Goal: Task Accomplishment & Management: Manage account settings

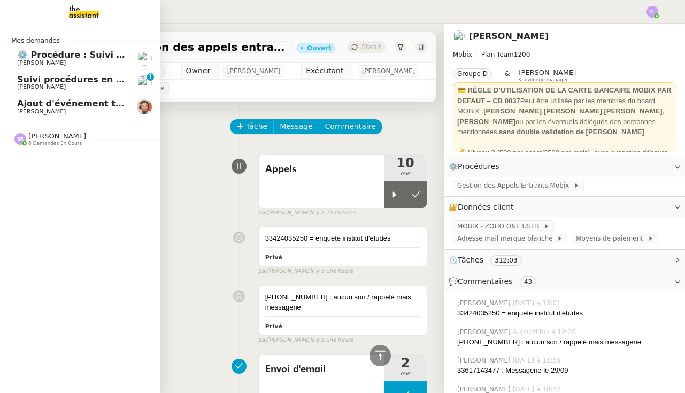
scroll to position [567, 0]
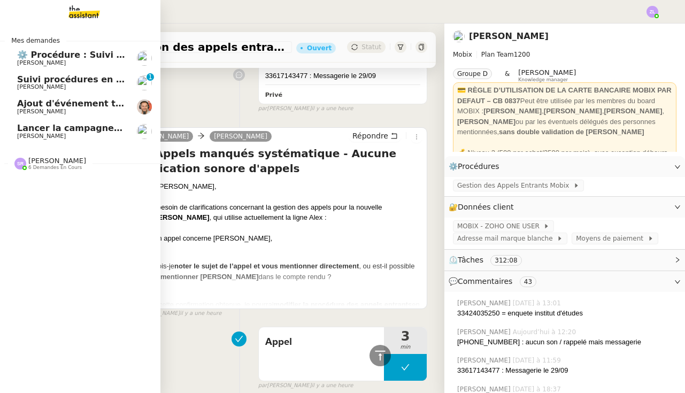
click at [63, 139] on link "Lancer la campagne de prospection Astrid Brucker" at bounding box center [80, 131] width 160 height 25
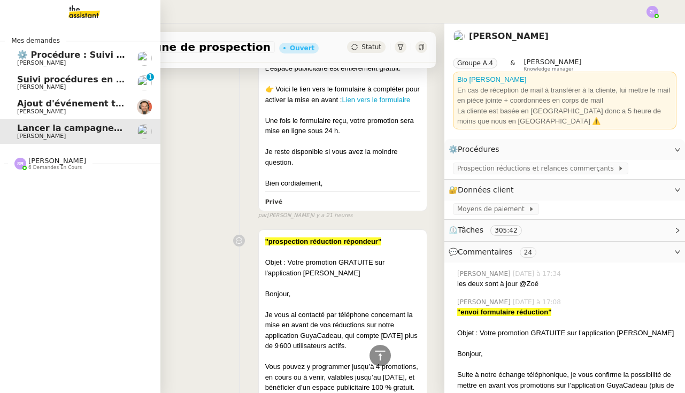
click at [52, 85] on span "[PERSON_NAME]" at bounding box center [41, 86] width 49 height 7
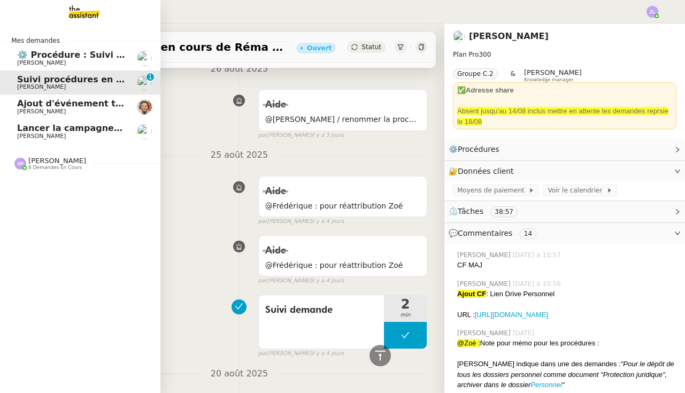
click at [68, 55] on span "⚙️ Procédure : Suivi des alternants - dynamique" at bounding box center [133, 55] width 232 height 10
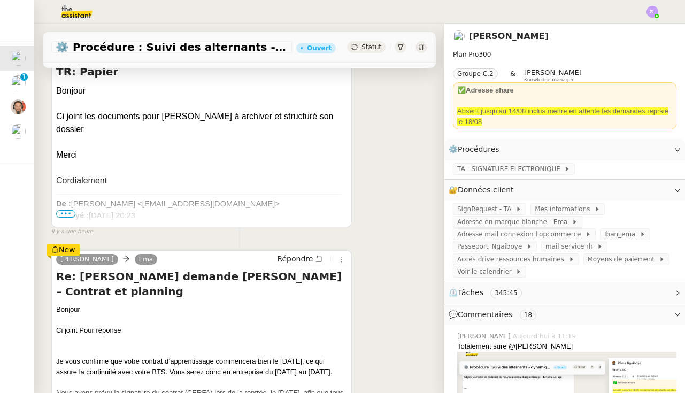
scroll to position [337, 0]
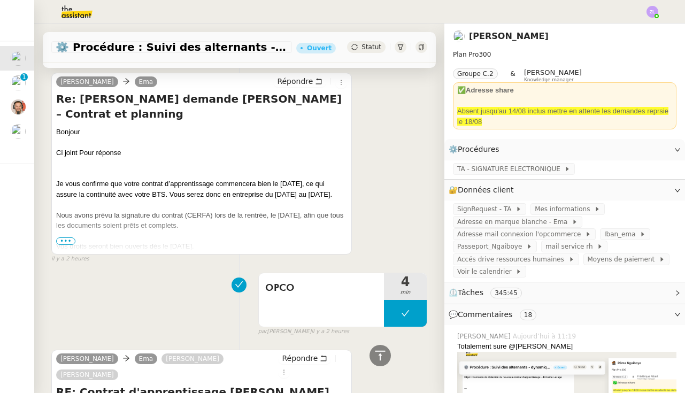
click at [61, 244] on span "•••" at bounding box center [65, 240] width 19 height 7
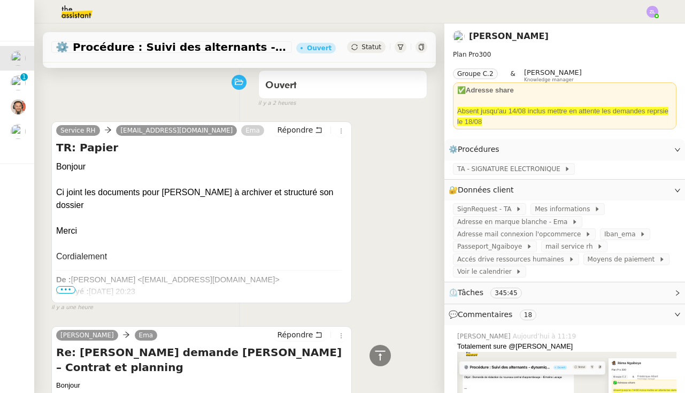
scroll to position [25, 0]
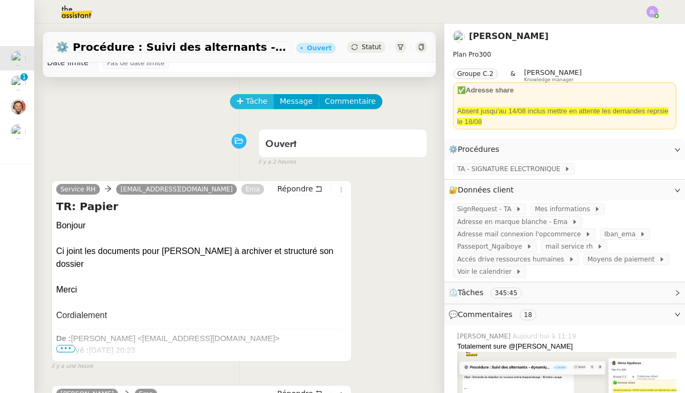
click at [262, 102] on span "Tâche" at bounding box center [257, 101] width 22 height 12
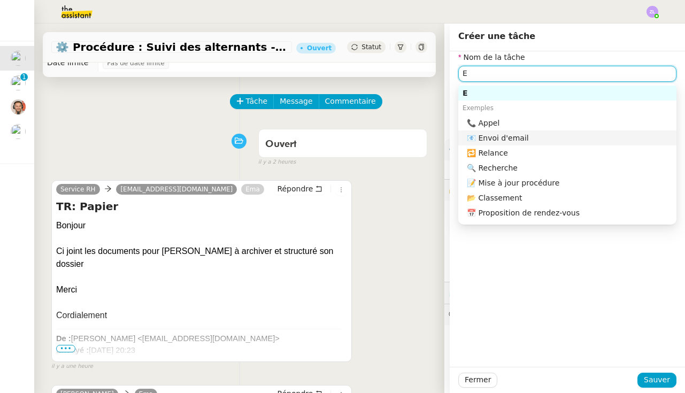
click at [511, 134] on div "📧 Envoi d'email" at bounding box center [569, 138] width 205 height 10
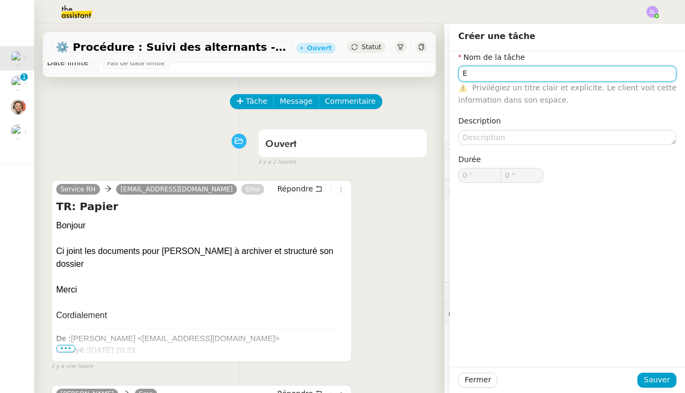
type input "Envoi d'email"
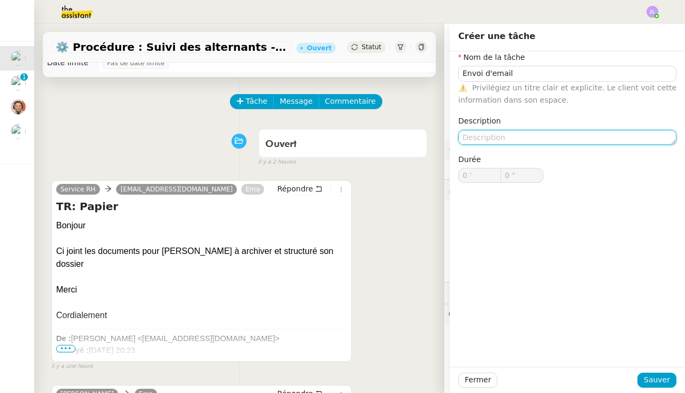
click at [480, 138] on textarea at bounding box center [567, 137] width 218 height 15
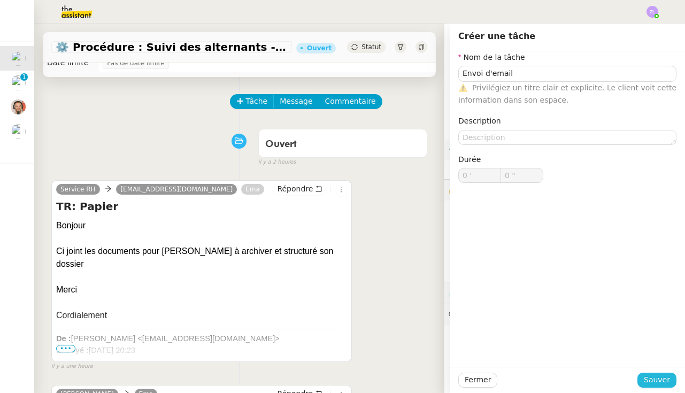
click at [654, 380] on span "Sauver" at bounding box center [657, 380] width 26 height 12
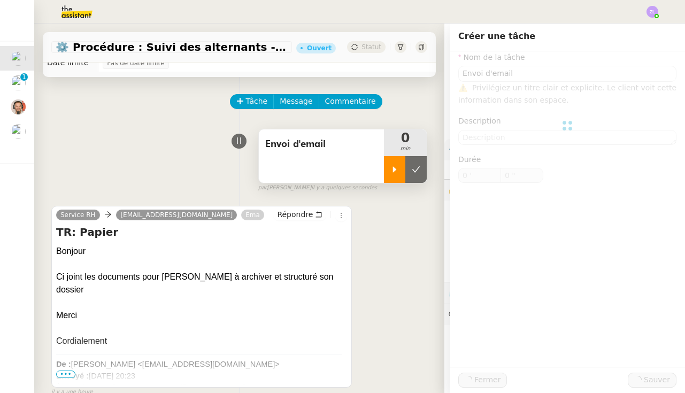
click at [392, 166] on icon at bounding box center [394, 169] width 9 height 9
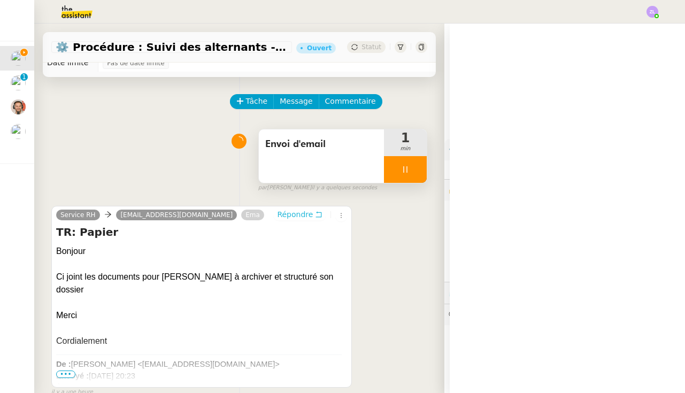
scroll to position [50, 0]
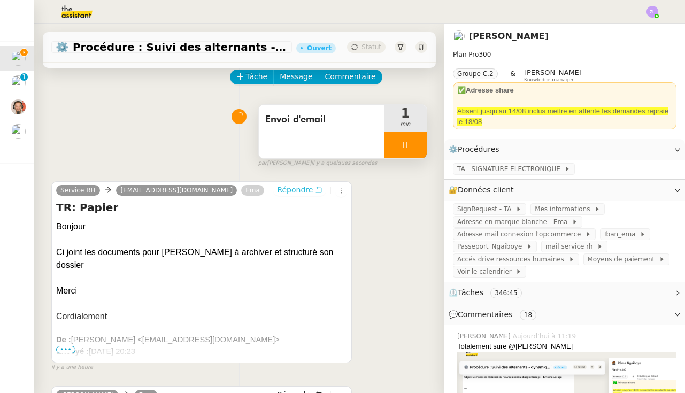
click at [291, 195] on span "Répondre" at bounding box center [295, 189] width 36 height 11
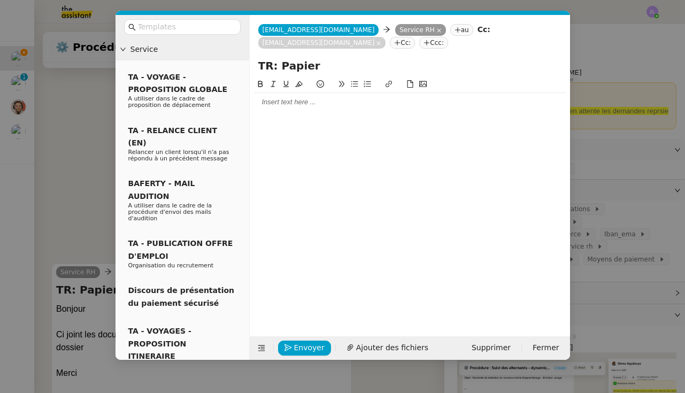
click at [283, 103] on div at bounding box center [410, 102] width 312 height 10
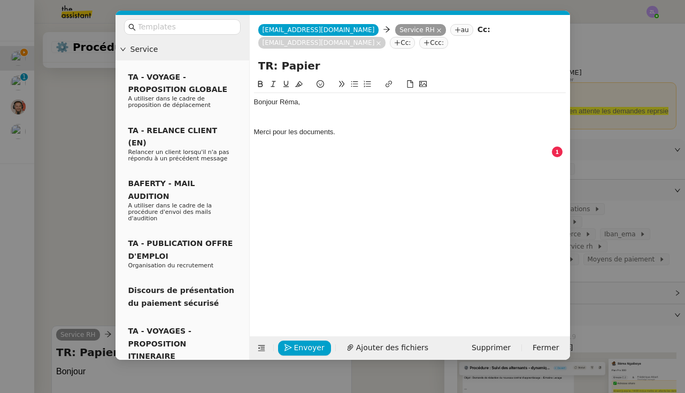
click at [281, 118] on div at bounding box center [410, 122] width 312 height 10
click at [264, 119] on div at bounding box center [410, 122] width 312 height 10
click at [357, 132] on div at bounding box center [410, 132] width 312 height 10
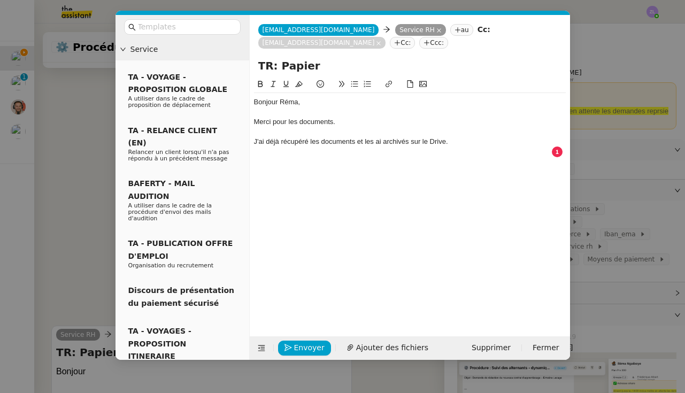
click at [357, 142] on div "J'ai déjà récupéré les documents et les ai archivés sur le Drive." at bounding box center [410, 142] width 312 height 10
click at [535, 147] on div at bounding box center [410, 152] width 312 height 10
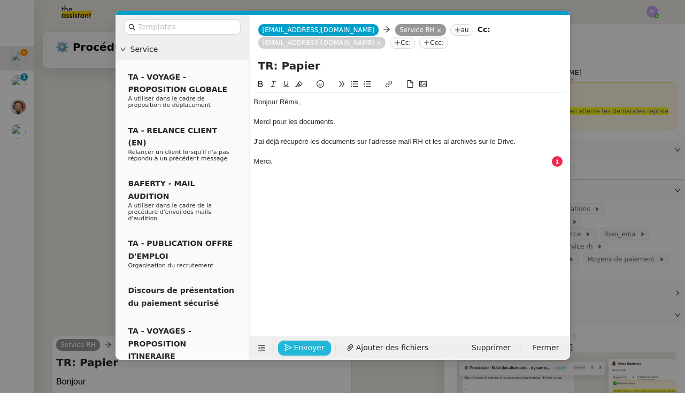
click at [311, 347] on span "Envoyer" at bounding box center [309, 348] width 30 height 12
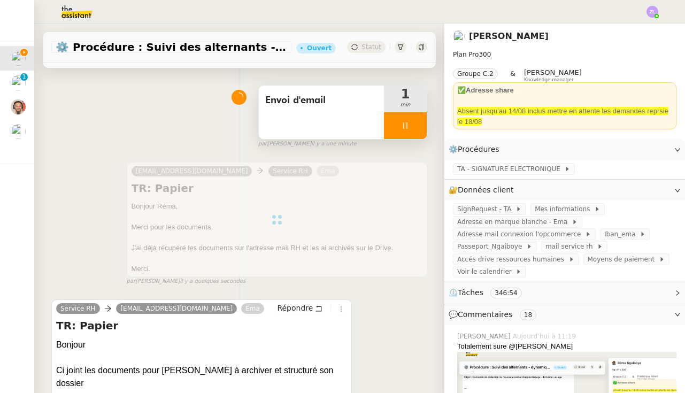
scroll to position [250, 0]
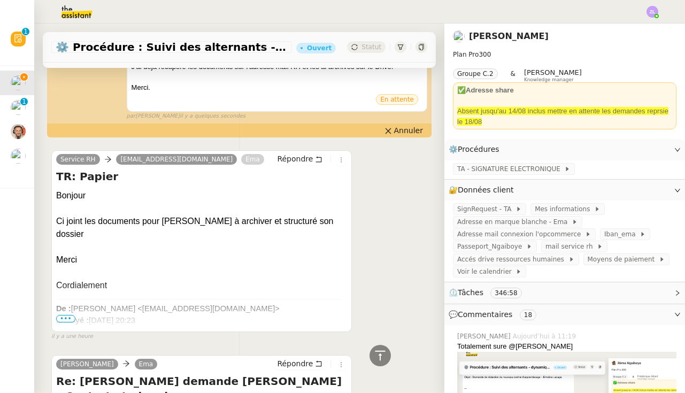
click at [61, 316] on span "•••" at bounding box center [65, 318] width 19 height 7
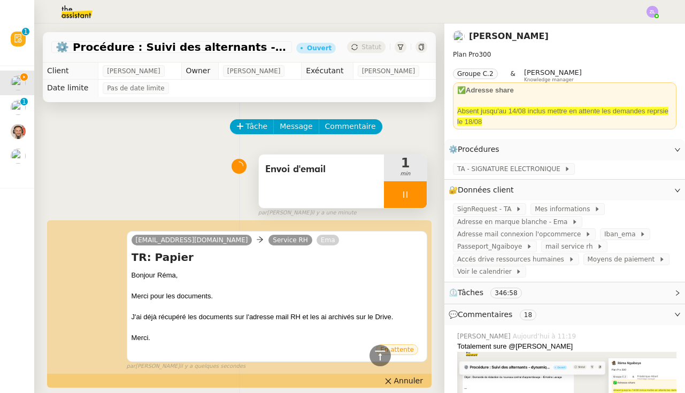
scroll to position [0, 0]
click at [397, 189] on div at bounding box center [405, 194] width 43 height 27
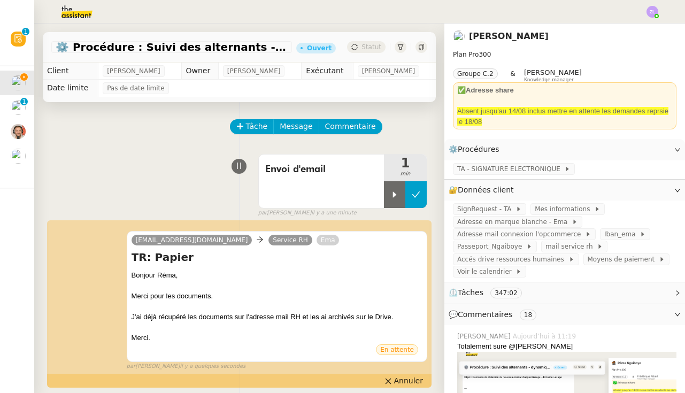
click at [417, 192] on icon at bounding box center [416, 194] width 9 height 9
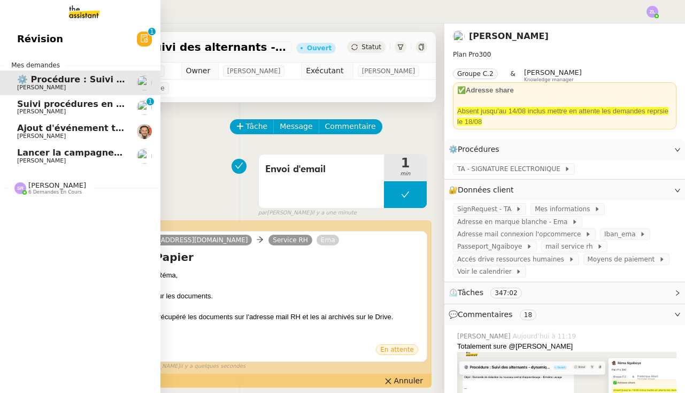
click at [20, 51] on link "Révision 0 1 2 3 4 5 6 7 8 9" at bounding box center [80, 39] width 160 height 25
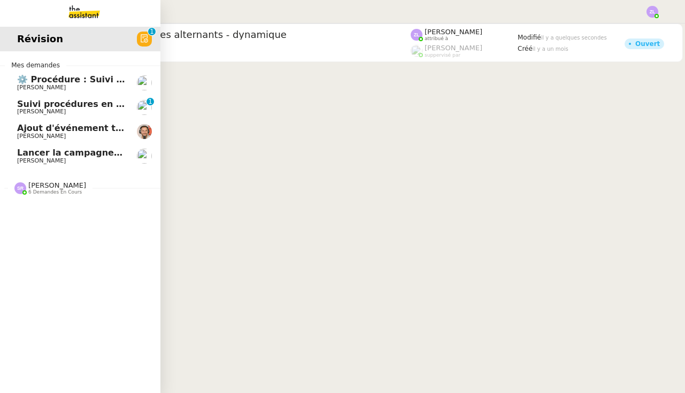
click at [29, 123] on span "Ajout d'événement trouvé grace a Chat GPT" at bounding box center [123, 128] width 212 height 10
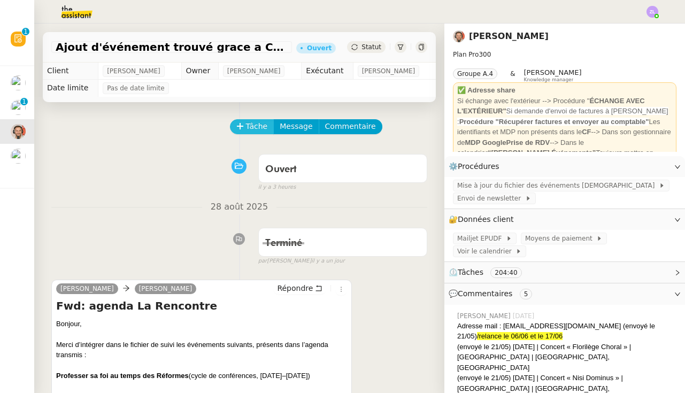
click at [253, 120] on button "Tâche" at bounding box center [252, 126] width 44 height 15
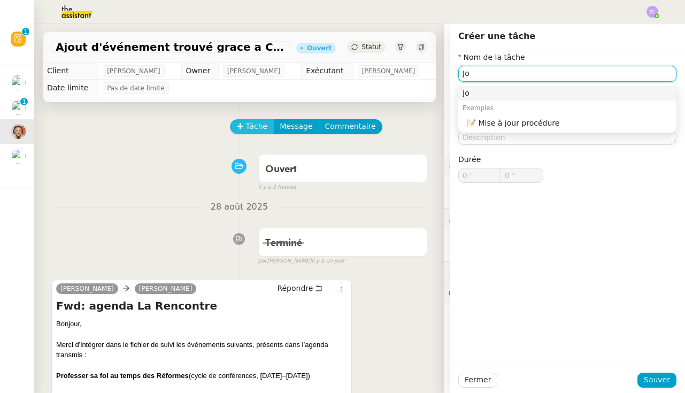
type input "J"
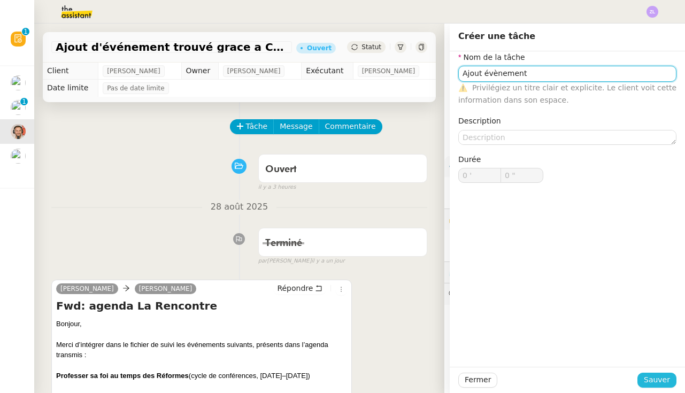
type input "Ajout évènement"
click at [654, 379] on span "Sauver" at bounding box center [657, 380] width 26 height 12
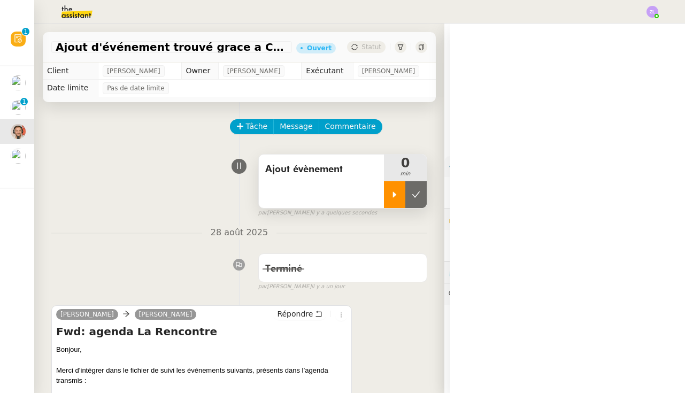
click at [398, 190] on div at bounding box center [394, 194] width 21 height 27
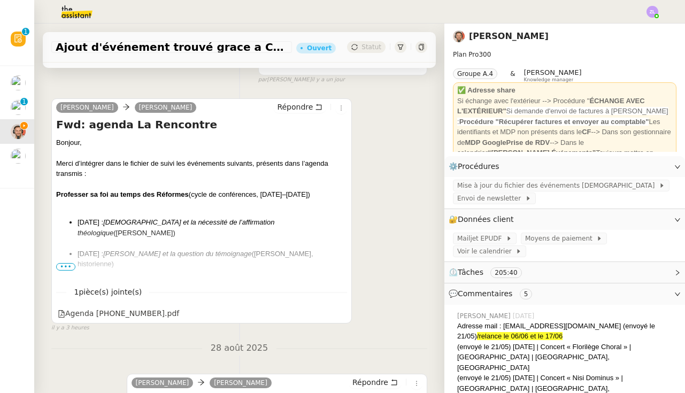
scroll to position [219, 0]
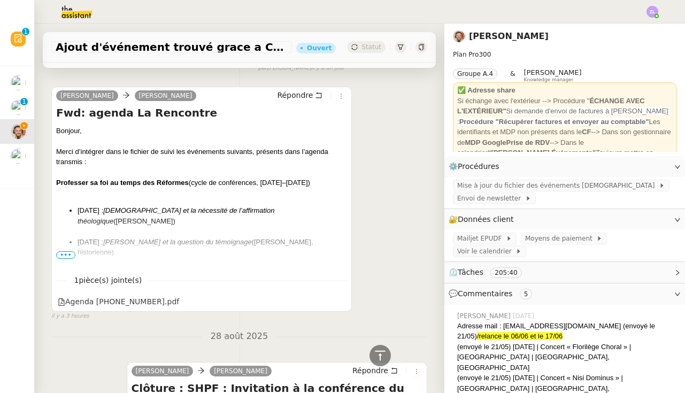
click at [63, 253] on span "•••" at bounding box center [65, 254] width 19 height 7
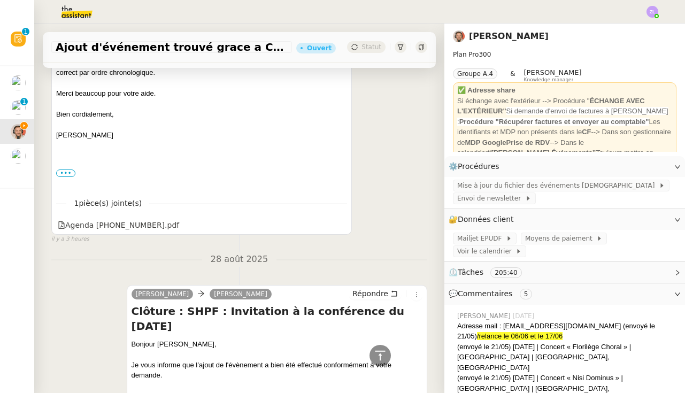
scroll to position [785, 0]
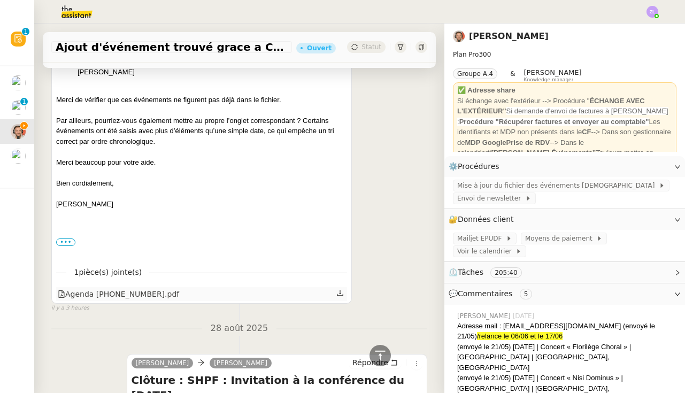
click at [342, 289] on icon at bounding box center [339, 292] width 7 height 7
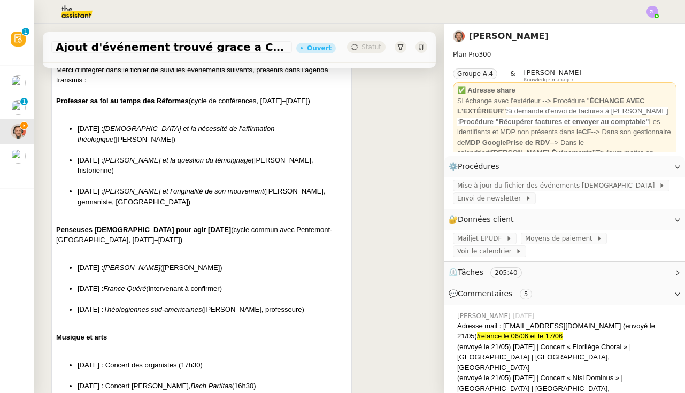
scroll to position [206, 0]
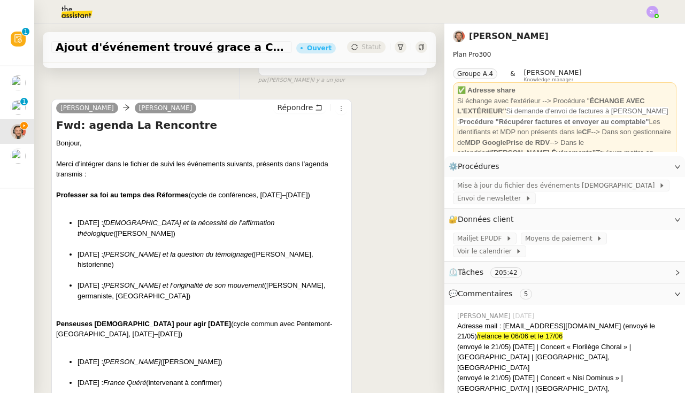
click at [168, 285] on li "20 novembre : Thomas Müntzer et l’originalité de son mouvement (Hélène Feydy, g…" at bounding box center [212, 296] width 269 height 32
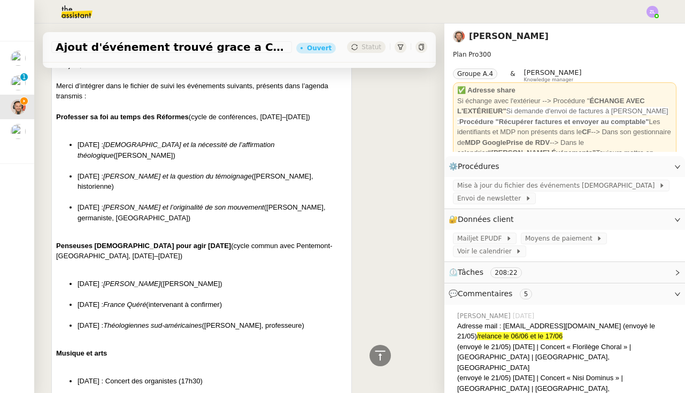
scroll to position [286, 0]
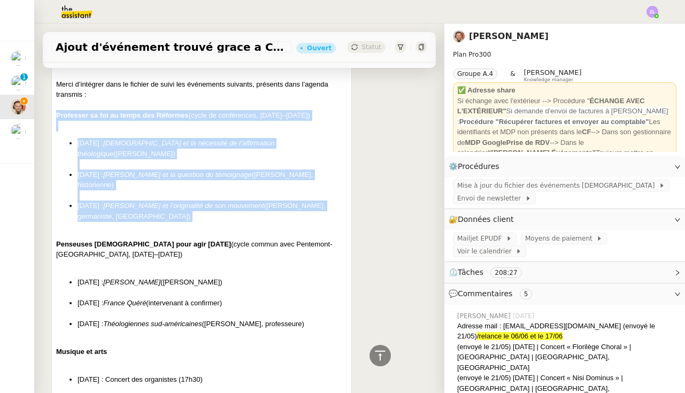
drag, startPoint x: 57, startPoint y: 112, endPoint x: 162, endPoint y: 200, distance: 137.0
click at [162, 200] on td "Bonjour, Merci d’intégrer dans le fichier de suivi les événements suivants, pré…" at bounding box center [201, 391] width 291 height 667
copy td "Professer sa foi au temps des Réformes (cycle de conférences, octobre–novembre …"
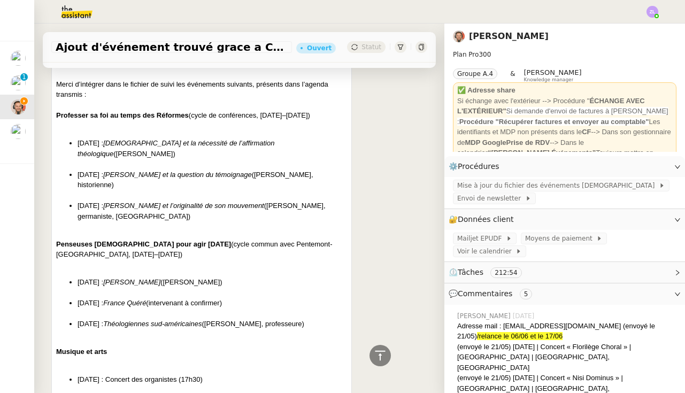
click at [163, 240] on strong "Penseuses protestantes pour agir aujourd’hui" at bounding box center [143, 244] width 175 height 8
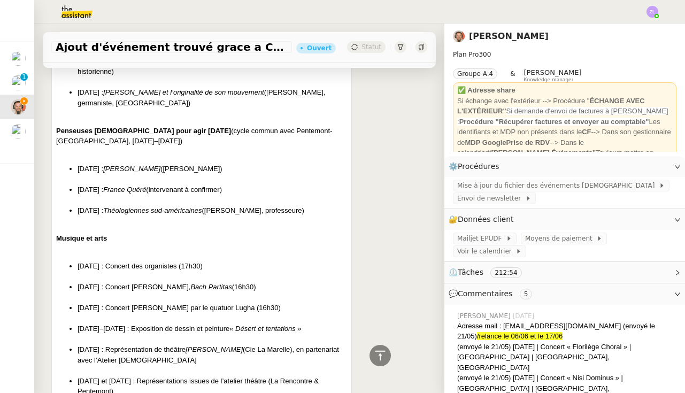
scroll to position [392, 0]
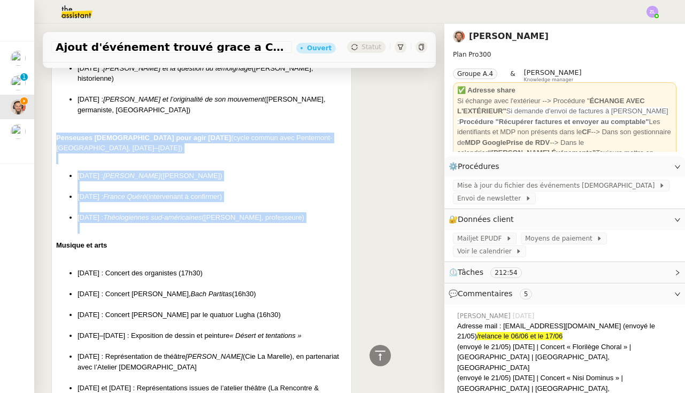
drag, startPoint x: 56, startPoint y: 110, endPoint x: 198, endPoint y: 213, distance: 175.7
click at [198, 213] on td "Bonjour, Merci d’intégrer dans le fichier de suivi les événements suivants, pré…" at bounding box center [201, 285] width 291 height 667
copy td "Penseuses protestantes pour agir aujourd’hui (cycle commun avec Pentemont-Luxem…"
click at [187, 171] on li "15 janvier : Dorothee Sölle (Géraldine Walter)" at bounding box center [212, 181] width 269 height 21
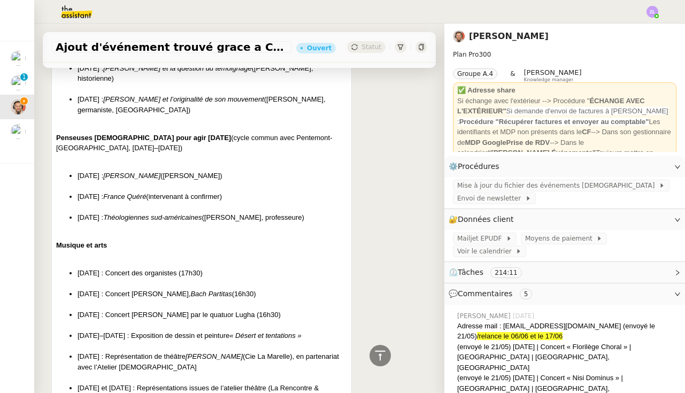
drag, startPoint x: 161, startPoint y: 151, endPoint x: 236, endPoint y: 152, distance: 75.4
click at [236, 171] on li "15 janvier : Dorothee Sölle (Géraldine Walter)" at bounding box center [212, 181] width 269 height 21
copy li "(Géraldine Walter)"
drag, startPoint x: 112, startPoint y: 191, endPoint x: 346, endPoint y: 191, distance: 233.6
click at [346, 212] on li "12 février : Théologiennes sud-américaines (Corinne Lanoir, professeure)" at bounding box center [212, 222] width 269 height 21
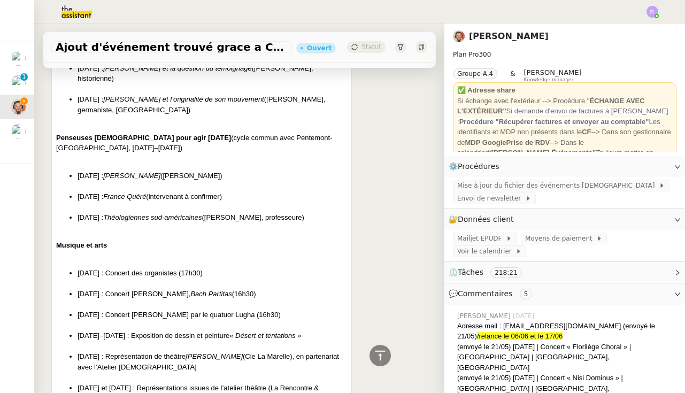
copy li "12 février : Théologiennes sud-américaines (Corinne Lanoir, professeure)"
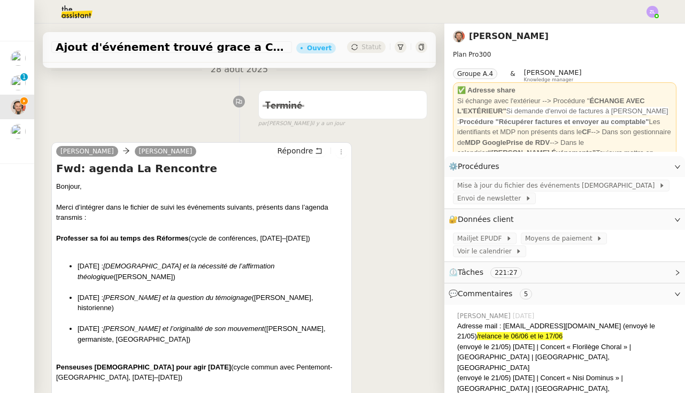
scroll to position [143, 0]
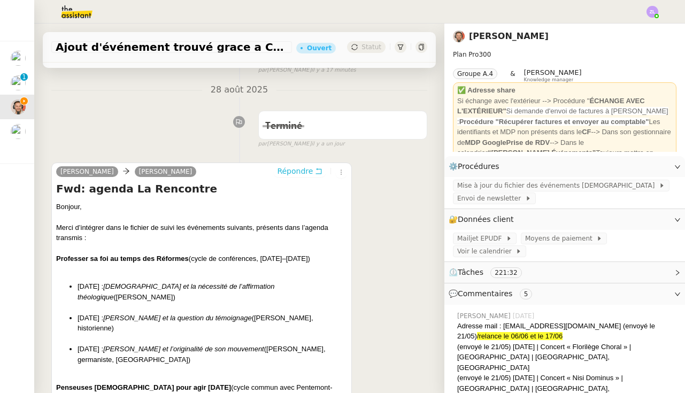
click at [294, 172] on span "Répondre" at bounding box center [295, 171] width 36 height 11
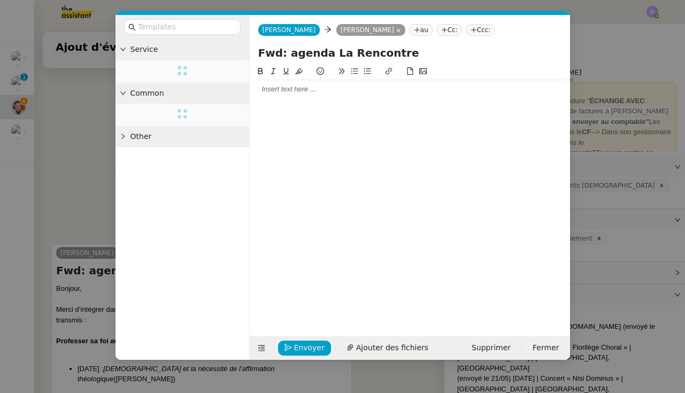
click at [288, 97] on div at bounding box center [410, 89] width 312 height 18
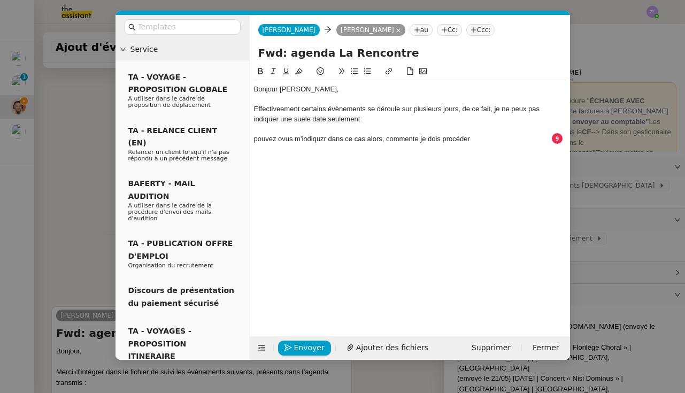
click at [68, 197] on nz-modal-container "Service TA - VOYAGE - PROPOSITION GLOBALE A utiliser dans le cadre de propositi…" at bounding box center [342, 196] width 685 height 393
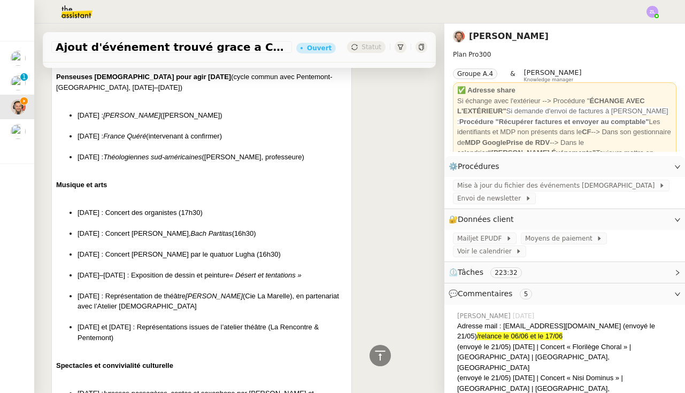
scroll to position [598, 0]
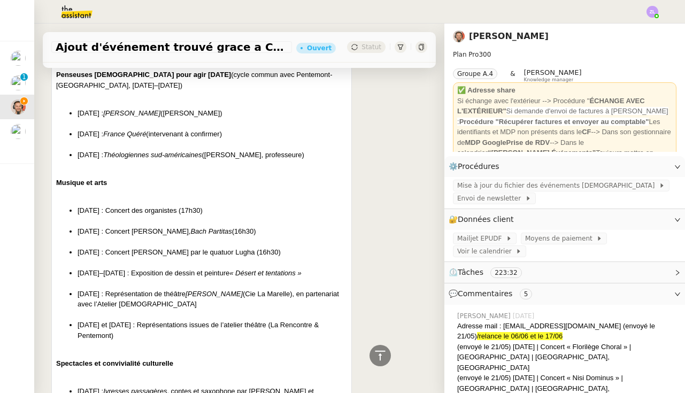
drag, startPoint x: 125, startPoint y: 305, endPoint x: 57, endPoint y: 154, distance: 165.8
click at [57, 154] on td "Bonjour, Merci d’intégrer dans le fichier de suivi les événements suivants, pré…" at bounding box center [201, 222] width 291 height 667
copy td "Musique et arts 4 octobre 2025 : Concert des organistes (17h30) 14 février 2026…"
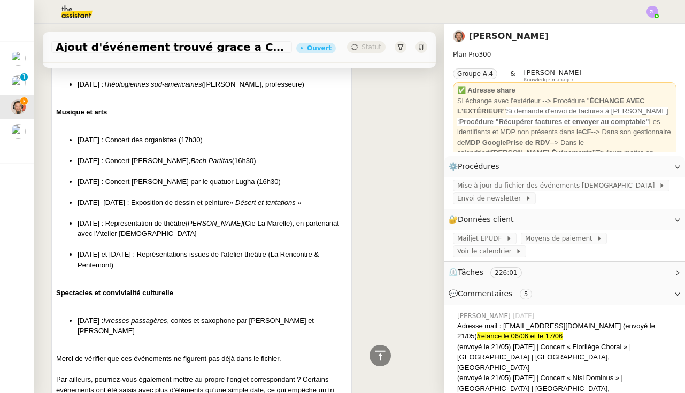
scroll to position [668, 0]
click at [198, 219] on li "15 mars 2025 : Représentation de théâtre Théodore Monod (Cie La Marelle), en pa…" at bounding box center [212, 235] width 269 height 32
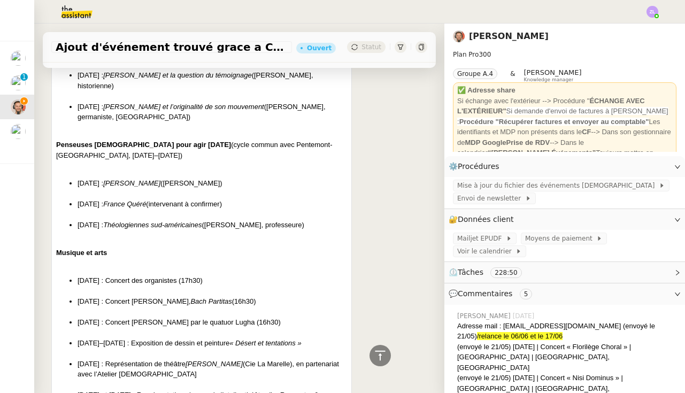
scroll to position [622, 0]
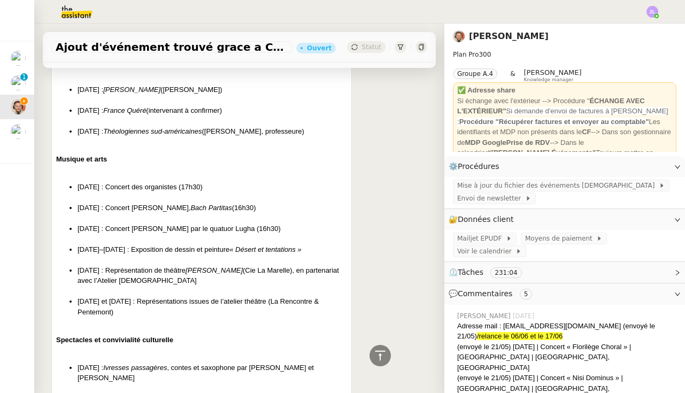
click at [133, 244] on li "Mars–avril 2025 : Exposition de dessin et peinture « Désert et tentations »" at bounding box center [212, 254] width 269 height 21
drag, startPoint x: 133, startPoint y: 221, endPoint x: 310, endPoint y: 218, distance: 177.0
click at [310, 244] on li "Mars–avril 2025 : Exposition de dessin et peinture « Désert et tentations »" at bounding box center [212, 254] width 269 height 21
copy li "Exposition de dessin et peinture « Désert et tentations »"
click at [142, 3] on div at bounding box center [342, 12] width 631 height 24
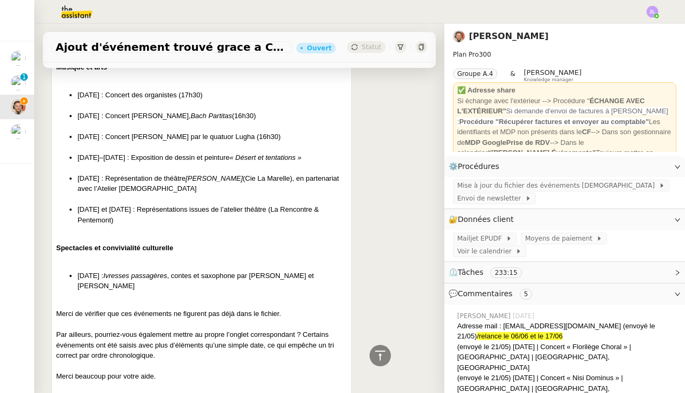
scroll to position [724, 0]
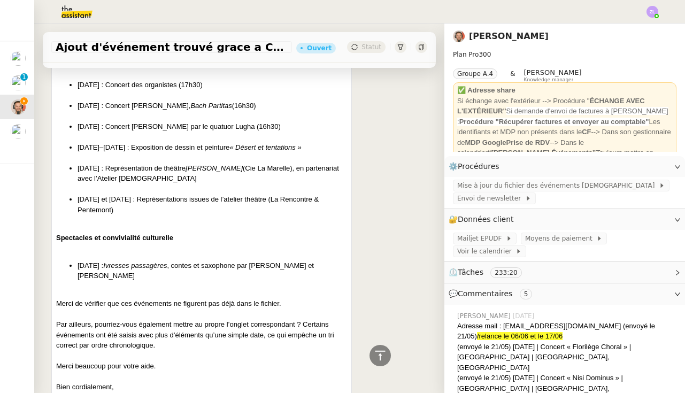
click at [96, 260] on li "10 janvier 2026 : Ivresses passagères , contes et saxophone par Claudio et Cath…" at bounding box center [212, 276] width 269 height 32
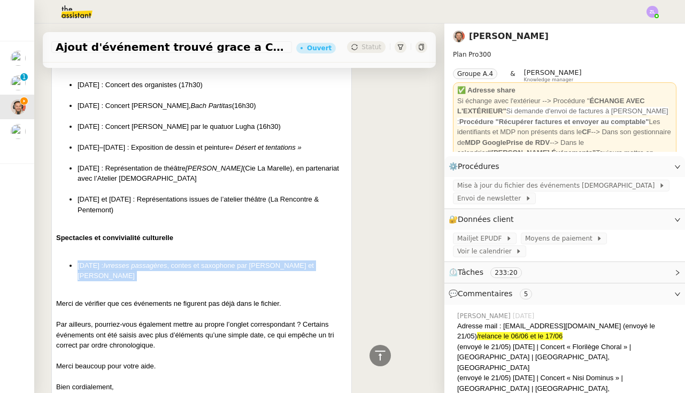
drag, startPoint x: 121, startPoint y: 251, endPoint x: 57, endPoint y: 232, distance: 66.5
click at [57, 260] on ul "10 janvier 2026 : Ivresses passagères , contes et saxophone par Claudio et Cath…" at bounding box center [201, 276] width 291 height 32
copy li "10 janvier 2026 : Ivresses passagères , contes et saxophone par Claudio et Cath…"
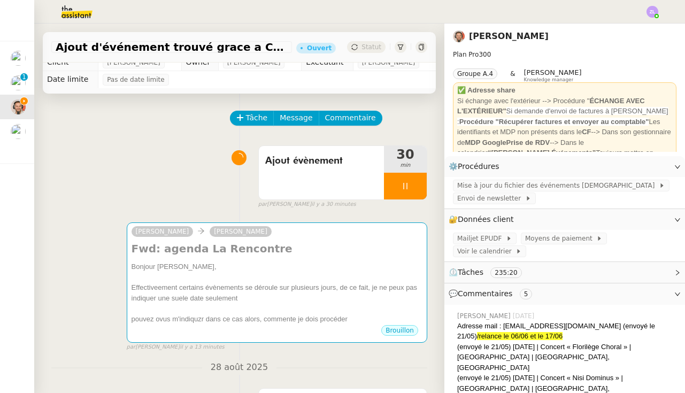
scroll to position [0, 0]
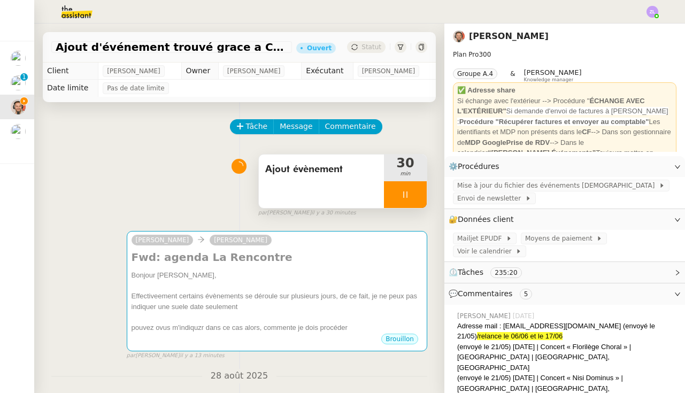
click at [392, 193] on div at bounding box center [405, 194] width 43 height 27
click at [344, 164] on span "Ajout évènement" at bounding box center [321, 169] width 112 height 16
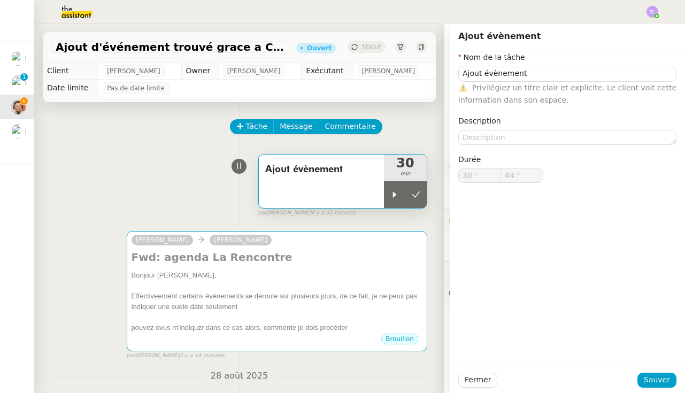
type input "Ajout évènement"
type input "30 '"
type input "44 ""
click at [527, 73] on input "Ajout évènement" at bounding box center [567, 74] width 218 height 16
click at [654, 387] on button "Sauver" at bounding box center [656, 380] width 39 height 15
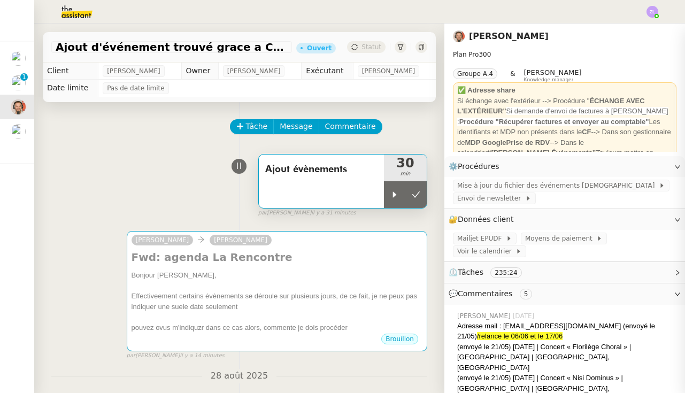
type input "Ajout évènements"
type input "30 '"
type input "44 ""
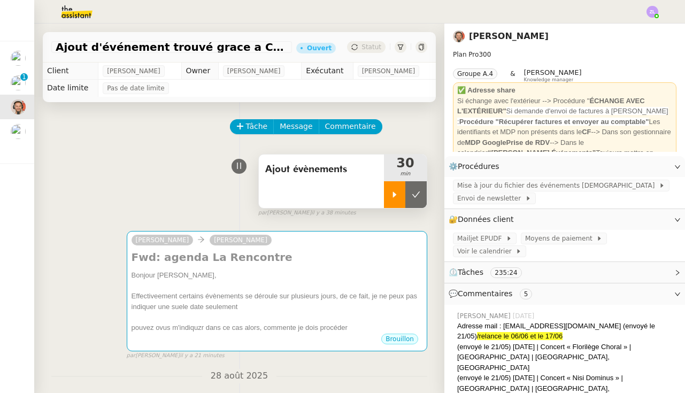
click at [395, 197] on icon at bounding box center [394, 194] width 9 height 9
click at [410, 217] on div "par Zoé L. il y a une heure" at bounding box center [342, 213] width 169 height 9
click at [392, 194] on div at bounding box center [405, 194] width 43 height 27
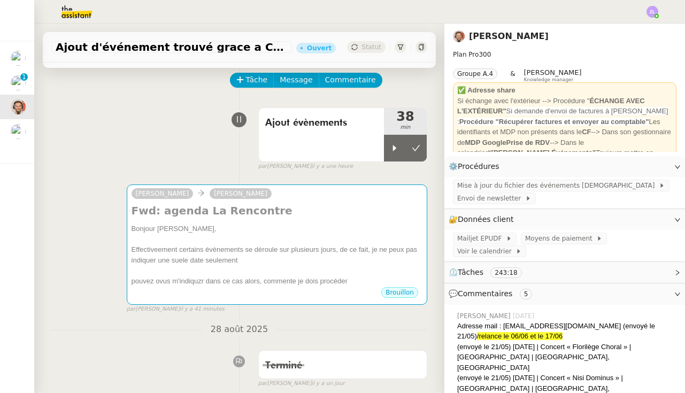
scroll to position [49, 0]
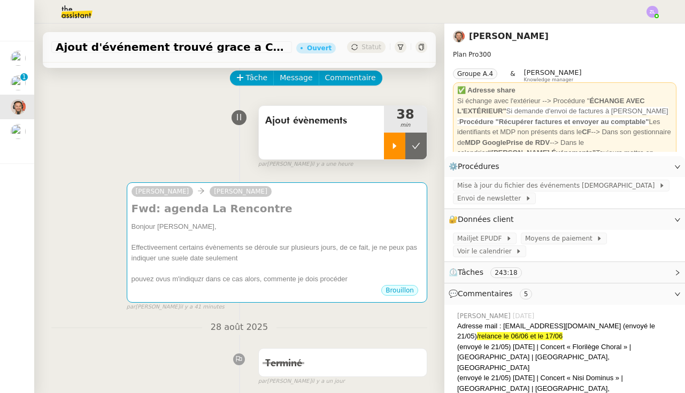
click at [396, 145] on icon at bounding box center [394, 146] width 9 height 9
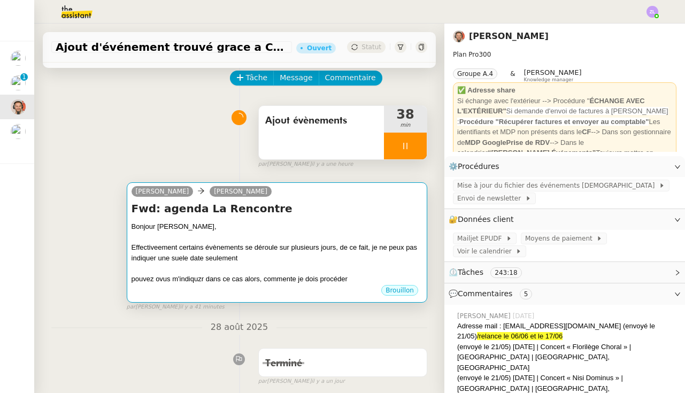
click at [259, 267] on div at bounding box center [277, 268] width 291 height 11
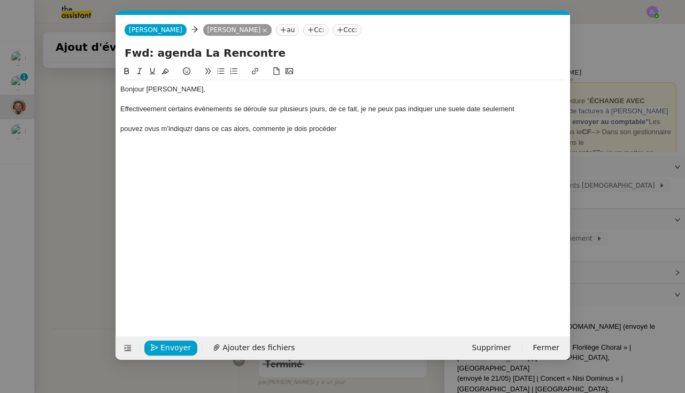
scroll to position [0, 23]
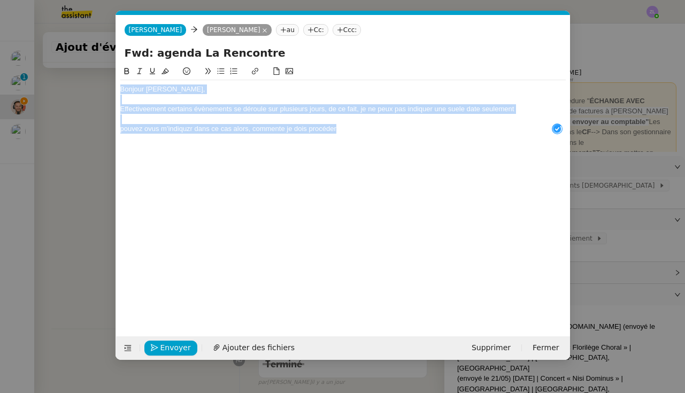
drag, startPoint x: 345, startPoint y: 130, endPoint x: 73, endPoint y: 60, distance: 281.1
click at [73, 60] on nz-modal-container "Service TA - VOYAGE - PROPOSITION GLOBALE A utiliser dans le cadre de propositi…" at bounding box center [342, 196] width 685 height 393
copy div "Bonjour Émile, Effectiveement certains évènements se déroule sur plusieurs jour…"
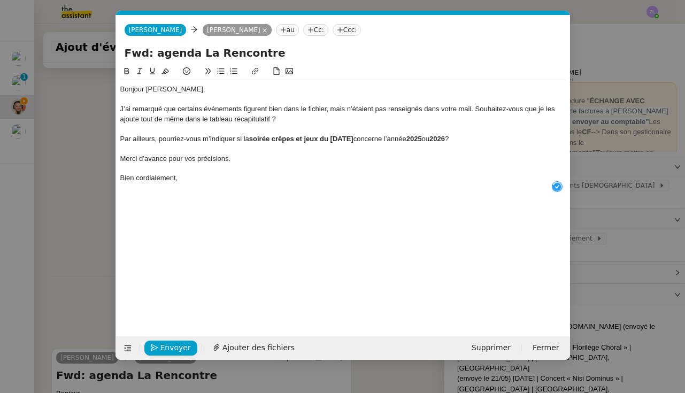
scroll to position [11, 0]
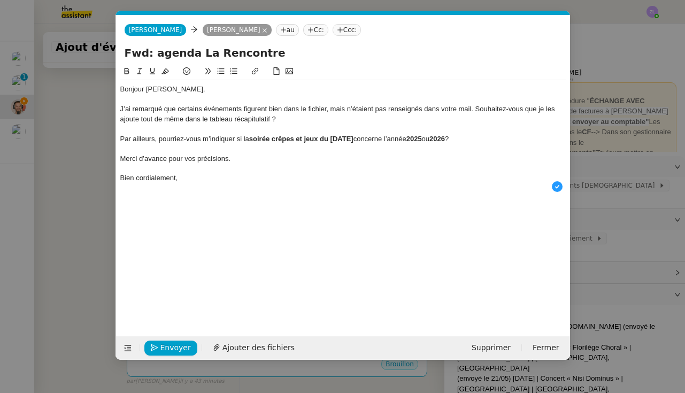
click at [475, 106] on div "J’ai remarqué que certains événements figurent bien dans le fichier, mais n’éta…" at bounding box center [342, 114] width 445 height 20
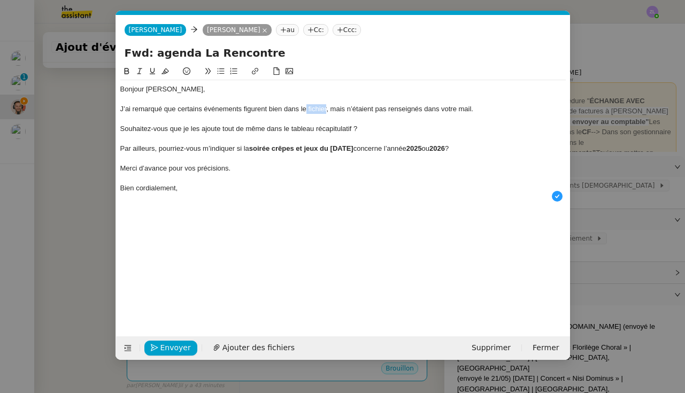
drag, startPoint x: 327, startPoint y: 109, endPoint x: 308, endPoint y: 110, distance: 18.7
click at [308, 110] on div "J’ai remarqué que certains événements figurent bien dans le fichier, mais n’éta…" at bounding box center [342, 109] width 445 height 10
click at [122, 129] on div "Souhaitez-vous que je les ajoute tout de même dans le tableau récapitulatif ?" at bounding box center [342, 129] width 445 height 10
click at [221, 72] on icon at bounding box center [220, 70] width 7 height 7
click at [526, 112] on div "J’ai remarqué que certains événements figurent bien dans le document en PJ, mai…" at bounding box center [342, 109] width 445 height 10
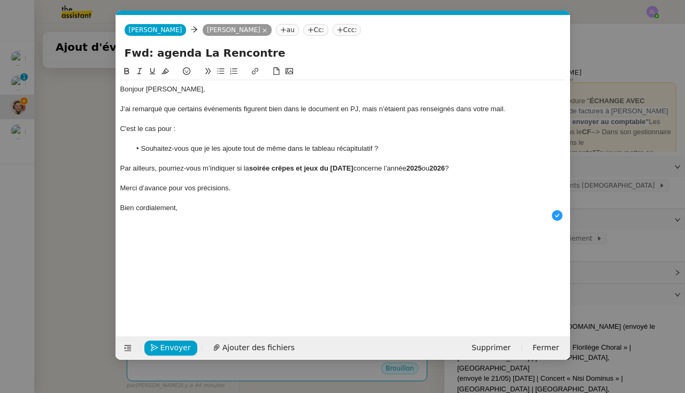
click at [204, 130] on div "C'est le cas pour :" at bounding box center [342, 129] width 445 height 10
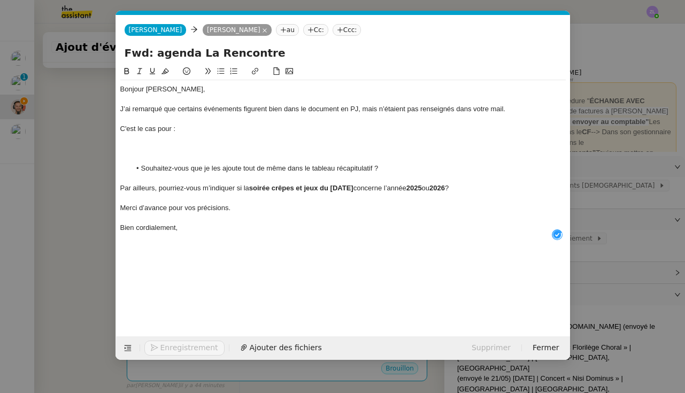
click at [233, 74] on icon at bounding box center [233, 71] width 7 height 6
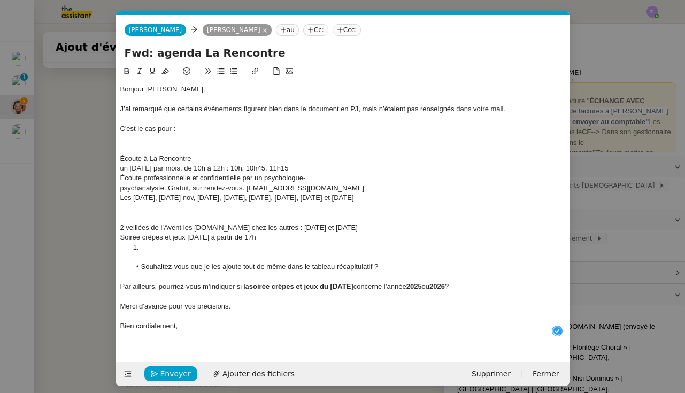
click at [120, 157] on div "Écoute à La Rencontre" at bounding box center [342, 159] width 445 height 10
click at [222, 71] on icon at bounding box center [220, 70] width 7 height 7
click at [236, 73] on icon at bounding box center [233, 70] width 7 height 7
click at [118, 170] on nz-spin "Bonjour Émile, J’ai remarqué que certains événements figurent bien dans le docu…" at bounding box center [343, 207] width 454 height 284
click at [120, 166] on div "un samedi par mois, de 10h à 12h : 10h, 10h45, 11h15" at bounding box center [342, 169] width 445 height 10
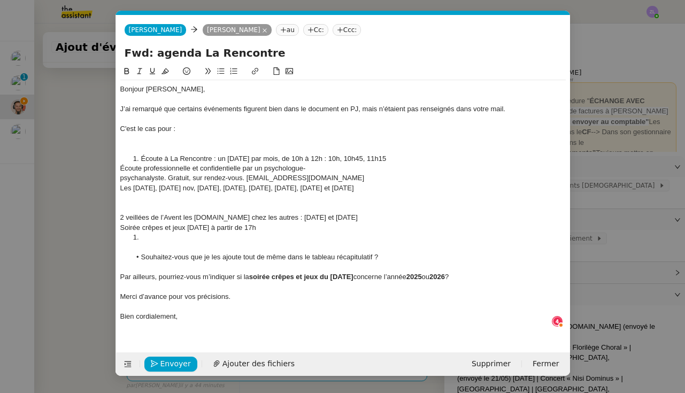
click at [121, 165] on div "Écoute professionnelle et confidentielle par un psychologue-" at bounding box center [342, 169] width 445 height 10
drag, startPoint x: 121, startPoint y: 177, endPoint x: 87, endPoint y: 178, distance: 34.8
click at [121, 177] on div "psychanalyste. Gratuit, sur rendez-vous. ecoutealarencontre@gmail.com" at bounding box center [342, 178] width 445 height 10
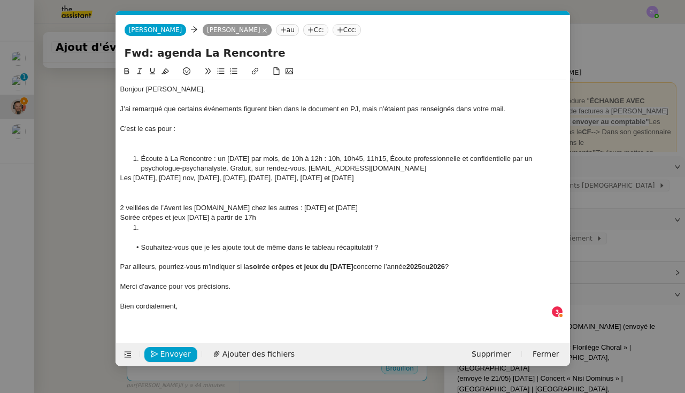
click at [120, 176] on div "Les 20 sept, 4 oct, 15 nov, 6 déc, 3 janvier, 7 fév, 7 mars, 4 avril et 6 juin" at bounding box center [342, 178] width 445 height 10
click at [396, 157] on li "Écoute à La Rencontre : un samedi par mois, de 10h à 12h : 10h, 10h45, 11h15, É…" at bounding box center [347, 168] width 435 height 29
click at [118, 205] on nz-spin "Bonjour Émile, J’ai remarqué que certains événements figurent bien dans le docu…" at bounding box center [343, 197] width 454 height 265
click at [120, 205] on div "2 veillées de l’Avent les un.es chez les autres : jeudi 11 et 18 décembre" at bounding box center [342, 208] width 445 height 10
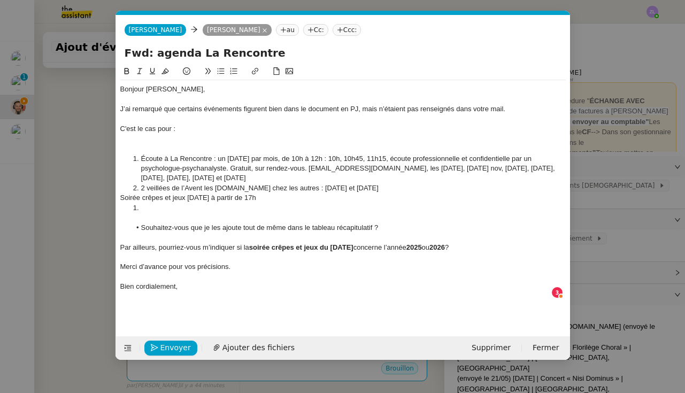
drag, startPoint x: 121, startPoint y: 196, endPoint x: 60, endPoint y: 198, distance: 61.0
click at [121, 196] on div "Soirée crêpes et jeux samedi 31 janvier à partir de 17h" at bounding box center [342, 198] width 445 height 10
click at [152, 213] on div at bounding box center [342, 218] width 445 height 10
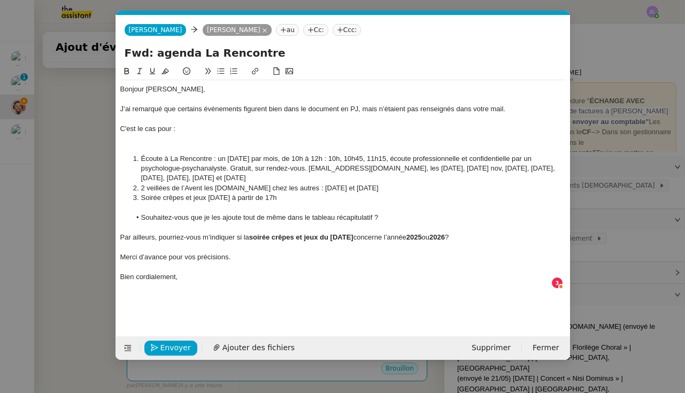
click at [121, 234] on div "Par ailleurs, pourriez-vous m’indiquer si la soirée crêpes et jeux du samedi 31…" at bounding box center [342, 238] width 445 height 10
drag, startPoint x: 167, startPoint y: 255, endPoint x: 140, endPoint y: 255, distance: 27.8
click at [140, 255] on div "Merci d’avance pour vos précisions." at bounding box center [342, 257] width 445 height 10
click at [231, 252] on div "Merci pour vos précisions." at bounding box center [342, 257] width 445 height 10
click at [209, 276] on div "Bien cordialement," at bounding box center [342, 277] width 445 height 10
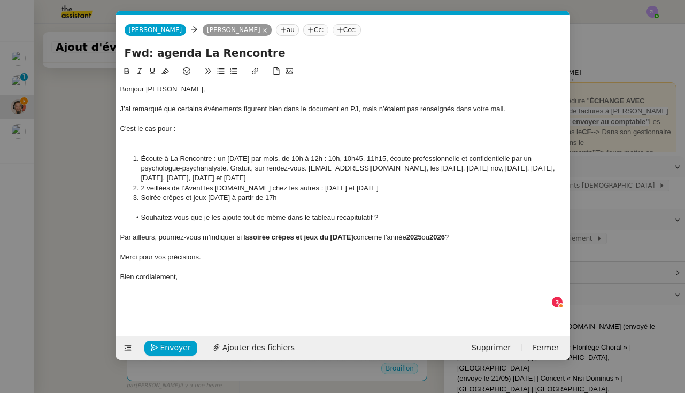
click at [210, 146] on div at bounding box center [342, 149] width 445 height 10
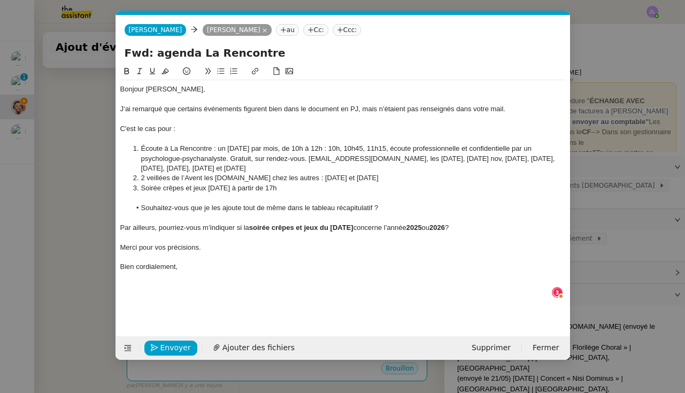
click at [496, 224] on div "Par ailleurs, pourriez-vous m’indiquer si la soirée crêpes et jeux du samedi 31…" at bounding box center [342, 228] width 445 height 10
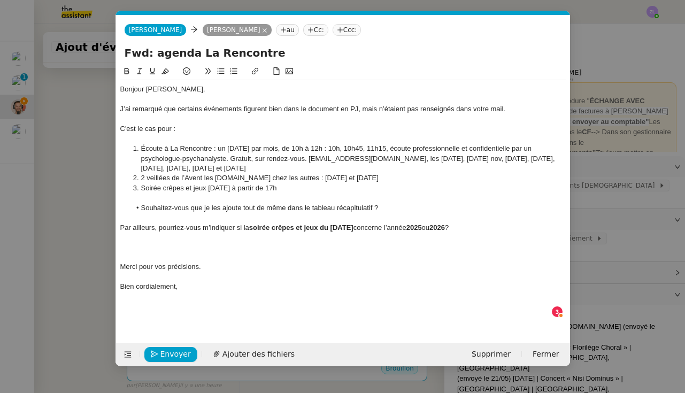
click at [202, 95] on div at bounding box center [342, 100] width 445 height 10
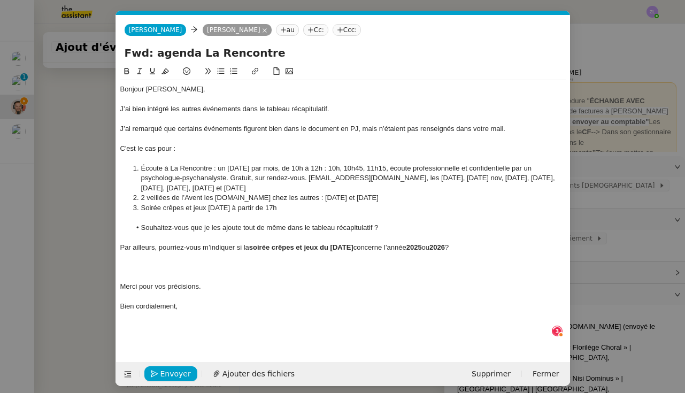
scroll to position [5, 0]
click at [149, 272] on div at bounding box center [342, 277] width 445 height 10
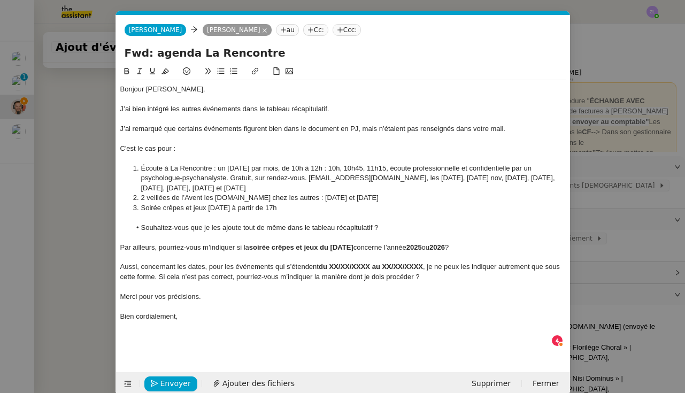
drag, startPoint x: 158, startPoint y: 269, endPoint x: 222, endPoint y: 272, distance: 64.7
click at [158, 269] on div "Aussi, concernant les dates, pour les événements qui s’étendent du XX/XX/XXXX a…" at bounding box center [342, 272] width 445 height 20
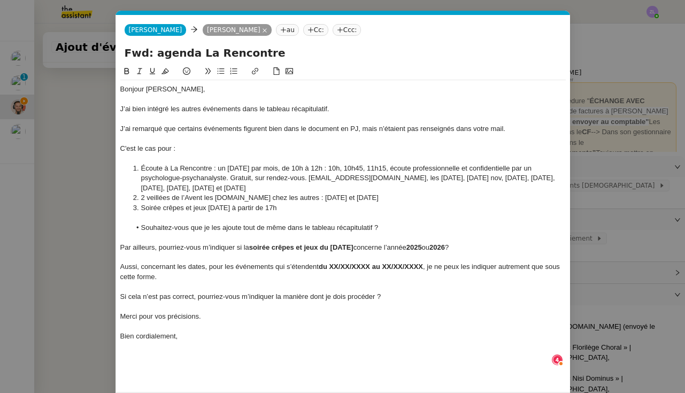
click at [220, 72] on icon at bounding box center [220, 71] width 7 height 6
click at [221, 294] on li "Si cela n’est pas correct, pourriez-vous m’indiquer la manière dont je dois pro…" at bounding box center [347, 297] width 435 height 10
click at [241, 292] on li "Si cela n’est pas correct, pourriez-vous m’indiquer la manière dont je dois pro…" at bounding box center [347, 297] width 435 height 10
click at [246, 312] on div "Merci pour vos précisions." at bounding box center [342, 317] width 445 height 10
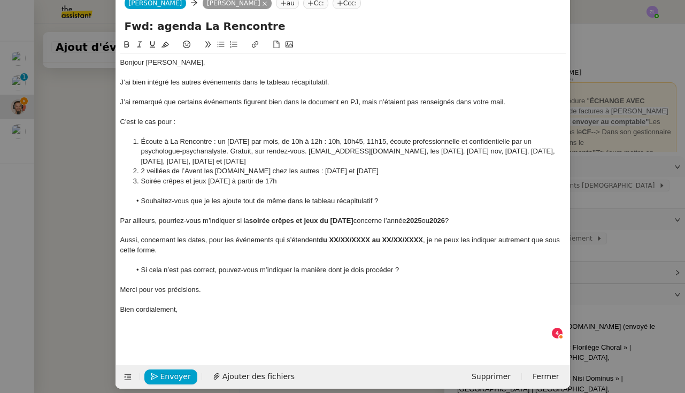
click at [186, 325] on div at bounding box center [342, 330] width 445 height 10
drag, startPoint x: 203, startPoint y: 83, endPoint x: 183, endPoint y: 83, distance: 19.3
click at [183, 83] on div "J’ai bien intégré les autres événements dans le tableau récapitulatif." at bounding box center [342, 83] width 445 height 10
click at [175, 370] on span "Envoyer" at bounding box center [175, 376] width 30 height 12
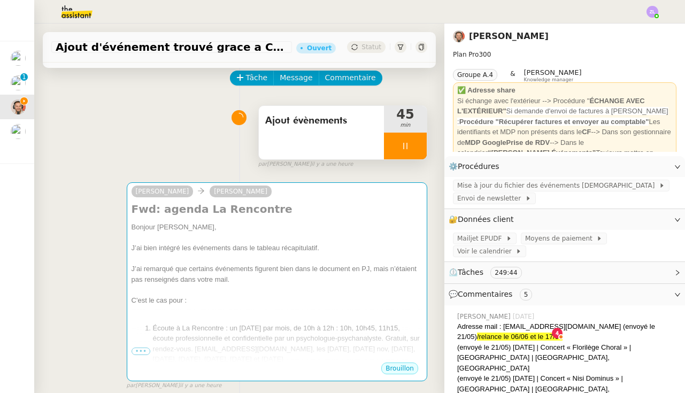
scroll to position [18, 0]
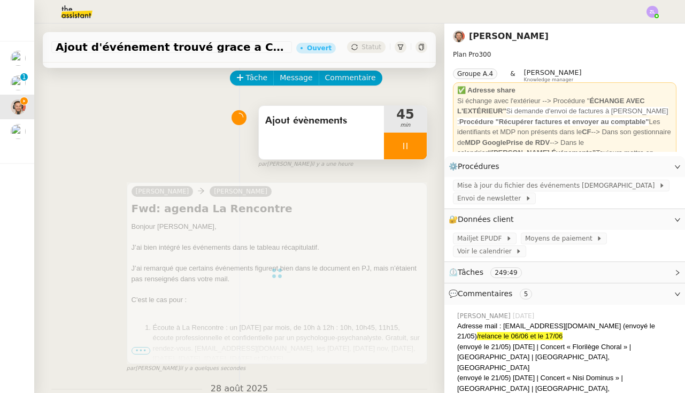
click at [389, 147] on div at bounding box center [405, 146] width 43 height 27
click at [418, 145] on icon at bounding box center [416, 146] width 8 height 6
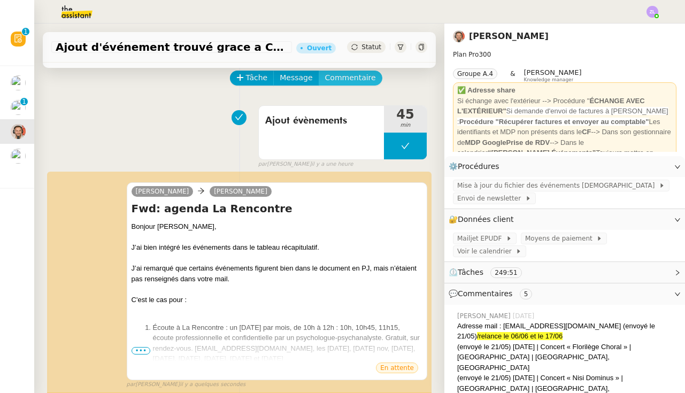
click at [349, 84] on span "Commentaire" at bounding box center [350, 78] width 51 height 12
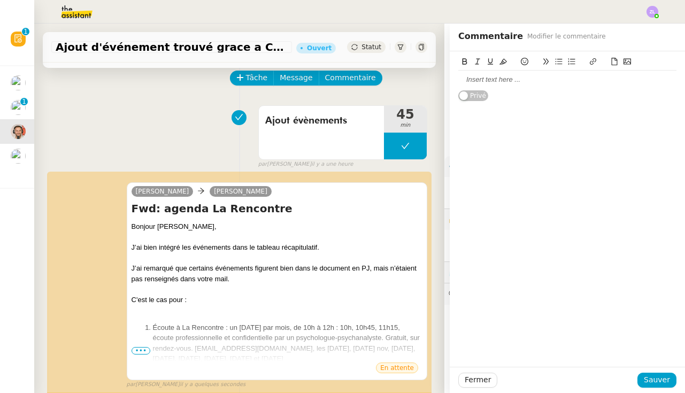
click at [481, 77] on div at bounding box center [567, 80] width 218 height 10
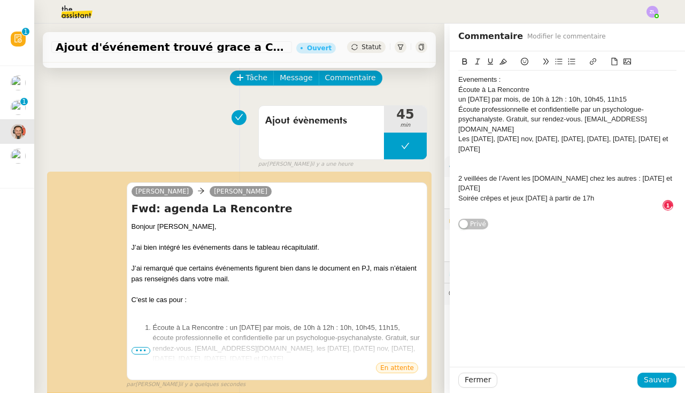
drag, startPoint x: 666, startPoint y: 380, endPoint x: 491, endPoint y: 274, distance: 205.1
click at [666, 380] on span "Sauver" at bounding box center [657, 380] width 26 height 12
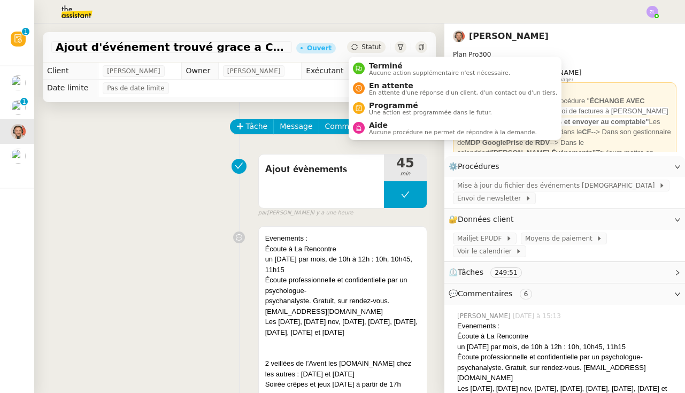
click at [365, 51] on div "Statut" at bounding box center [366, 47] width 38 height 12
click at [367, 47] on span "Statut" at bounding box center [371, 46] width 20 height 7
click at [389, 90] on span "En attente d'une réponse d'un client, d'un contact ou d'un tiers." at bounding box center [463, 93] width 188 height 6
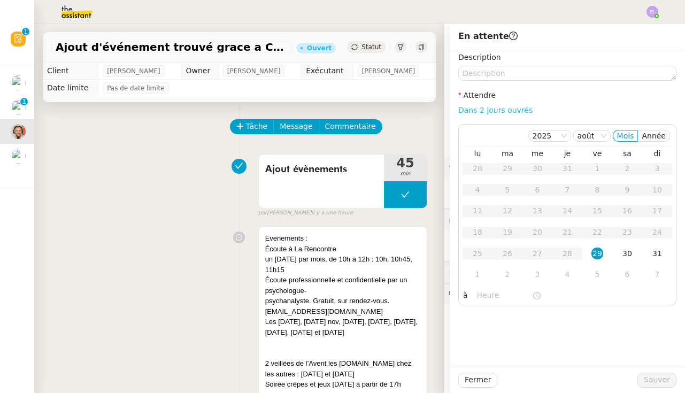
click at [515, 110] on link "Dans 2 jours ouvrés" at bounding box center [495, 110] width 74 height 9
type input "07:00"
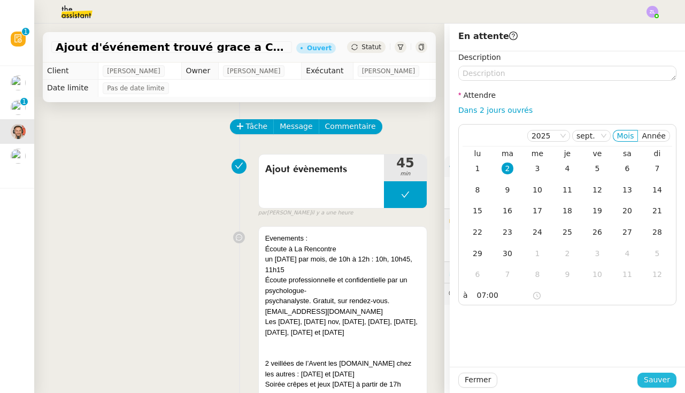
click at [662, 380] on span "Sauver" at bounding box center [657, 380] width 26 height 12
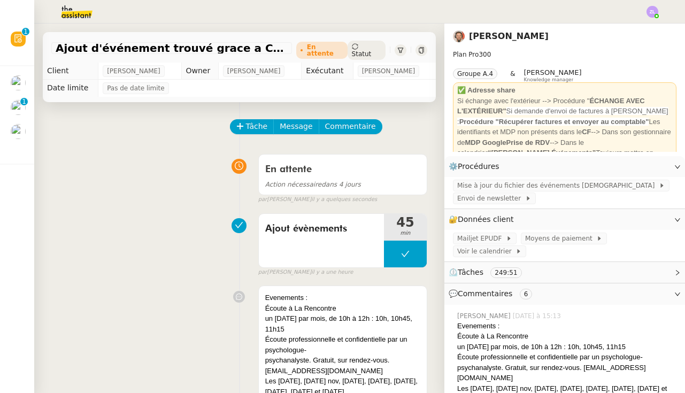
click at [655, 13] on img at bounding box center [652, 12] width 12 height 12
click at [642, 29] on li "Suivi" at bounding box center [624, 30] width 70 height 15
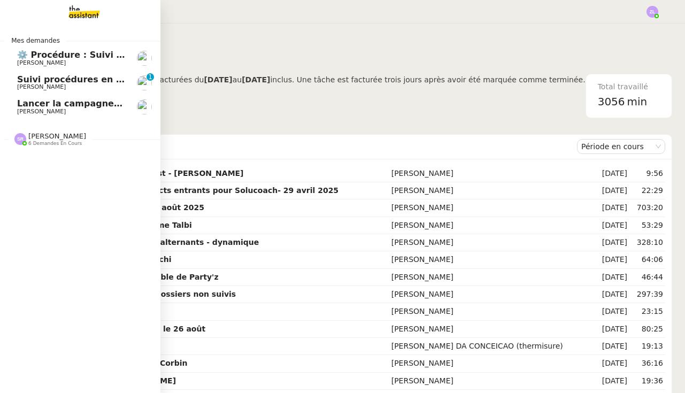
click at [41, 86] on span "[PERSON_NAME]" at bounding box center [41, 86] width 49 height 7
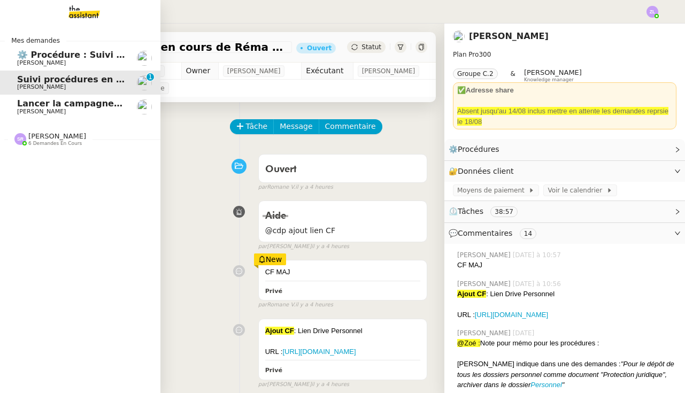
click at [59, 109] on span "[PERSON_NAME]" at bounding box center [71, 112] width 108 height 6
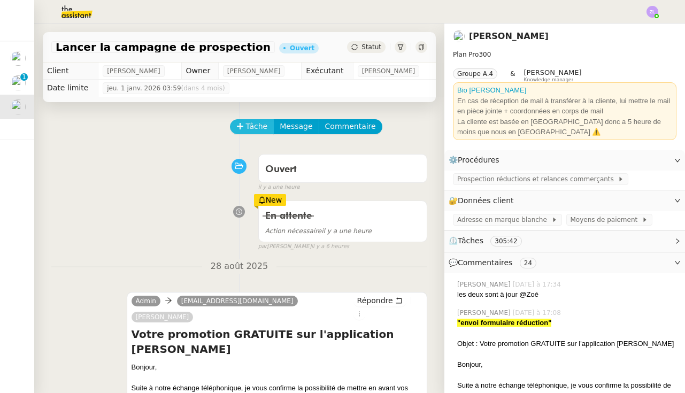
click at [251, 128] on span "Tâche" at bounding box center [257, 126] width 22 height 12
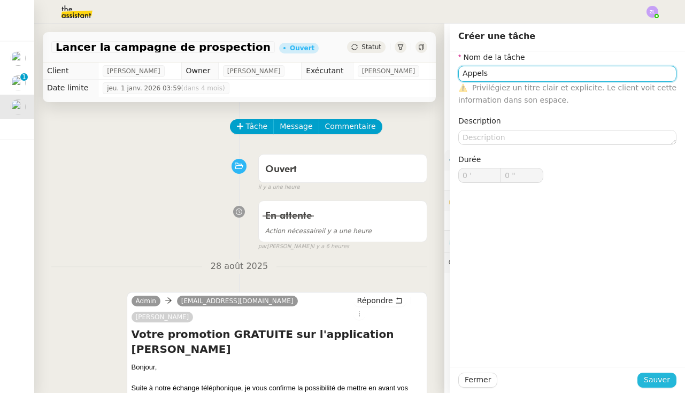
type input "Appels"
click at [655, 378] on span "Sauver" at bounding box center [657, 380] width 26 height 12
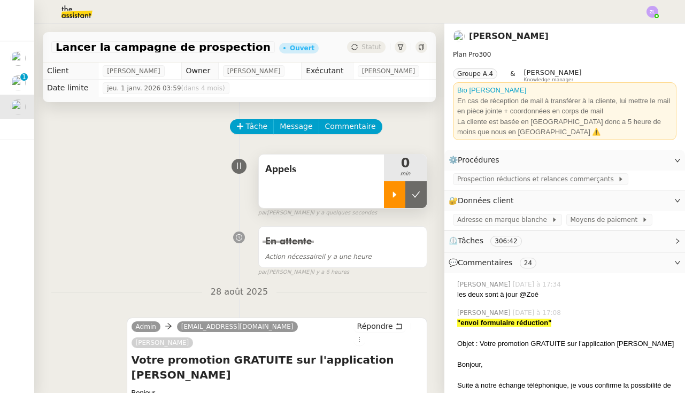
click at [402, 204] on div at bounding box center [394, 194] width 21 height 27
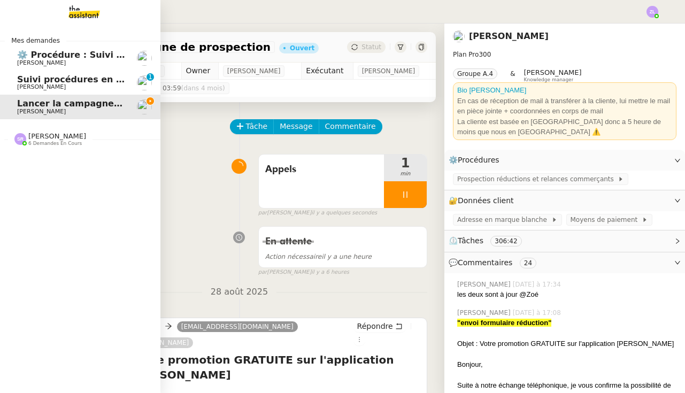
click at [26, 82] on span "Suivi procédures en cours de Réma (global)" at bounding box center [122, 79] width 211 height 10
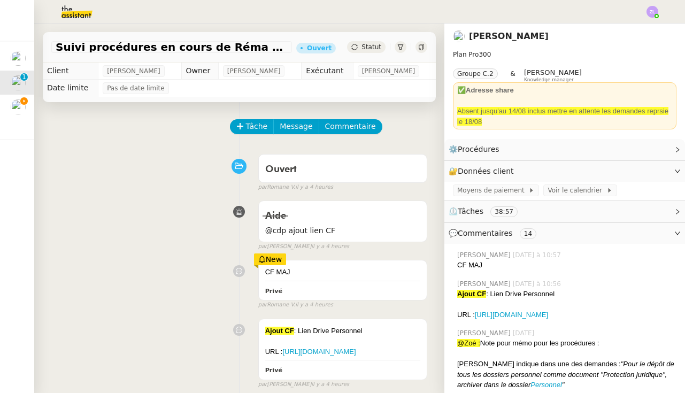
click at [276, 265] on div "New" at bounding box center [270, 259] width 33 height 12
click at [269, 254] on div "New" at bounding box center [270, 259] width 33 height 12
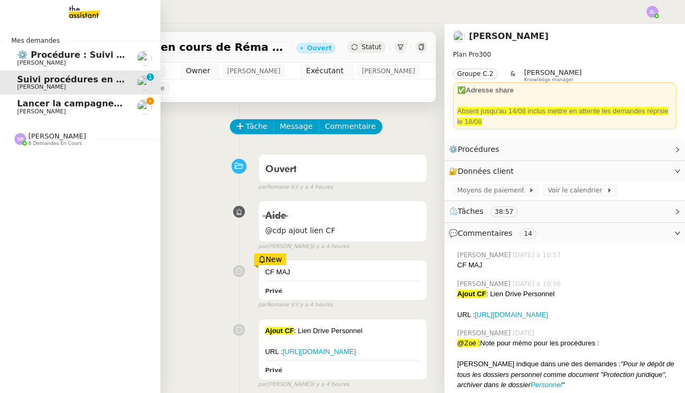
click at [33, 103] on span "Lancer la campagne de prospection" at bounding box center [103, 103] width 172 height 10
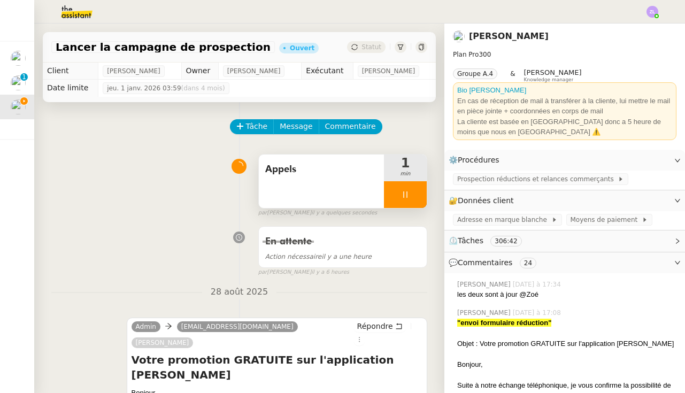
click at [399, 201] on div at bounding box center [405, 194] width 43 height 27
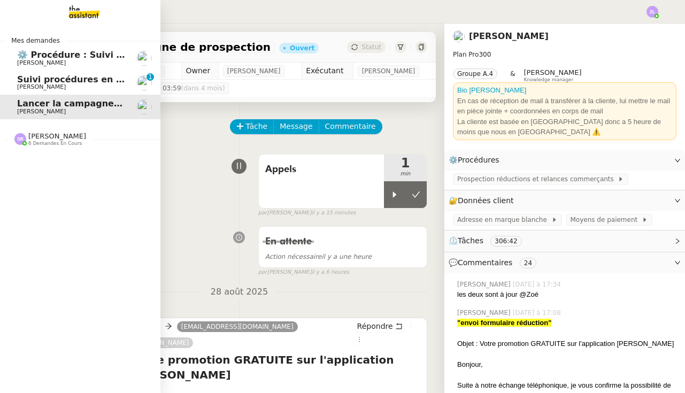
click at [21, 79] on span "Suivi procédures en cours de Réma (global)" at bounding box center [122, 79] width 211 height 10
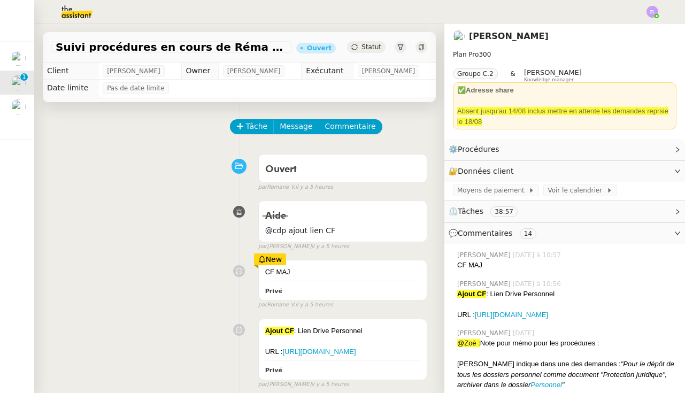
click at [274, 254] on div "New" at bounding box center [270, 259] width 33 height 12
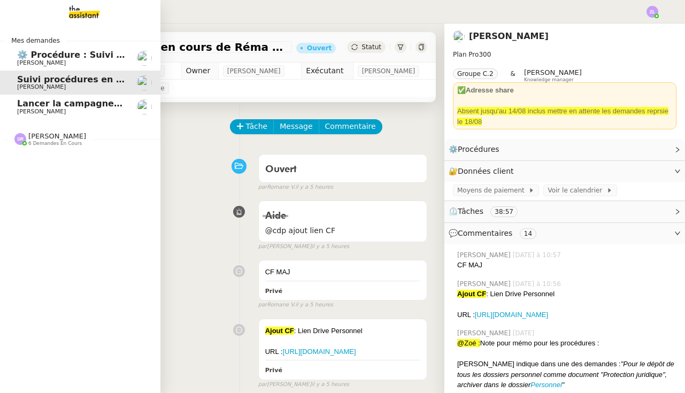
click at [27, 57] on span "⚙️ Procédure : Suivi des alternants - dynamique" at bounding box center [133, 55] width 232 height 10
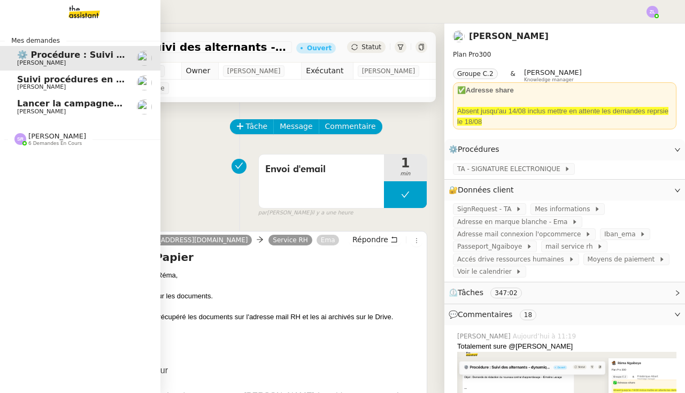
click at [27, 106] on span "Lancer la campagne de prospection" at bounding box center [103, 103] width 172 height 10
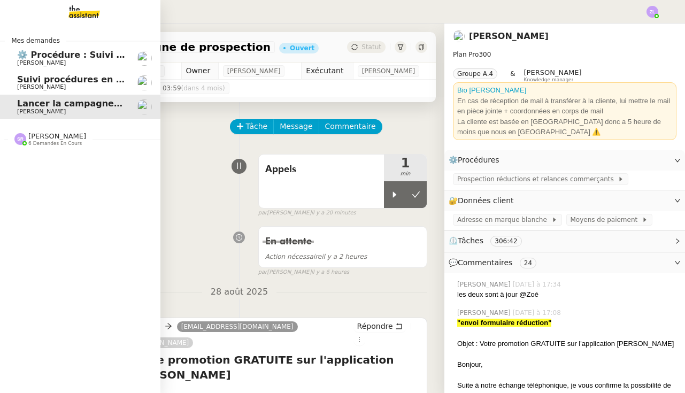
click at [95, 88] on span "[PERSON_NAME]" at bounding box center [71, 87] width 108 height 6
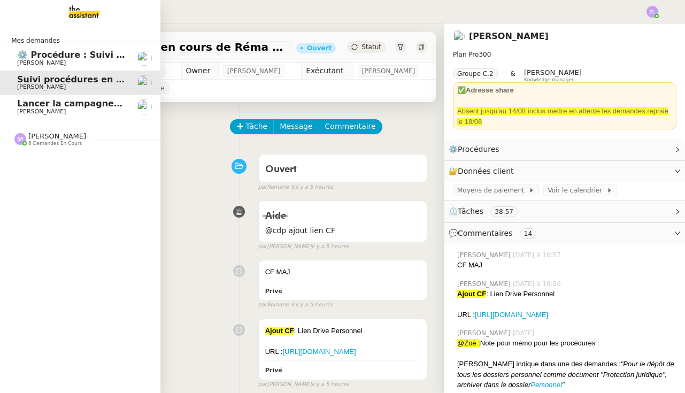
click at [87, 102] on span "Lancer la campagne de prospection" at bounding box center [103, 103] width 172 height 10
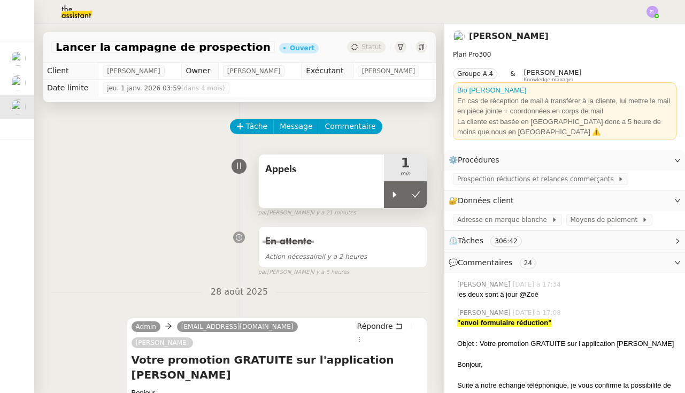
click at [383, 192] on div "Appels" at bounding box center [321, 181] width 125 height 53
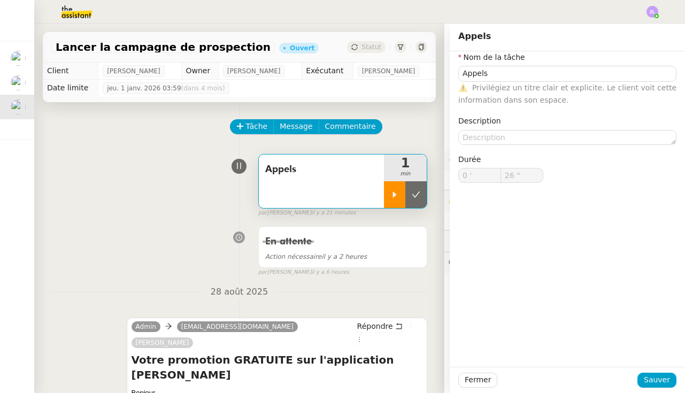
click at [386, 192] on div at bounding box center [394, 194] width 21 height 27
type input "Appels"
type input "0 '"
type input "26 ""
type input "Appels"
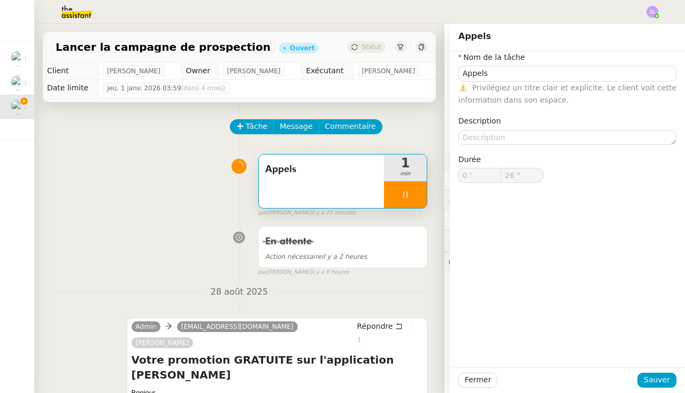
type input "0 '"
type input "59 ""
type input "1 '"
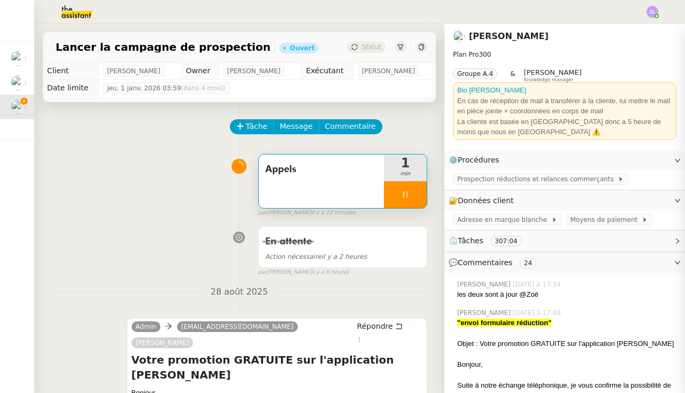
type input "22 ""
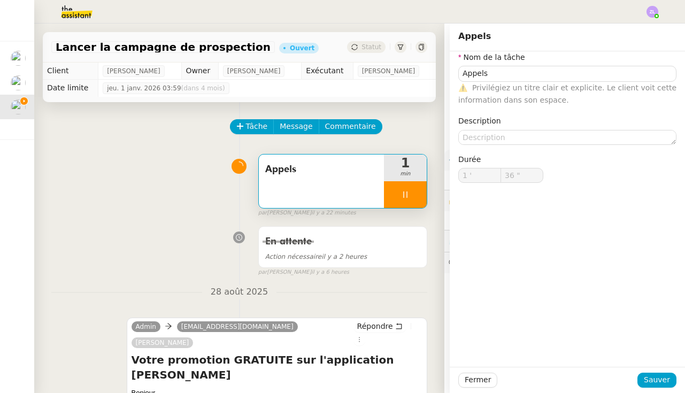
type input "53 ""
type input "2 '"
type input "14 ""
click at [402, 197] on icon at bounding box center [405, 194] width 9 height 9
type input "Appels"
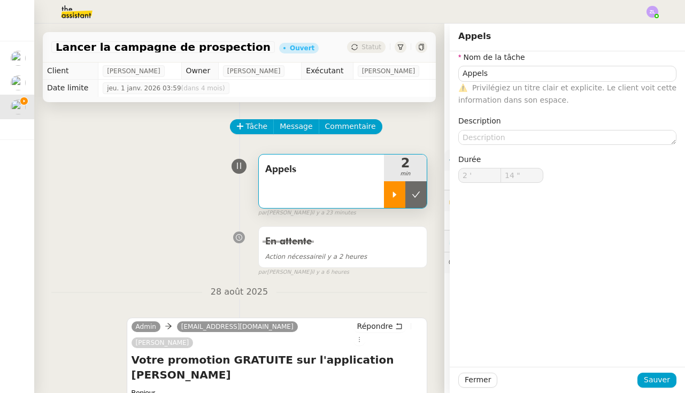
type input "2 '"
type input "14 ""
click at [664, 381] on span "Sauver" at bounding box center [657, 380] width 26 height 12
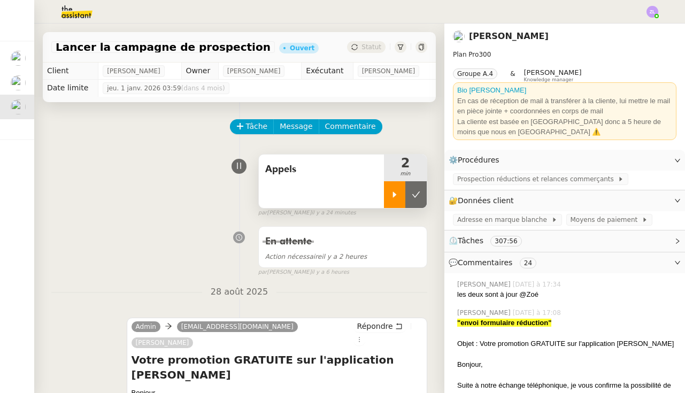
click at [397, 202] on div at bounding box center [394, 194] width 21 height 27
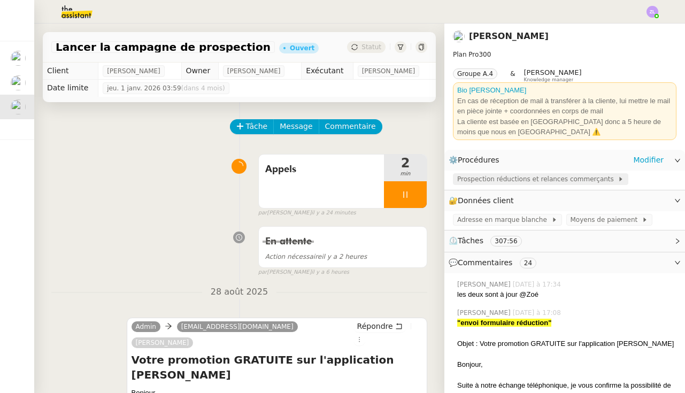
click at [533, 177] on span "Prospection réductions et relances commerçants" at bounding box center [537, 179] width 160 height 11
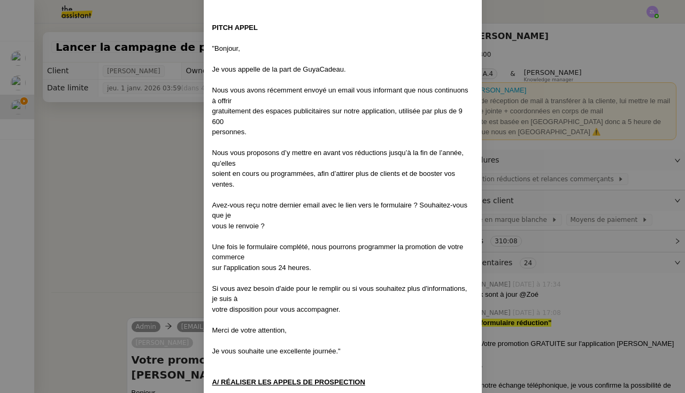
scroll to position [312, 0]
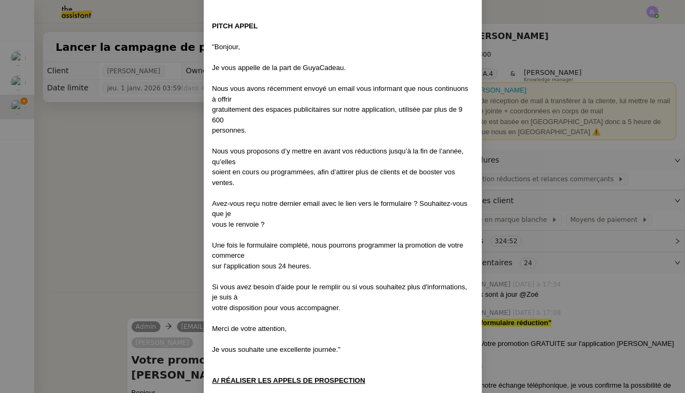
click at [122, 190] on nz-modal-container "Créée le 08/08/2025 MAJ le 25/08/2025 Contexte : GuyaCadeau souhaite qu’on rela…" at bounding box center [342, 196] width 685 height 393
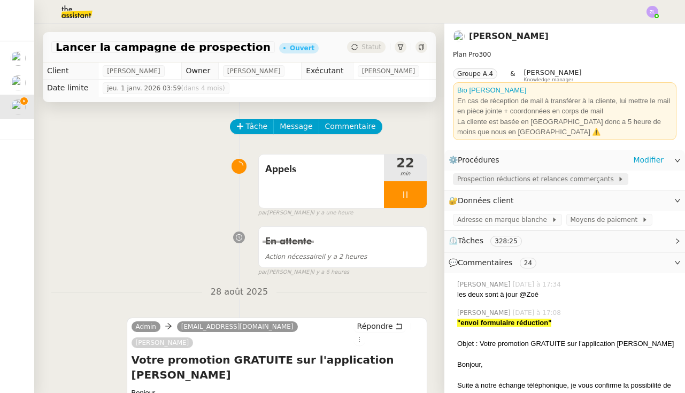
click at [554, 174] on span "Prospection réductions et relances commerçants" at bounding box center [537, 179] width 160 height 11
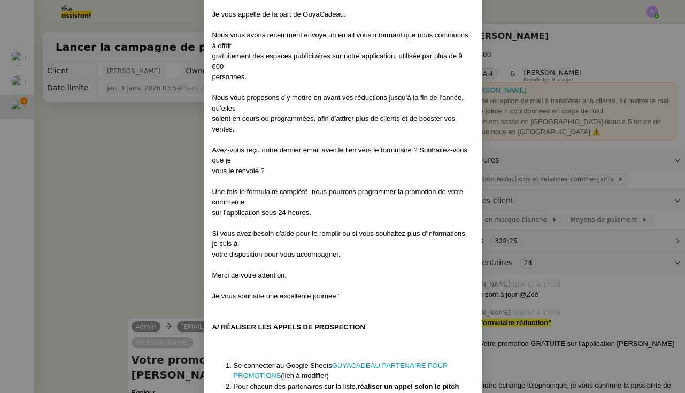
scroll to position [364, 0]
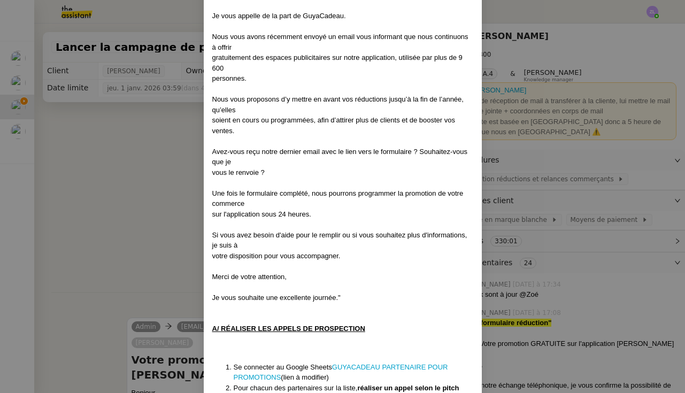
click at [89, 162] on nz-modal-container "Créée le 08/08/2025 MAJ le 25/08/2025 Contexte : GuyaCadeau souhaite qu’on rela…" at bounding box center [342, 196] width 685 height 393
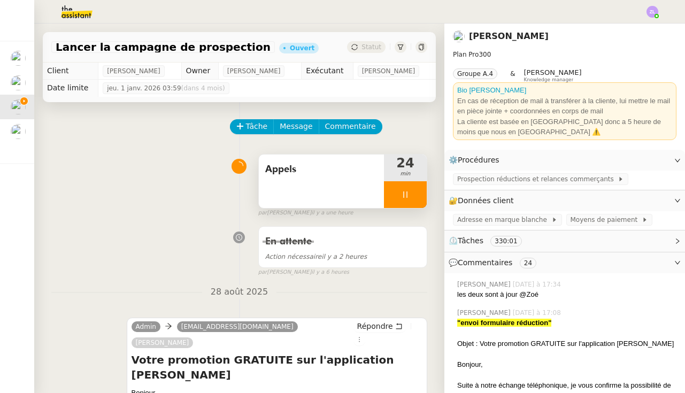
click at [392, 190] on div at bounding box center [405, 194] width 43 height 27
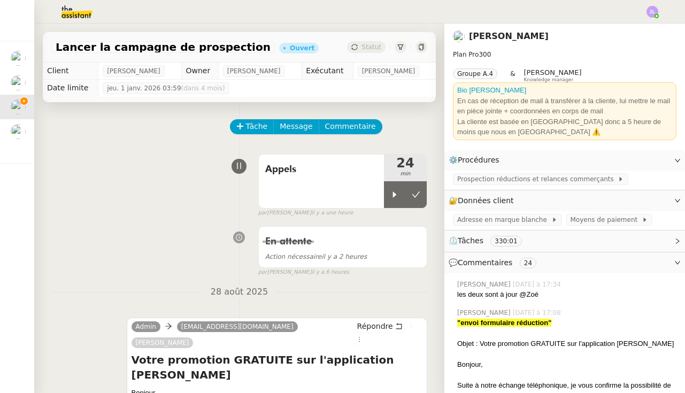
click at [415, 199] on icon at bounding box center [416, 194] width 9 height 9
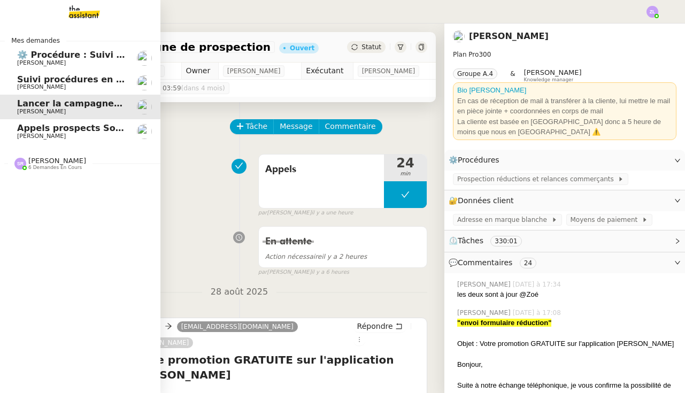
click at [6, 127] on link "Appels prospects Solucoach - Semaine du 25/08 Edwige Giron-Fleckinger" at bounding box center [80, 131] width 160 height 25
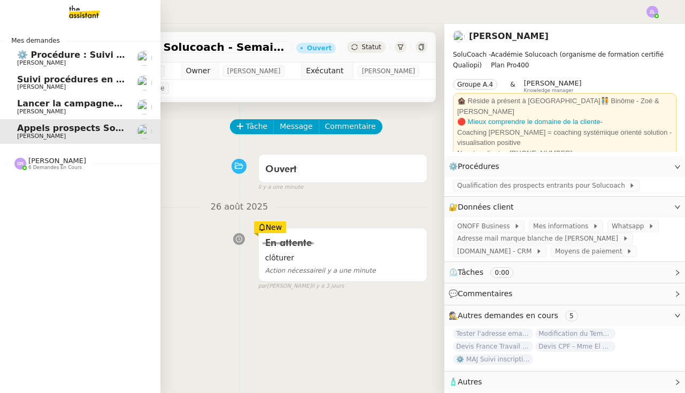
click at [23, 102] on span "Lancer la campagne de prospection" at bounding box center [103, 103] width 172 height 10
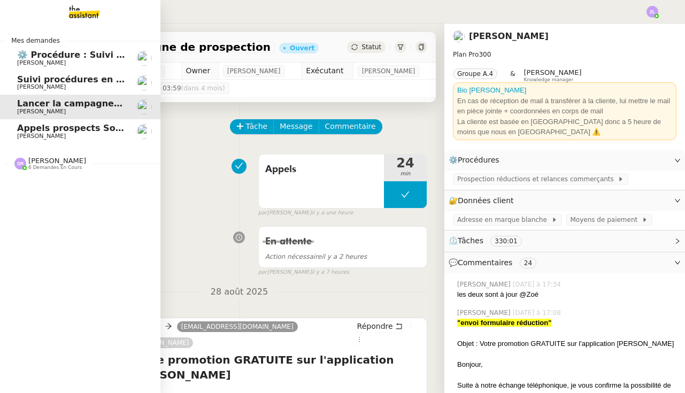
click at [24, 78] on span "Suivi procédures en cours de Réma (global)" at bounding box center [122, 79] width 211 height 10
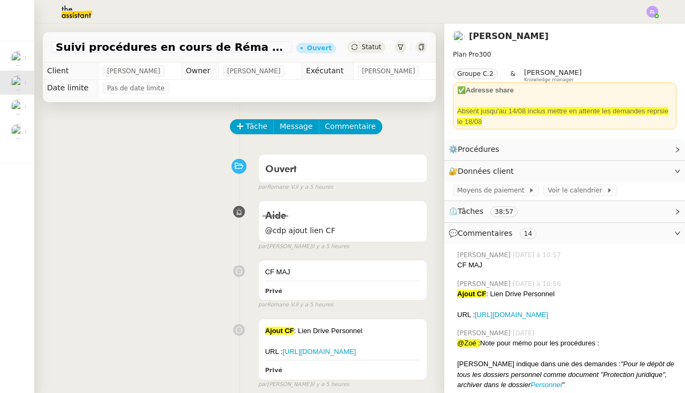
click at [164, 1] on div at bounding box center [342, 12] width 631 height 24
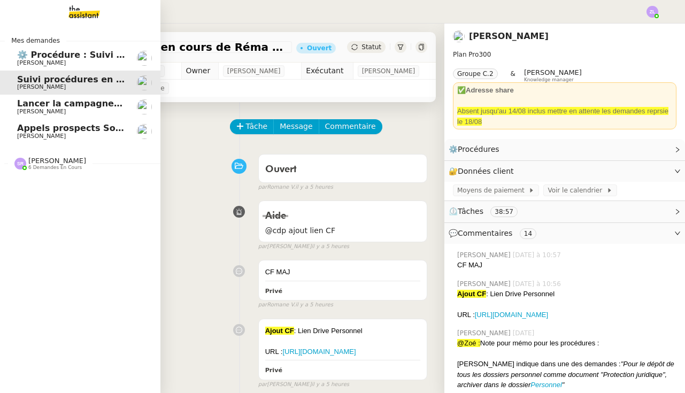
click at [27, 107] on span "Lancer la campagne de prospection" at bounding box center [103, 103] width 172 height 10
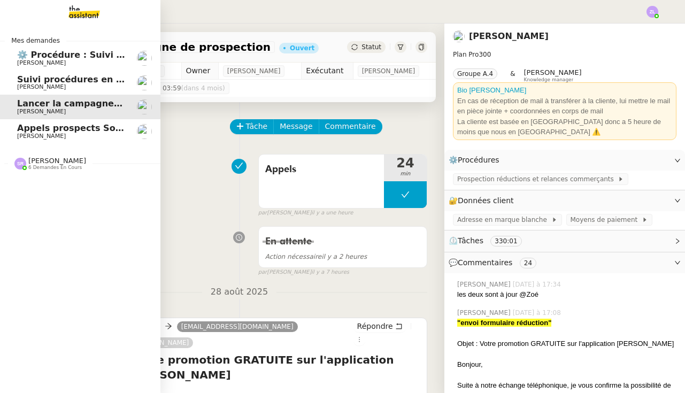
click at [52, 123] on span "Appels prospects Solucoach - Semaine du 25/08" at bounding box center [132, 128] width 231 height 10
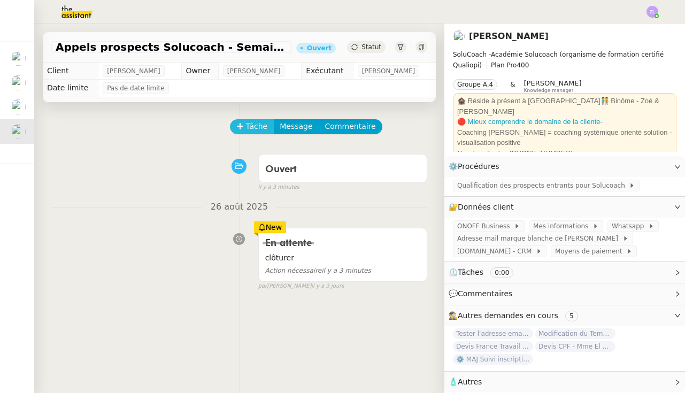
click at [253, 125] on span "Tâche" at bounding box center [257, 126] width 22 height 12
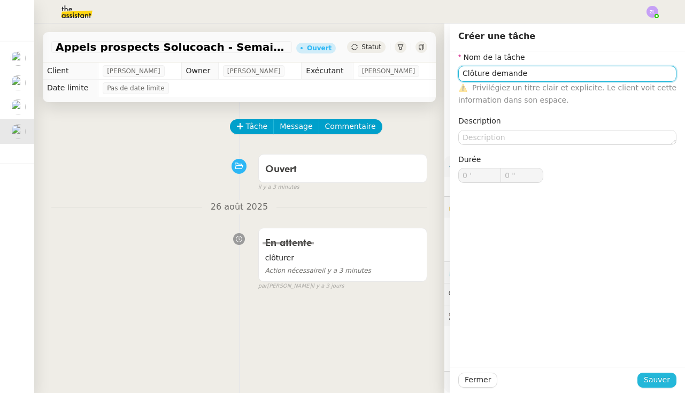
type input "Clôture demande"
click at [650, 376] on span "Sauver" at bounding box center [657, 380] width 26 height 12
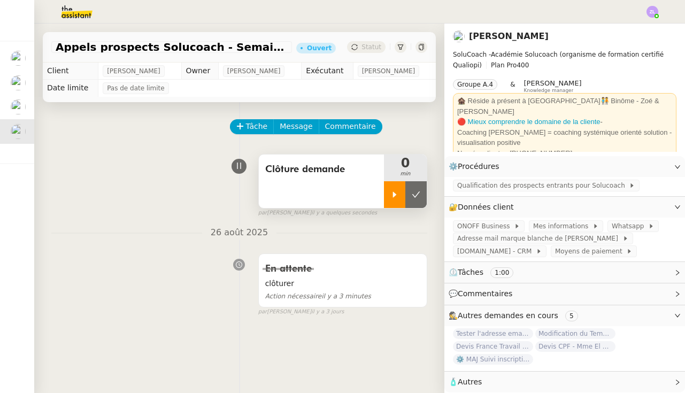
click at [392, 199] on icon at bounding box center [394, 194] width 9 height 9
click at [297, 130] on span "Message" at bounding box center [296, 126] width 33 height 12
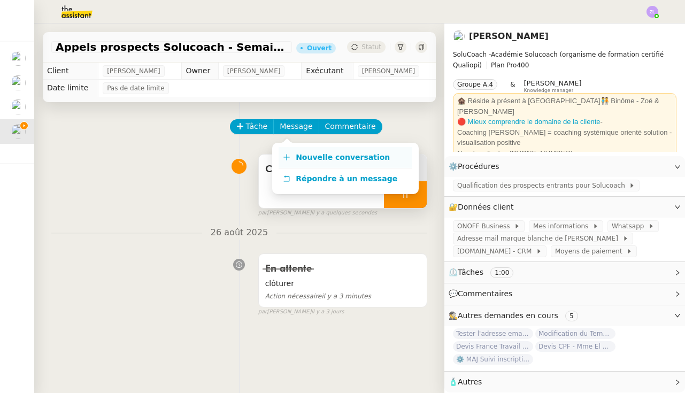
click at [298, 150] on link "Nouvelle conversation" at bounding box center [346, 157] width 134 height 21
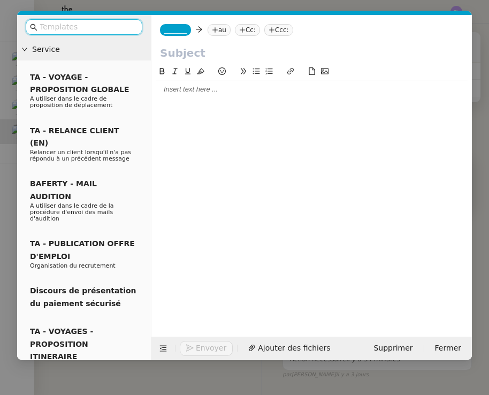
click at [218, 388] on nz-modal-container "Service TA - VOYAGE - PROPOSITION GLOBALE A utiliser dans le cadre de propositi…" at bounding box center [244, 197] width 489 height 395
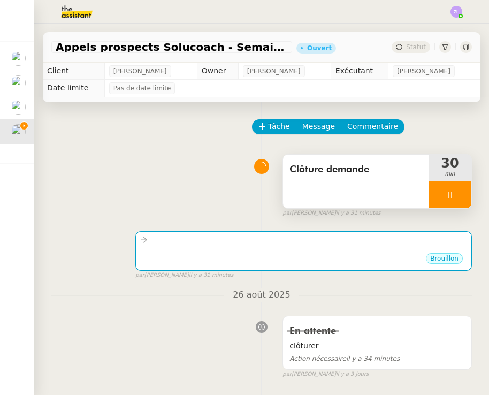
click at [442, 198] on div at bounding box center [449, 194] width 43 height 27
click at [460, 194] on icon at bounding box center [460, 194] width 9 height 9
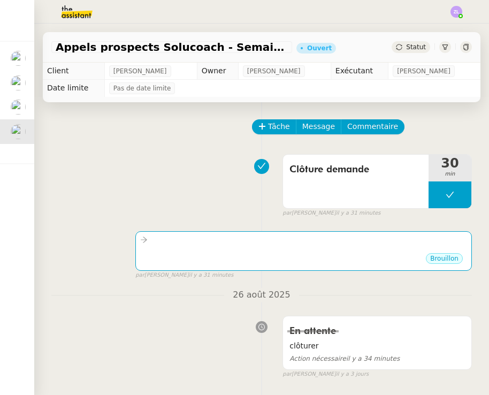
click at [415, 48] on span "Statut" at bounding box center [416, 46] width 20 height 7
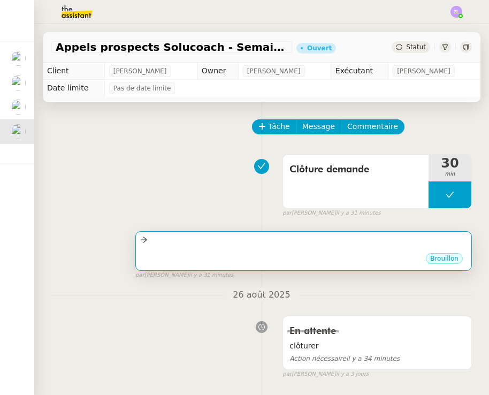
click at [325, 236] on div at bounding box center [303, 240] width 327 height 12
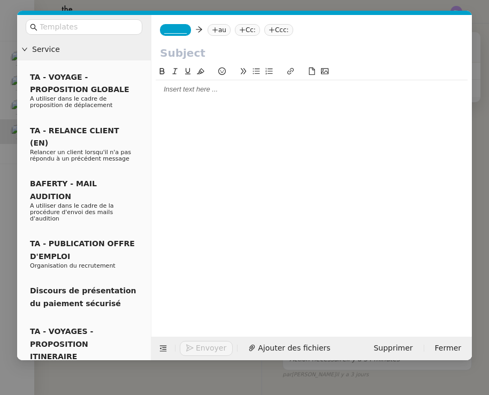
click at [194, 99] on div at bounding box center [312, 192] width 312 height 254
click at [187, 89] on div at bounding box center [312, 89] width 312 height 10
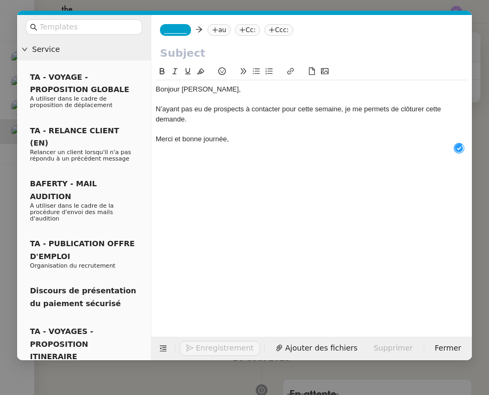
click at [175, 28] on span "_______" at bounding box center [175, 29] width 22 height 7
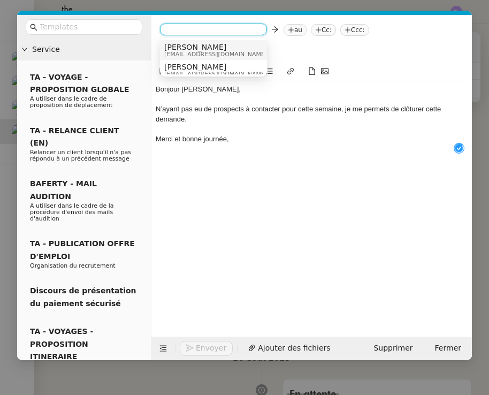
click at [176, 45] on span "[PERSON_NAME]" at bounding box center [215, 47] width 103 height 9
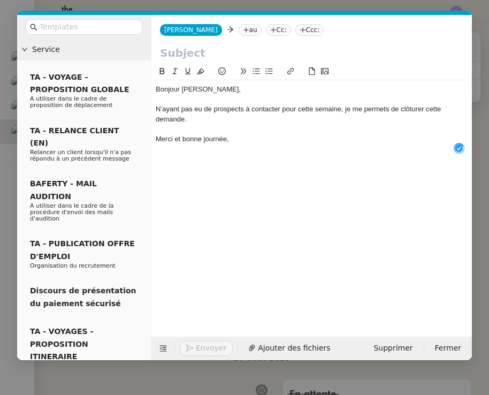
click at [238, 34] on nz-tag "au" at bounding box center [249, 30] width 23 height 12
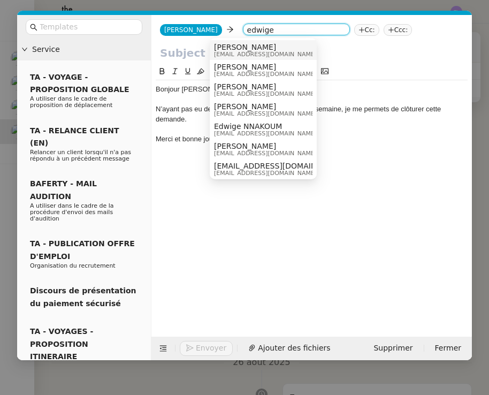
type input "edwige"
click at [238, 48] on span "[PERSON_NAME]" at bounding box center [265, 47] width 103 height 9
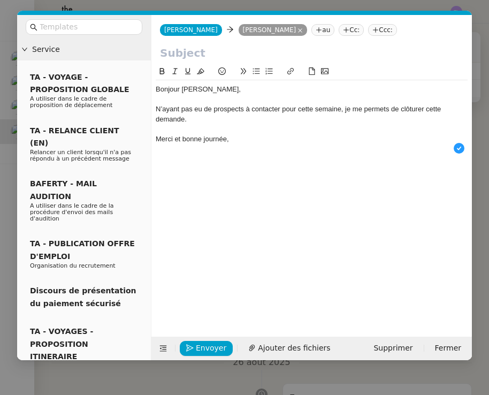
click at [192, 48] on input "text" at bounding box center [311, 53] width 303 height 16
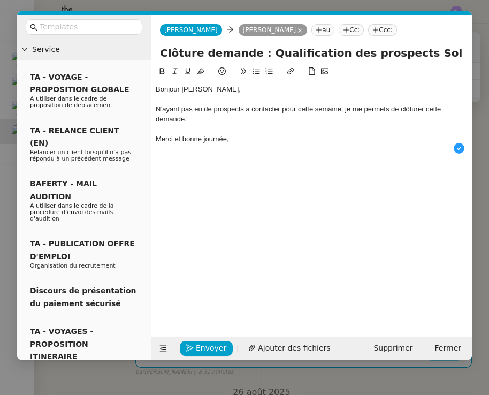
type input "Clôture demande : Qualification des prospects Solucoach"
click at [259, 138] on div "Merci et bonne journée," at bounding box center [312, 139] width 312 height 10
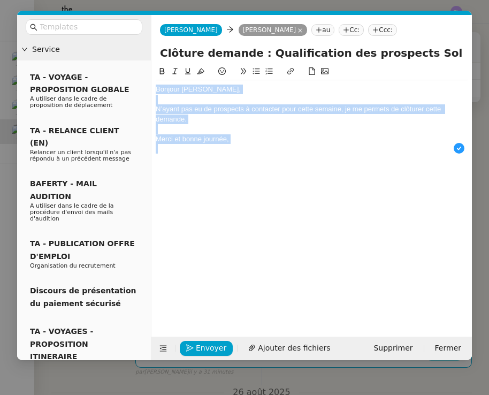
drag, startPoint x: 244, startPoint y: 144, endPoint x: 150, endPoint y: 67, distance: 121.6
click at [150, 67] on nz-layout "Service TA - VOYAGE - PROPOSITION GLOBALE A utiliser dans le cadre de propositi…" at bounding box center [244, 187] width 454 height 345
copy div "Bonjour [PERSON_NAME], N’ayant pas eu de prospects à contacter pour cette semai…"
click at [82, 26] on input "text" at bounding box center [88, 27] width 96 height 12
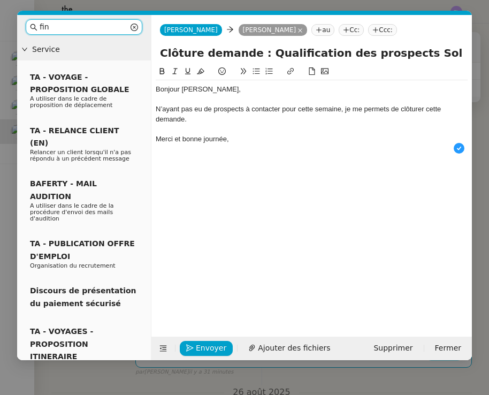
type input "fin"
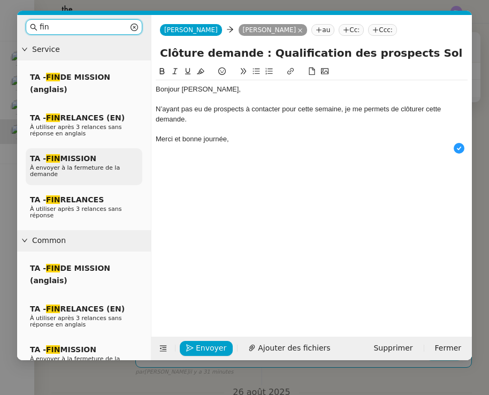
click at [73, 167] on span "À envoyer à la fermeture de la demande" at bounding box center [75, 170] width 90 height 13
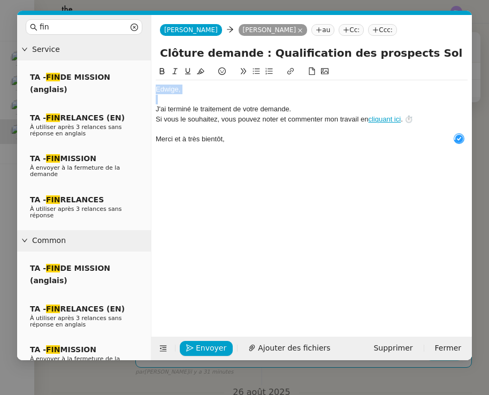
drag, startPoint x: 192, startPoint y: 100, endPoint x: 157, endPoint y: 78, distance: 41.5
click at [157, 78] on div "﻿[PERSON_NAME]﻿, J'ai terminé le traitement de votre demande. Si vous le souhai…" at bounding box center [312, 106] width 312 height 83
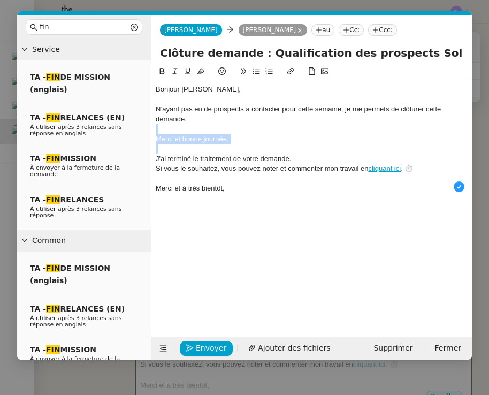
drag, startPoint x: 236, startPoint y: 144, endPoint x: 149, endPoint y: 127, distance: 89.4
click at [149, 127] on nz-layout "fin Service TA - FIN DE MISSION (anglais) TA - FIN RELANCES (EN) À utiliser apr…" at bounding box center [244, 187] width 454 height 345
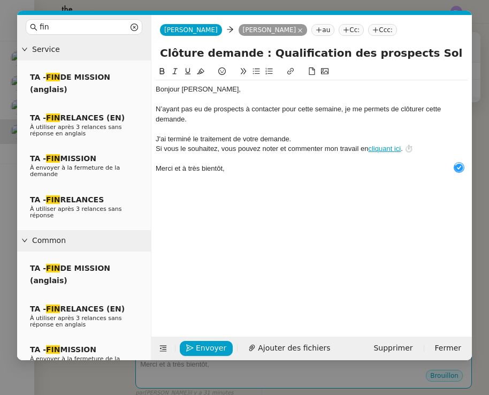
click at [318, 140] on div "J'ai terminé le traitement de votre demande." at bounding box center [312, 139] width 312 height 10
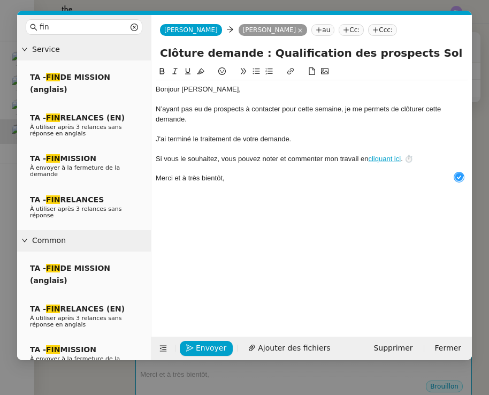
click at [167, 137] on div "J'ai terminé le traitement de votre demande." at bounding box center [312, 139] width 312 height 10
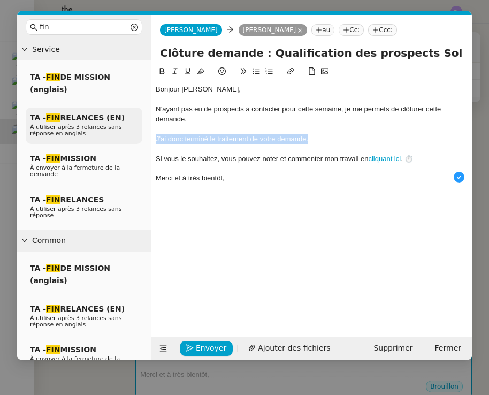
drag, startPoint x: 322, startPoint y: 140, endPoint x: 116, endPoint y: 140, distance: 205.8
click at [116, 140] on nz-layout "fin Service TA - FIN DE MISSION (anglais) TA - FIN RELANCES (EN) À utiliser apr…" at bounding box center [244, 187] width 454 height 345
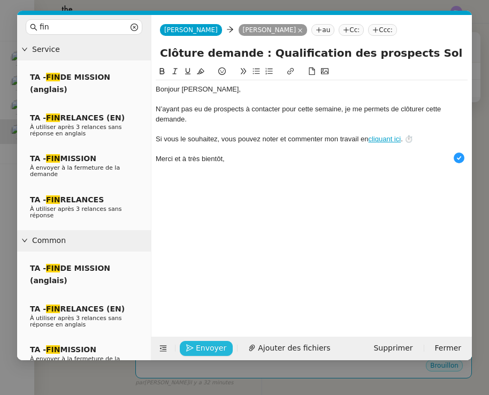
click at [201, 348] on span "Envoyer" at bounding box center [211, 348] width 30 height 12
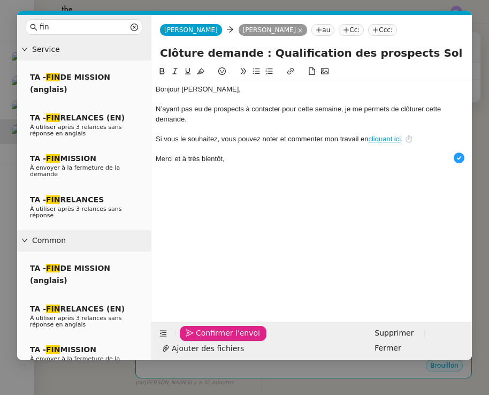
click at [201, 339] on span "Confirmer l'envoi" at bounding box center [228, 333] width 64 height 12
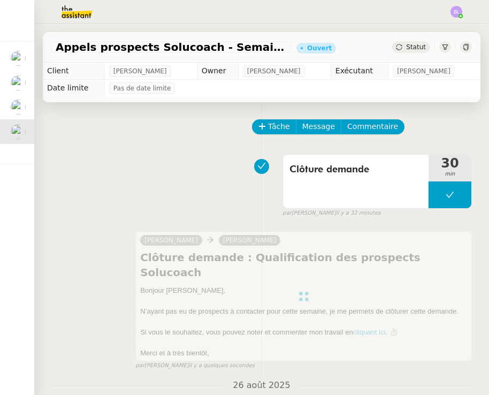
click at [416, 44] on span "Statut" at bounding box center [416, 46] width 20 height 7
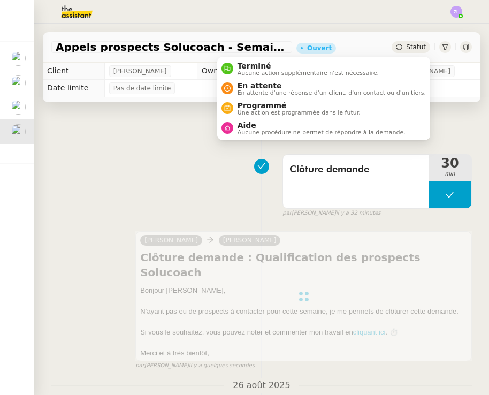
click at [371, 131] on span "Aucune procédure ne permet de répondre à la demande." at bounding box center [321, 132] width 168 height 6
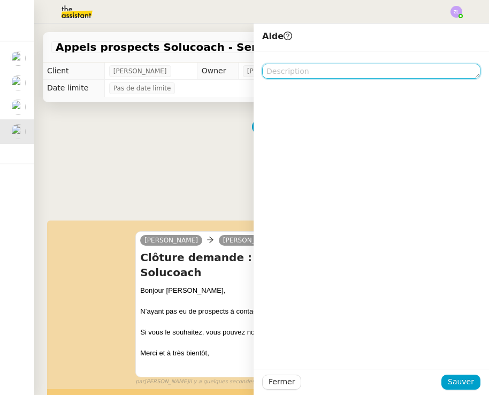
click at [414, 78] on textarea at bounding box center [371, 71] width 218 height 15
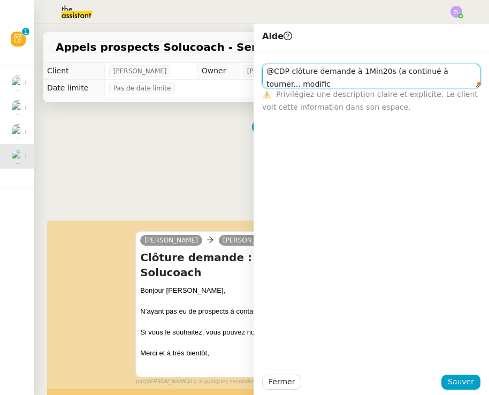
scroll to position [1, 0]
click at [283, 84] on textarea "@CDP clôture demande à 1Min20s (a continué à tourner... modificer le chrono) me…" at bounding box center [371, 76] width 218 height 25
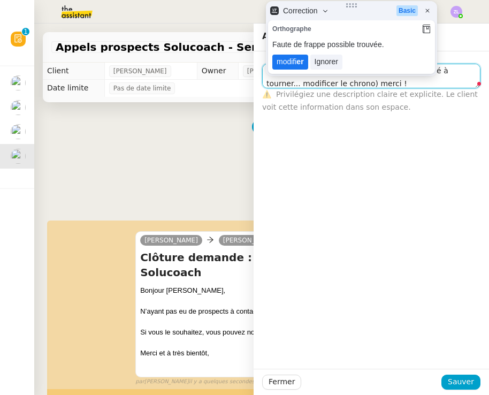
click at [289, 63] on lt-span "modifi er" at bounding box center [290, 62] width 36 height 15
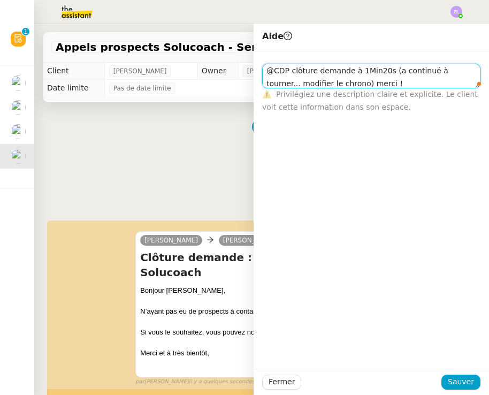
click at [328, 84] on textarea "@CDP clôture demande à 1Min20s (a continué à tourner... modifier le chrono) mer…" at bounding box center [371, 76] width 218 height 25
type textarea "@CDP clôture demande à 1Min20s (a continué à tourner... modifier le chrono svp)…"
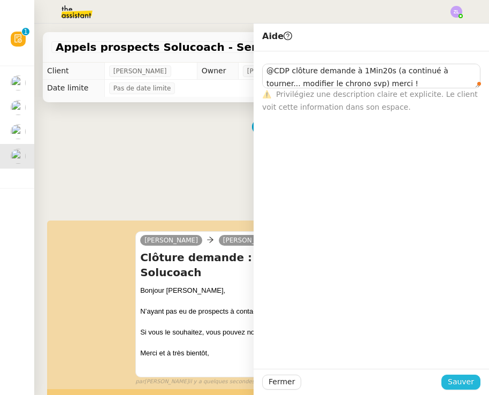
click at [458, 380] on span "Sauver" at bounding box center [460, 381] width 26 height 12
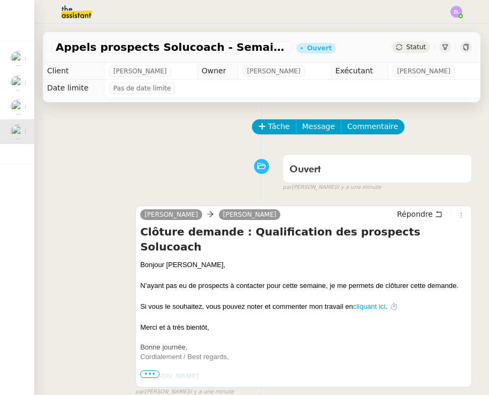
click at [21, 136] on img at bounding box center [18, 131] width 15 height 15
click at [422, 42] on div "Statut" at bounding box center [410, 47] width 38 height 12
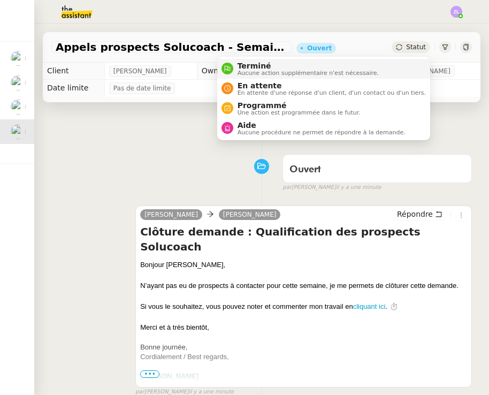
click at [402, 64] on li "Terminé Aucune action supplémentaire n'est nécessaire." at bounding box center [323, 69] width 213 height 20
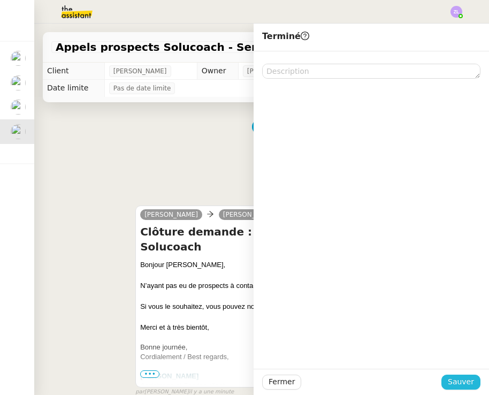
click at [473, 383] on span "Sauver" at bounding box center [460, 381] width 26 height 12
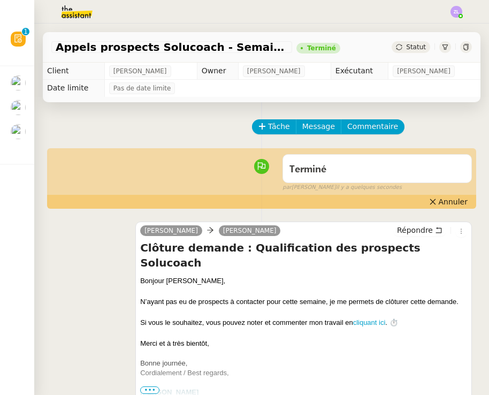
click at [15, 128] on img at bounding box center [18, 131] width 15 height 15
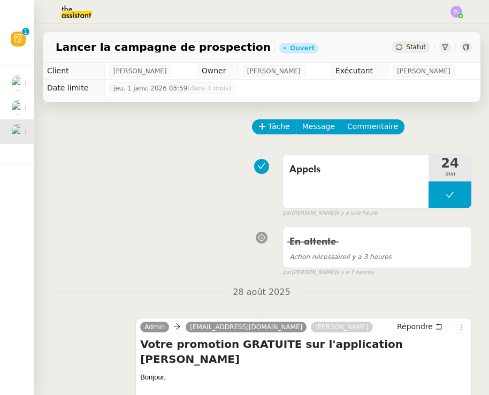
click at [14, 75] on img at bounding box center [18, 82] width 15 height 15
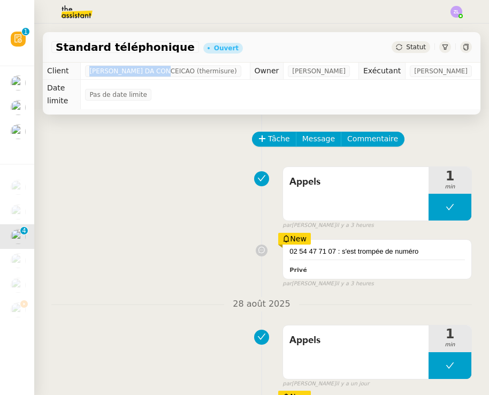
drag, startPoint x: 172, startPoint y: 72, endPoint x: 99, endPoint y: 74, distance: 72.7
click at [99, 74] on span "[PERSON_NAME] DA CONCEICAO (thermisure)" at bounding box center [162, 71] width 147 height 11
copy span "[PERSON_NAME] DA CONCEICAO"
click at [11, 100] on img at bounding box center [18, 107] width 15 height 15
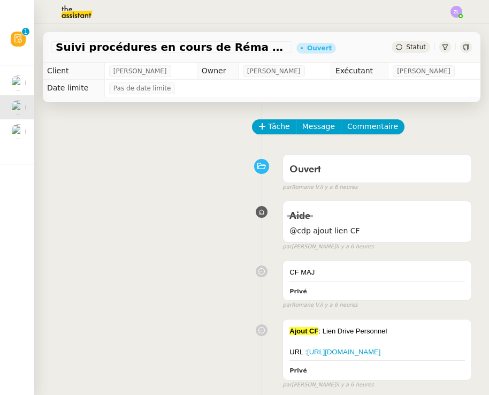
click at [21, 131] on img at bounding box center [18, 131] width 15 height 15
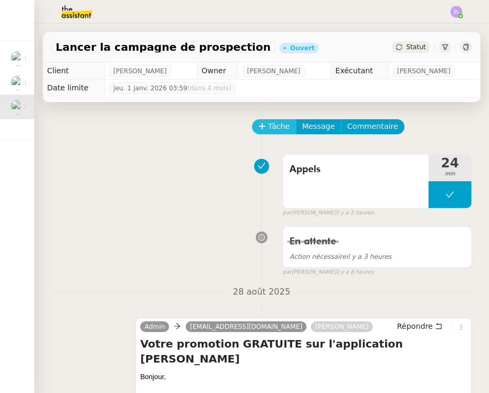
click at [281, 124] on span "Tâche" at bounding box center [279, 126] width 22 height 12
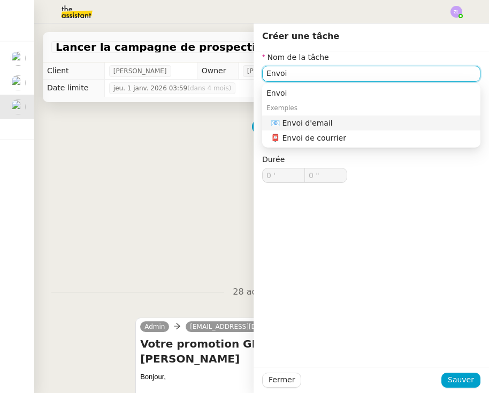
click at [339, 121] on div "📧 Envoi d'email" at bounding box center [373, 123] width 205 height 10
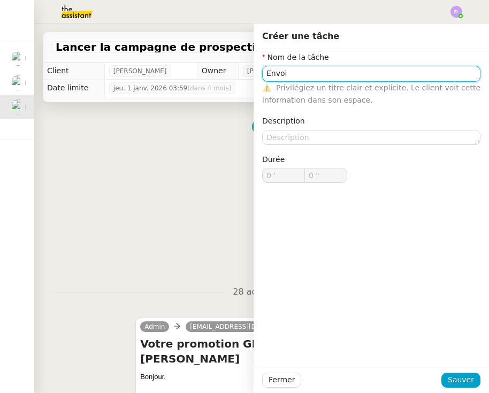
type input "Envoi d'email"
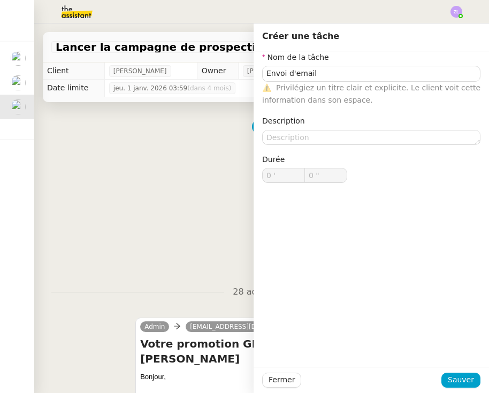
click at [444, 370] on div "Fermer Sauver" at bounding box center [370, 380] width 235 height 26
click at [454, 383] on span "Sauver" at bounding box center [460, 380] width 26 height 12
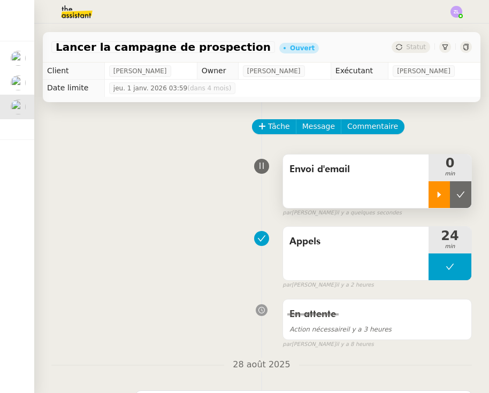
click at [436, 194] on icon at bounding box center [439, 194] width 9 height 9
click at [317, 130] on span "Message" at bounding box center [318, 126] width 33 height 12
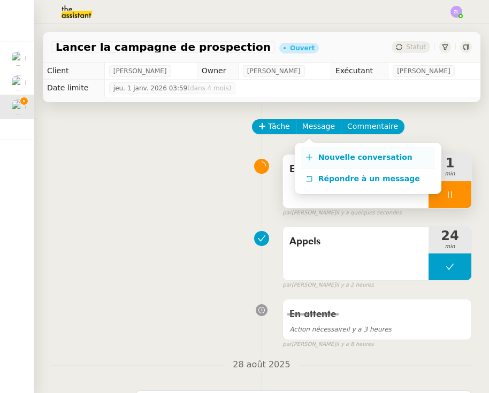
click at [323, 152] on link "Nouvelle conversation" at bounding box center [368, 157] width 134 height 21
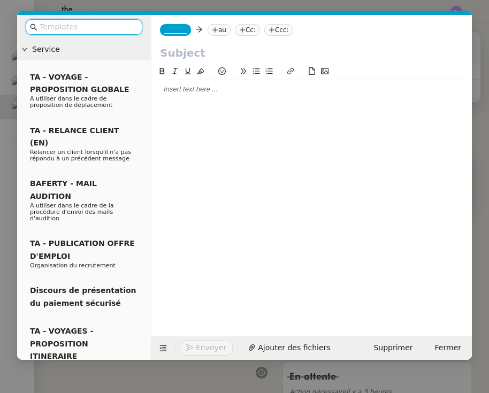
click at [88, 25] on input "text" at bounding box center [88, 27] width 96 height 12
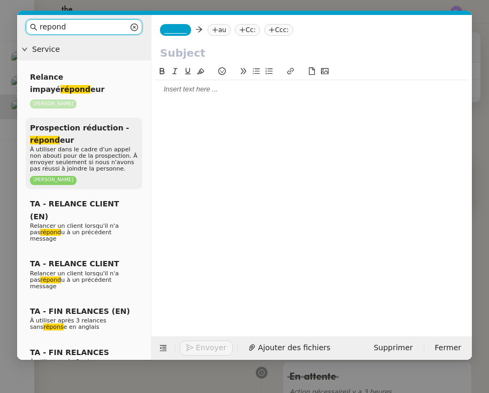
type input "repond"
click at [78, 127] on div "Prospection réduction - répond eur À utiliser dans le cadre d'un appel non abou…" at bounding box center [84, 154] width 117 height 72
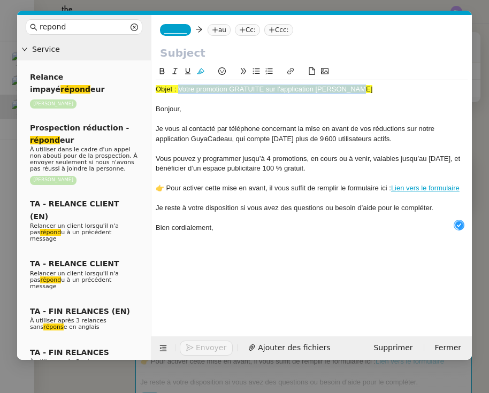
drag, startPoint x: 179, startPoint y: 89, endPoint x: 398, endPoint y: 90, distance: 219.2
click at [398, 90] on div "Objet : Votre promotion GRATUITE sur l'application [PERSON_NAME]" at bounding box center [312, 89] width 312 height 10
copy span "Votre promotion GRATUITE sur l'application [PERSON_NAME]"
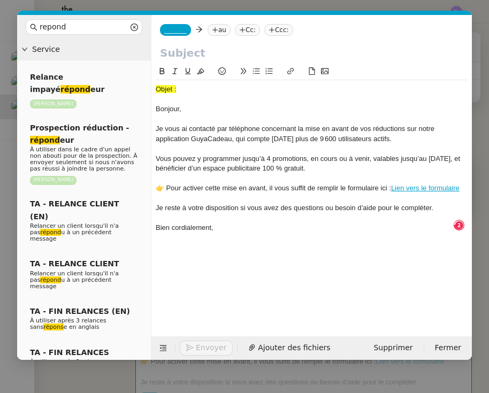
click at [165, 58] on input "text" at bounding box center [311, 53] width 303 height 16
paste input "Votre promotion GRATUITE sur l'application [PERSON_NAME]"
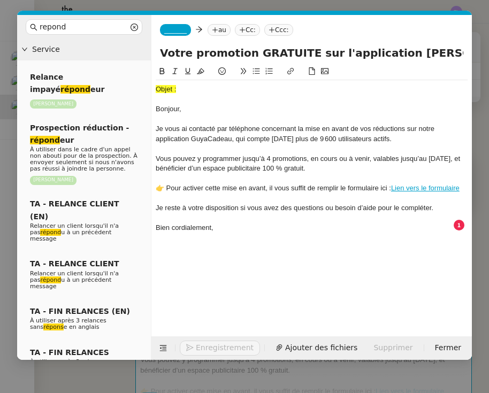
type input "Votre promotion GRATUITE sur l'application [PERSON_NAME]"
drag, startPoint x: 159, startPoint y: 99, endPoint x: 152, endPoint y: 77, distance: 23.2
click at [152, 77] on nz-spin "Objet : Bonjour, Je vous ai contacté par téléphone concernant la mise en avant …" at bounding box center [311, 194] width 320 height 259
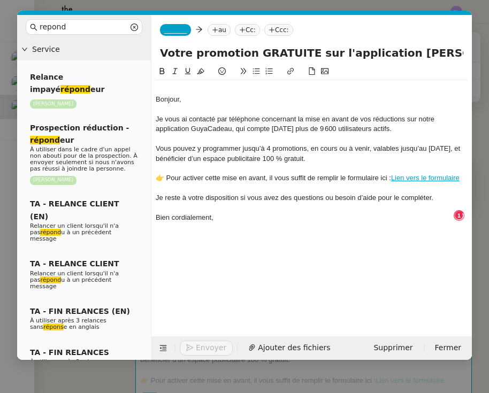
click at [157, 97] on div "Bonjour," at bounding box center [312, 100] width 312 height 10
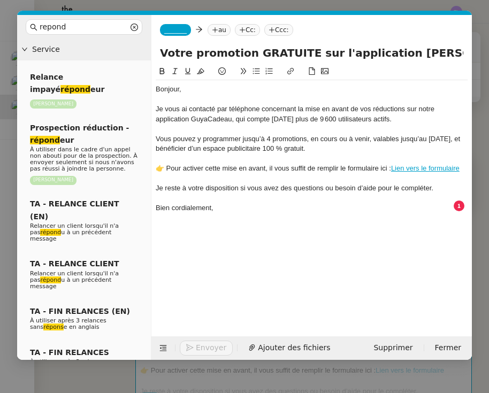
click at [184, 35] on nz-tag "_______" at bounding box center [175, 30] width 31 height 12
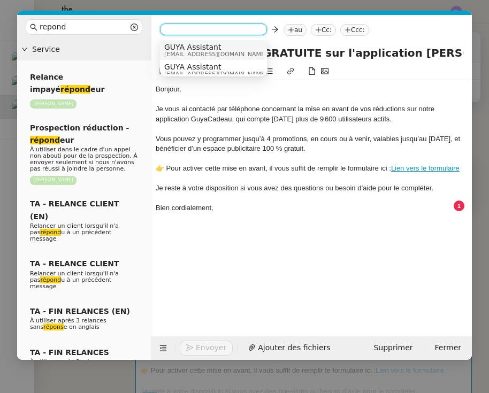
click at [185, 52] on span "[EMAIL_ADDRESS][DOMAIN_NAME]" at bounding box center [215, 54] width 103 height 6
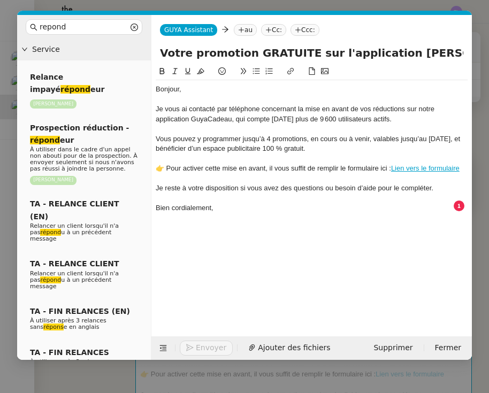
click at [242, 26] on nz-tag "au" at bounding box center [245, 30] width 23 height 12
click at [242, 26] on input at bounding box center [291, 30] width 98 height 11
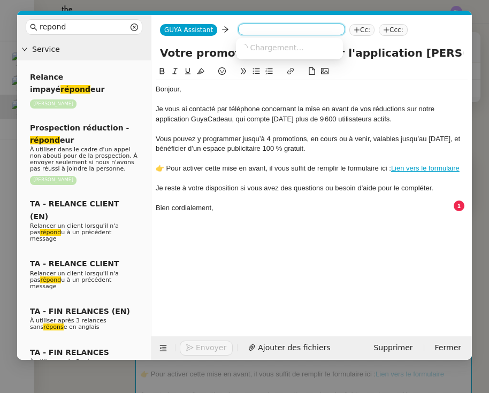
paste input "[EMAIL_ADDRESS][DOMAIN_NAME]"
type input "[EMAIL_ADDRESS][DOMAIN_NAME]"
click at [272, 55] on nz-option-item "[EMAIL_ADDRESS][DOMAIN_NAME]" at bounding box center [289, 47] width 107 height 15
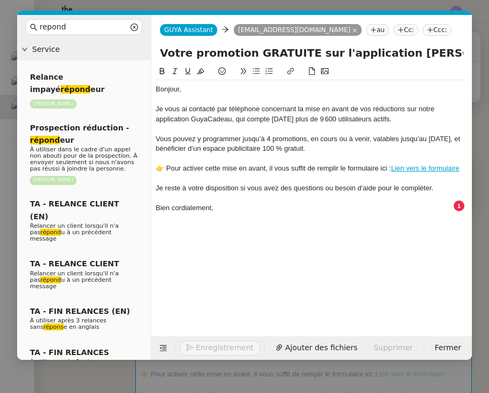
click at [366, 38] on div "GUYA Assistant GUYA Assistant [EMAIL_ADDRESS][DOMAIN_NAME] [DOMAIN_NAME][EMAIL_…" at bounding box center [311, 30] width 320 height 30
click at [393, 25] on nz-tag "Cc:" at bounding box center [405, 30] width 25 height 12
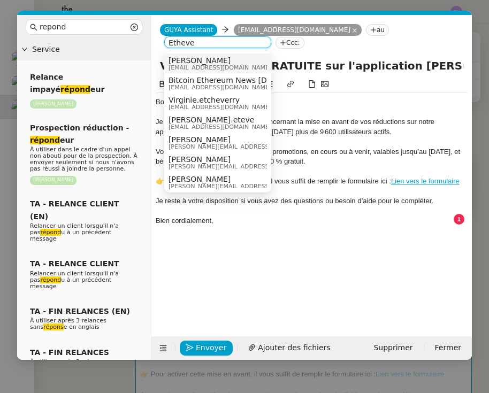
type input "Etheve"
click at [225, 61] on span "[PERSON_NAME]" at bounding box center [219, 60] width 103 height 9
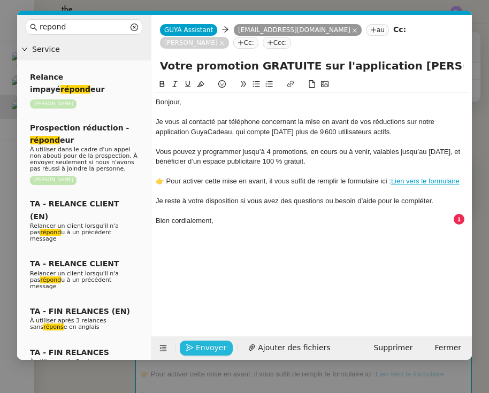
click at [219, 351] on span "Envoyer" at bounding box center [211, 348] width 30 height 12
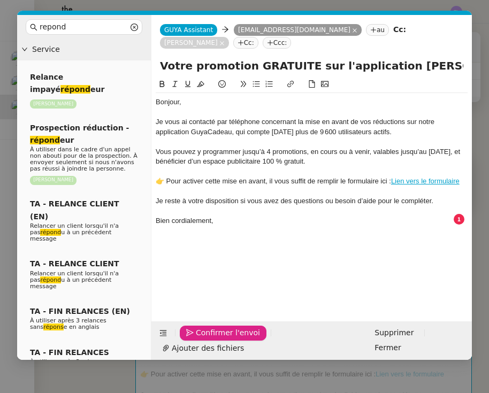
click at [219, 339] on span "Confirmer l'envoi" at bounding box center [228, 333] width 64 height 12
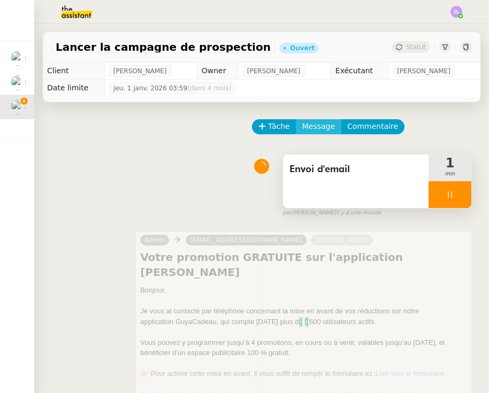
click at [314, 121] on span "Message" at bounding box center [318, 126] width 33 height 12
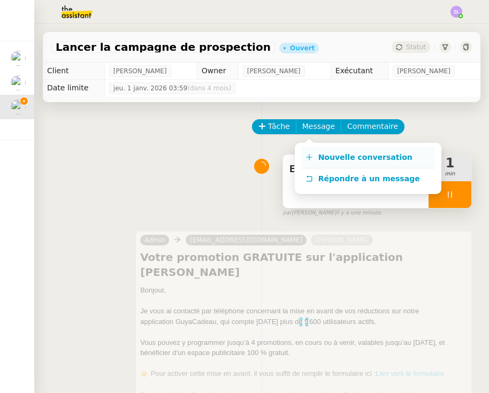
click at [324, 156] on span "Nouvelle conversation" at bounding box center [365, 157] width 94 height 9
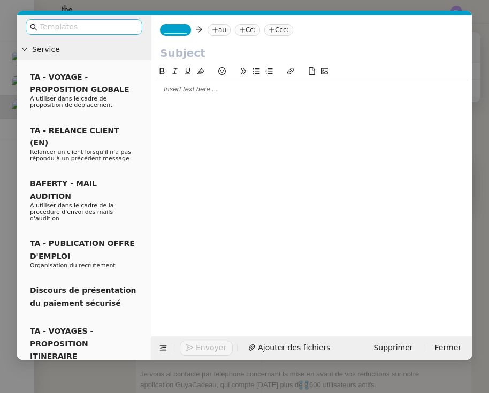
click at [66, 27] on input "text" at bounding box center [88, 27] width 96 height 12
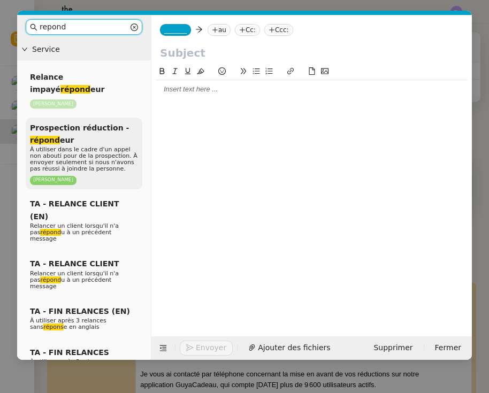
type input "repond"
click at [70, 125] on div "Prospection réduction - répond eur À utiliser dans le cadre d'un appel non abou…" at bounding box center [84, 154] width 117 height 72
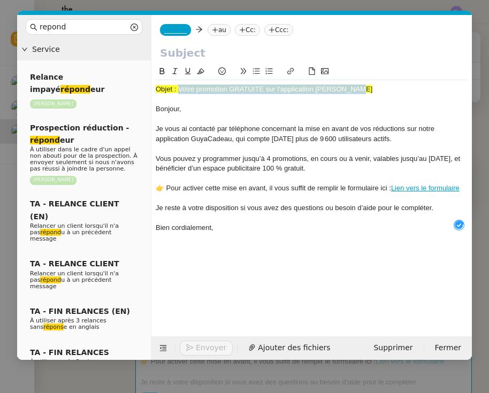
drag, startPoint x: 177, startPoint y: 87, endPoint x: 376, endPoint y: 88, distance: 198.9
click at [376, 88] on div "Objet : Votre promotion GRATUITE sur l'application [PERSON_NAME]" at bounding box center [312, 89] width 312 height 10
copy span "Votre promotion GRATUITE sur l'application [PERSON_NAME]"
click at [213, 43] on div "_______ au Cc: Ccc:" at bounding box center [311, 30] width 320 height 30
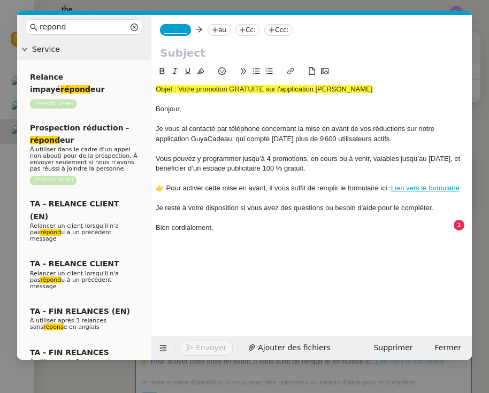
click at [205, 57] on input "text" at bounding box center [311, 53] width 303 height 16
paste input "Votre promotion GRATUITE sur l'application [PERSON_NAME]"
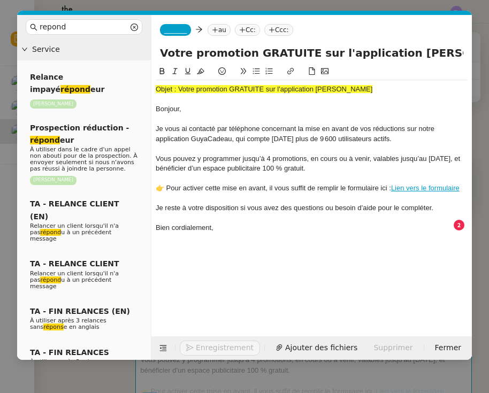
type input "Votre promotion GRATUITE sur l'application [PERSON_NAME]"
drag, startPoint x: 155, startPoint y: 108, endPoint x: 156, endPoint y: 92, distance: 16.0
click at [156, 92] on nz-spin "Objet : Votre promotion GRATUITE sur l'application [PERSON_NAME], Je vous ai co…" at bounding box center [311, 194] width 320 height 259
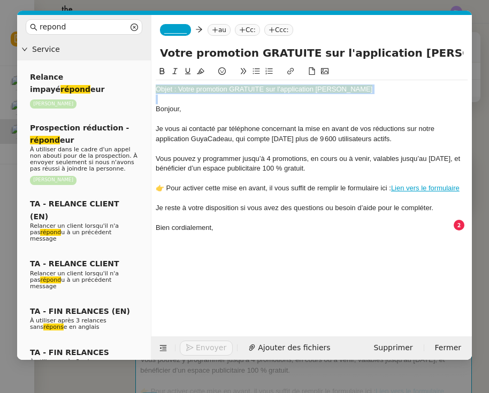
drag, startPoint x: 157, startPoint y: 107, endPoint x: 153, endPoint y: 83, distance: 24.3
click at [153, 83] on nz-spin "Objet : Votre promotion GRATUITE sur l'application [PERSON_NAME], Je vous ai co…" at bounding box center [311, 194] width 320 height 259
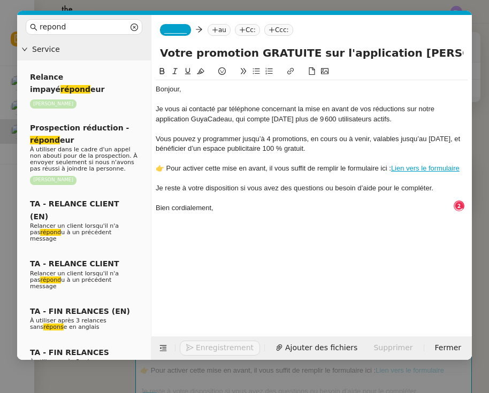
click at [171, 37] on div "_______ au Cc: Ccc:" at bounding box center [311, 30] width 320 height 30
click at [173, 34] on span "_______" at bounding box center [175, 29] width 22 height 7
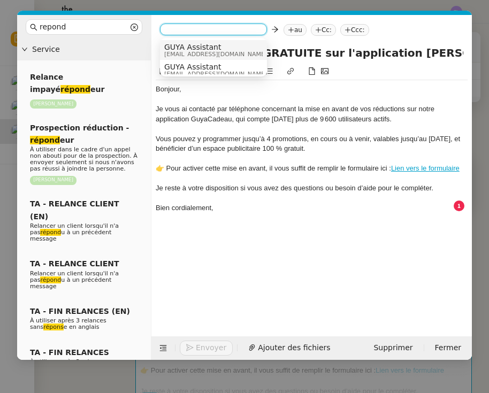
click at [187, 52] on span "[EMAIL_ADDRESS][DOMAIN_NAME]" at bounding box center [215, 54] width 103 height 6
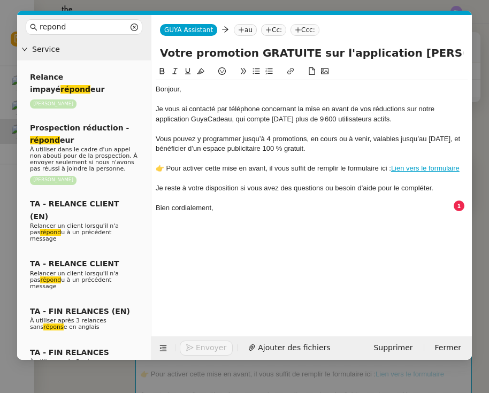
click at [238, 33] on icon at bounding box center [241, 30] width 6 height 6
click at [238, 33] on nz-select-top-control at bounding box center [291, 30] width 107 height 12
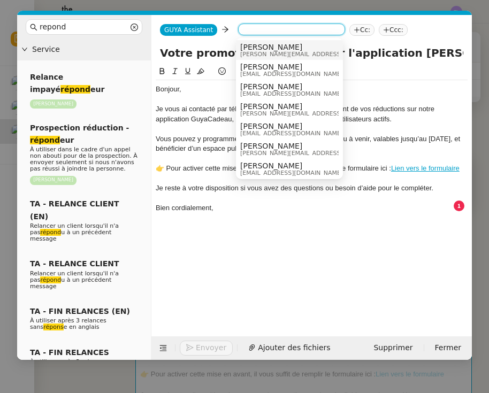
paste input "[EMAIL_ADDRESS][DOMAIN_NAME]"
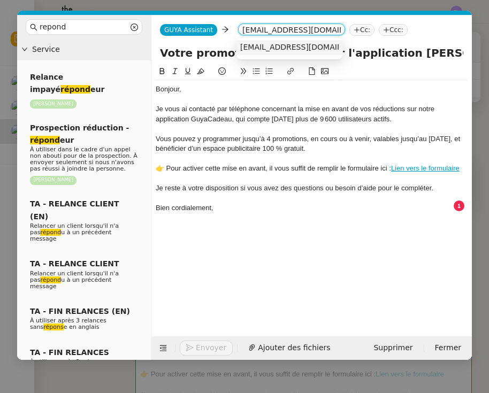
type input "[EMAIL_ADDRESS][DOMAIN_NAME]"
click at [287, 44] on span "[EMAIL_ADDRESS][DOMAIN_NAME]" at bounding box center [305, 47] width 131 height 9
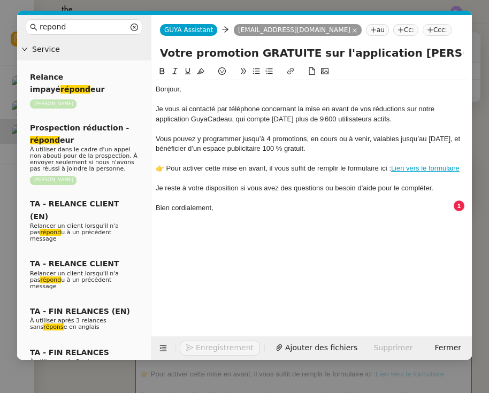
click at [393, 28] on nz-tag "Cc:" at bounding box center [405, 30] width 25 height 12
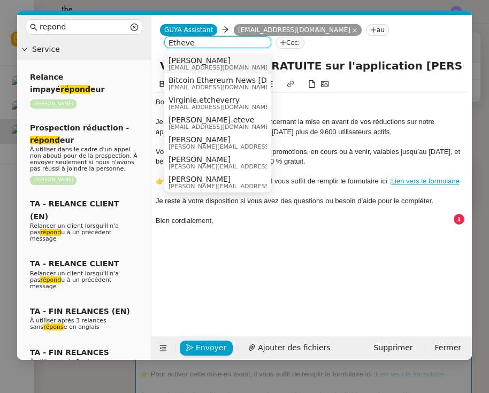
type input "Etheve"
click at [236, 64] on span "[PERSON_NAME]" at bounding box center [219, 60] width 103 height 9
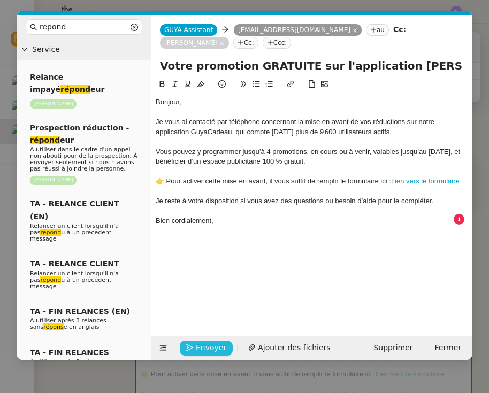
click at [206, 351] on span "Envoyer" at bounding box center [211, 348] width 30 height 12
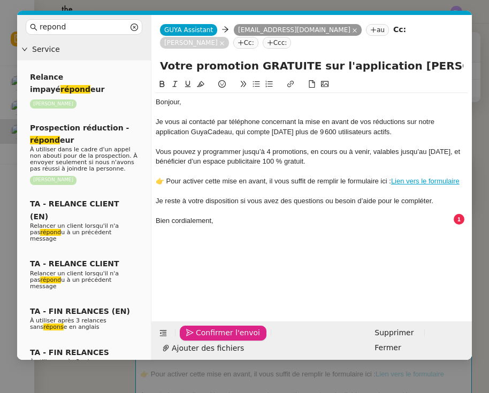
click at [206, 339] on span "Confirmer l'envoi" at bounding box center [228, 333] width 64 height 12
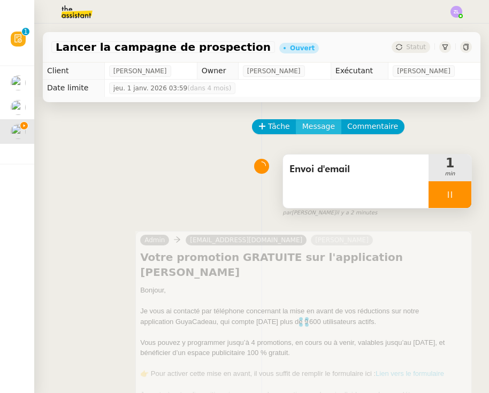
click at [318, 125] on span "Message" at bounding box center [318, 126] width 33 height 12
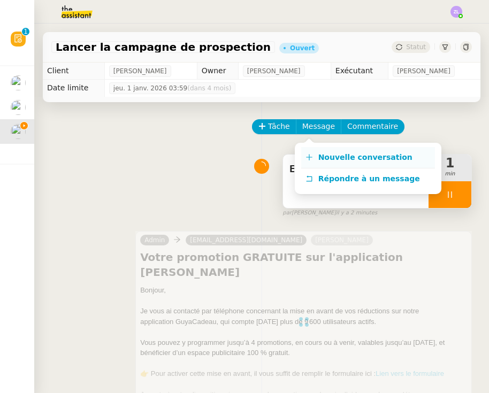
click at [319, 157] on span "Nouvelle conversation" at bounding box center [365, 157] width 94 height 9
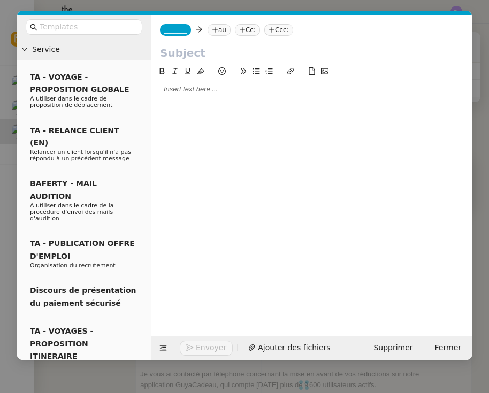
click at [185, 29] on span "_______" at bounding box center [175, 29] width 22 height 7
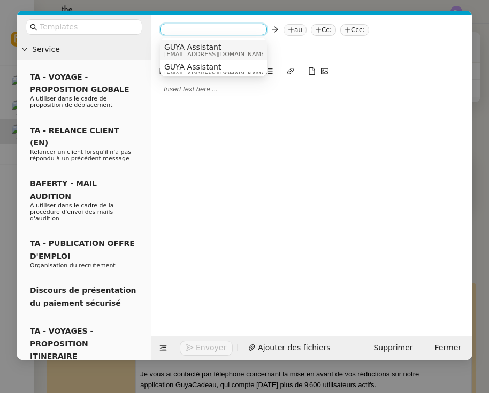
click at [187, 49] on span "GUYA Assistant" at bounding box center [215, 47] width 103 height 9
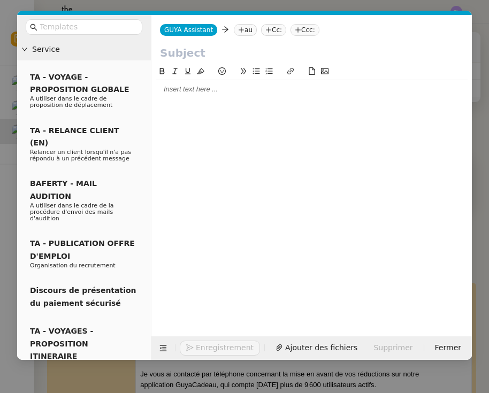
click at [244, 27] on nz-tag "au" at bounding box center [245, 30] width 23 height 12
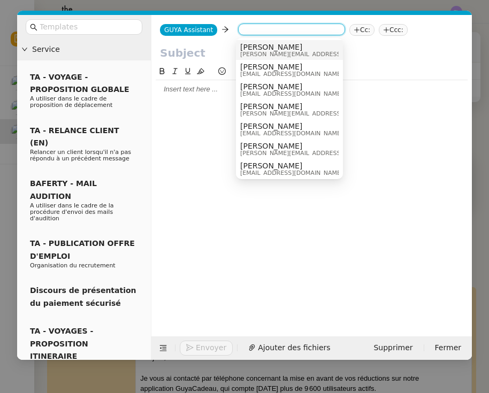
paste input "[EMAIL_ADDRESS][DOMAIN_NAME]"
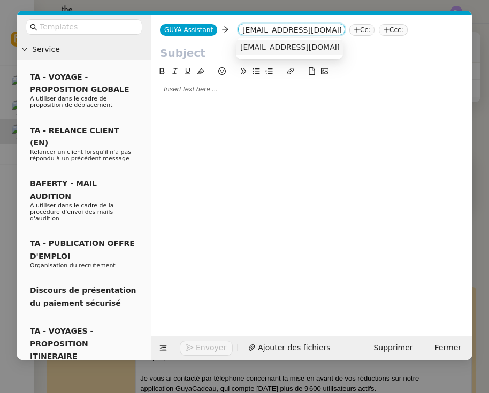
type input "[EMAIL_ADDRESS][DOMAIN_NAME]"
click at [277, 47] on span "[EMAIL_ADDRESS][DOMAIN_NAME]" at bounding box center [305, 47] width 131 height 9
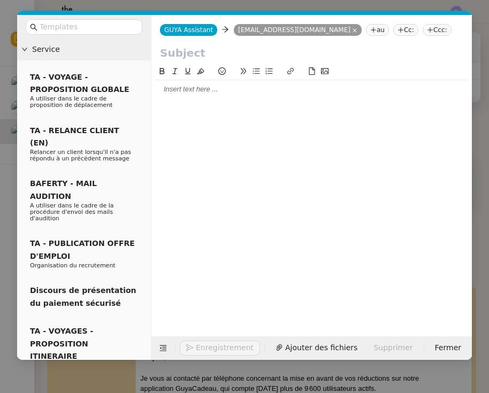
click at [393, 26] on nz-tag "Cc:" at bounding box center [405, 30] width 25 height 12
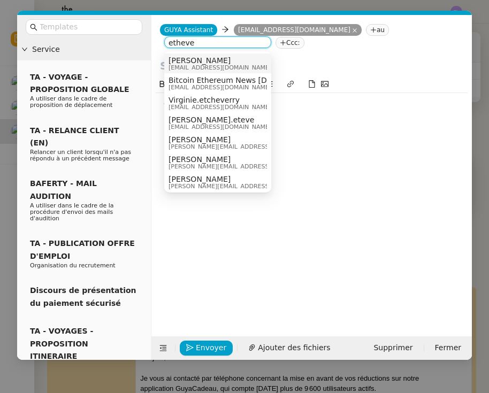
type input "etheve"
click at [243, 63] on span "[PERSON_NAME]" at bounding box center [219, 60] width 103 height 9
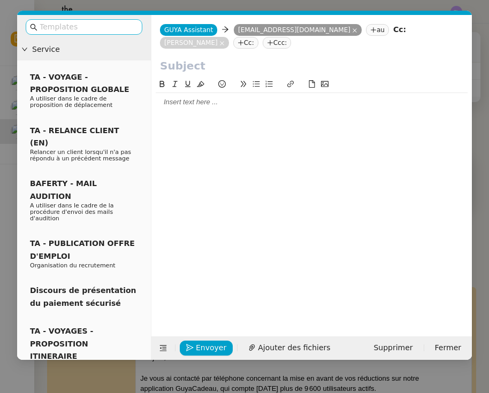
click at [68, 24] on input "text" at bounding box center [88, 27] width 96 height 12
type input "e"
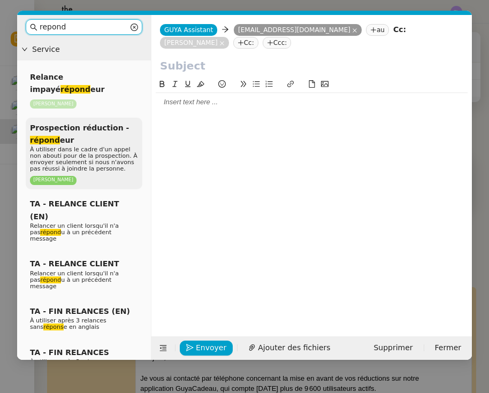
type input "repond"
click at [70, 146] on span "À utiliser dans le cadre d'un appel non abouti pour de la prospection. À envoye…" at bounding box center [83, 159] width 107 height 26
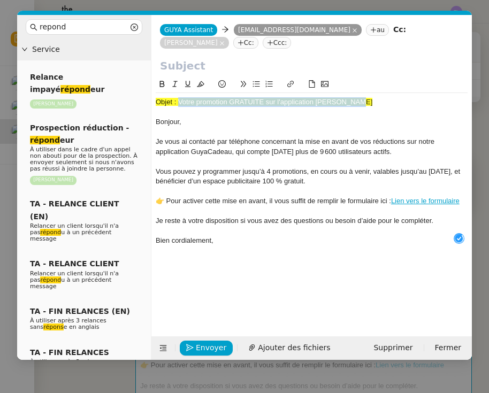
drag, startPoint x: 179, startPoint y: 103, endPoint x: 437, endPoint y: 101, distance: 258.8
click at [437, 101] on div "Objet : Votre promotion GRATUITE sur l'application [PERSON_NAME]" at bounding box center [312, 102] width 312 height 10
copy span "Votre promotion GRATUITE sur l'application [PERSON_NAME]"
click at [258, 53] on div "GUYA Assistant GUYA Assistant [EMAIL_ADDRESS][DOMAIN_NAME] [EMAIL_ADDRESS][DOMA…" at bounding box center [311, 36] width 320 height 43
click at [250, 61] on input "text" at bounding box center [311, 66] width 303 height 16
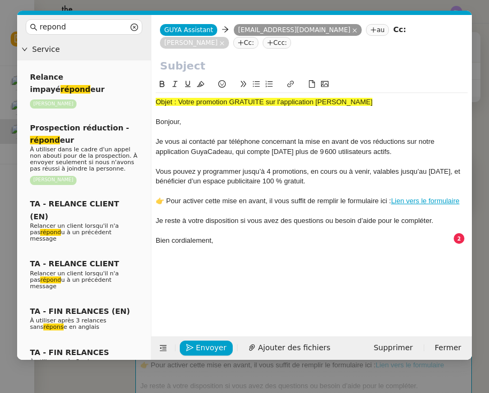
paste input "Votre promotion GRATUITE sur l'application [PERSON_NAME]"
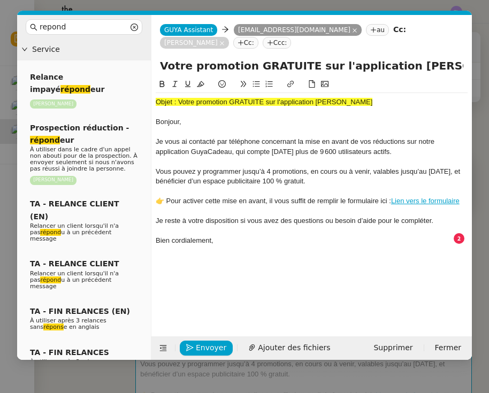
type input "Votre promotion GRATUITE sur l'application [PERSON_NAME]"
drag, startPoint x: 156, startPoint y: 121, endPoint x: 152, endPoint y: 100, distance: 21.1
click at [152, 100] on nz-spin "Objet : Votre promotion GRATUITE sur l'application [PERSON_NAME], Je vous ai co…" at bounding box center [311, 201] width 320 height 246
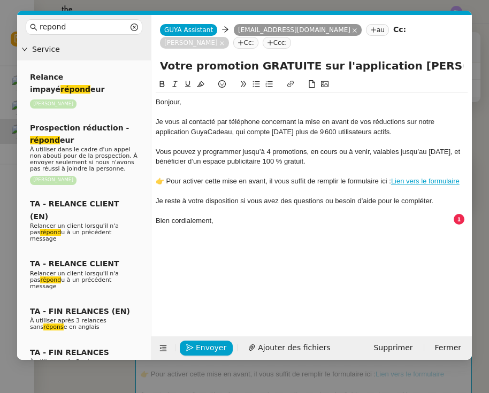
click at [441, 198] on div "Je reste à votre disposition si vous avez des questions ou besoin d’aide pour l…" at bounding box center [312, 201] width 312 height 10
click at [253, 86] on icon at bounding box center [255, 83] width 7 height 7
drag, startPoint x: 226, startPoint y: 123, endPoint x: 180, endPoint y: 121, distance: 46.5
click at [179, 121] on div "Je vous ai contacté par téléphone concernant la mise en avant de vos réductions…" at bounding box center [312, 127] width 312 height 20
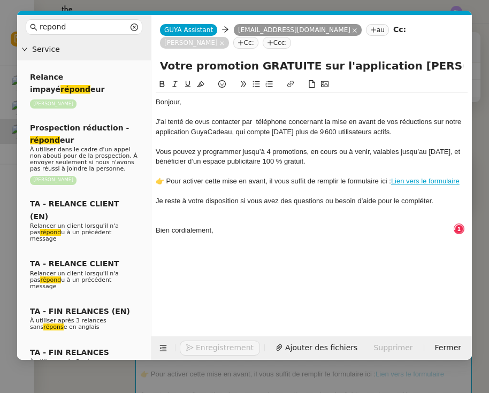
click at [209, 122] on div "J'ai tenté de ovus contacter par téléphone concernant la mise en avant de vos r…" at bounding box center [312, 127] width 312 height 20
click at [255, 125] on div "J'ai tenté de vous contacter par téléphone concernant la mise en avant de vos r…" at bounding box center [312, 127] width 312 height 20
click at [421, 132] on div "J'ai tenté de vous contacter par téléphone concernant la mise en avant de vos r…" at bounding box center [312, 127] width 312 height 20
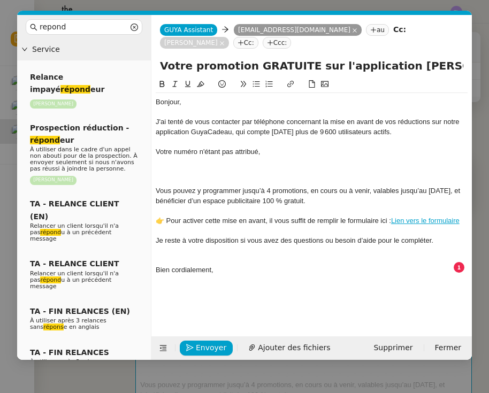
click at [256, 86] on icon at bounding box center [255, 83] width 7 height 7
drag, startPoint x: 181, startPoint y: 169, endPoint x: 146, endPoint y: 152, distance: 38.3
click at [146, 152] on nz-layout "repond Service Relance impayé répond eur [PERSON_NAME] Prospection réduction - …" at bounding box center [244, 187] width 454 height 345
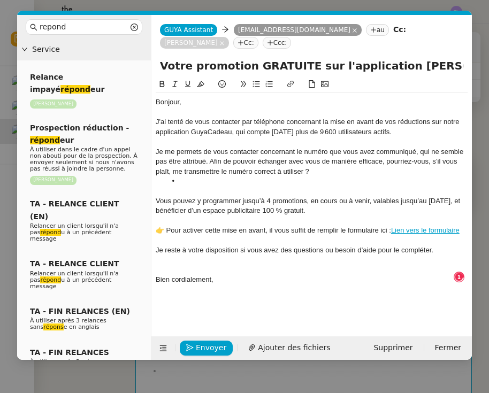
scroll to position [6, 0]
drag, startPoint x: 298, startPoint y: 152, endPoint x: 149, endPoint y: 150, distance: 148.6
click at [149, 150] on nz-layout "repond Service Relance impayé répond eur [PERSON_NAME] Prospection réduction - …" at bounding box center [244, 187] width 454 height 345
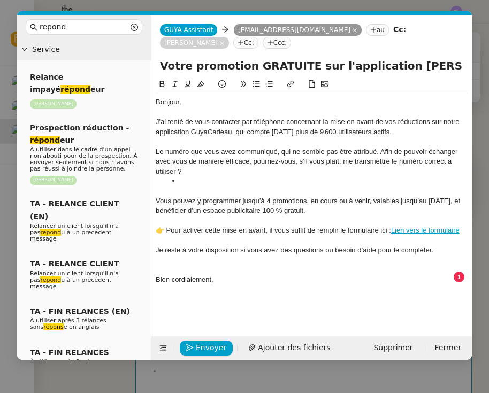
click at [221, 153] on div "Le numéro que vous avez communiqué, qui ne semble pas être attribué. Afin de po…" at bounding box center [312, 161] width 312 height 29
click at [302, 152] on div "Le numéro que vous m'aviez communiqué, qui ne semble pas être attribué. Afin de…" at bounding box center [312, 161] width 312 height 29
drag, startPoint x: 252, startPoint y: 161, endPoint x: 189, endPoint y: 162, distance: 62.6
click at [189, 162] on div "Le numéro que vous m'aviez communiqué ne semble pas être attribué. Afin de pouv…" at bounding box center [312, 161] width 312 height 29
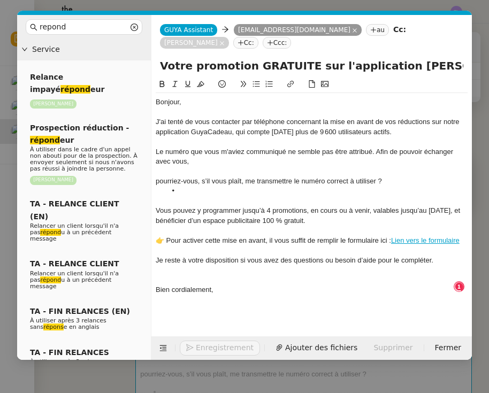
click at [258, 84] on icon at bounding box center [255, 83] width 7 height 7
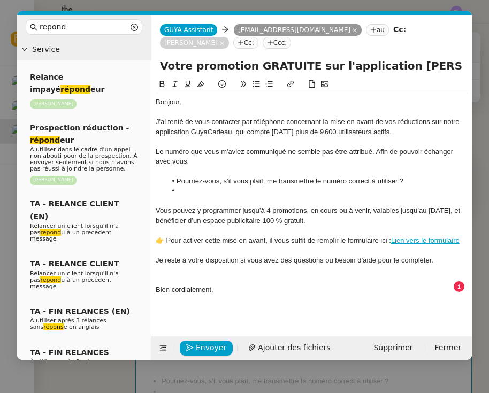
click at [205, 197] on div at bounding box center [312, 201] width 312 height 10
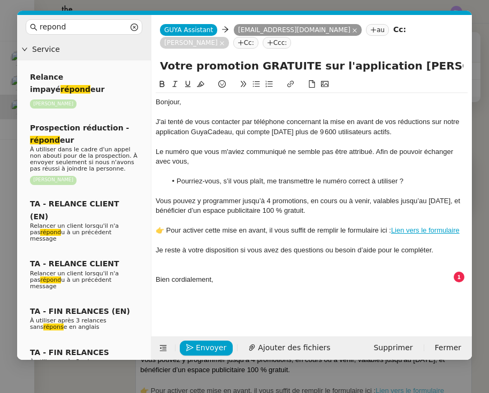
drag, startPoint x: 412, startPoint y: 179, endPoint x: 318, endPoint y: 178, distance: 94.1
click at [318, 178] on li "Pourriez-vous, s’il vous plaît, me transmettre le numéro correct à utiliser ?" at bounding box center [317, 181] width 302 height 10
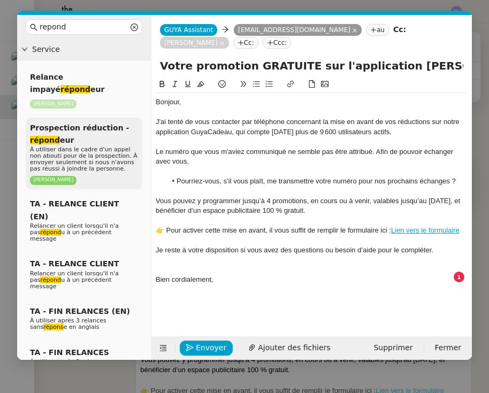
drag, startPoint x: 462, startPoint y: 180, endPoint x: 141, endPoint y: 150, distance: 322.7
click at [141, 150] on nz-layout "repond Service Relance impayé répond eur [PERSON_NAME] Prospection réduction - …" at bounding box center [244, 187] width 454 height 345
copy div "Le numéro que vous m'aviez communiqué ne semble pas être attribué. Afin de pouv…"
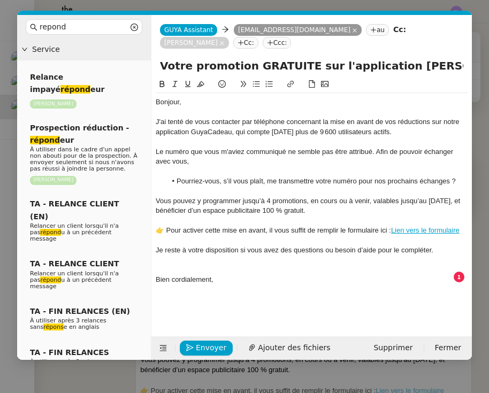
scroll to position [5, 0]
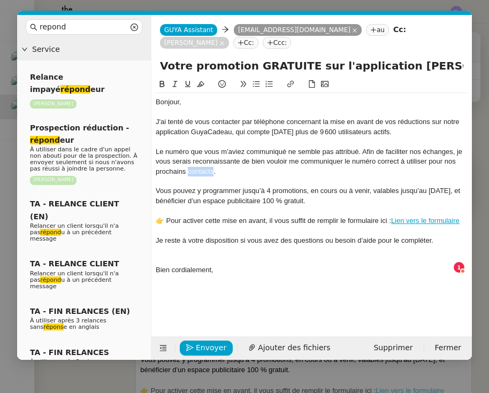
drag, startPoint x: 212, startPoint y: 172, endPoint x: 188, endPoint y: 172, distance: 24.1
click at [188, 172] on div "Le numéro que vous m’aviez communiqué ne semble pas attribué. Afin de faciliter…" at bounding box center [312, 161] width 312 height 29
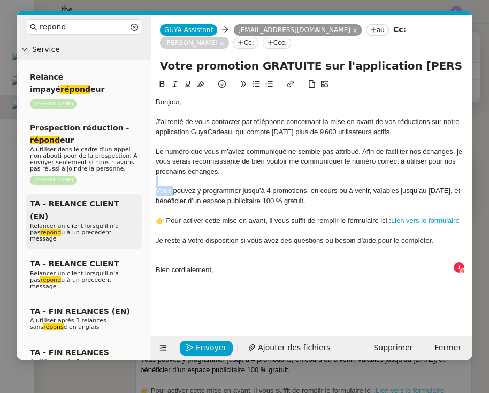
drag, startPoint x: 173, startPoint y: 190, endPoint x: 99, endPoint y: 181, distance: 74.3
click at [99, 181] on nz-layout "repond Service Relance impayé répond eur [PERSON_NAME] Prospection réduction - …" at bounding box center [244, 187] width 454 height 345
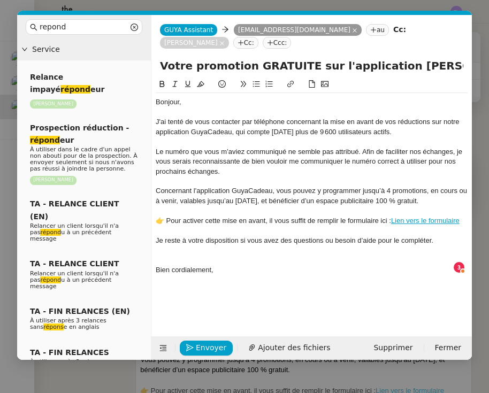
click at [172, 193] on div "Concernant l'application GuyaCadeau, vous pouvez y programmer jusqu’à 4 promoti…" at bounding box center [312, 196] width 312 height 20
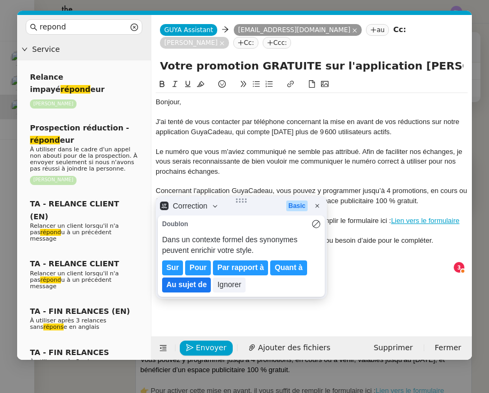
click at [192, 283] on lt-em "Au sujet de" at bounding box center [186, 284] width 40 height 9
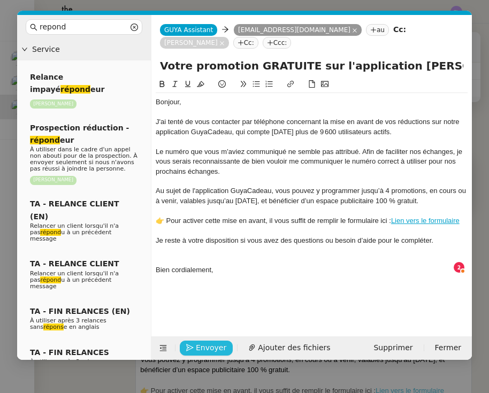
click at [209, 349] on span "Envoyer" at bounding box center [211, 348] width 30 height 12
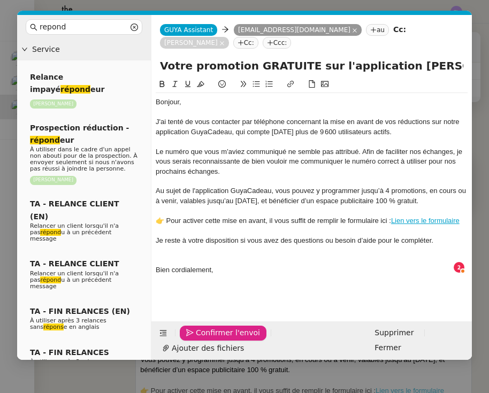
click at [209, 339] on span "Confirmer l'envoi" at bounding box center [228, 333] width 64 height 12
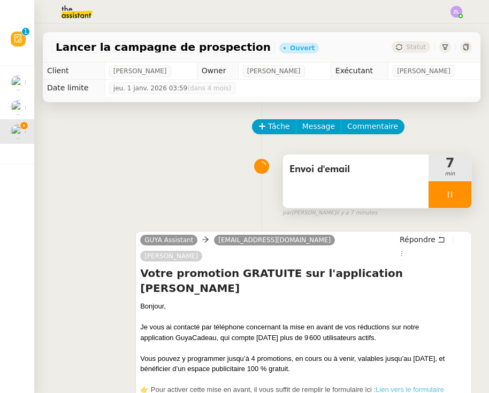
click at [446, 205] on div at bounding box center [449, 194] width 43 height 27
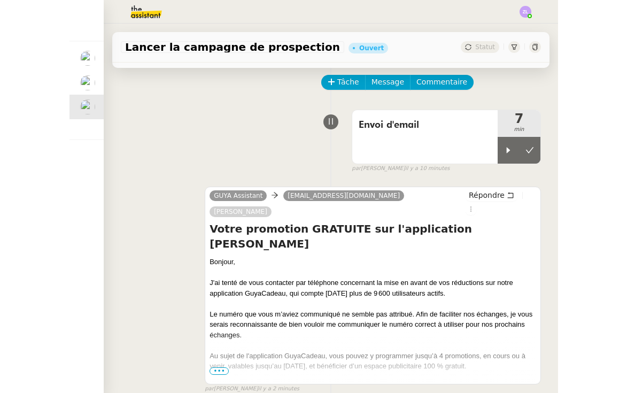
scroll to position [67, 0]
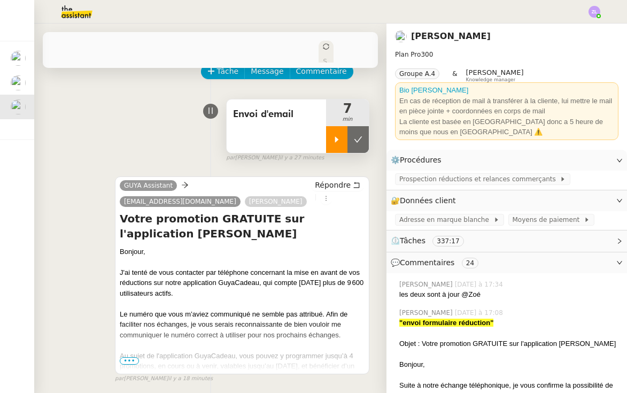
click at [335, 135] on icon at bounding box center [337, 139] width 9 height 9
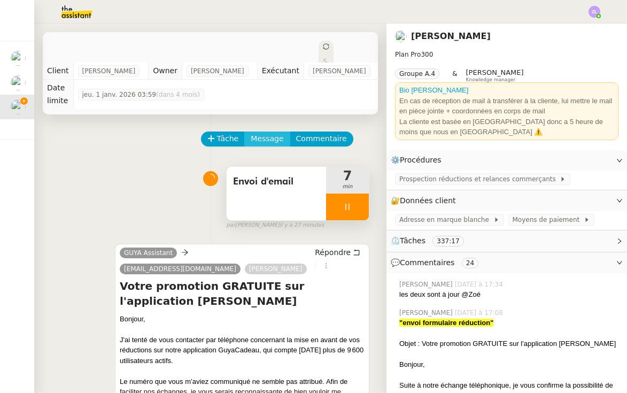
scroll to position [0, 0]
click at [258, 133] on span "Message" at bounding box center [267, 139] width 33 height 12
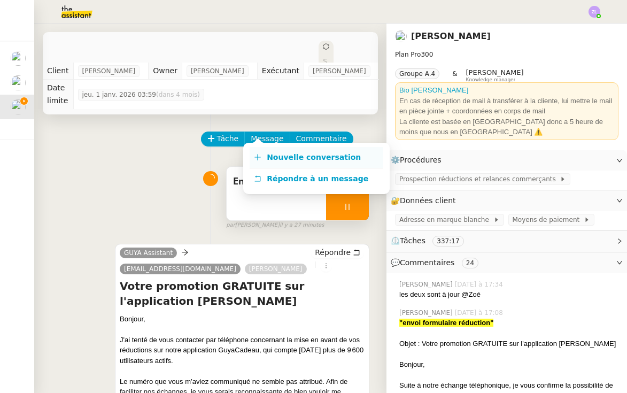
click at [267, 153] on span "Nouvelle conversation" at bounding box center [314, 157] width 94 height 9
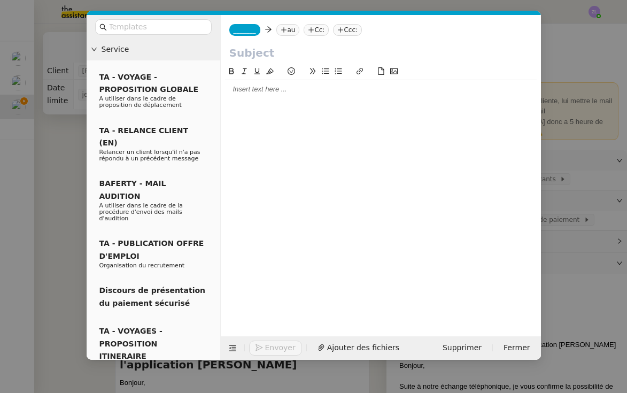
click at [249, 36] on div "_______ au Cc: Ccc:" at bounding box center [381, 30] width 320 height 30
click at [249, 27] on span "_______" at bounding box center [245, 29] width 22 height 7
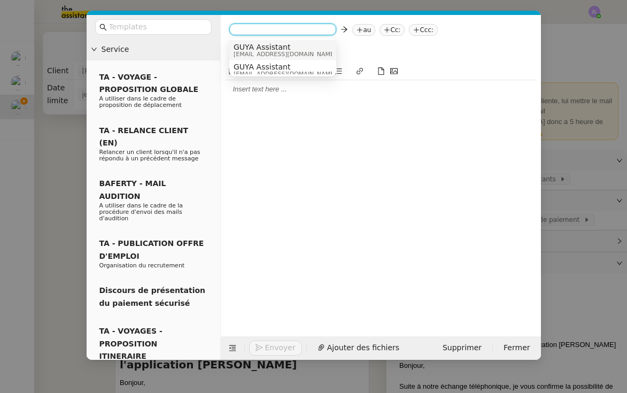
click at [254, 54] on span "[EMAIL_ADDRESS][DOMAIN_NAME]" at bounding box center [285, 54] width 103 height 6
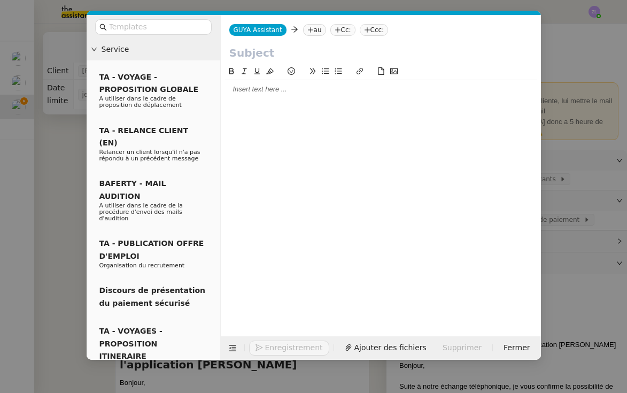
click at [303, 29] on nz-tag "au" at bounding box center [314, 30] width 23 height 12
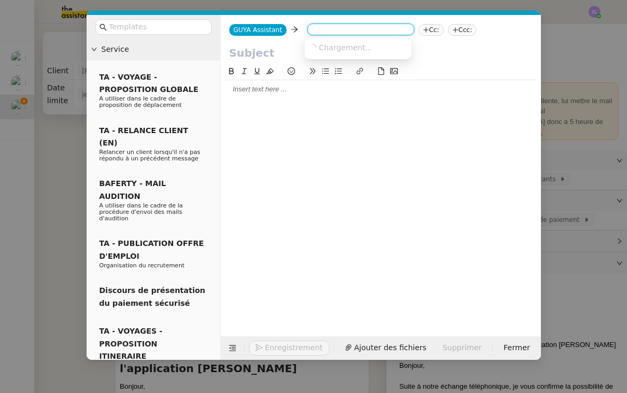
paste input "[EMAIL_ADDRESS][DOMAIN_NAME]"
type input "[EMAIL_ADDRESS][DOMAIN_NAME]"
click at [340, 47] on span "Chargement..." at bounding box center [345, 47] width 53 height 9
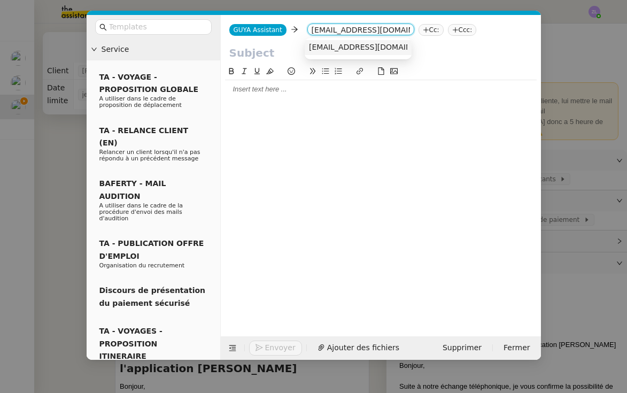
click at [340, 47] on span "[EMAIL_ADDRESS][DOMAIN_NAME]" at bounding box center [374, 47] width 131 height 9
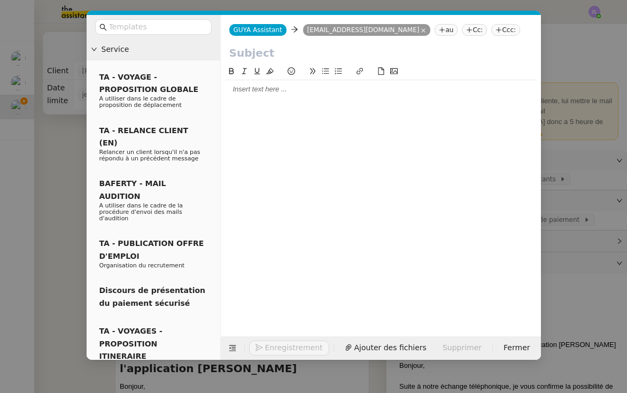
click at [462, 32] on nz-tag "Cc:" at bounding box center [474, 30] width 25 height 12
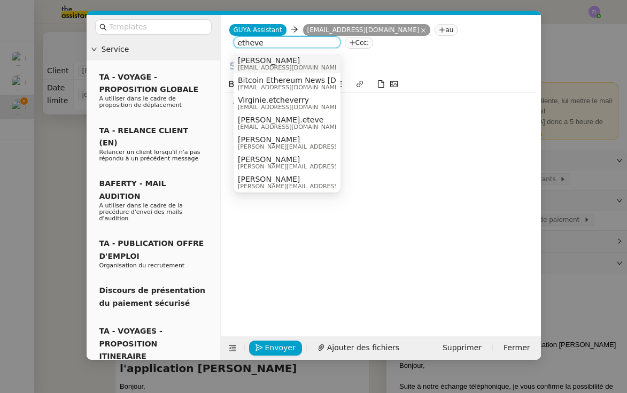
type input "etheve"
click at [308, 65] on span "[EMAIL_ADDRESS][DOMAIN_NAME]" at bounding box center [289, 68] width 103 height 6
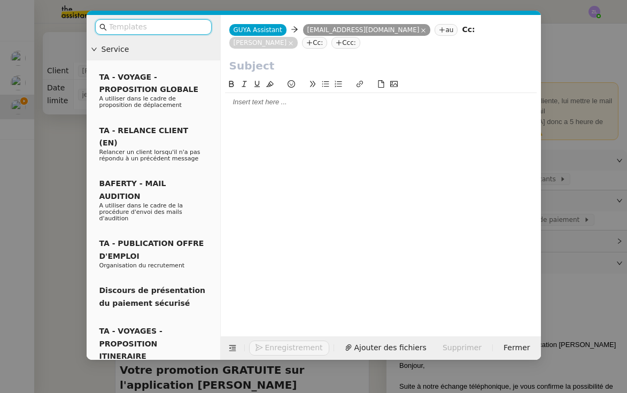
click at [145, 27] on input "text" at bounding box center [157, 27] width 96 height 12
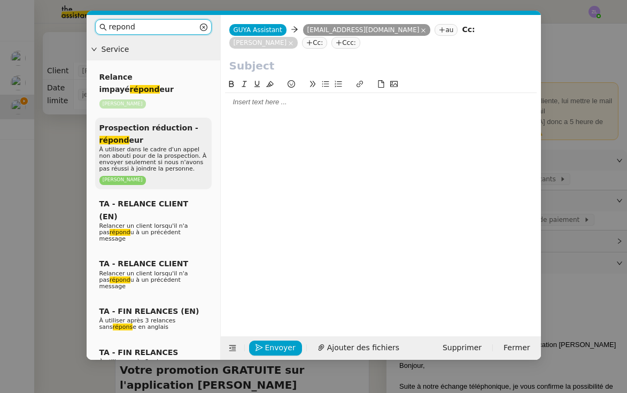
type input "repond"
click at [132, 148] on span "À utiliser dans le cadre d'un appel non abouti pour de la prospection. À envoye…" at bounding box center [152, 159] width 107 height 26
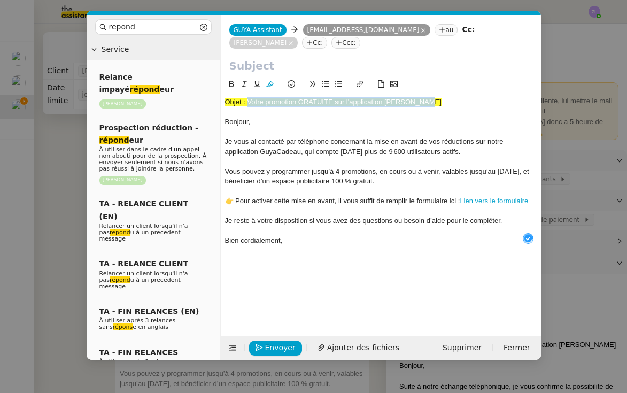
drag, startPoint x: 247, startPoint y: 100, endPoint x: 468, endPoint y: 97, distance: 221.3
click at [468, 97] on div "Objet : Votre promotion GRATUITE sur l'application [PERSON_NAME], Je vous ai co…" at bounding box center [381, 171] width 312 height 157
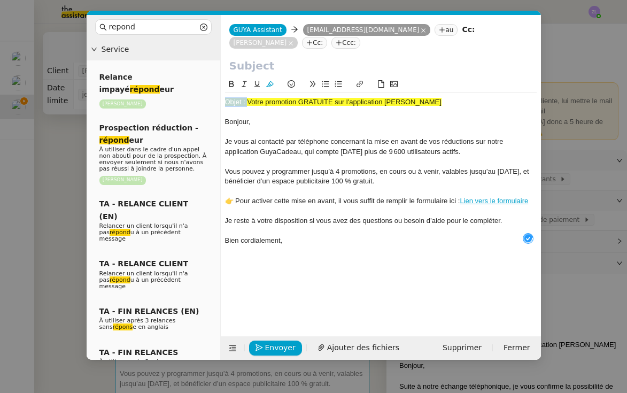
copy span "Objet :"
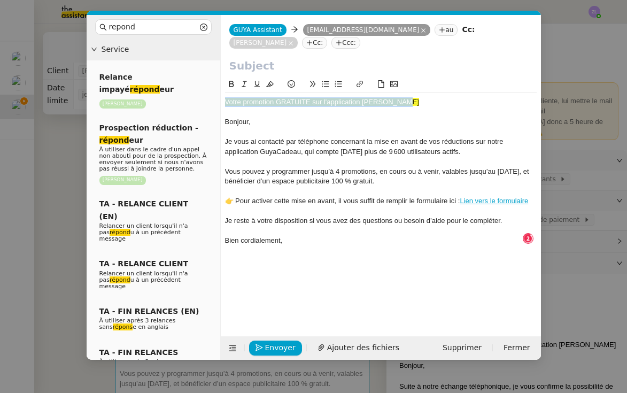
drag, startPoint x: 415, startPoint y: 103, endPoint x: 182, endPoint y: 103, distance: 232.6
click at [179, 103] on nz-layout "repond Service Relance impayé répond eur [PERSON_NAME] Prospection réduction - …" at bounding box center [314, 187] width 454 height 345
copy span "Votre promotion GRATUITE sur l'application [PERSON_NAME]"
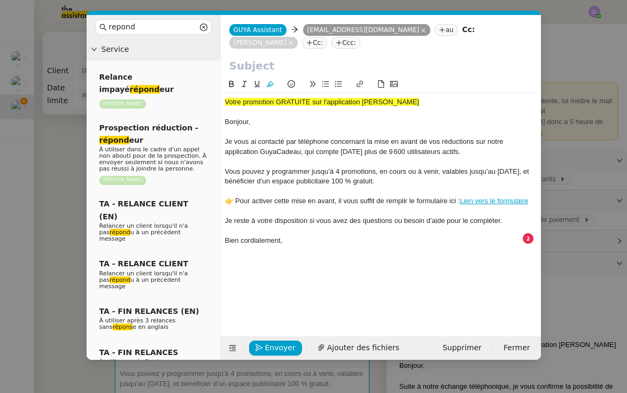
click at [230, 66] on input "text" at bounding box center [380, 66] width 303 height 16
paste input "Votre promotion GRATUITE sur l'application [PERSON_NAME]"
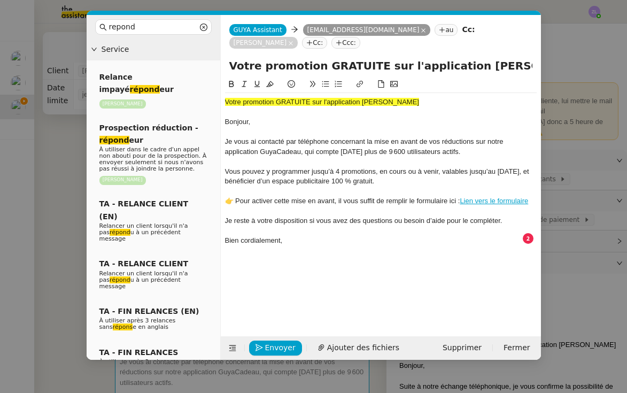
type input "Votre promotion GRATUITE sur l'application [PERSON_NAME]"
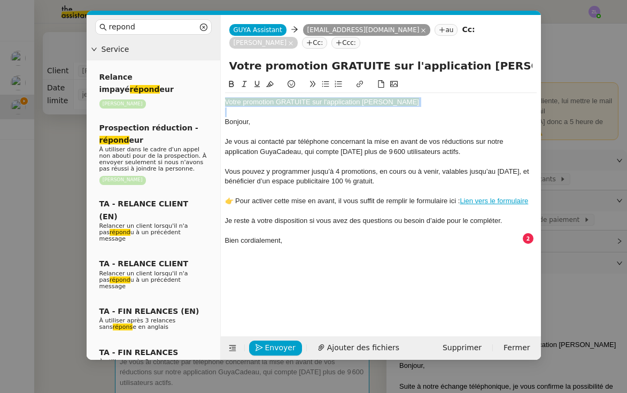
drag, startPoint x: 226, startPoint y: 121, endPoint x: 216, endPoint y: 101, distance: 23.2
click at [216, 101] on nz-layout "repond Service Relance impayé répond eur [PERSON_NAME] Prospection réduction - …" at bounding box center [314, 187] width 454 height 345
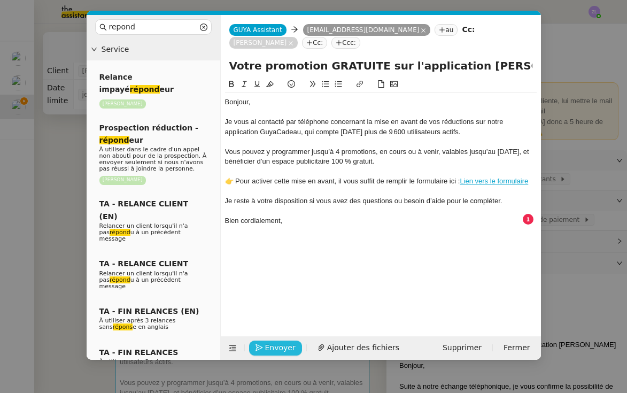
click at [284, 343] on span "Envoyer" at bounding box center [280, 348] width 30 height 12
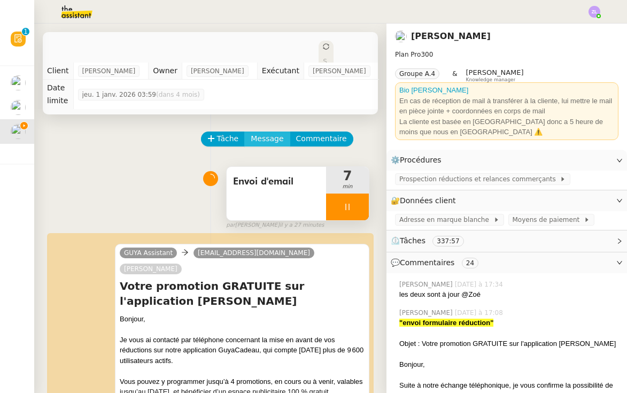
click at [262, 133] on span "Message" at bounding box center [267, 139] width 33 height 12
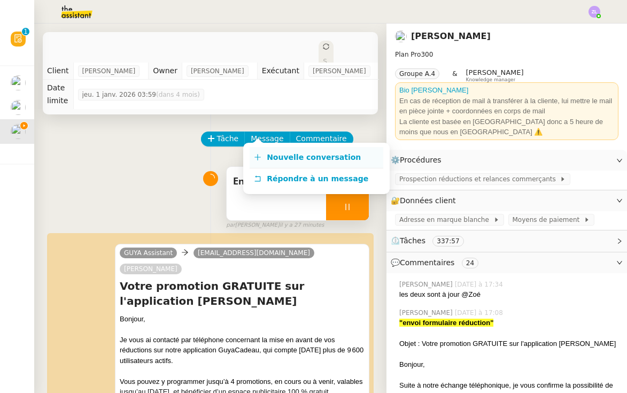
click at [274, 159] on span "Nouvelle conversation" at bounding box center [314, 157] width 94 height 9
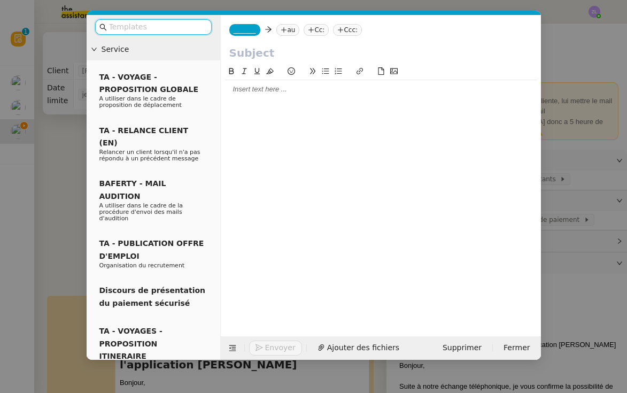
click at [250, 25] on nz-tag "_______" at bounding box center [244, 30] width 31 height 12
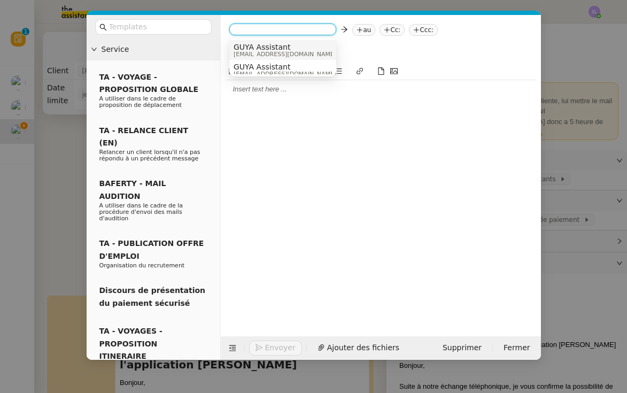
click at [254, 49] on span "GUYA Assistant" at bounding box center [285, 47] width 103 height 9
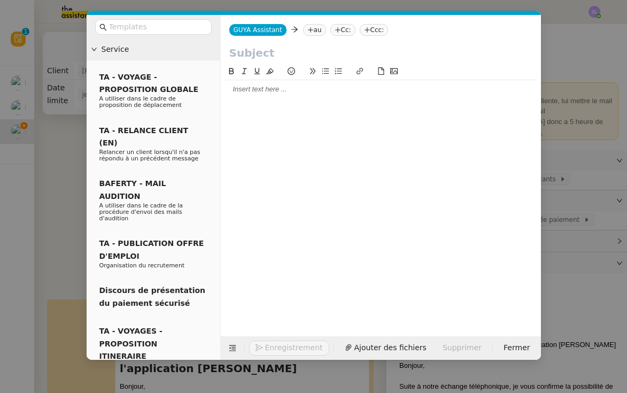
click at [311, 33] on icon at bounding box center [310, 30] width 6 height 6
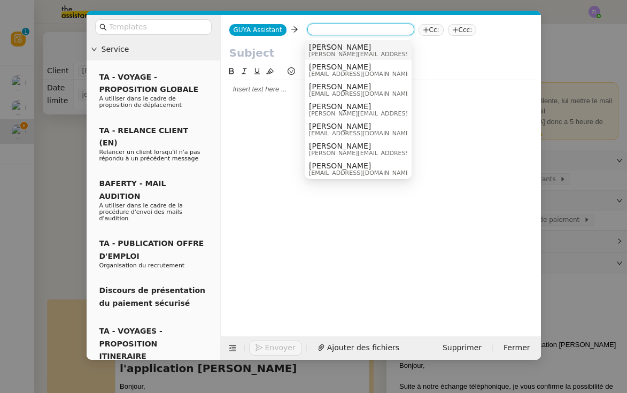
paste input "[EMAIL_ADDRESS][DOMAIN_NAME]"
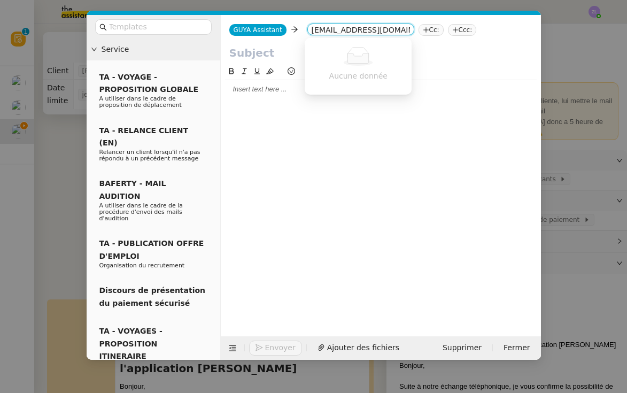
click at [316, 30] on input "[EMAIL_ADDRESS][DOMAIN_NAME]" at bounding box center [361, 30] width 98 height 11
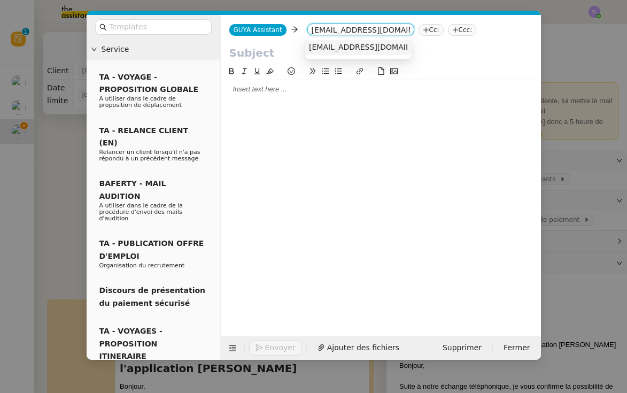
type input "[EMAIL_ADDRESS][DOMAIN_NAME]"
click at [327, 48] on span "[EMAIL_ADDRESS][DOMAIN_NAME]" at bounding box center [374, 47] width 131 height 9
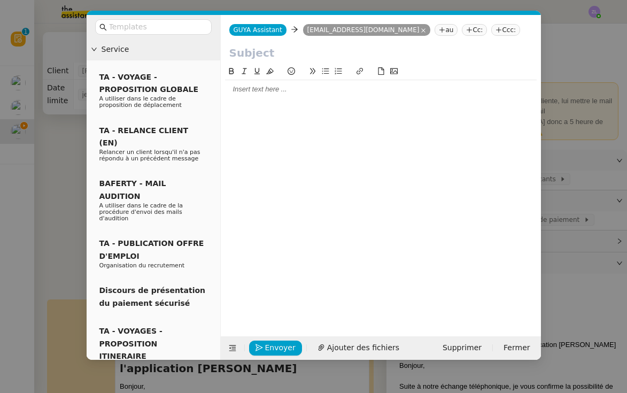
click at [462, 28] on nz-tag "Cc:" at bounding box center [474, 30] width 25 height 12
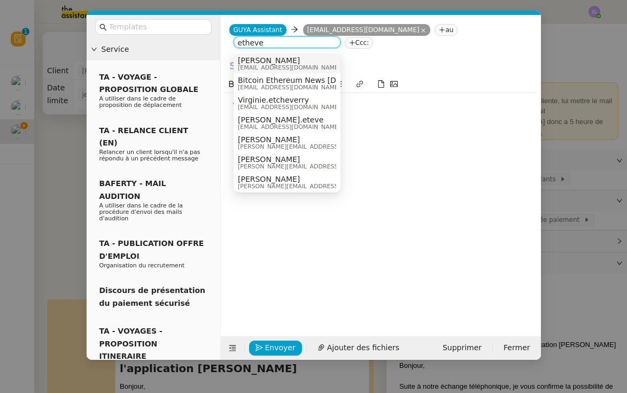
type input "etheve"
click at [309, 61] on span "[PERSON_NAME]" at bounding box center [289, 60] width 103 height 9
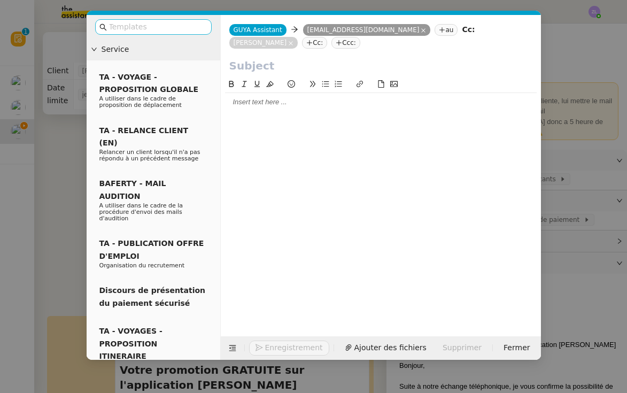
click at [151, 32] on input "text" at bounding box center [157, 27] width 96 height 12
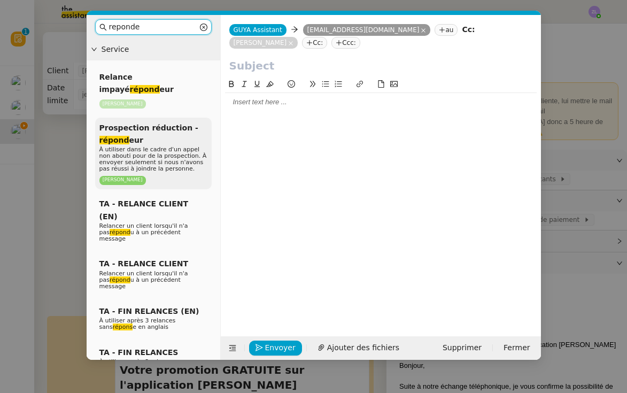
type input "reponde"
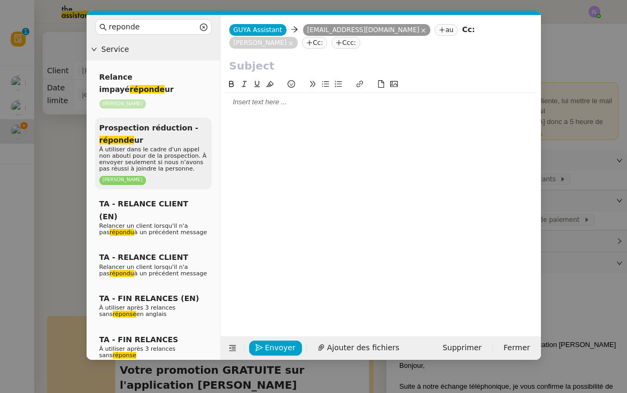
click at [133, 176] on nz-tag "[PERSON_NAME]" at bounding box center [122, 180] width 47 height 9
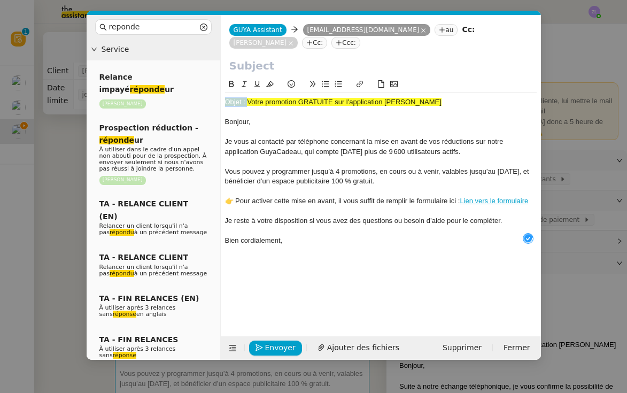
drag, startPoint x: 248, startPoint y: 101, endPoint x: 445, endPoint y: 97, distance: 197.3
click at [445, 97] on div "Objet : Votre promotion GRATUITE sur l'application [PERSON_NAME], Je vous ai co…" at bounding box center [381, 171] width 312 height 157
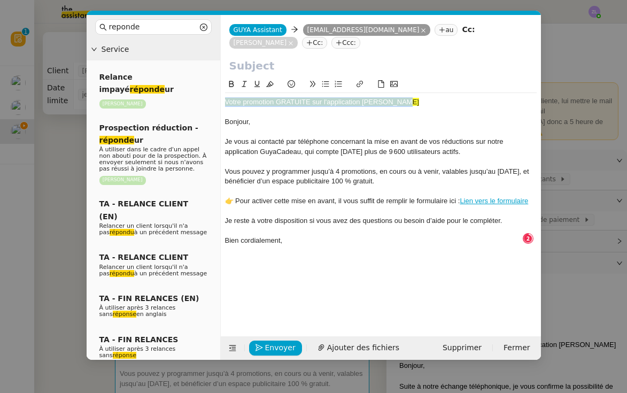
drag, startPoint x: 417, startPoint y: 102, endPoint x: 200, endPoint y: 102, distance: 216.5
click at [200, 102] on nz-layout "reponde Service Relance impayé réponde ur [PERSON_NAME] Prospection réduction -…" at bounding box center [314, 187] width 454 height 345
copy span "Votre promotion GRATUITE sur l'application [PERSON_NAME]"
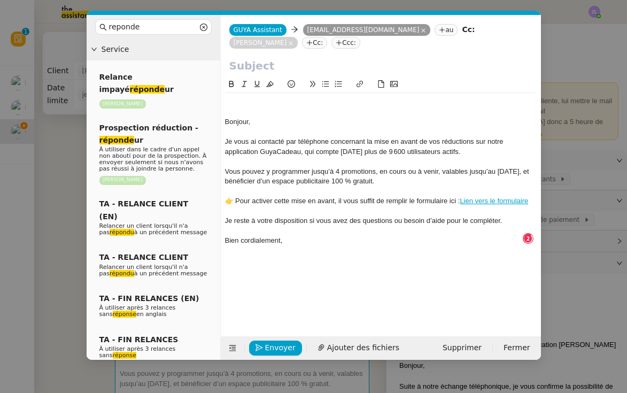
click at [235, 60] on input "text" at bounding box center [380, 66] width 303 height 16
paste input "Votre promotion GRATUITE sur l'application [PERSON_NAME]"
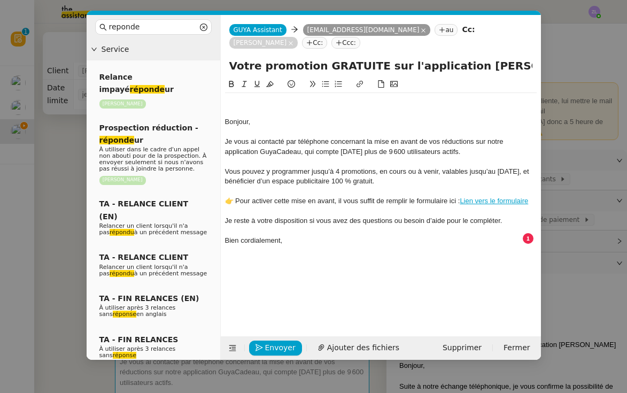
type input "Votre promotion GRATUITE sur l'application [PERSON_NAME]"
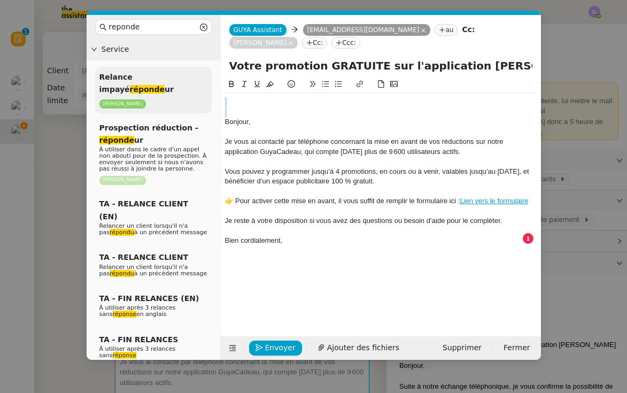
drag, startPoint x: 225, startPoint y: 120, endPoint x: 211, endPoint y: 91, distance: 32.0
click at [211, 90] on nz-layout "reponde Service Relance impayé réponde ur [PERSON_NAME] Prospection réduction -…" at bounding box center [314, 187] width 454 height 345
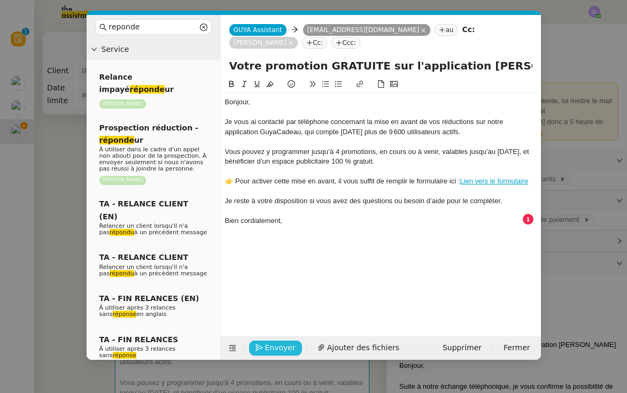
click at [283, 344] on span "Envoyer" at bounding box center [280, 348] width 30 height 12
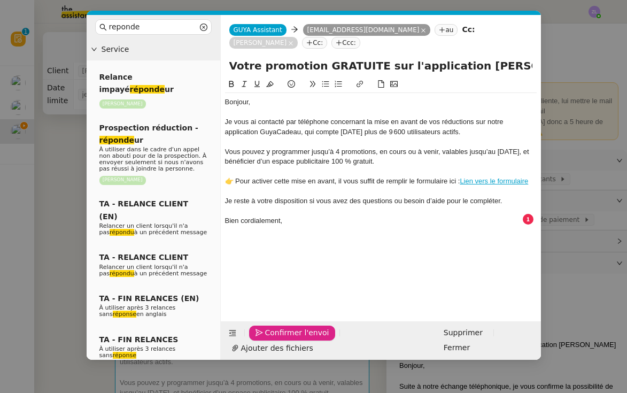
click at [283, 339] on span "Confirmer l'envoi" at bounding box center [297, 333] width 64 height 12
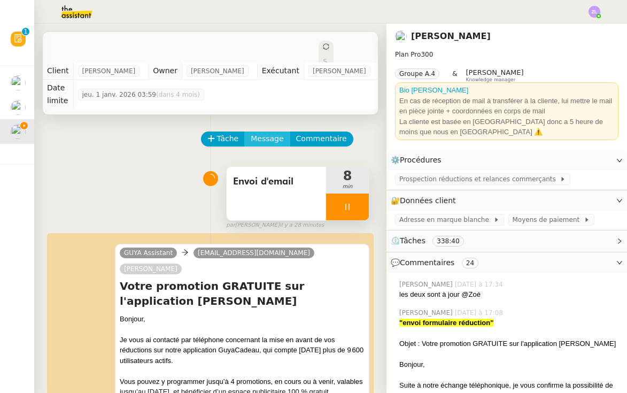
click at [258, 133] on span "Message" at bounding box center [267, 139] width 33 height 12
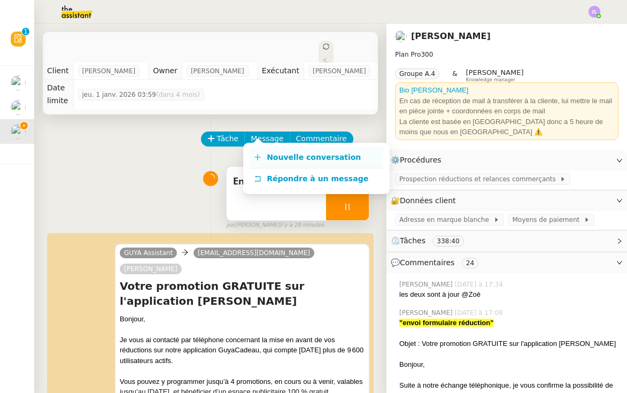
click at [275, 164] on link "Nouvelle conversation" at bounding box center [317, 157] width 134 height 21
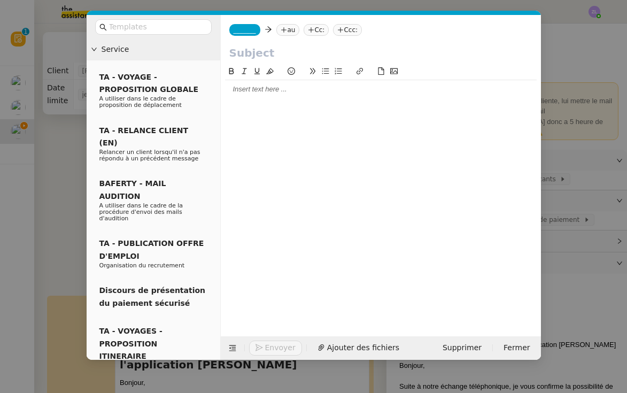
click at [244, 26] on span "_______" at bounding box center [245, 29] width 22 height 7
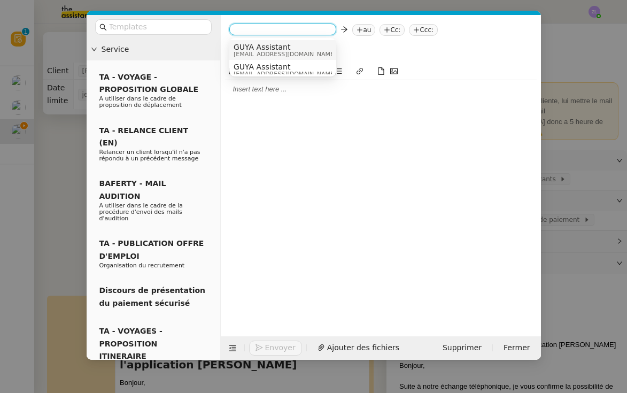
click at [258, 52] on span "[EMAIL_ADDRESS][DOMAIN_NAME]" at bounding box center [285, 54] width 103 height 6
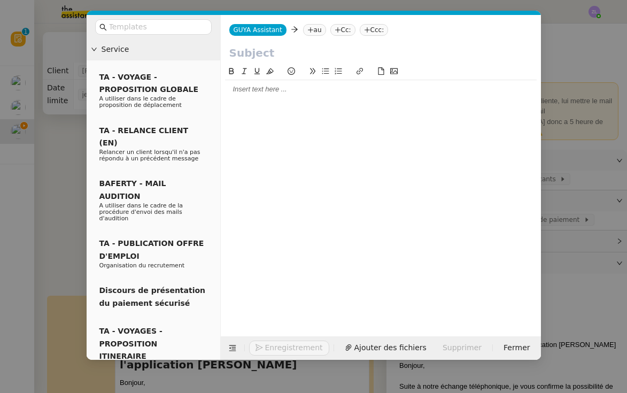
click at [311, 26] on nz-tag "au" at bounding box center [314, 30] width 23 height 12
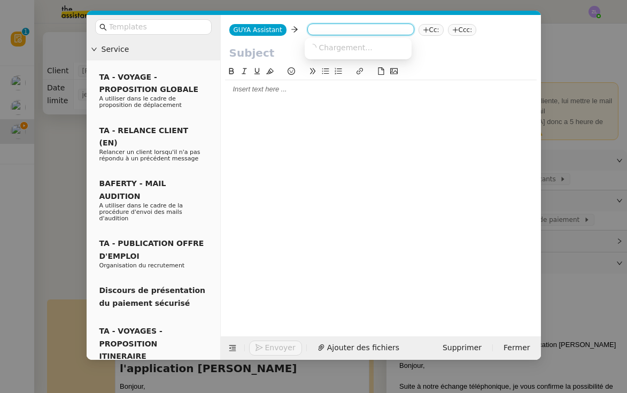
paste input "[EMAIL_ADDRESS][DOMAIN_NAME]"
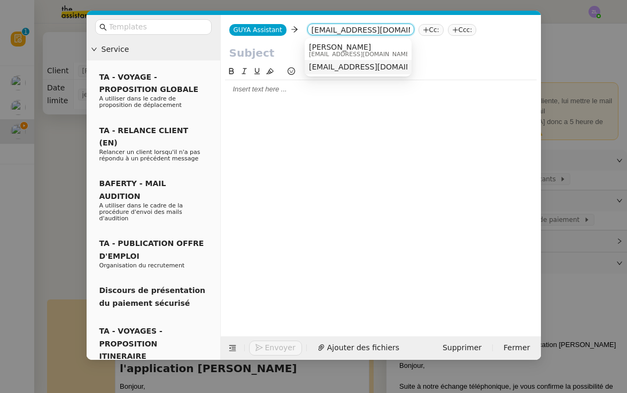
type input "[EMAIL_ADDRESS][DOMAIN_NAME]"
click at [331, 46] on span "[PERSON_NAME]" at bounding box center [360, 47] width 103 height 9
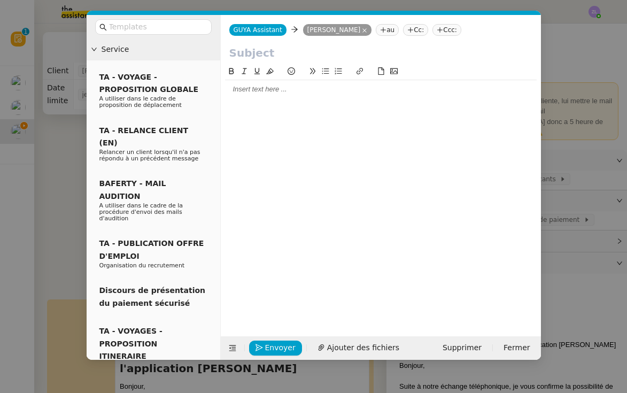
click at [407, 29] on icon at bounding box center [410, 30] width 6 height 6
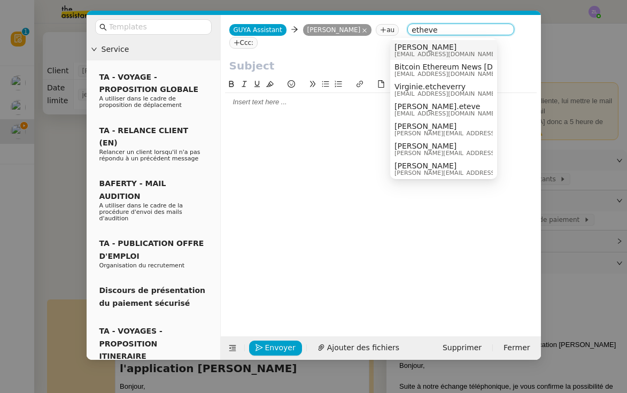
type input "etheve"
click at [414, 48] on span "[PERSON_NAME]" at bounding box center [446, 47] width 103 height 9
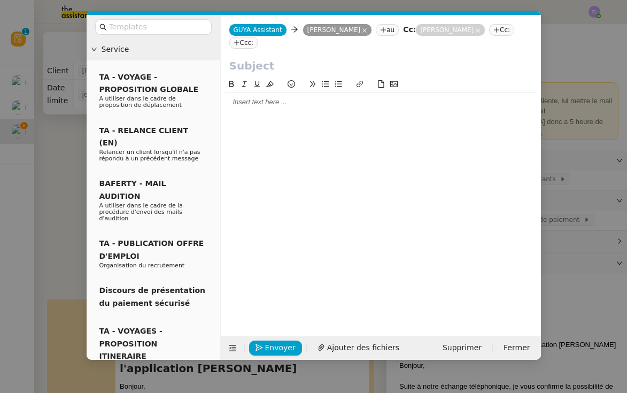
click at [380, 29] on icon at bounding box center [383, 30] width 6 height 6
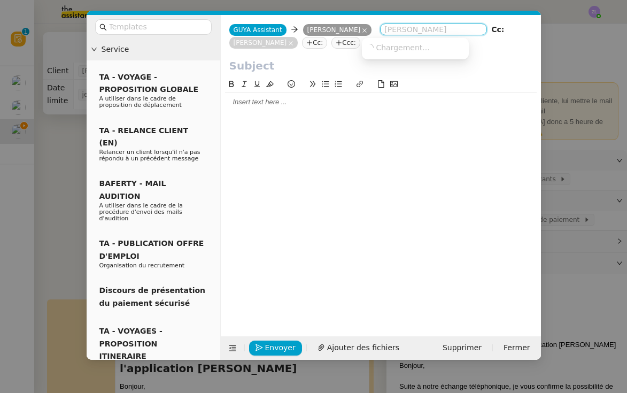
paste input "[EMAIL_ADDRESS][DOMAIN_NAME]"
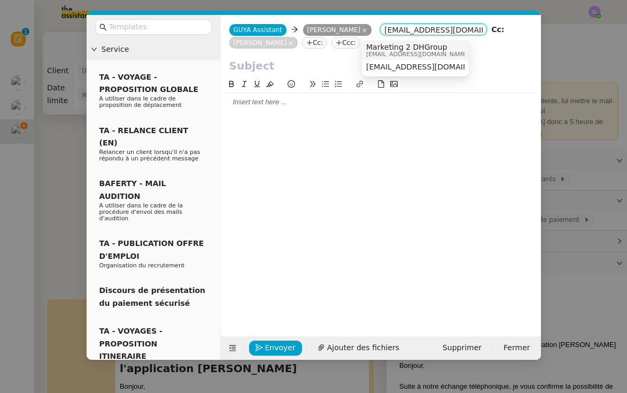
type input "[EMAIL_ADDRESS][DOMAIN_NAME]"
click at [383, 49] on span "Marketing 2 DHGroup" at bounding box center [417, 47] width 103 height 9
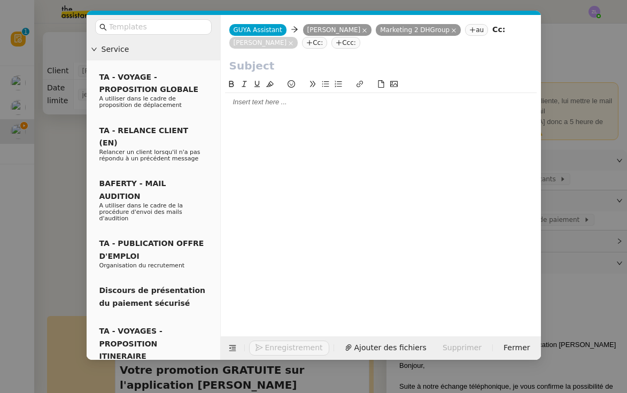
click at [246, 71] on input "text" at bounding box center [380, 66] width 303 height 16
click at [146, 17] on div at bounding box center [154, 27] width 134 height 24
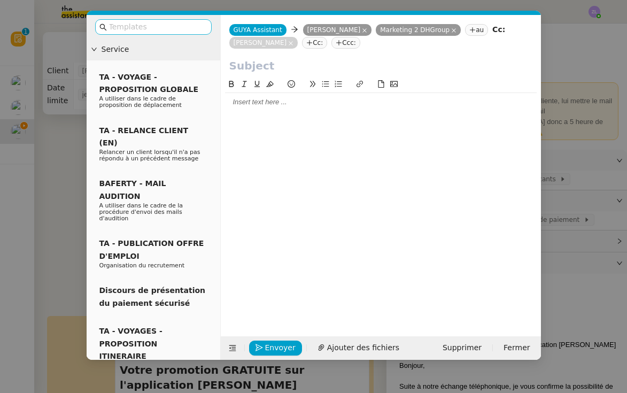
click at [146, 26] on input "text" at bounding box center [157, 27] width 96 height 12
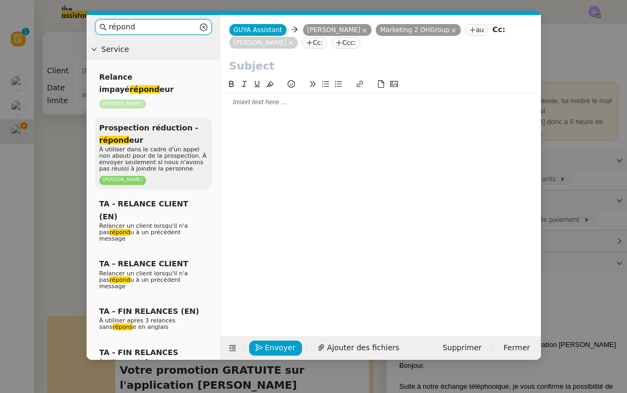
type input "répond"
click at [119, 132] on div "Prospection réduction - répond eur À utiliser dans le cadre d'un appel non abou…" at bounding box center [153, 154] width 117 height 72
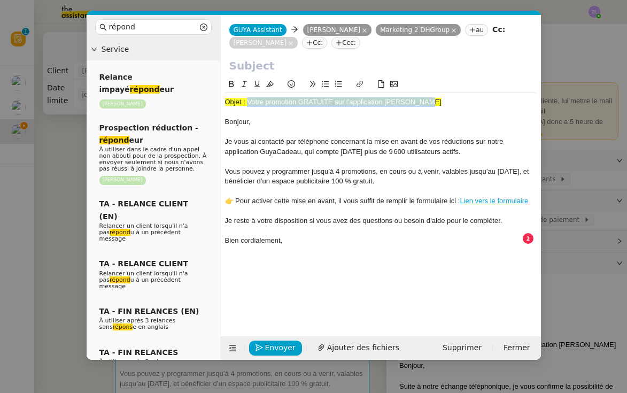
drag, startPoint x: 248, startPoint y: 101, endPoint x: 439, endPoint y: 101, distance: 190.9
click at [439, 101] on div "Objet : Votre promotion GRATUITE sur l'application [PERSON_NAME]" at bounding box center [381, 102] width 312 height 10
copy span "Votre promotion GRATUITE sur l'application [PERSON_NAME]"
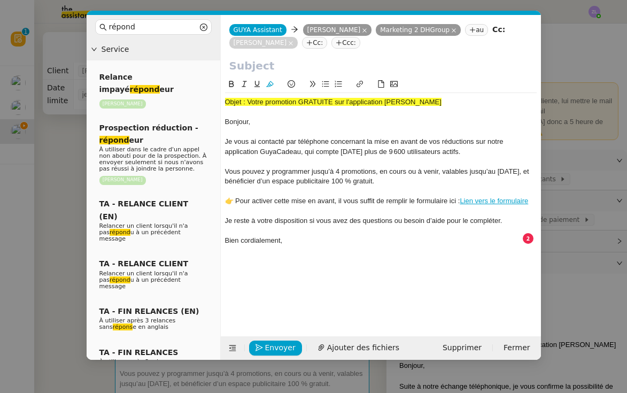
click at [273, 71] on input "text" at bounding box center [380, 66] width 303 height 16
paste input "Votre promotion GRATUITE sur l'application [PERSON_NAME]"
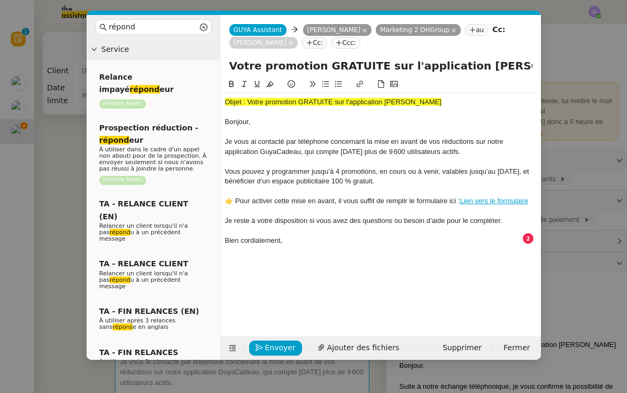
type input "Votre promotion GRATUITE sur l'application [PERSON_NAME]"
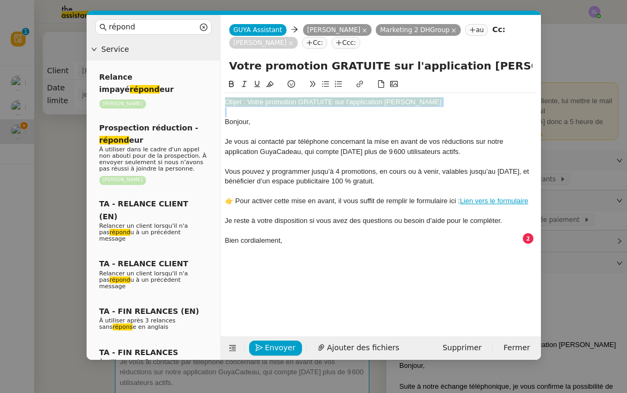
drag, startPoint x: 225, startPoint y: 122, endPoint x: 226, endPoint y: 99, distance: 23.0
click at [226, 99] on div "Objet : Votre promotion GRATUITE sur l'application [PERSON_NAME], Je vous ai co…" at bounding box center [381, 171] width 312 height 157
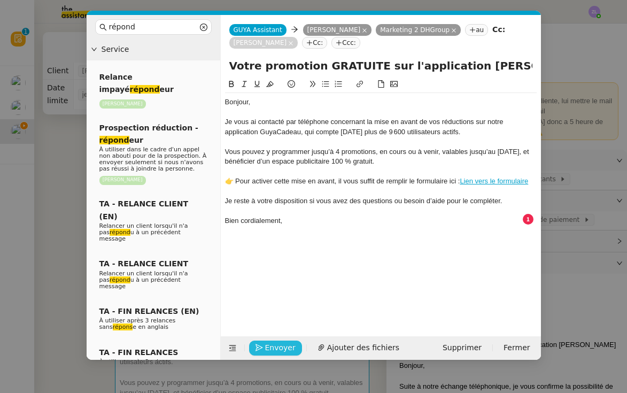
click at [280, 344] on span "Envoyer" at bounding box center [280, 348] width 30 height 12
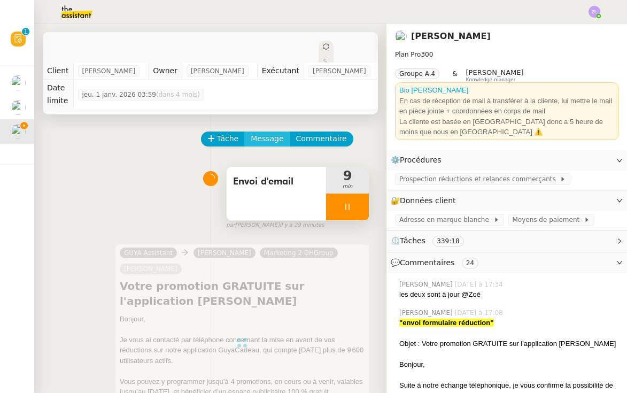
click at [271, 133] on span "Message" at bounding box center [267, 139] width 33 height 12
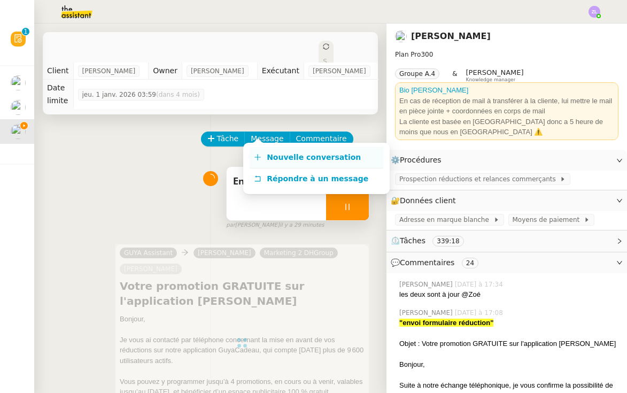
click at [282, 155] on span "Nouvelle conversation" at bounding box center [314, 157] width 94 height 9
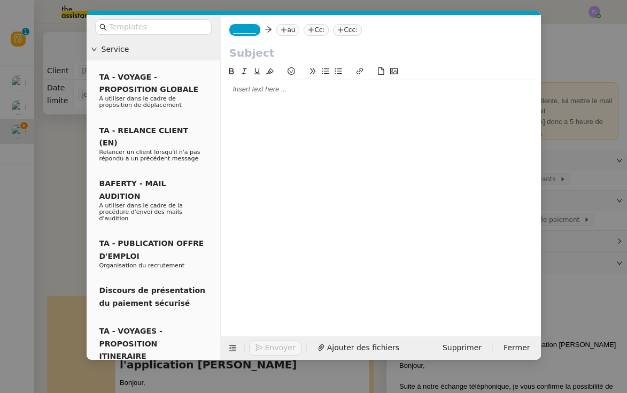
click at [296, 32] on nz-tag "au" at bounding box center [287, 30] width 23 height 12
paste input "[EMAIL_ADDRESS][DOMAIN_NAME]"
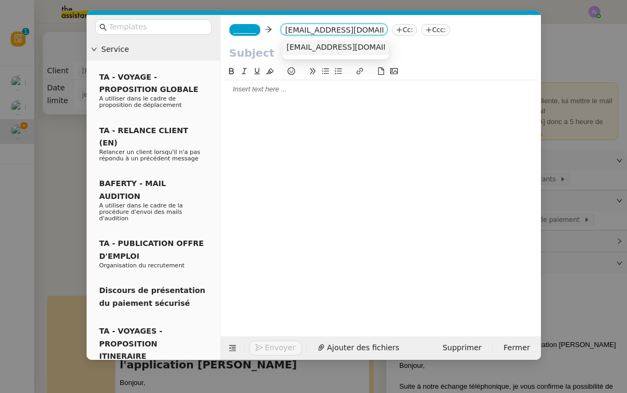
type input "[EMAIL_ADDRESS][DOMAIN_NAME]"
click at [317, 48] on span "[EMAIL_ADDRESS][DOMAIN_NAME]" at bounding box center [352, 47] width 131 height 9
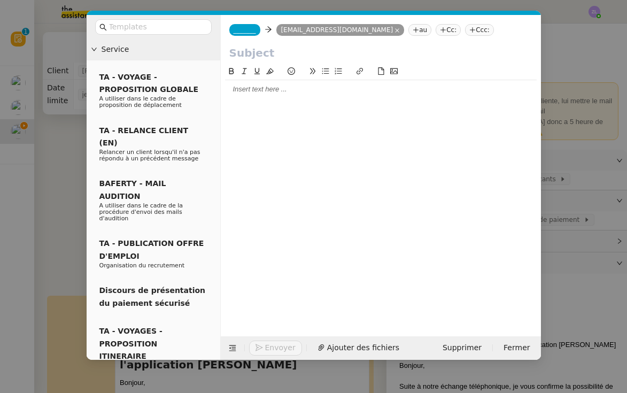
click at [239, 37] on div "_______ [EMAIL_ADDRESS][DOMAIN_NAME] [EMAIL_ADDRESS][DOMAIN_NAME] au Cc: Ccc:" at bounding box center [381, 30] width 320 height 30
click at [242, 32] on span "_______" at bounding box center [245, 29] width 22 height 7
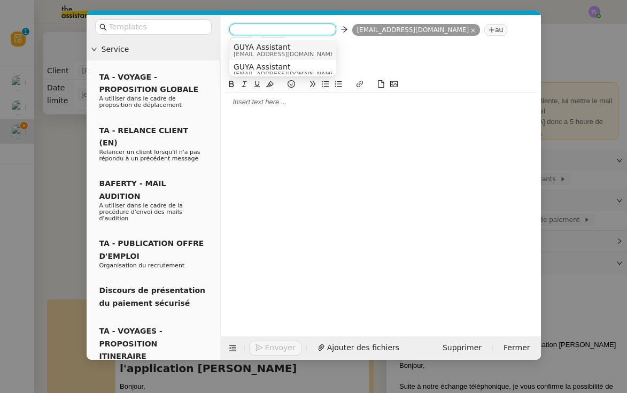
click at [243, 47] on span "GUYA Assistant" at bounding box center [285, 47] width 103 height 9
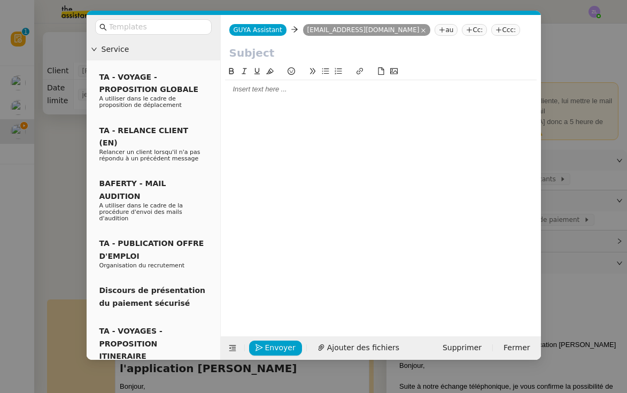
click at [466, 30] on icon at bounding box center [469, 30] width 6 height 6
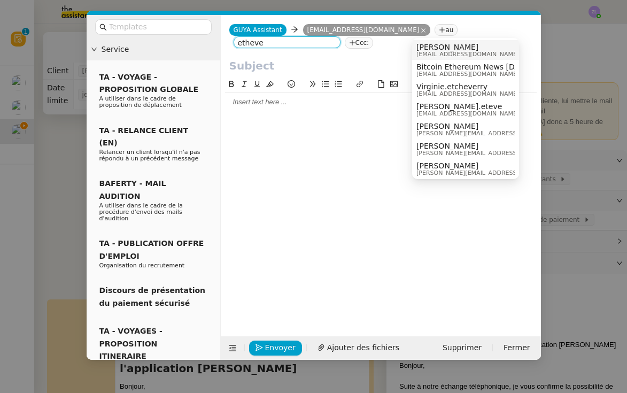
type input "etheve"
click at [438, 49] on span "[PERSON_NAME]" at bounding box center [467, 47] width 103 height 9
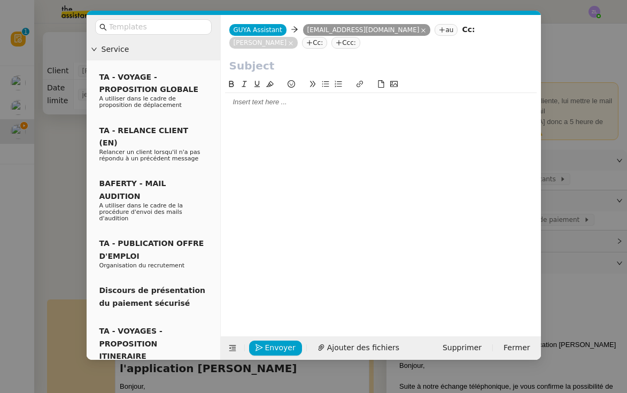
click at [253, 59] on input "text" at bounding box center [380, 66] width 303 height 16
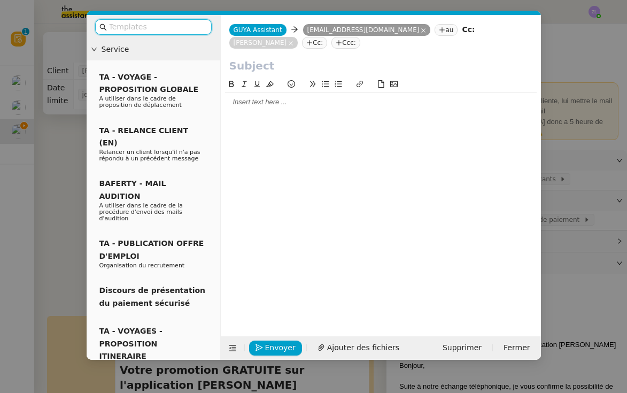
click at [151, 24] on input "text" at bounding box center [157, 27] width 96 height 12
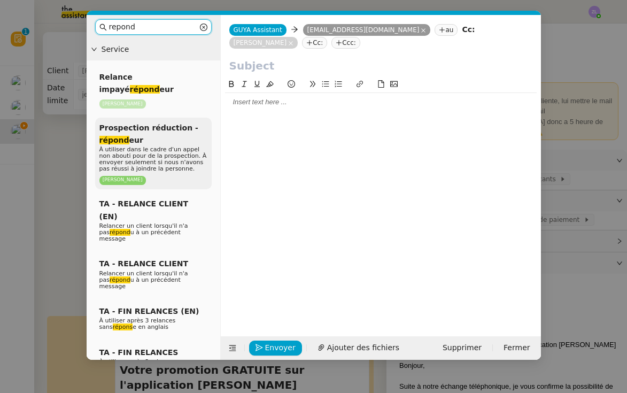
type input "repond"
click at [115, 146] on span "À utiliser dans le cadre d'un appel non abouti pour de la prospection. À envoye…" at bounding box center [152, 159] width 107 height 26
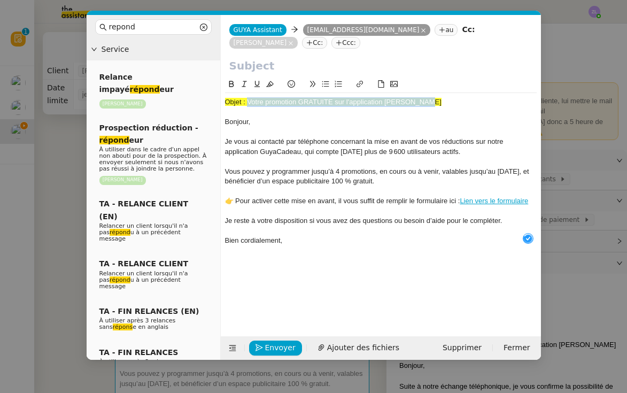
drag, startPoint x: 249, startPoint y: 102, endPoint x: 449, endPoint y: 101, distance: 200.5
click at [449, 101] on div "Objet : Votre promotion GRATUITE sur l'application [PERSON_NAME]" at bounding box center [381, 102] width 312 height 10
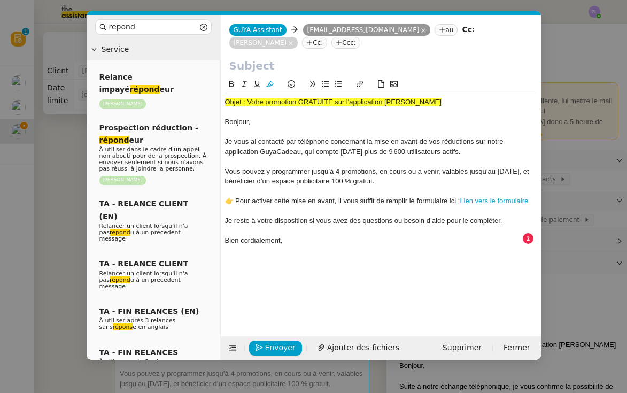
click at [246, 67] on input "text" at bounding box center [380, 66] width 303 height 16
paste input "Votre promotion GRATUITE sur l'application [PERSON_NAME]"
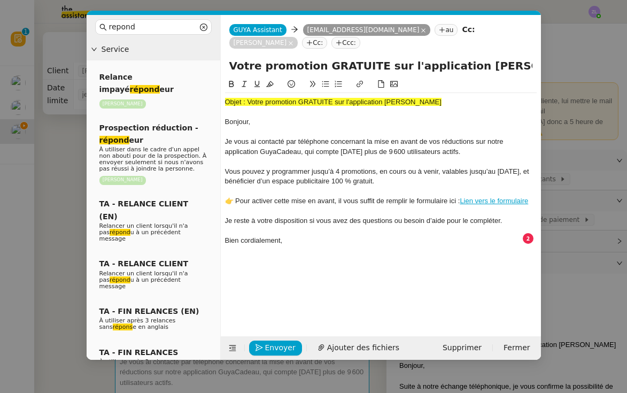
type input "Votre promotion GRATUITE sur l'application [PERSON_NAME]"
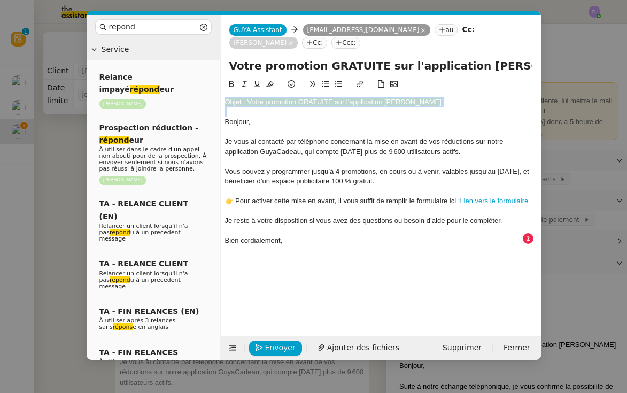
drag, startPoint x: 226, startPoint y: 122, endPoint x: 214, endPoint y: 79, distance: 44.9
click at [214, 79] on nz-layout "repond Service Relance impayé répond eur [PERSON_NAME] Prospection réduction - …" at bounding box center [314, 187] width 454 height 345
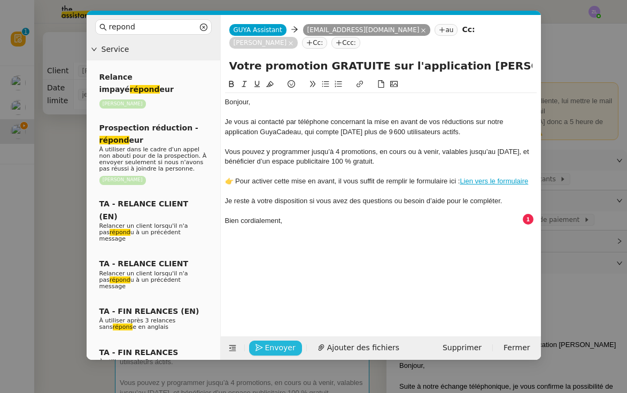
click at [287, 345] on span "Envoyer" at bounding box center [280, 348] width 30 height 12
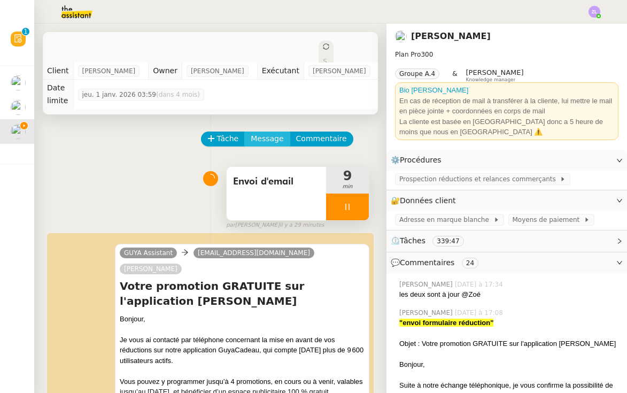
click at [265, 133] on span "Message" at bounding box center [267, 139] width 33 height 12
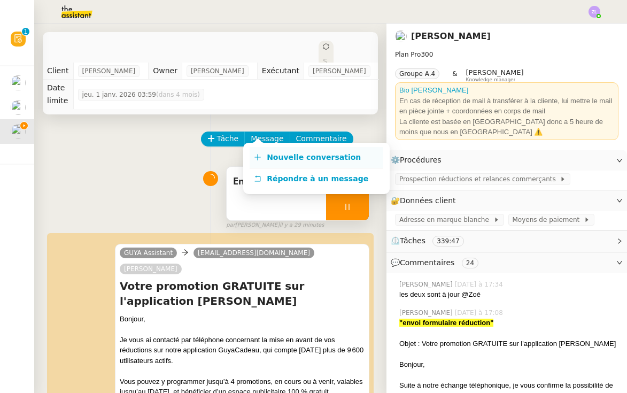
click at [272, 155] on span "Nouvelle conversation" at bounding box center [314, 157] width 94 height 9
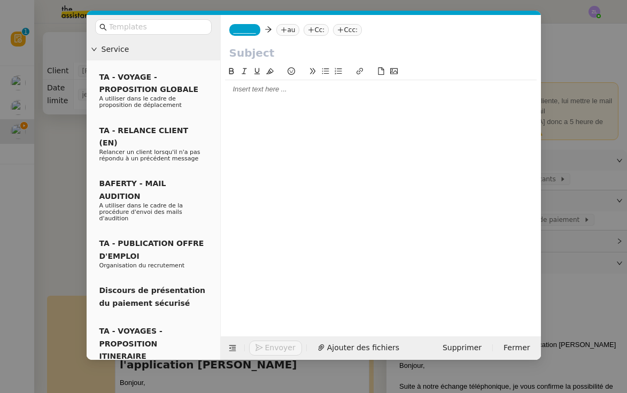
click at [249, 31] on span "_______" at bounding box center [245, 29] width 22 height 7
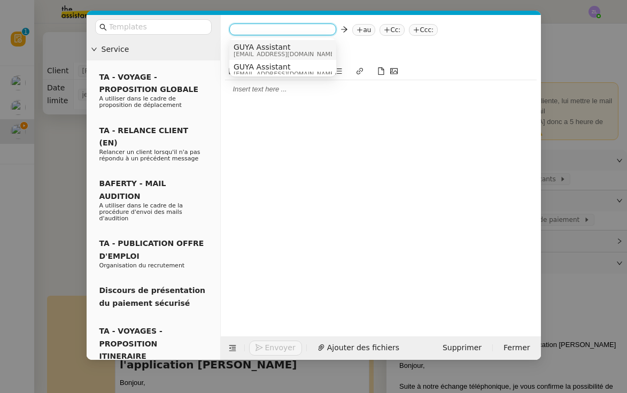
click at [252, 50] on span "GUYA Assistant" at bounding box center [285, 47] width 103 height 9
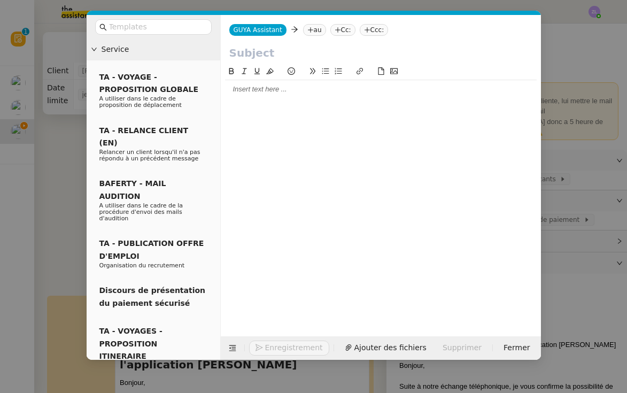
click at [310, 30] on icon at bounding box center [310, 29] width 5 height 1
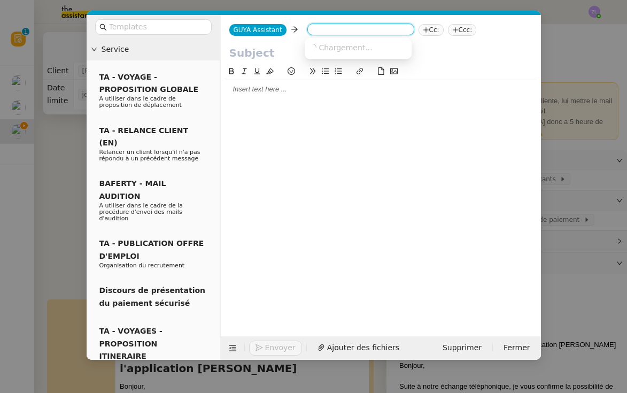
paste input "[EMAIL_ADDRESS][DOMAIN_NAME]"
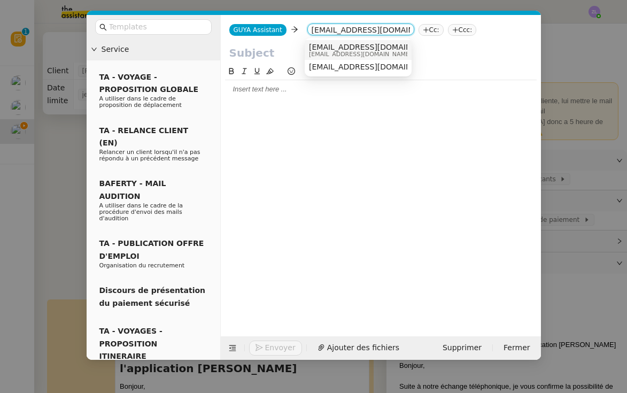
type input "[EMAIL_ADDRESS][DOMAIN_NAME]"
click at [331, 43] on span "[EMAIL_ADDRESS][DOMAIN_NAME]" at bounding box center [374, 47] width 131 height 9
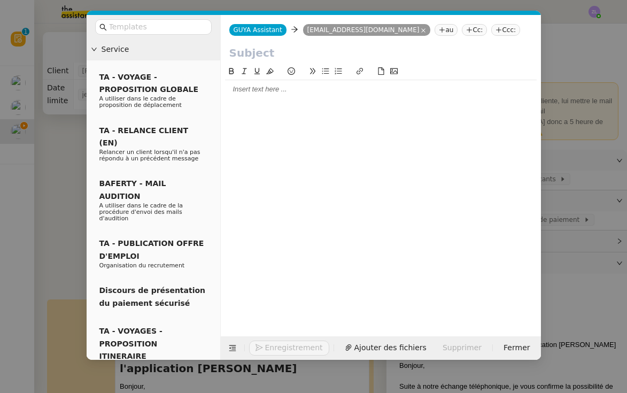
click at [438, 24] on div "GUYA Assistant GUYA Assistant [EMAIL_ADDRESS][DOMAIN_NAME] [DOMAIN_NAME][EMAIL_…" at bounding box center [381, 30] width 320 height 30
click at [462, 36] on nz-tag "Cc:" at bounding box center [474, 30] width 25 height 12
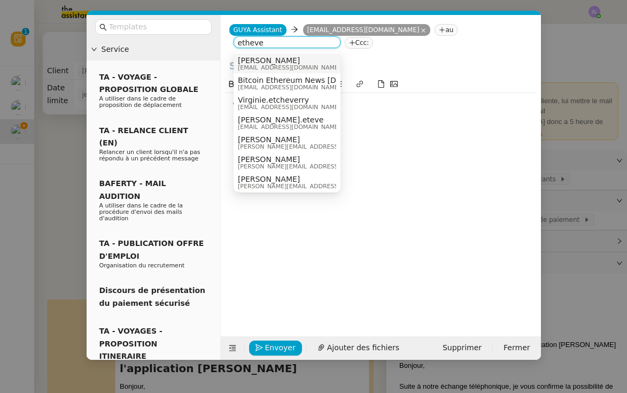
type input "etheve"
click at [294, 67] on span "[EMAIL_ADDRESS][DOMAIN_NAME]" at bounding box center [289, 68] width 103 height 6
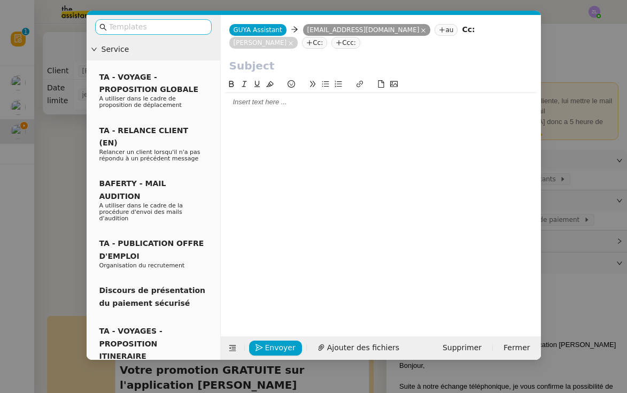
click at [131, 24] on input "text" at bounding box center [157, 27] width 96 height 12
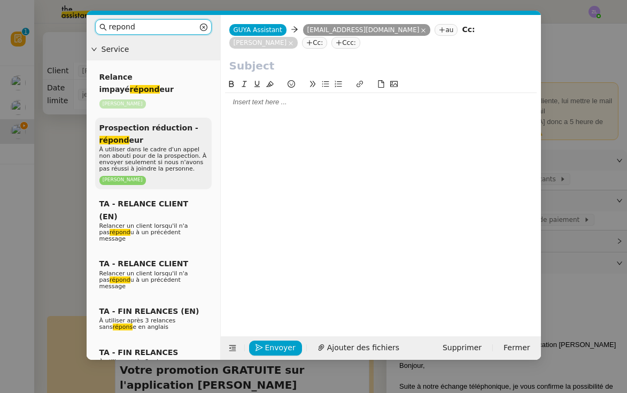
type input "repond"
click at [115, 136] on em "répond" at bounding box center [114, 140] width 30 height 9
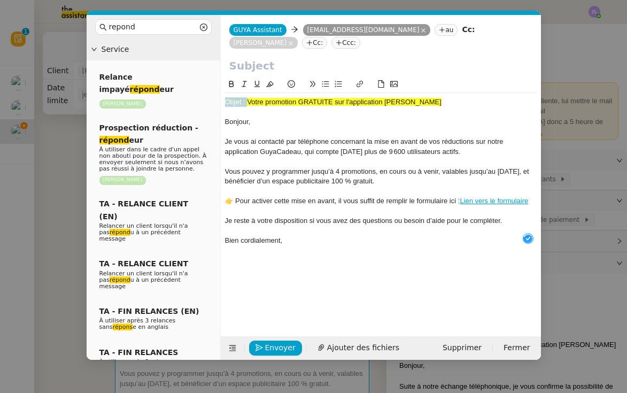
drag, startPoint x: 246, startPoint y: 106, endPoint x: 452, endPoint y: 97, distance: 205.5
click at [207, 106] on nz-layout "repond Service Relance impayé répond eur [PERSON_NAME] Prospection réduction - …" at bounding box center [314, 187] width 454 height 345
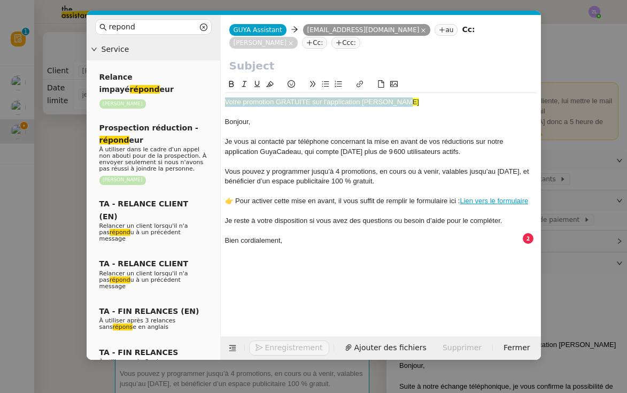
click at [83, 94] on nz-modal-container "repond Service Relance impayé répond eur [PERSON_NAME] Prospection réduction - …" at bounding box center [313, 196] width 627 height 393
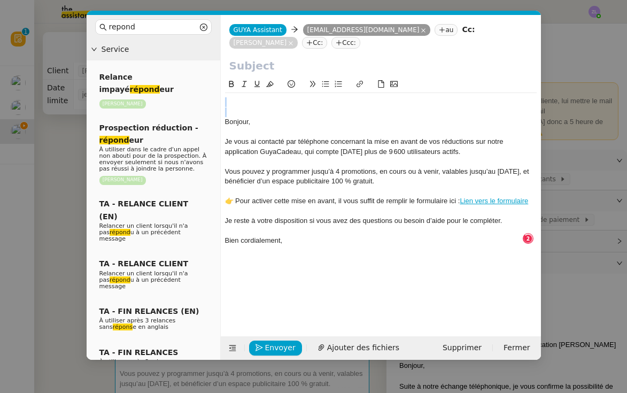
drag, startPoint x: 225, startPoint y: 120, endPoint x: 190, endPoint y: 66, distance: 64.4
click at [190, 65] on nz-layout "repond Service Relance impayé répond eur [PERSON_NAME] Prospection réduction - …" at bounding box center [314, 187] width 454 height 345
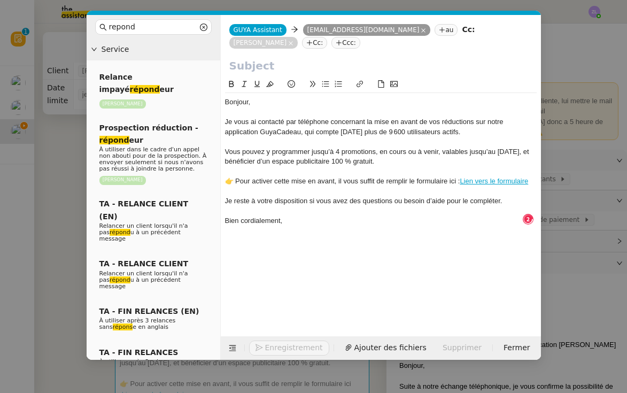
click at [258, 57] on div "GUYA Assistant GUYA Assistant [EMAIL_ADDRESS][DOMAIN_NAME] [DOMAIN_NAME][EMAIL_…" at bounding box center [381, 36] width 320 height 43
click at [254, 66] on input "text" at bounding box center [380, 66] width 303 height 16
paste input "Votre promotion GRATUITE sur l'application [PERSON_NAME]"
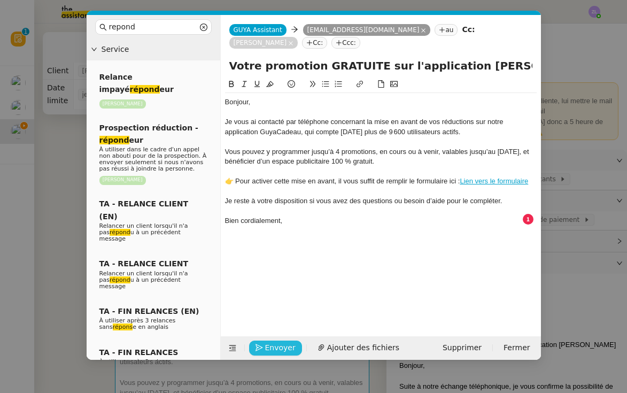
type input "Votre promotion GRATUITE sur l'application [PERSON_NAME]"
click at [287, 351] on span "Envoyer" at bounding box center [280, 348] width 30 height 12
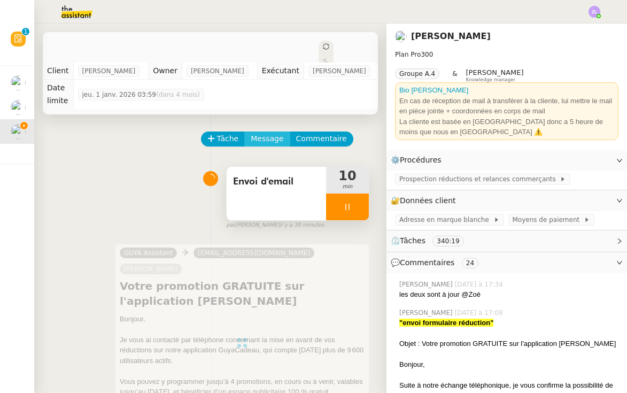
click at [263, 133] on span "Message" at bounding box center [267, 139] width 33 height 12
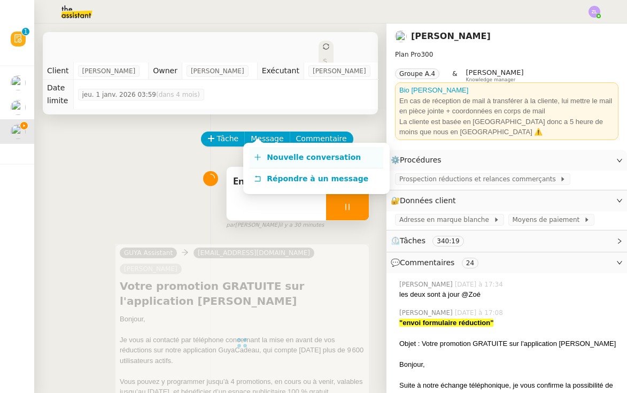
click at [267, 153] on span "Nouvelle conversation" at bounding box center [314, 157] width 94 height 9
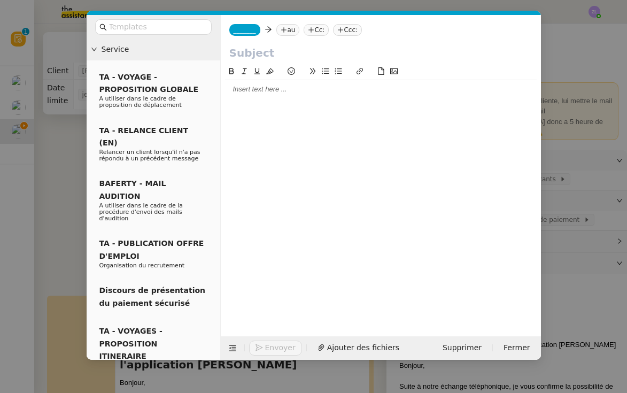
click at [242, 31] on span "_______" at bounding box center [245, 29] width 22 height 7
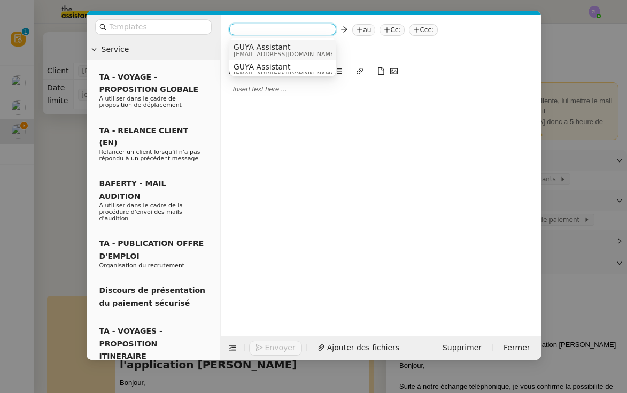
click at [248, 44] on span "GUYA Assistant" at bounding box center [285, 47] width 103 height 9
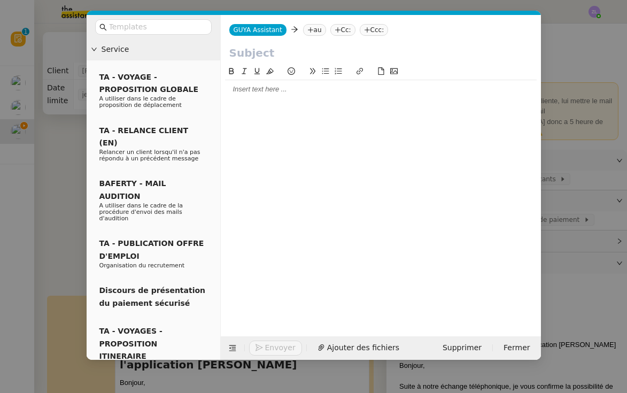
click at [308, 30] on icon at bounding box center [310, 29] width 5 height 1
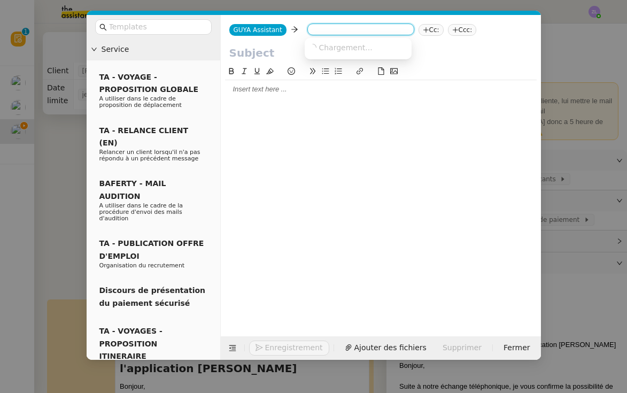
paste input "[EMAIL_ADDRESS][DOMAIN_NAME]"
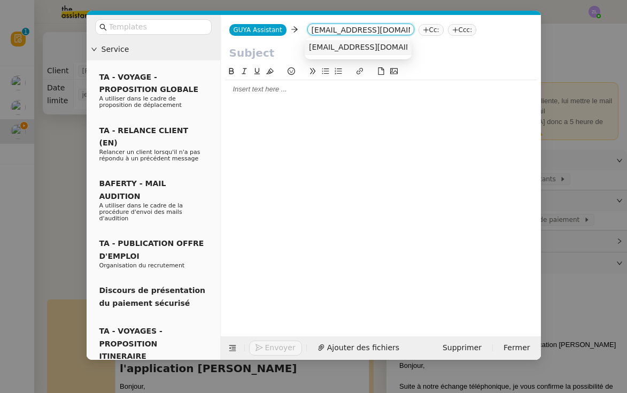
type input "[EMAIL_ADDRESS][DOMAIN_NAME]"
click at [335, 46] on span "[EMAIL_ADDRESS][DOMAIN_NAME]" at bounding box center [374, 47] width 131 height 9
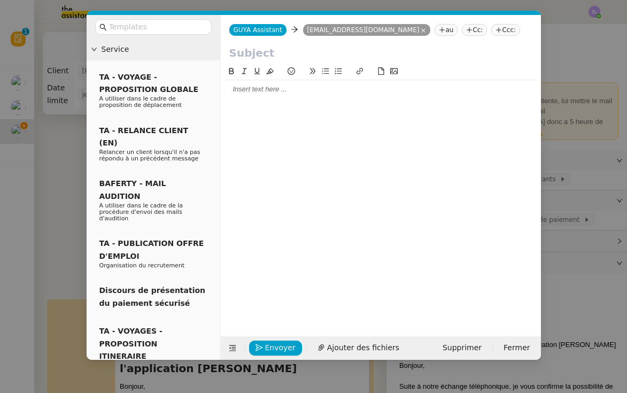
click at [480, 28] on nz-tag "Cc:" at bounding box center [474, 30] width 25 height 12
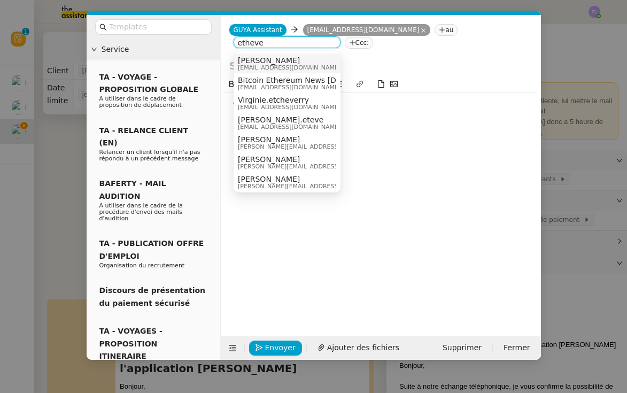
type input "etheve"
click at [275, 58] on span "[PERSON_NAME]" at bounding box center [289, 60] width 103 height 9
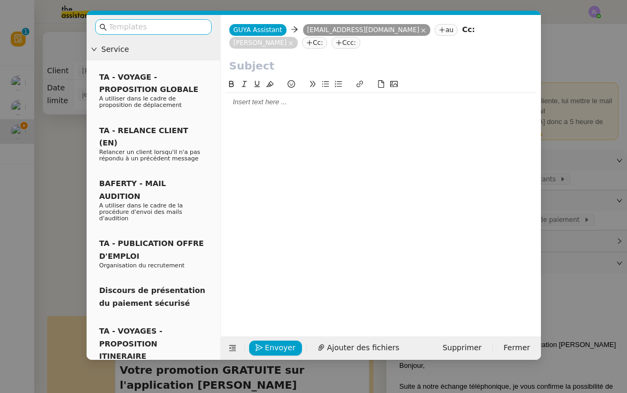
click at [152, 25] on input "text" at bounding box center [157, 27] width 96 height 12
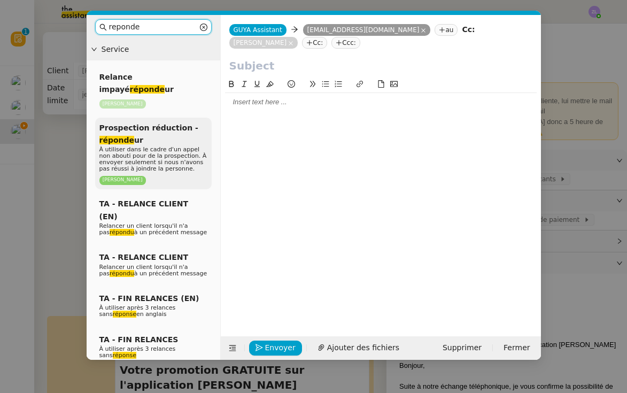
type input "reponde"
click at [136, 149] on span "À utiliser dans le cadre d'un appel non abouti pour de la prospection. À envoye…" at bounding box center [152, 159] width 107 height 26
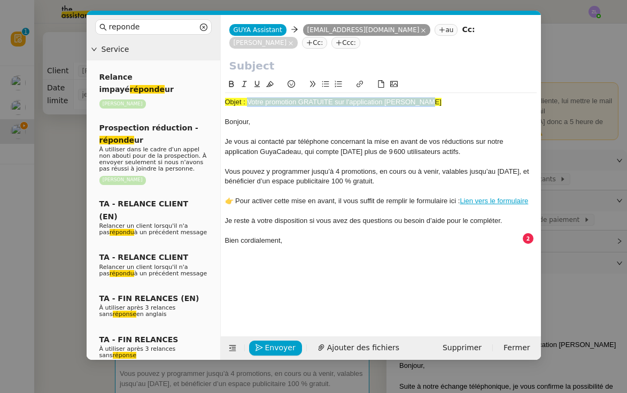
drag, startPoint x: 249, startPoint y: 103, endPoint x: 439, endPoint y: 102, distance: 189.8
click at [439, 102] on div "Objet : Votre promotion GRATUITE sur l'application [PERSON_NAME]" at bounding box center [381, 102] width 312 height 10
drag, startPoint x: 225, startPoint y: 123, endPoint x: 225, endPoint y: 87, distance: 35.8
click at [225, 87] on div "Objet : Votre promotion GRATUITE sur l'application [PERSON_NAME], Je vous ai co…" at bounding box center [381, 164] width 312 height 172
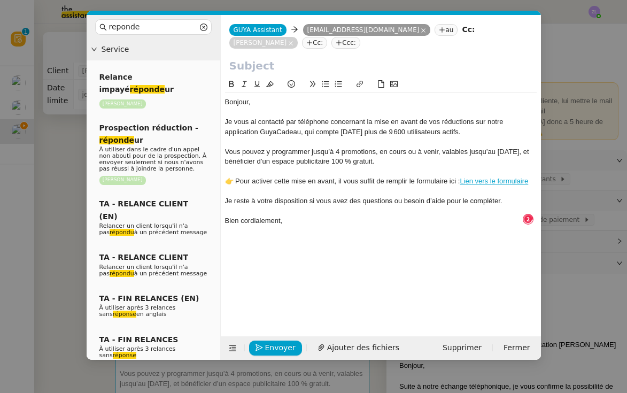
click at [240, 68] on input "text" at bounding box center [380, 66] width 303 height 16
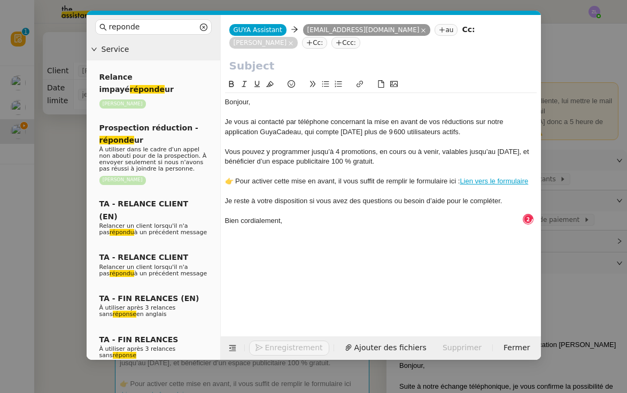
paste input "Votre promotion GRATUITE sur l'application [PERSON_NAME]"
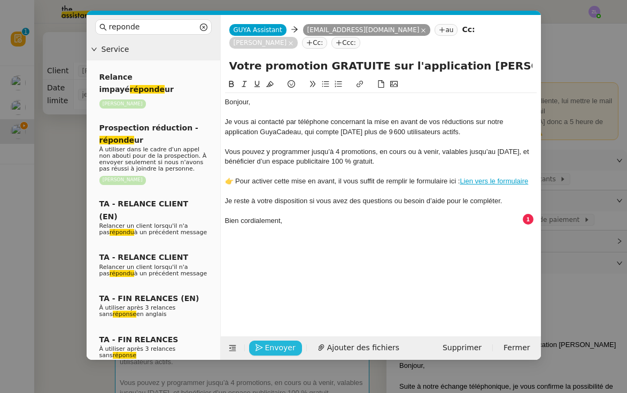
type input "Votre promotion GRATUITE sur l'application [PERSON_NAME]"
click at [283, 346] on span "Envoyer" at bounding box center [280, 348] width 30 height 12
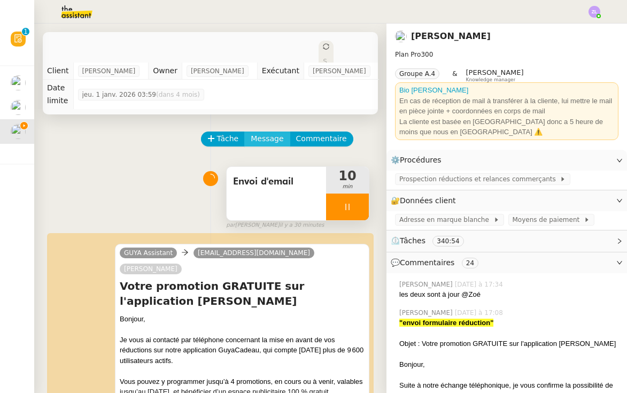
click at [272, 133] on span "Message" at bounding box center [267, 139] width 33 height 12
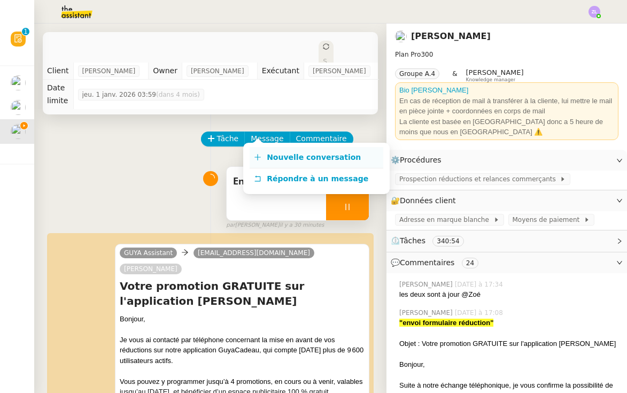
click at [282, 151] on link "Nouvelle conversation" at bounding box center [317, 157] width 134 height 21
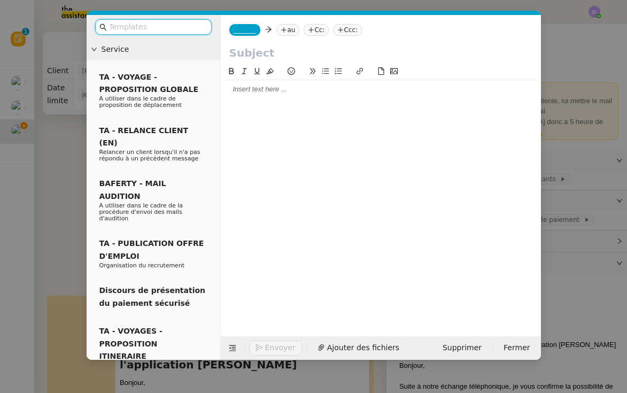
click at [249, 28] on span "_______" at bounding box center [245, 29] width 22 height 7
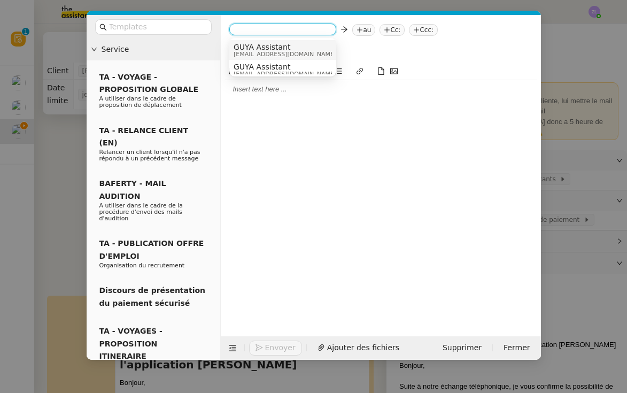
click at [256, 50] on span "GUYA Assistant" at bounding box center [285, 47] width 103 height 9
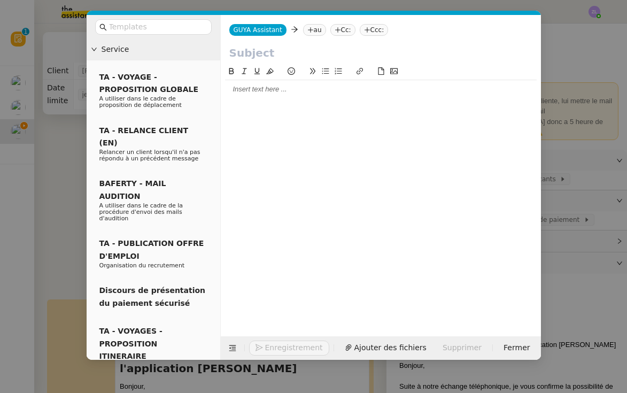
click at [319, 33] on nz-tag "au" at bounding box center [314, 30] width 23 height 12
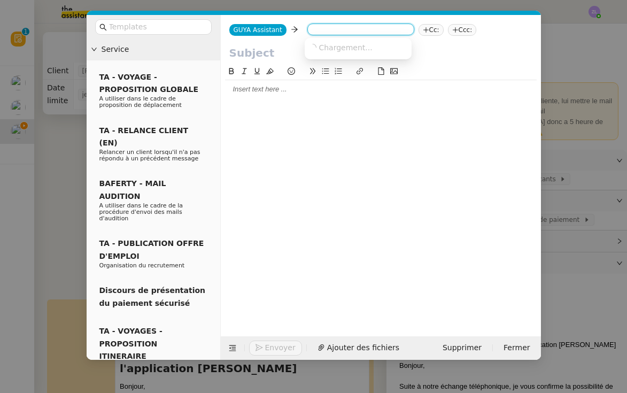
paste input "[PERSON_NAME][EMAIL_ADDRESS][DOMAIN_NAME]"
type input "[PERSON_NAME][EMAIL_ADDRESS][DOMAIN_NAME]"
click at [331, 46] on span "[PERSON_NAME][EMAIL_ADDRESS][DOMAIN_NAME]" at bounding box center [405, 47] width 193 height 9
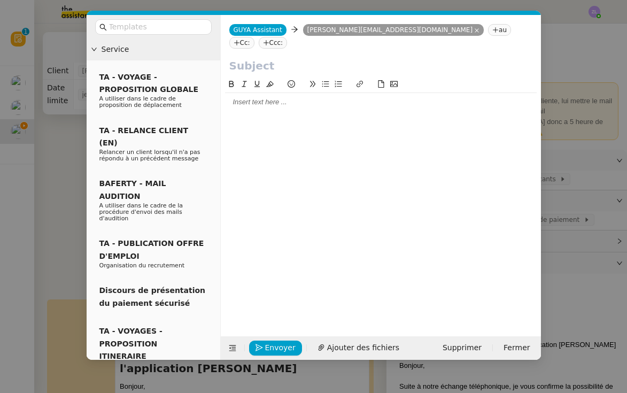
click at [254, 37] on nz-tag "Cc:" at bounding box center [241, 43] width 25 height 12
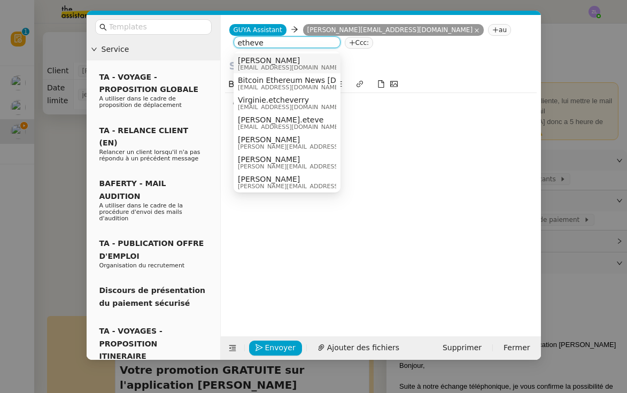
type input "etheve"
click at [308, 58] on span "[PERSON_NAME]" at bounding box center [289, 60] width 103 height 9
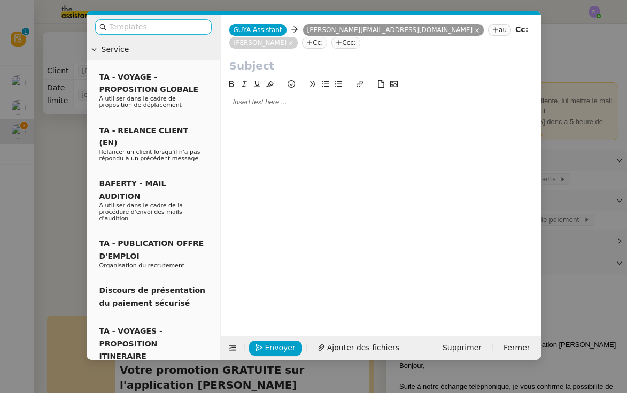
click at [158, 19] on nz-input-group at bounding box center [153, 27] width 117 height 16
click at [150, 27] on input "text" at bounding box center [157, 27] width 96 height 12
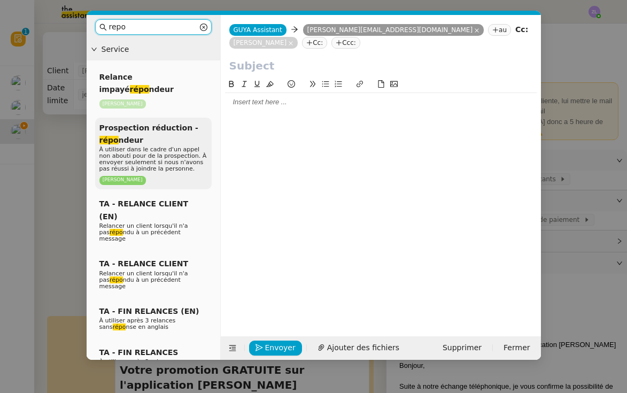
type input "repo"
click at [116, 120] on div "Prospection réduction - répo ndeur À utiliser dans le cadre d'un appel non abou…" at bounding box center [153, 154] width 117 height 72
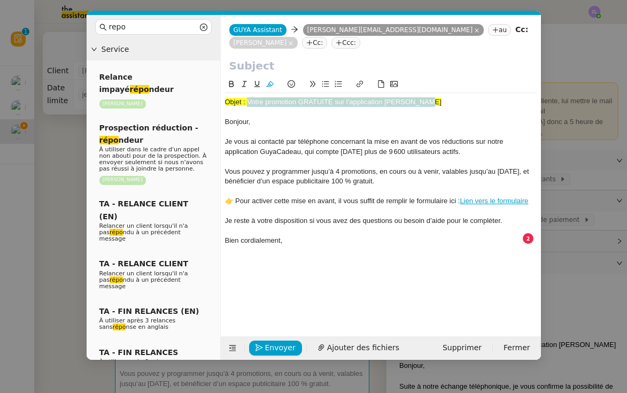
drag, startPoint x: 246, startPoint y: 103, endPoint x: 440, endPoint y: 102, distance: 193.5
click at [440, 102] on div "Objet : Votre promotion GRATUITE sur l'application [PERSON_NAME]" at bounding box center [381, 102] width 312 height 10
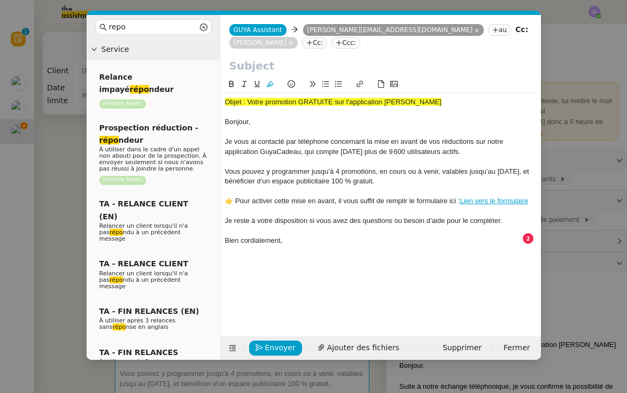
click at [252, 66] on input "text" at bounding box center [380, 66] width 303 height 16
paste input "Votre promotion GRATUITE sur l'application [PERSON_NAME]"
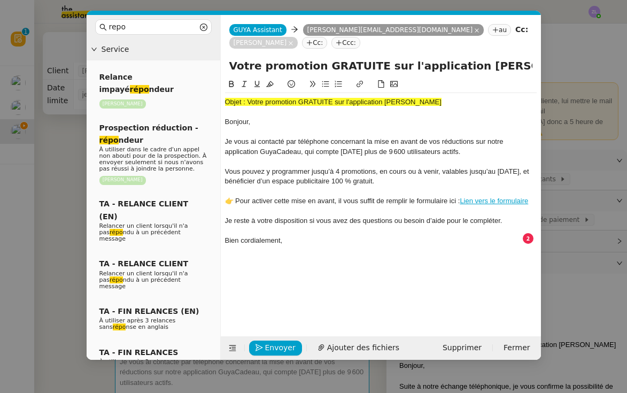
type input "Votre promotion GRATUITE sur l'application [PERSON_NAME]"
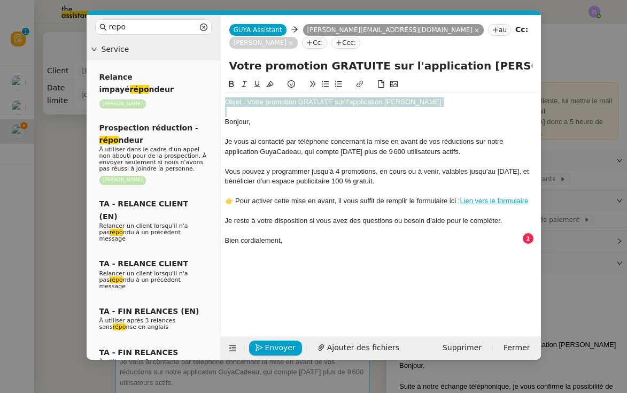
drag, startPoint x: 225, startPoint y: 122, endPoint x: 225, endPoint y: 90, distance: 31.5
click at [225, 90] on div "Objet : Votre promotion GRATUITE sur l'application [PERSON_NAME], Je vous ai co…" at bounding box center [381, 164] width 312 height 172
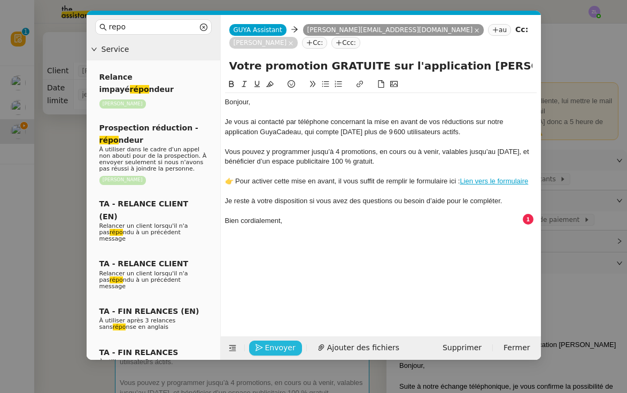
click at [282, 343] on span "Envoyer" at bounding box center [280, 348] width 30 height 12
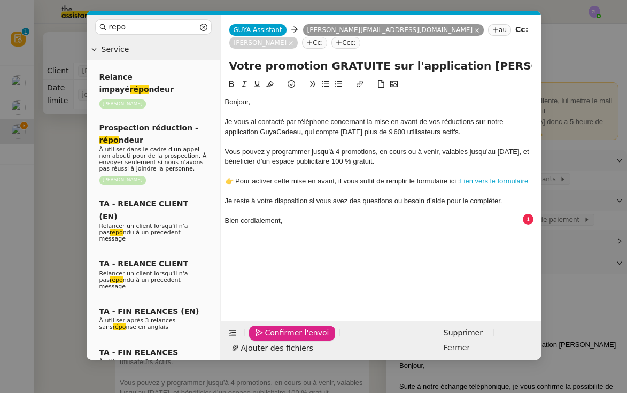
click at [282, 339] on span "Confirmer l'envoi" at bounding box center [297, 333] width 64 height 12
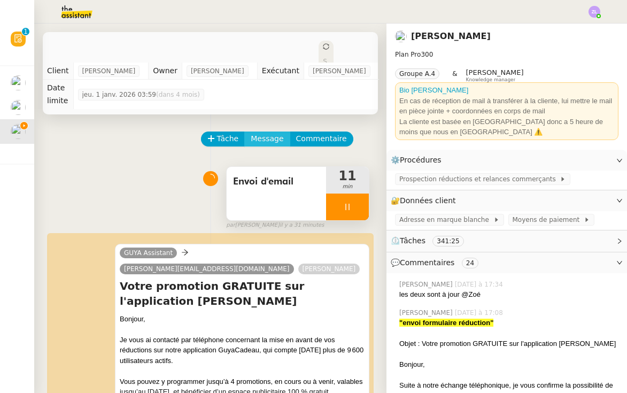
click at [268, 133] on span "Message" at bounding box center [267, 139] width 33 height 12
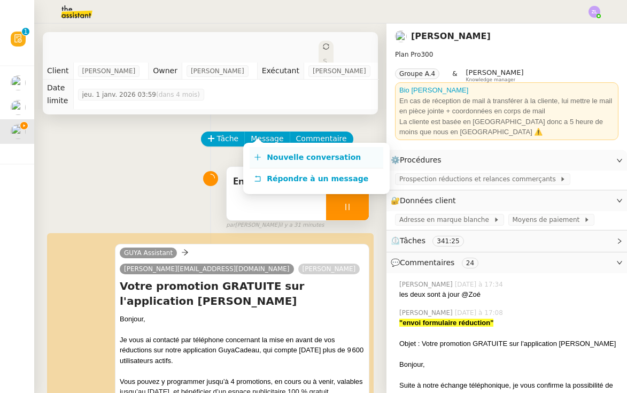
click at [276, 149] on link "Nouvelle conversation" at bounding box center [317, 157] width 134 height 21
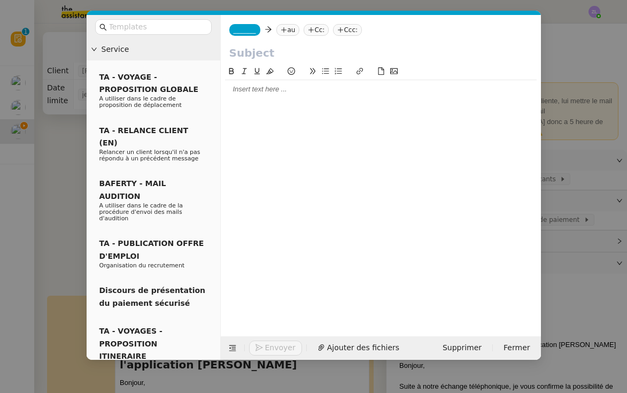
click at [240, 29] on span "_______" at bounding box center [245, 29] width 22 height 7
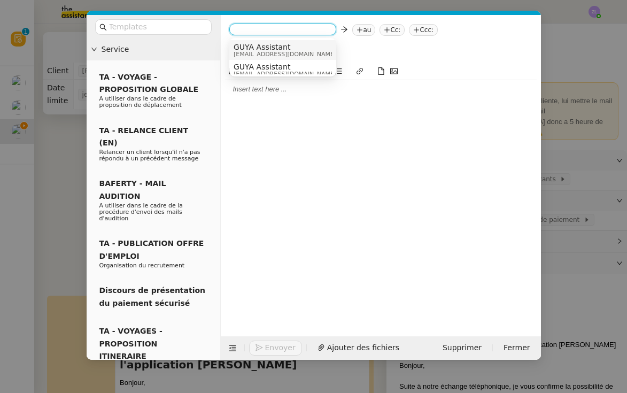
click at [253, 49] on span "GUYA Assistant" at bounding box center [285, 47] width 103 height 9
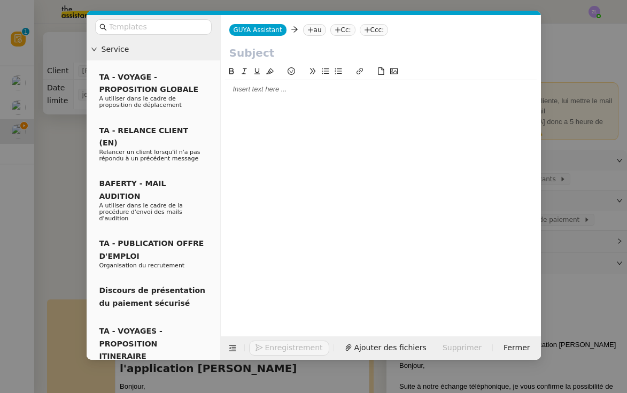
click at [310, 32] on icon at bounding box center [310, 30] width 6 height 6
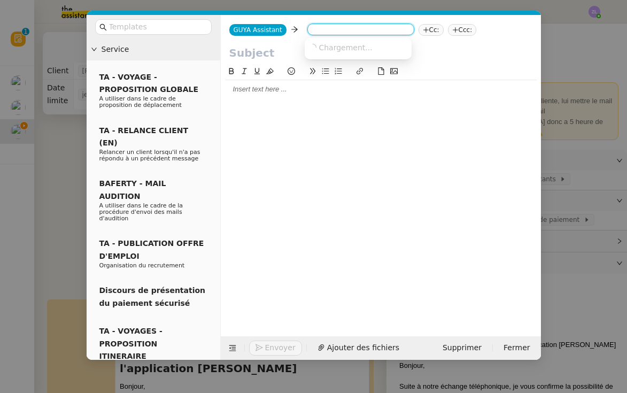
paste input "[EMAIL_ADDRESS][DOMAIN_NAME]"
type input "[EMAIL_ADDRESS][DOMAIN_NAME]"
click at [333, 53] on nz-option-item "[EMAIL_ADDRESS][DOMAIN_NAME]" at bounding box center [358, 47] width 107 height 15
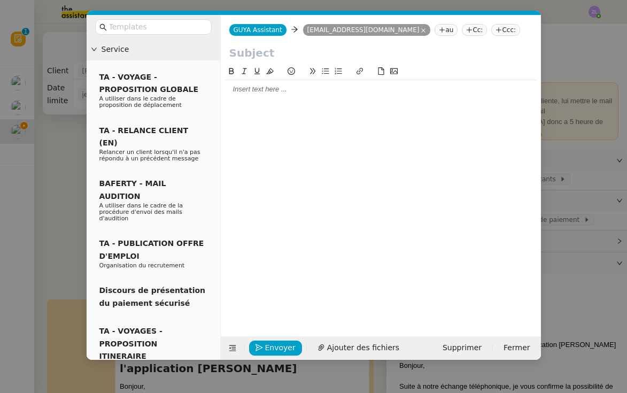
click at [462, 29] on nz-tag "Cc:" at bounding box center [474, 30] width 25 height 12
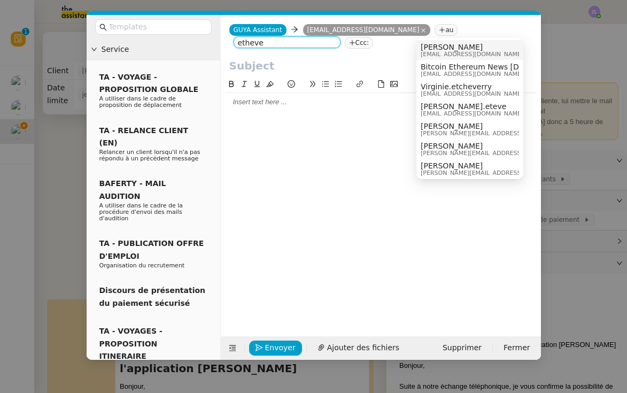
type input "etheve"
click at [446, 50] on span "[PERSON_NAME]" at bounding box center [472, 47] width 103 height 9
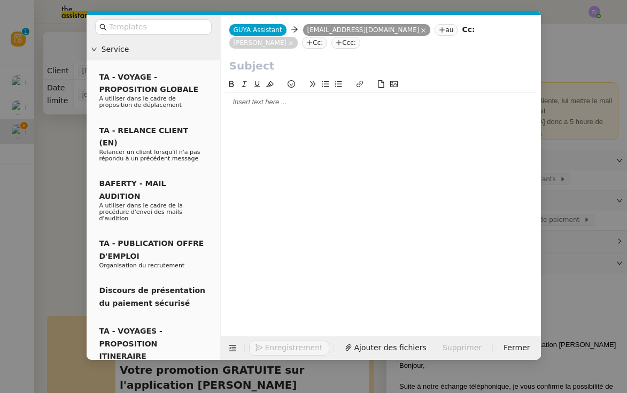
click at [435, 34] on nz-tag "au" at bounding box center [446, 30] width 23 height 12
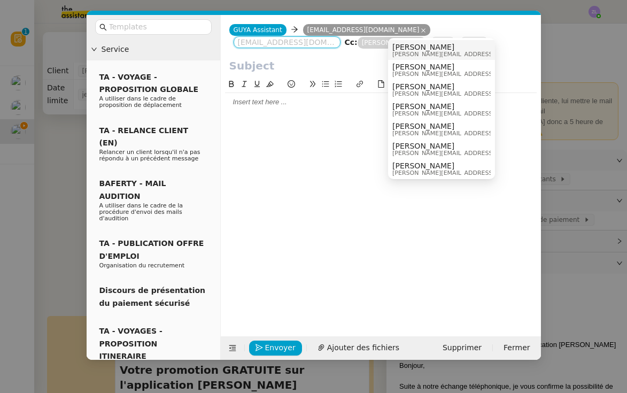
paste input "[PERSON_NAME][EMAIL_ADDRESS][DOMAIN_NAME]"
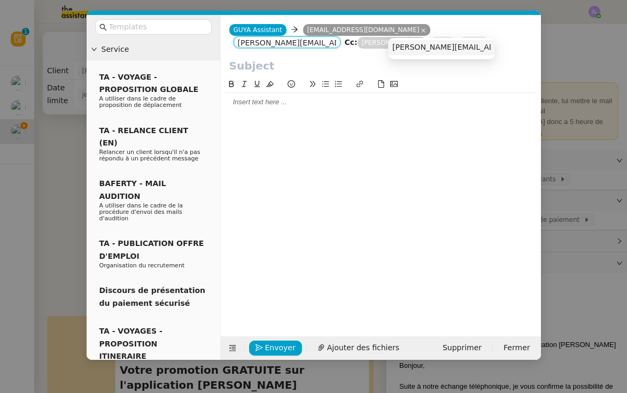
type input "[PERSON_NAME][EMAIL_ADDRESS][DOMAIN_NAME]"
click at [411, 47] on span "[PERSON_NAME][EMAIL_ADDRESS][DOMAIN_NAME]" at bounding box center [488, 47] width 193 height 9
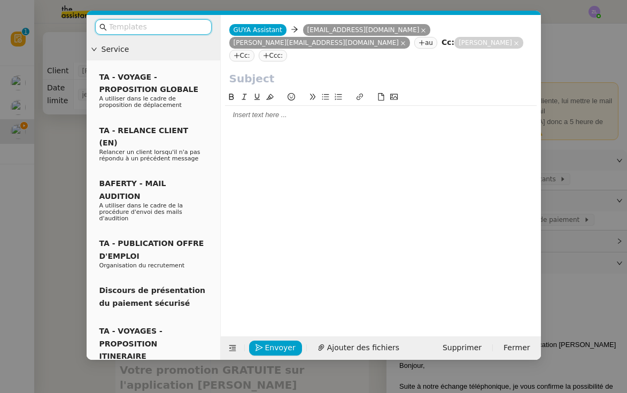
click at [149, 21] on input "text" at bounding box center [157, 27] width 96 height 12
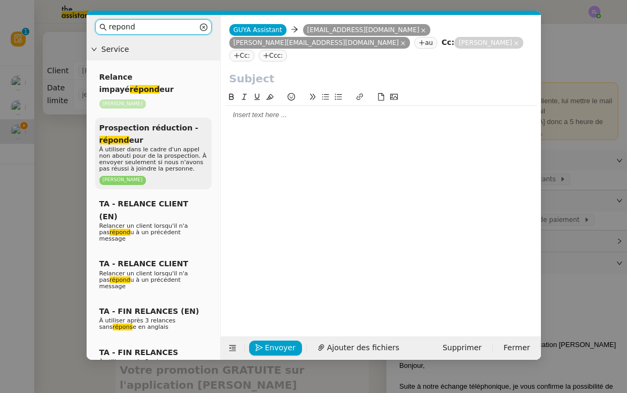
type input "repond"
click at [125, 149] on span "À utiliser dans le cadre d'un appel non abouti pour de la prospection. À envoye…" at bounding box center [152, 159] width 107 height 26
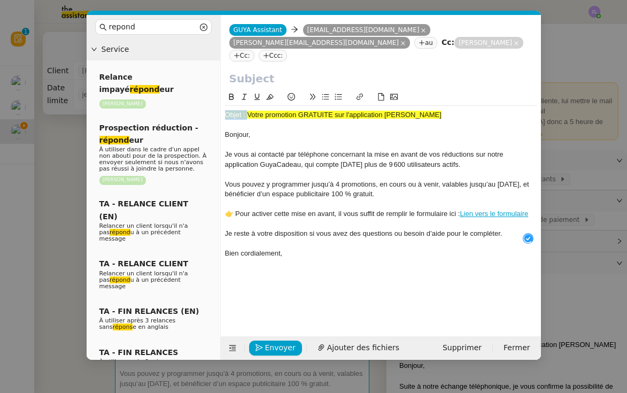
drag, startPoint x: 249, startPoint y: 101, endPoint x: 499, endPoint y: 98, distance: 250.2
click at [499, 106] on div "Objet : Votre promotion GRATUITE sur l'application [PERSON_NAME], Je vous ai co…" at bounding box center [381, 184] width 312 height 157
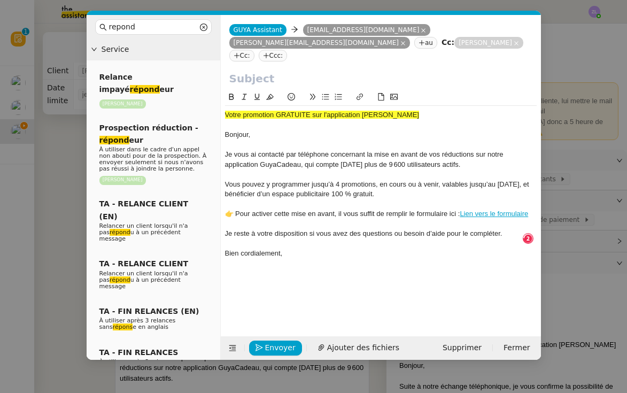
drag, startPoint x: 419, startPoint y: 102, endPoint x: 181, endPoint y: 101, distance: 238.4
click at [180, 101] on nz-layout "repond Service Relance impayé répond eur [PERSON_NAME] Prospection réduction - …" at bounding box center [314, 187] width 454 height 345
click at [232, 71] on input "text" at bounding box center [380, 79] width 303 height 16
paste input "Votre promotion GRATUITE sur l'application [PERSON_NAME]"
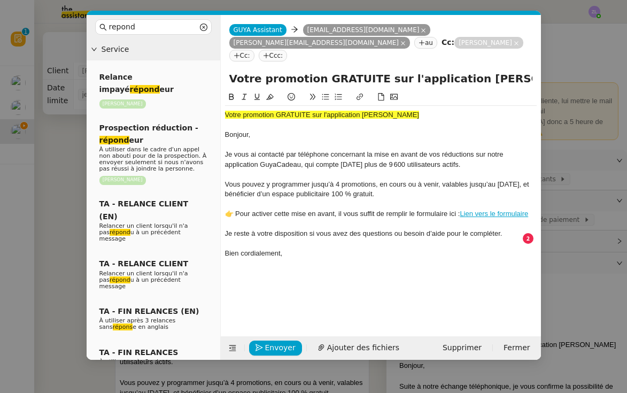
type input "Votre promotion GRATUITE sur l'application [PERSON_NAME]"
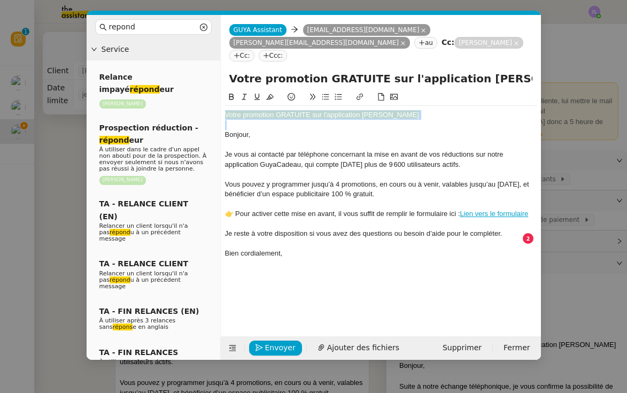
drag, startPoint x: 226, startPoint y: 122, endPoint x: 225, endPoint y: 106, distance: 16.0
click at [225, 106] on div "Votre promotion GRATUITE sur l'application [PERSON_NAME] Bonjour, Je vous ai co…" at bounding box center [381, 184] width 312 height 157
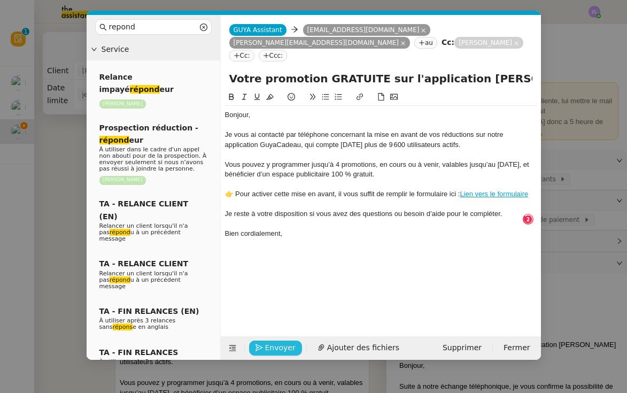
click at [284, 351] on span "Envoyer" at bounding box center [280, 348] width 30 height 12
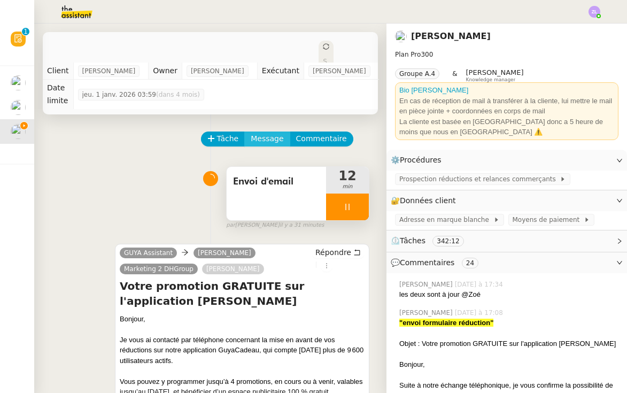
click at [262, 133] on span "Message" at bounding box center [267, 139] width 33 height 12
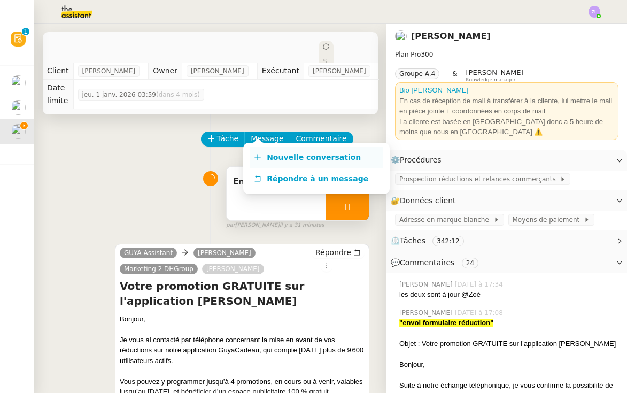
click at [269, 156] on span "Nouvelle conversation" at bounding box center [314, 157] width 94 height 9
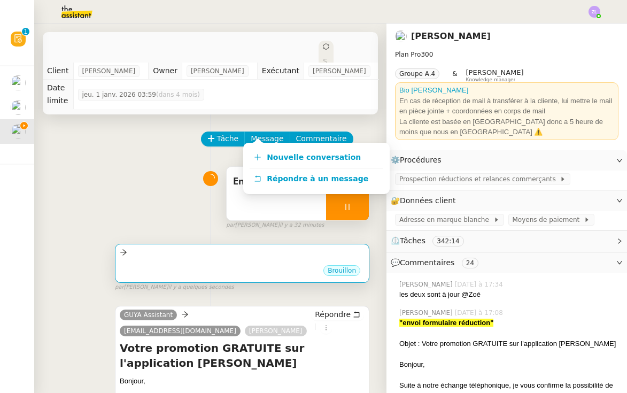
click at [171, 246] on div at bounding box center [242, 252] width 245 height 12
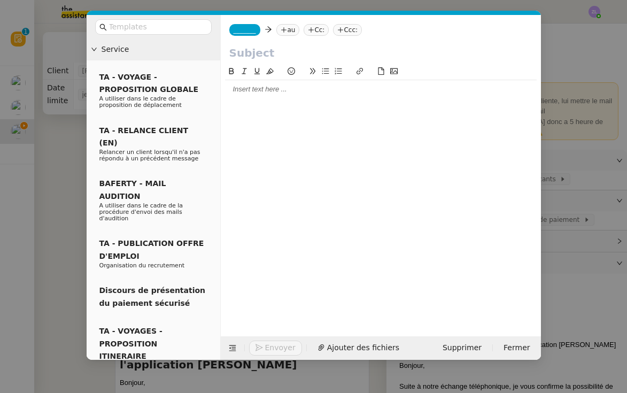
click at [249, 28] on span "_______" at bounding box center [245, 29] width 22 height 7
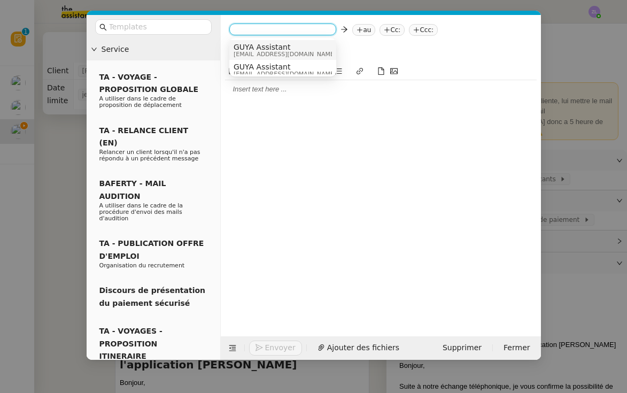
click at [250, 50] on span "GUYA Assistant" at bounding box center [285, 47] width 103 height 9
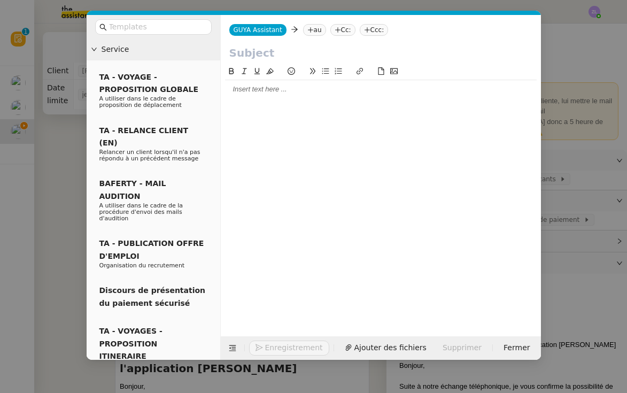
click at [319, 32] on nz-tag "au" at bounding box center [314, 30] width 23 height 12
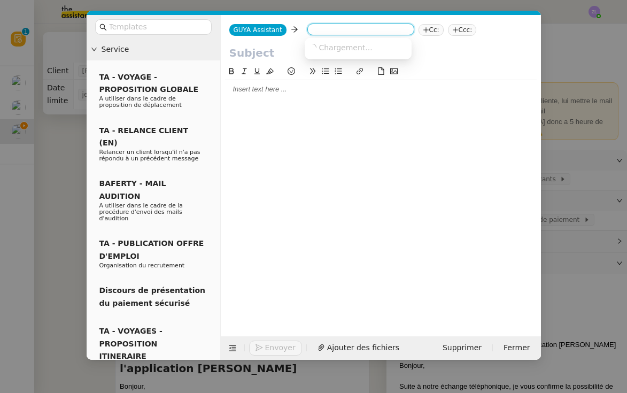
paste input "[EMAIL_ADDRESS][DOMAIN_NAME]"
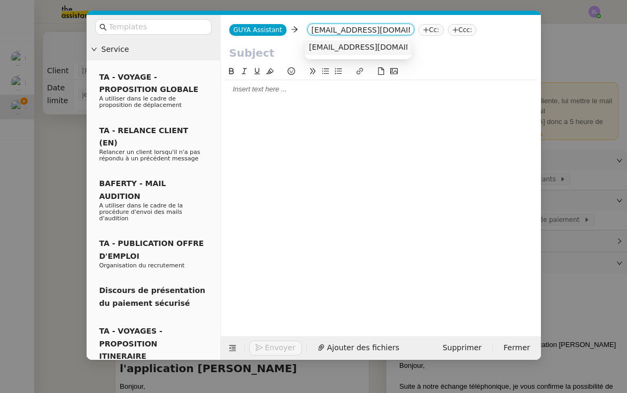
type input "[EMAIL_ADDRESS][DOMAIN_NAME]"
click at [341, 49] on span "[EMAIL_ADDRESS][DOMAIN_NAME]" at bounding box center [374, 47] width 131 height 9
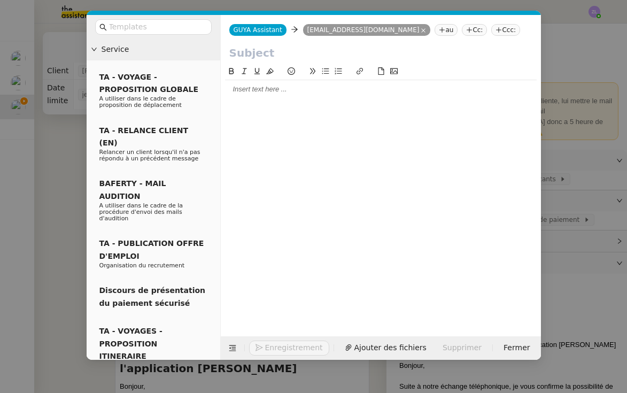
click at [487, 28] on nz-tag "Cc:" at bounding box center [474, 30] width 25 height 12
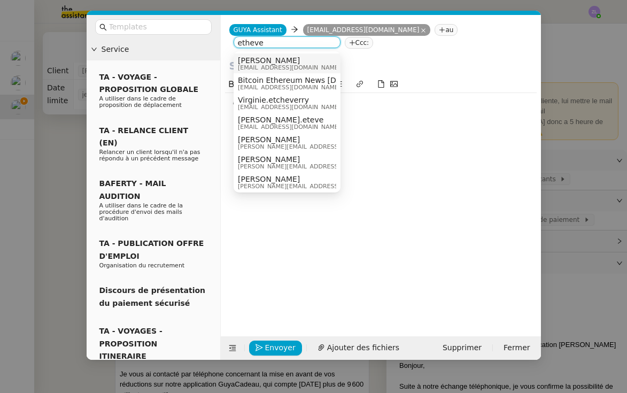
type input "etheve"
click at [271, 66] on span "[EMAIL_ADDRESS][DOMAIN_NAME]" at bounding box center [289, 68] width 103 height 6
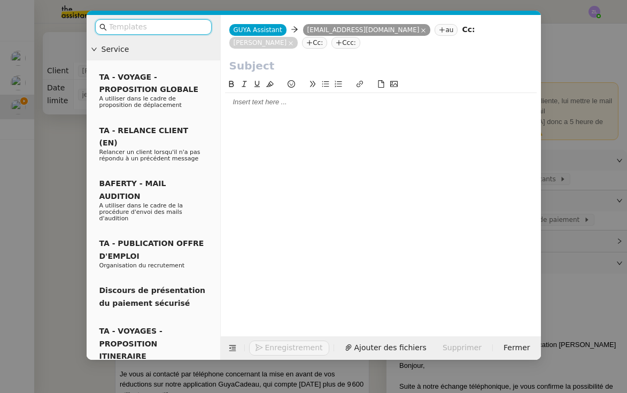
click at [121, 27] on input "text" at bounding box center [157, 27] width 96 height 12
type input "r"
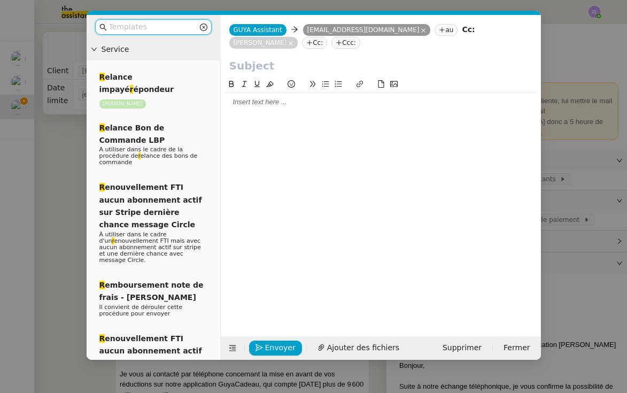
type input "t"
type input "r"
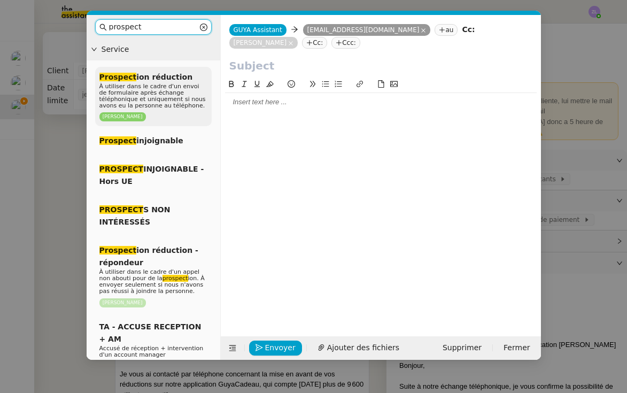
type input "prospect"
click at [145, 97] on span "À utiliser dans le cadre d'un envoi de formulaire après échange téléphonique et…" at bounding box center [152, 96] width 106 height 26
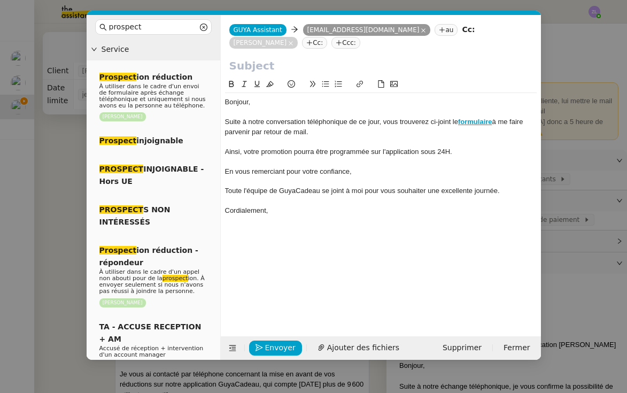
click at [300, 144] on div at bounding box center [381, 142] width 312 height 10
click at [264, 122] on span "Suite à notre conversation téléphonique de ce jour, vous trouverez ci-joint le" at bounding box center [341, 122] width 233 height 8
click at [374, 124] on span "Suite à ma conversation téléphonique de ce jour, vous trouverez ci-joint le" at bounding box center [338, 122] width 227 height 8
click at [249, 66] on input "text" at bounding box center [380, 66] width 303 height 16
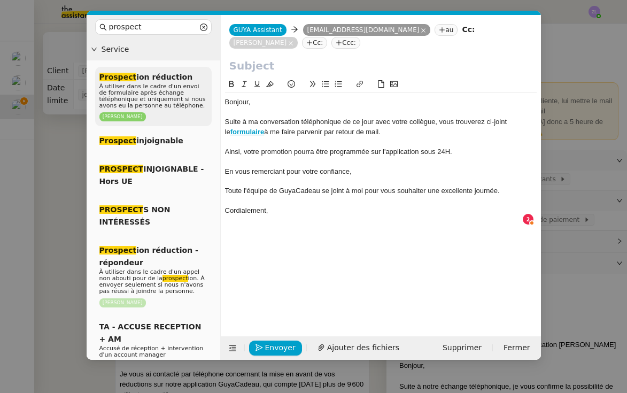
click at [148, 88] on span "À utiliser dans le cadre d'un envoi de formulaire après échange téléphonique et…" at bounding box center [152, 96] width 106 height 26
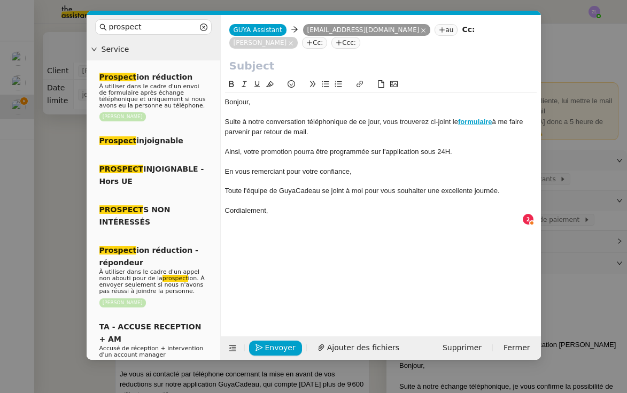
click at [253, 118] on span "Suite à notre conversation téléphonique de ce jour, vous trouverez ci-joint le" at bounding box center [341, 122] width 233 height 8
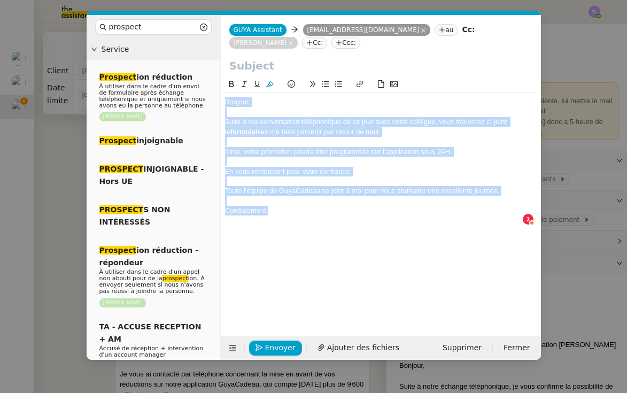
drag, startPoint x: 278, startPoint y: 211, endPoint x: 226, endPoint y: 94, distance: 128.8
click at [226, 94] on div "Bonjour, Suite à ma conversation téléphonique de ce jour avec votre collègue, v…" at bounding box center [381, 154] width 312 height 152
copy div "Bonjour, Suite à ma conversation téléphonique de ce jour avec votre collègue, v…"
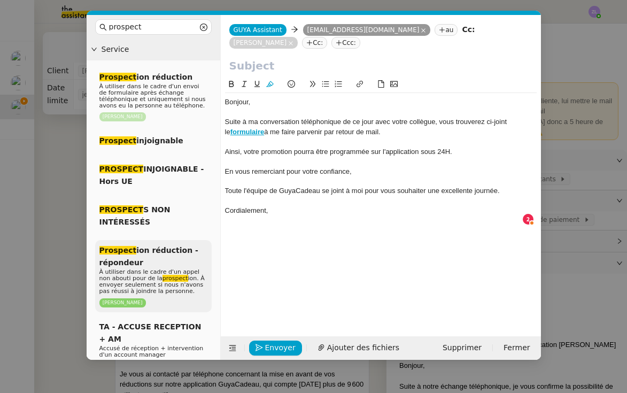
click at [116, 256] on span "Prospect ion réduction - répondeur" at bounding box center [148, 256] width 99 height 21
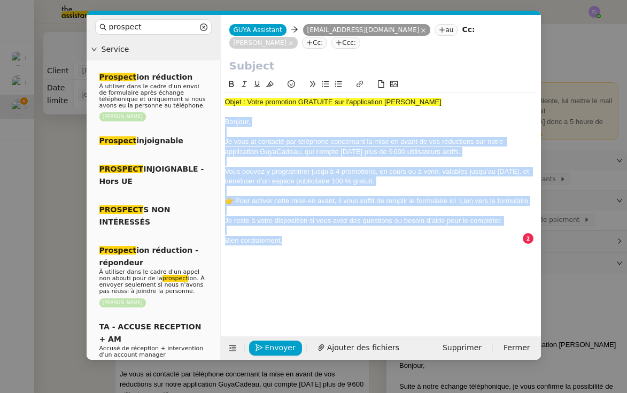
drag, startPoint x: 288, startPoint y: 236, endPoint x: 219, endPoint y: 119, distance: 136.2
click at [219, 119] on nz-layout "prospect Service Prospect ion réduction À utiliser dans le cadre d'un envoi de …" at bounding box center [314, 187] width 454 height 345
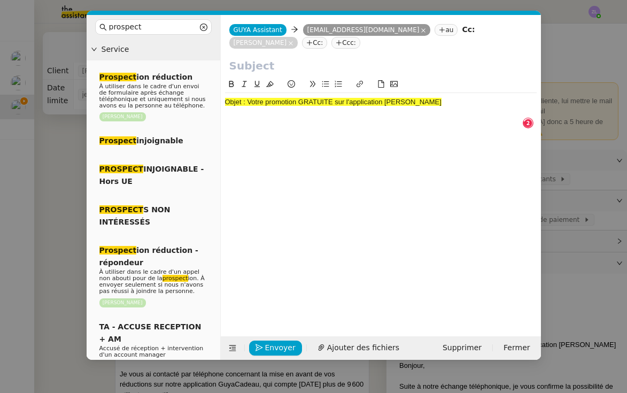
scroll to position [11, 0]
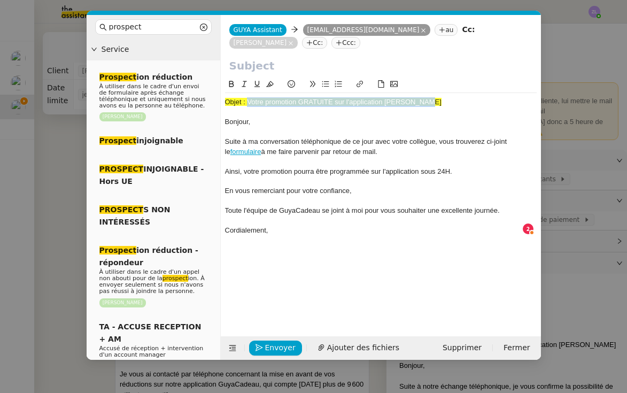
drag, startPoint x: 246, startPoint y: 103, endPoint x: 460, endPoint y: 103, distance: 213.8
click at [460, 103] on div "Objet : Votre promotion GRATUITE sur l'application [PERSON_NAME]" at bounding box center [381, 102] width 312 height 10
copy span "Votre promotion GRATUITE sur l'application [PERSON_NAME]"
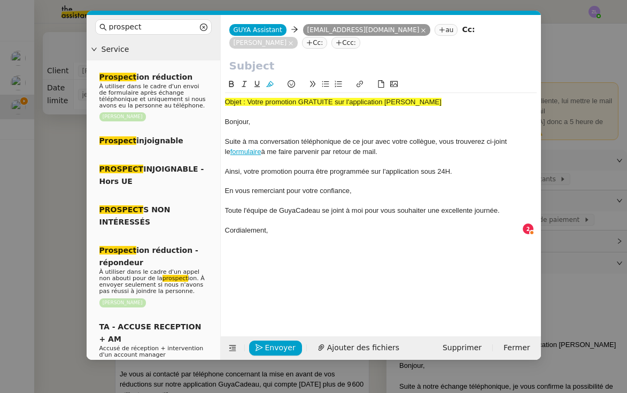
click at [249, 66] on input "text" at bounding box center [380, 66] width 303 height 16
paste input "Votre promotion GRATUITE sur l'application [PERSON_NAME]"
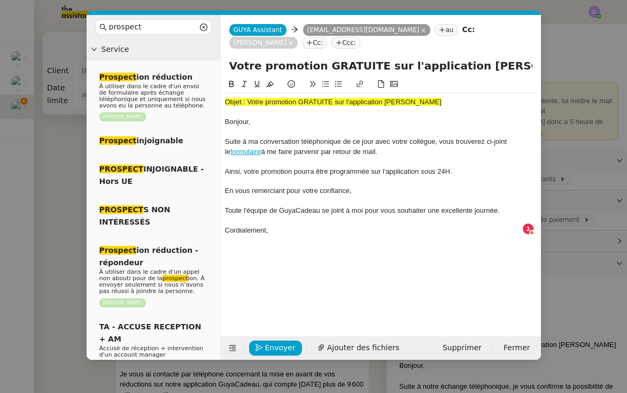
type input "Votre promotion GRATUITE sur l'application [PERSON_NAME]"
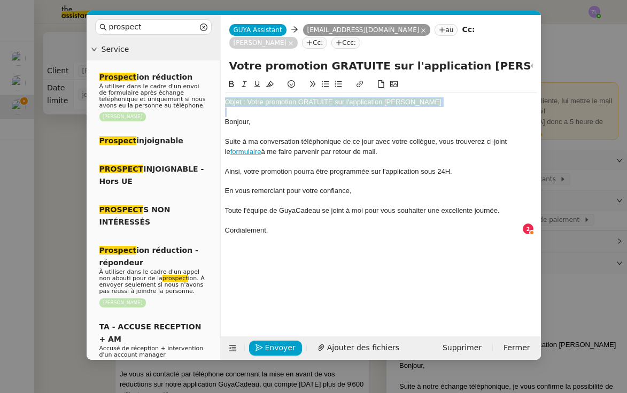
drag, startPoint x: 226, startPoint y: 123, endPoint x: 223, endPoint y: 104, distance: 18.9
click at [223, 104] on nz-spin "Objet : Votre promotion GRATUITE sur l'application GUYA CADEAU Bonjour, Suite à…" at bounding box center [381, 201] width 320 height 246
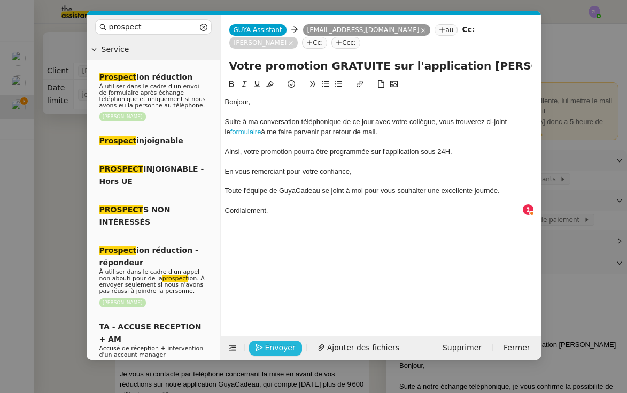
click at [272, 343] on span "Envoyer" at bounding box center [280, 348] width 30 height 12
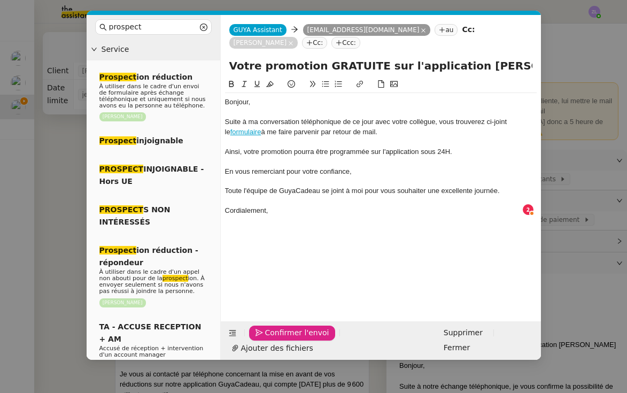
click at [272, 339] on span "Confirmer l'envoi" at bounding box center [297, 333] width 64 height 12
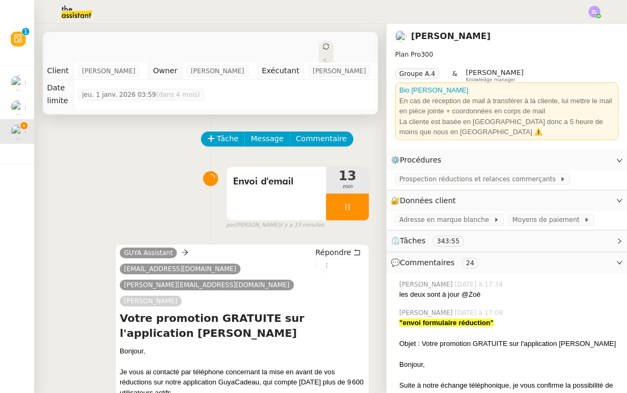
scroll to position [0, 0]
click at [337, 196] on div at bounding box center [347, 207] width 43 height 27
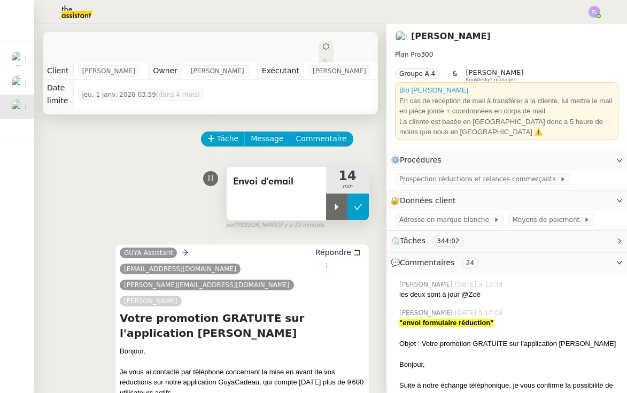
click at [359, 204] on icon at bounding box center [358, 207] width 8 height 6
click at [222, 133] on span "Tâche" at bounding box center [228, 139] width 22 height 12
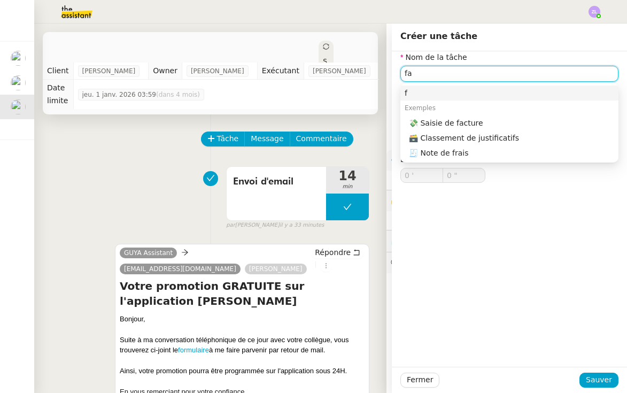
type input "f"
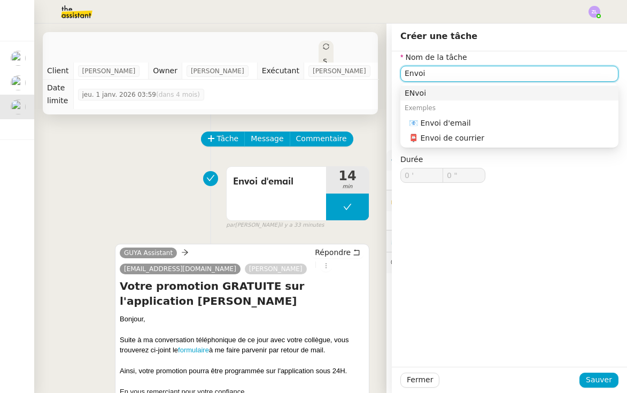
drag, startPoint x: 435, startPoint y: 94, endPoint x: 460, endPoint y: 120, distance: 37.1
click at [460, 120] on div "📧 Envoi d'email" at bounding box center [511, 123] width 205 height 10
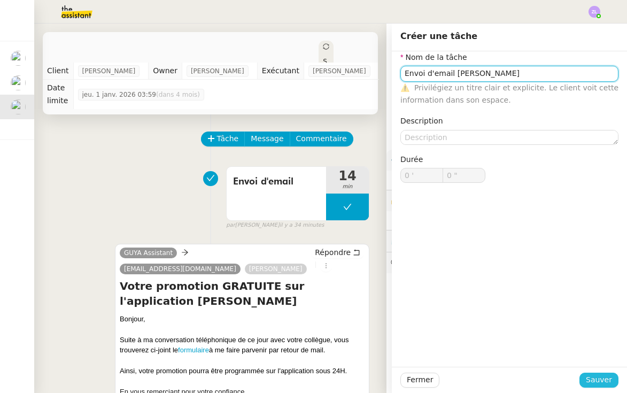
type input "Envoi d'email Astrid"
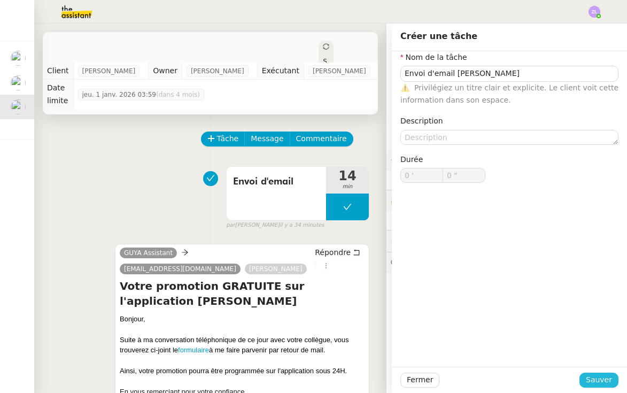
click at [601, 376] on span "Sauver" at bounding box center [599, 380] width 26 height 12
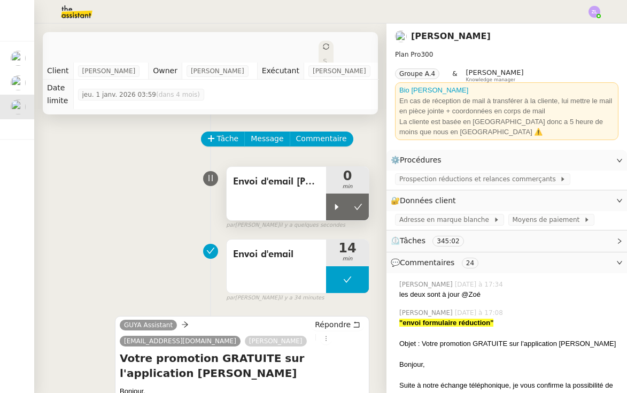
click at [334, 181] on div "0 min" at bounding box center [347, 180] width 43 height 27
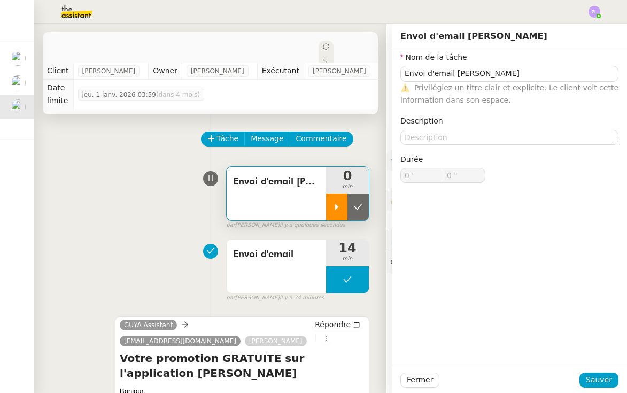
click at [334, 203] on icon at bounding box center [337, 207] width 9 height 9
type input "Envoi d'email Astrid"
type input "0 '"
type input "0 ""
type input "Envoi d'email Astrid"
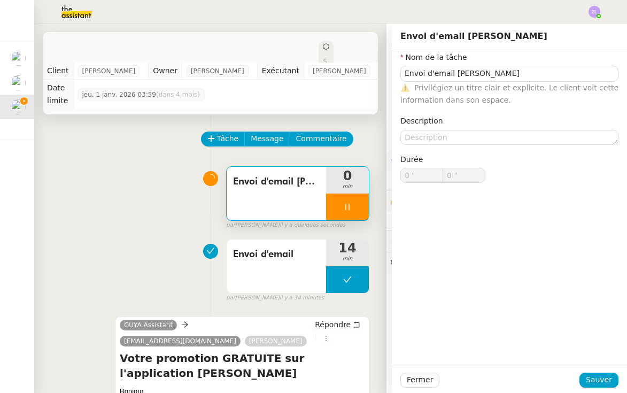
type input "0 '"
type input "59 ""
type input "1 '"
click at [410, 372] on div "Fermer Sauver" at bounding box center [509, 380] width 235 height 26
type input "1 ""
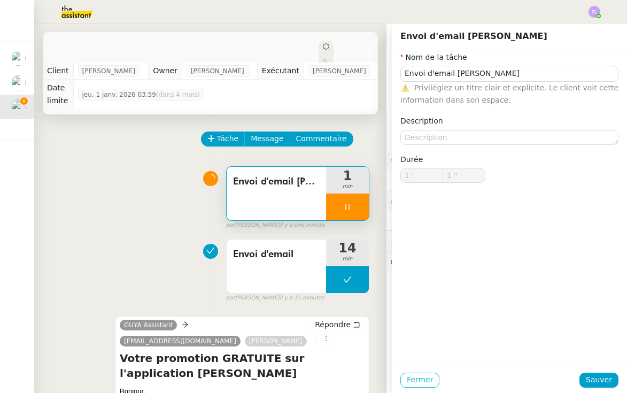
click at [415, 378] on span "Fermer" at bounding box center [420, 380] width 26 height 12
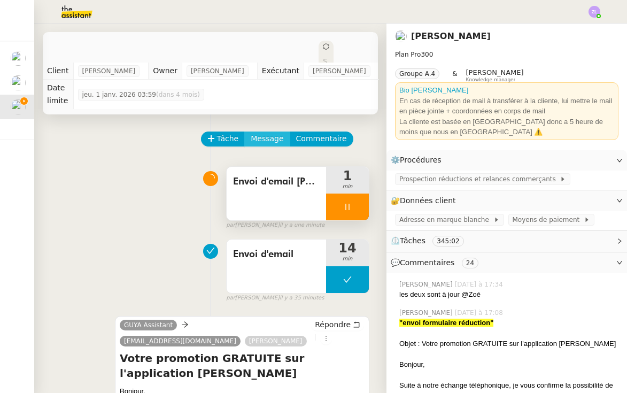
click at [260, 133] on span "Message" at bounding box center [267, 139] width 33 height 12
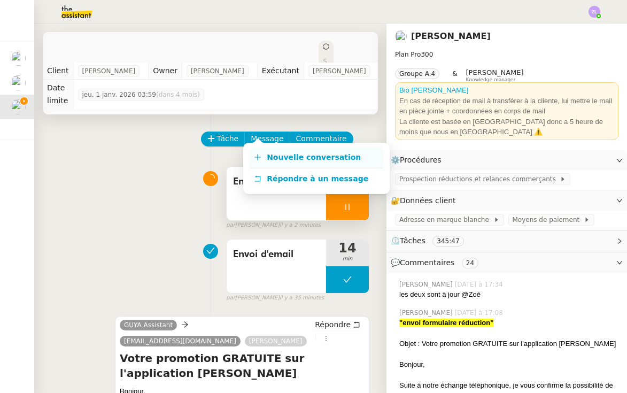
click at [275, 153] on span "Nouvelle conversation" at bounding box center [314, 157] width 94 height 9
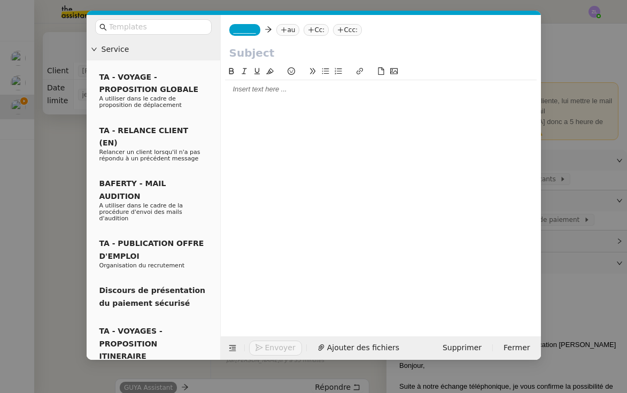
click at [246, 26] on nz-tag "_______" at bounding box center [244, 30] width 31 height 12
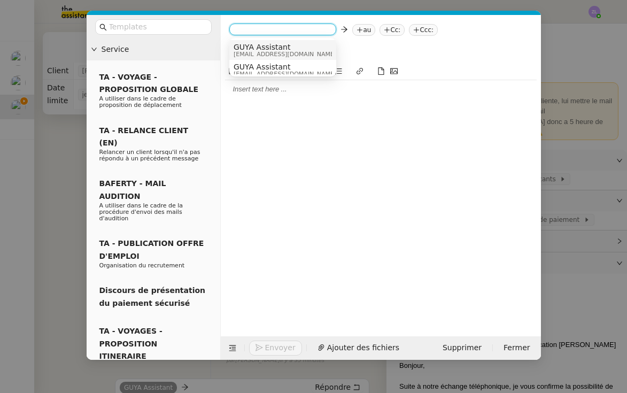
click at [252, 52] on span "[EMAIL_ADDRESS][DOMAIN_NAME]" at bounding box center [285, 54] width 103 height 6
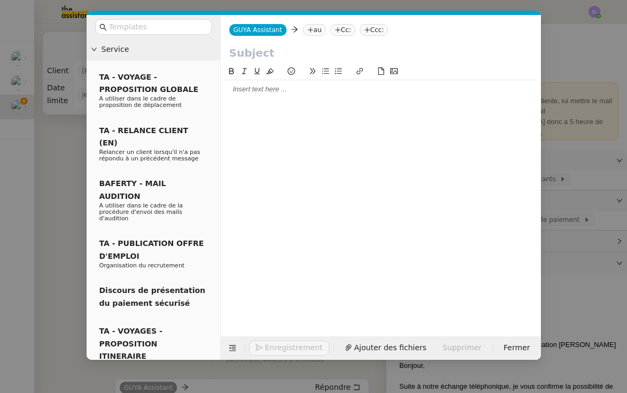
click at [311, 31] on nz-tag "au" at bounding box center [314, 30] width 23 height 12
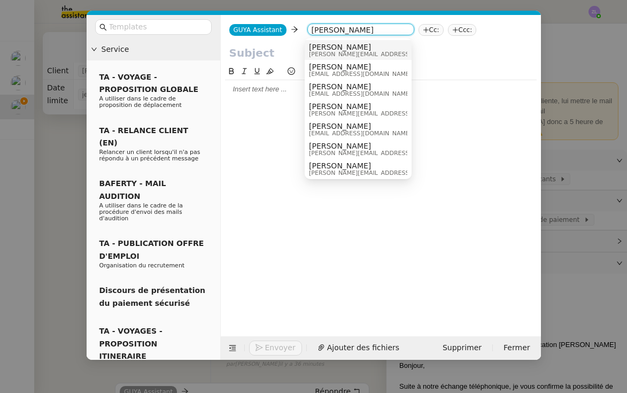
type input "astrid"
click at [354, 48] on span "[PERSON_NAME]" at bounding box center [385, 47] width 152 height 9
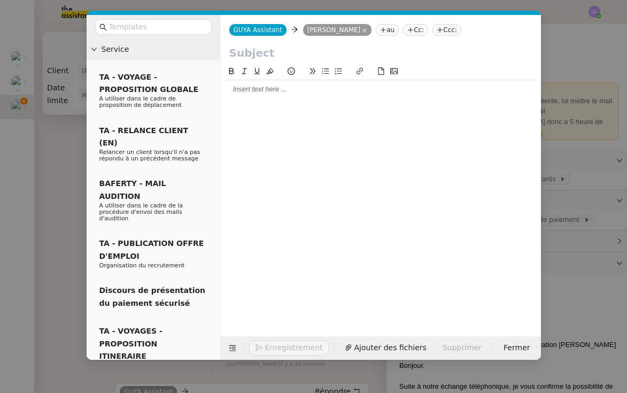
click at [416, 31] on nz-tag "Cc:" at bounding box center [415, 30] width 25 height 12
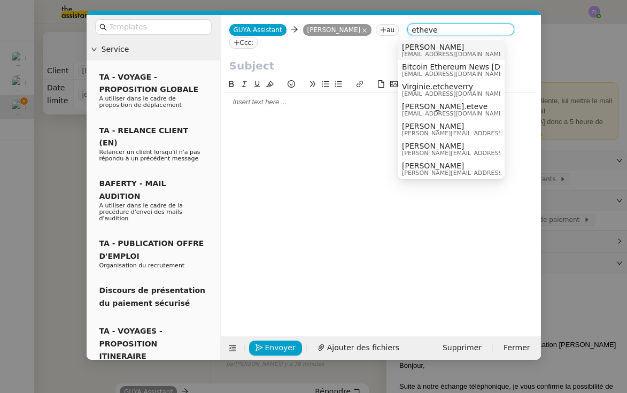
type input "etheve"
click at [422, 44] on span "[PERSON_NAME]" at bounding box center [453, 47] width 103 height 9
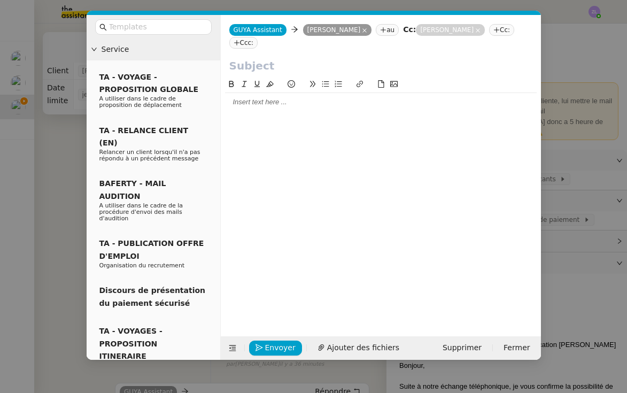
click at [297, 97] on div at bounding box center [381, 102] width 312 height 10
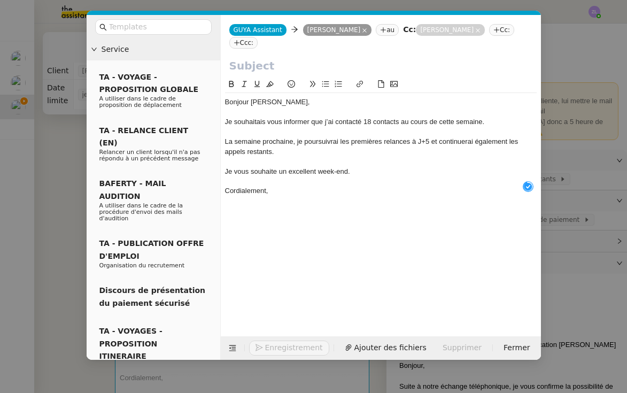
click at [247, 58] on input "text" at bounding box center [380, 66] width 303 height 16
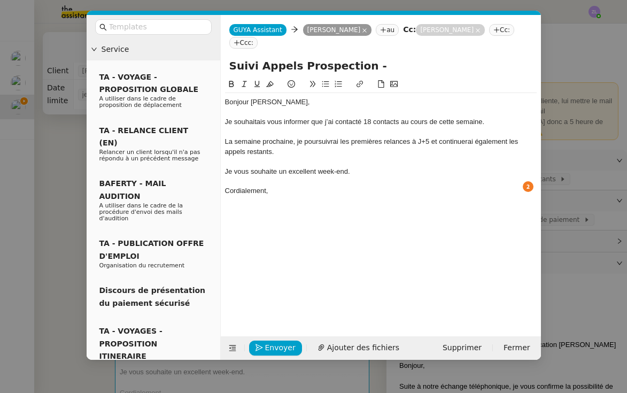
type input "Suivi Appels Prospection -"
click at [286, 186] on div "Cordialement," at bounding box center [381, 191] width 312 height 10
click at [397, 58] on input "Suivi Appels Prospection -" at bounding box center [380, 66] width 303 height 16
type input "Suivi Appels Prospection - Semaine du 25/08"
click at [271, 345] on span "Envoyer" at bounding box center [280, 348] width 30 height 12
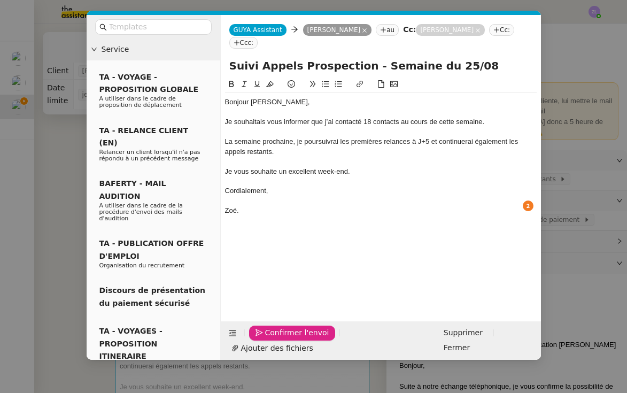
click at [271, 339] on span "Confirmer l'envoi" at bounding box center [297, 333] width 64 height 12
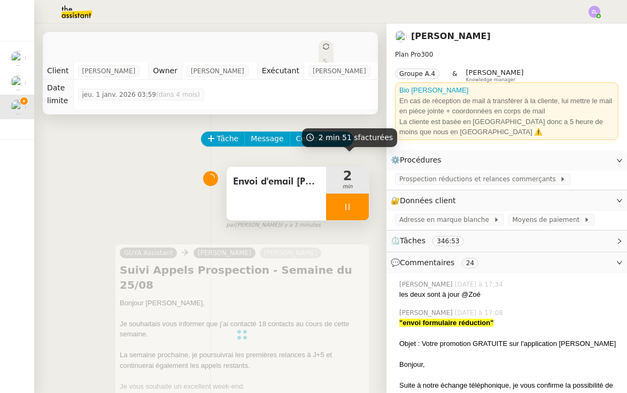
click at [336, 198] on div at bounding box center [347, 207] width 43 height 27
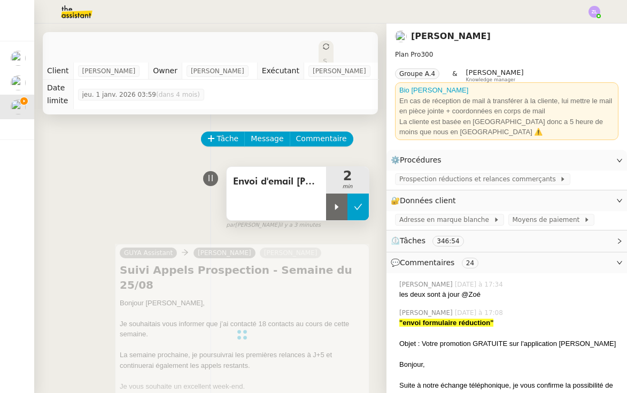
click at [357, 203] on icon at bounding box center [358, 207] width 9 height 9
click at [323, 58] on span "Statut" at bounding box center [325, 80] width 4 height 45
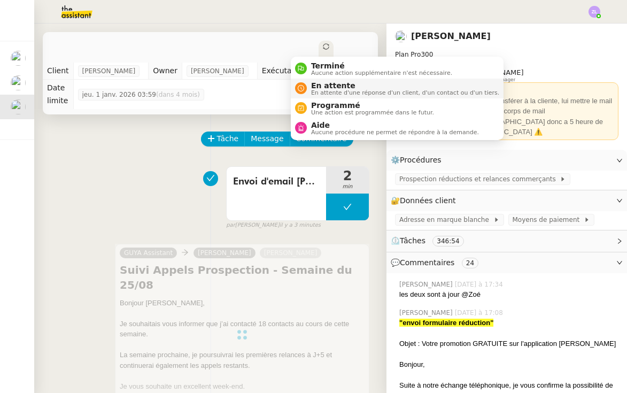
click at [325, 87] on span "En attente" at bounding box center [405, 85] width 188 height 9
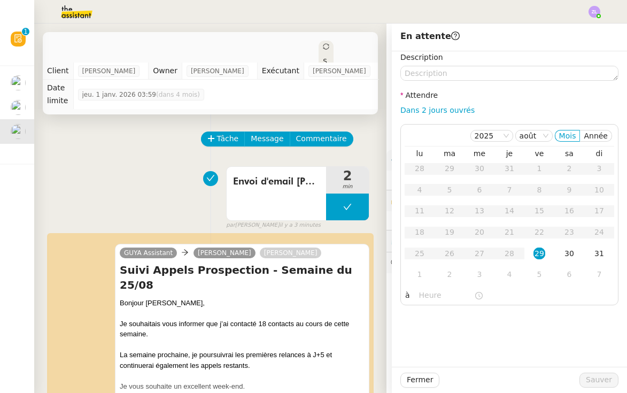
click at [446, 104] on div "Dans 2 jours ouvrés" at bounding box center [509, 110] width 218 height 12
click at [446, 106] on link "Dans 2 jours ouvrés" at bounding box center [437, 110] width 74 height 9
type input "07:00"
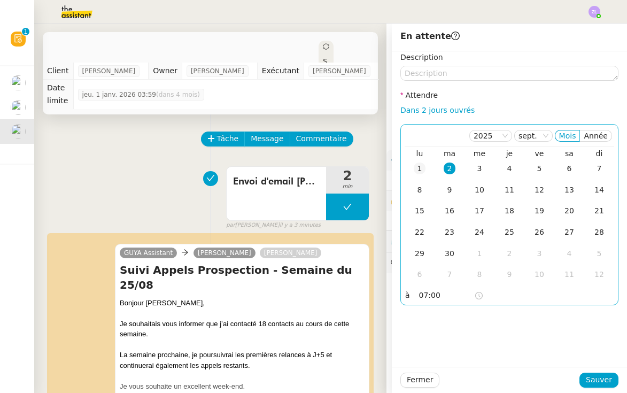
click at [423, 166] on div "1" at bounding box center [420, 169] width 12 height 12
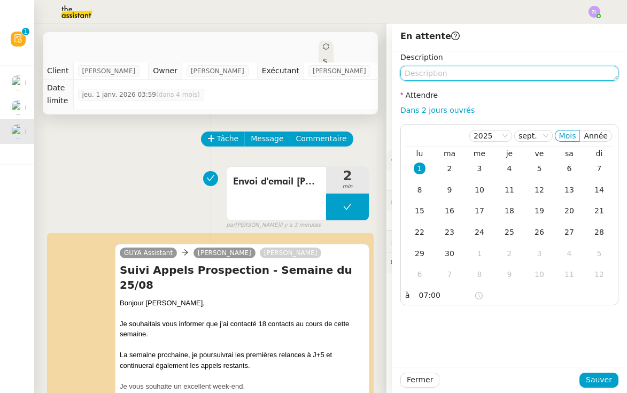
click at [419, 74] on textarea at bounding box center [509, 73] width 218 height 15
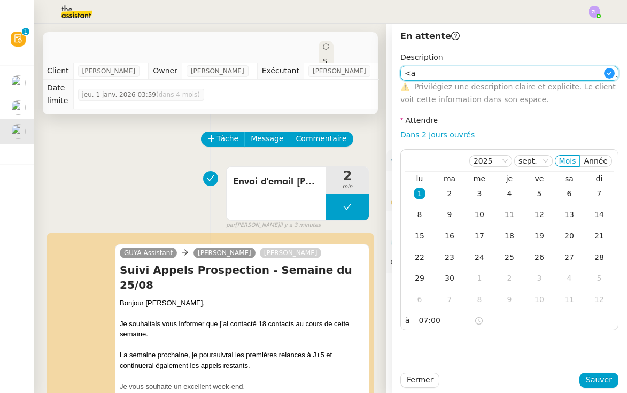
type textarea "<"
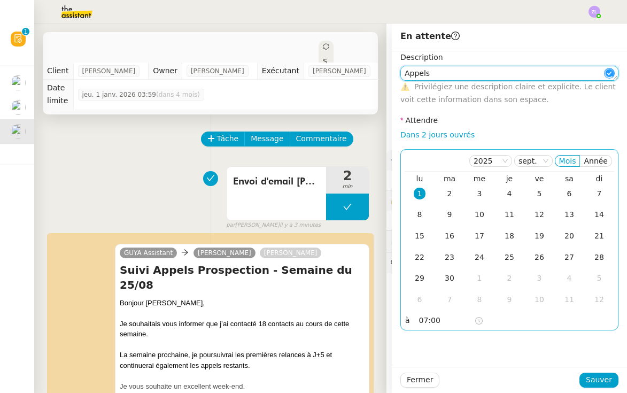
type textarea "Appels"
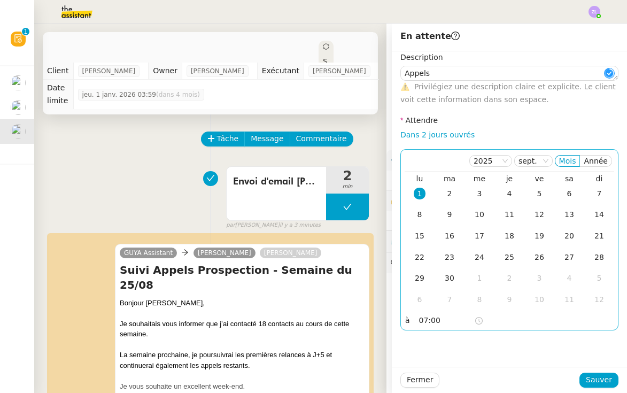
click at [424, 319] on input "07:00" at bounding box center [446, 320] width 55 height 12
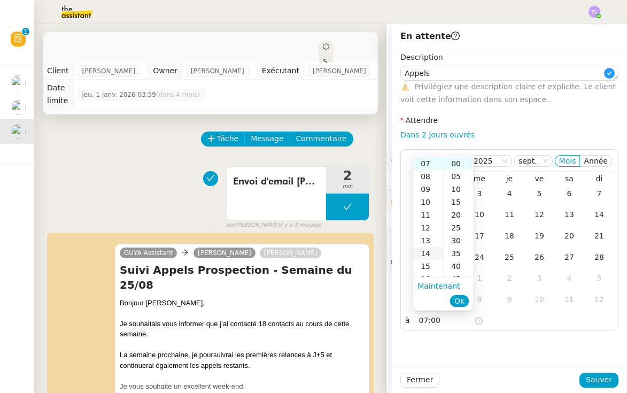
click at [427, 257] on div "14" at bounding box center [428, 253] width 30 height 13
type input "14:00"
click at [459, 303] on span "Ok" at bounding box center [459, 301] width 10 height 11
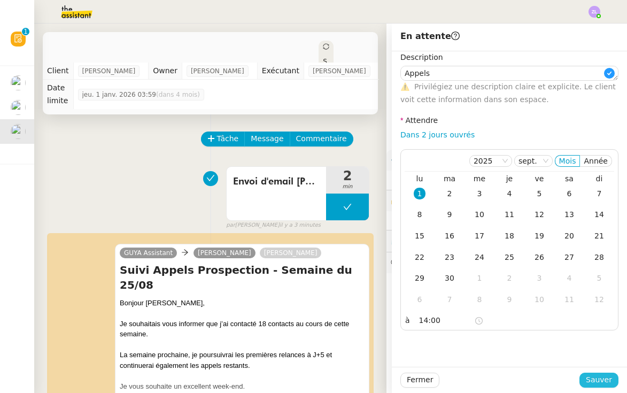
click at [590, 379] on span "Sauver" at bounding box center [599, 380] width 26 height 12
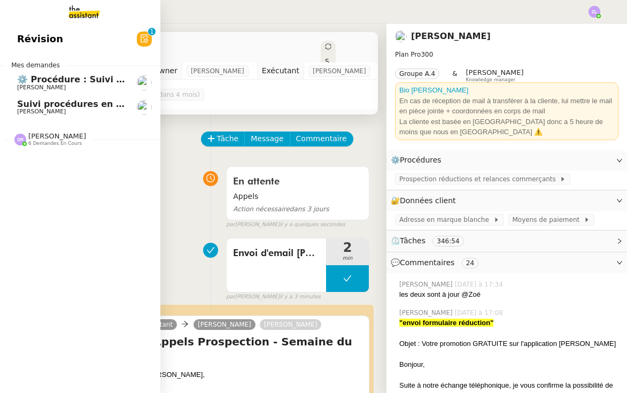
click at [13, 95] on link "Suivi procédures en cours de Réma (global) Réma Ngaiboye" at bounding box center [80, 107] width 160 height 25
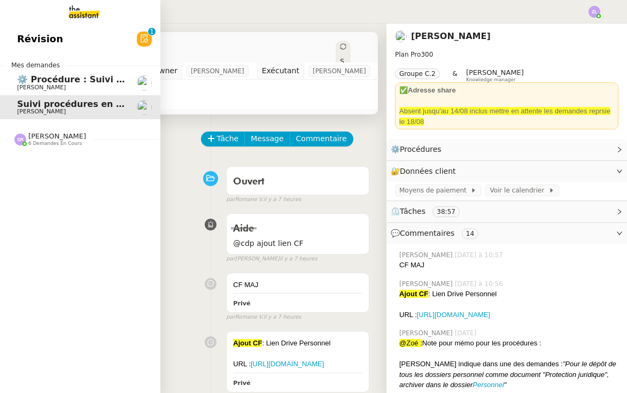
click at [52, 84] on span "[PERSON_NAME]" at bounding box center [41, 87] width 49 height 7
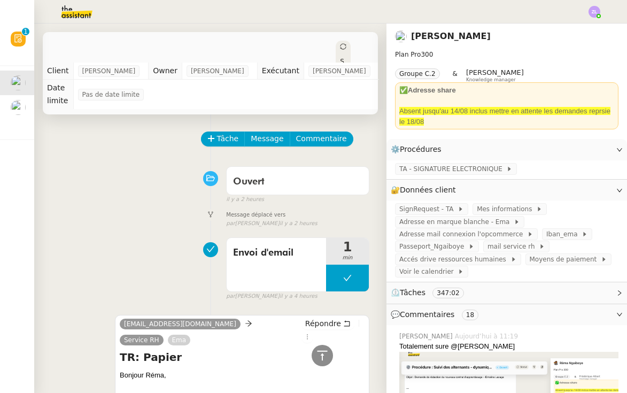
click at [223, 136] on div "Tâche Message Commentaire" at bounding box center [286, 145] width 168 height 26
click at [225, 133] on span "Tâche" at bounding box center [228, 139] width 22 height 12
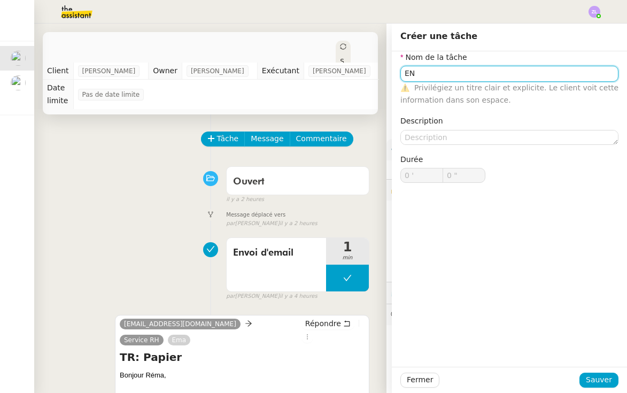
type input "E"
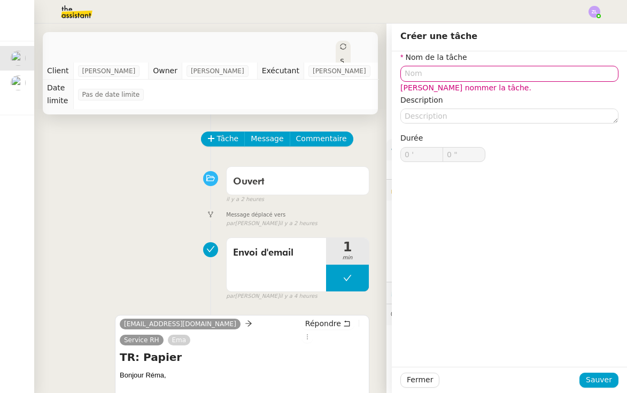
click at [203, 181] on div "Ouvert false il y a 2 heures" at bounding box center [210, 182] width 318 height 43
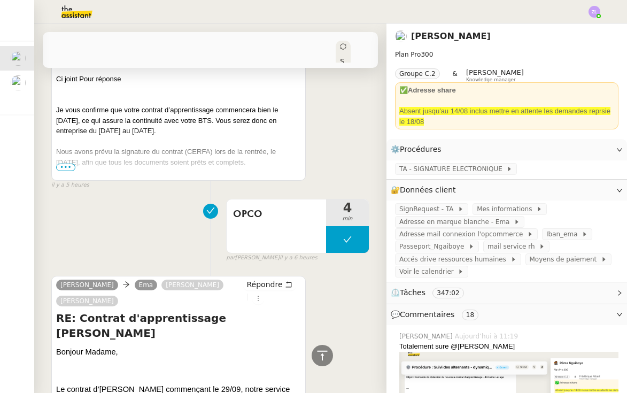
scroll to position [669, 0]
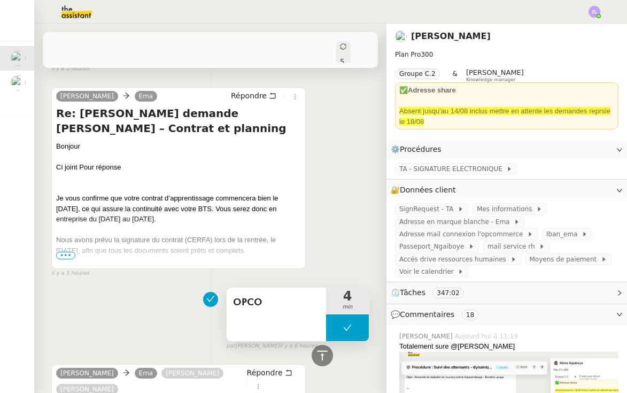
click at [334, 314] on button at bounding box center [347, 327] width 43 height 27
click at [334, 323] on icon at bounding box center [337, 327] width 9 height 9
click at [262, 295] on span "OPCO" at bounding box center [276, 303] width 87 height 16
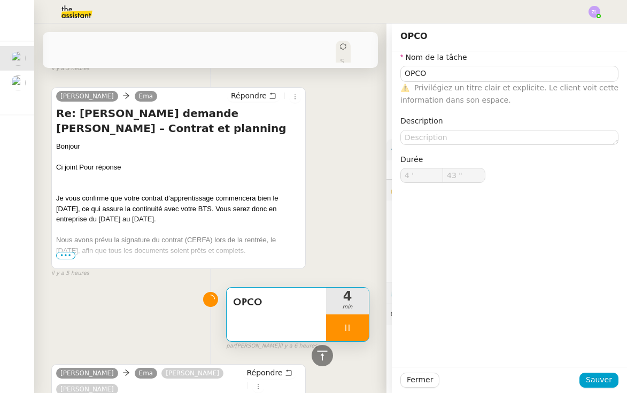
type input "OPCO"
type input "4 '"
type input "44 ""
type input "OPCO"
type input "4 '"
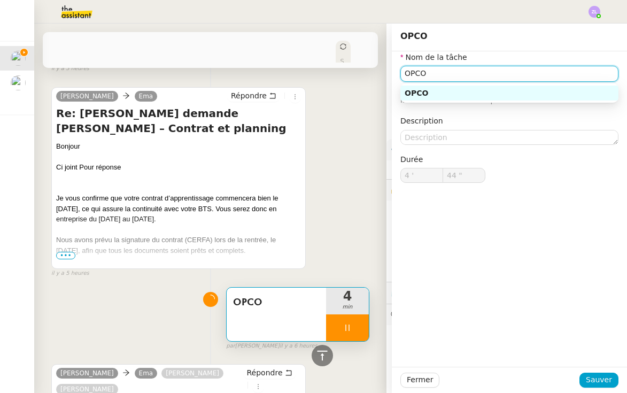
click at [404, 71] on input "OPCO" at bounding box center [509, 74] width 218 height 16
type input "45 ""
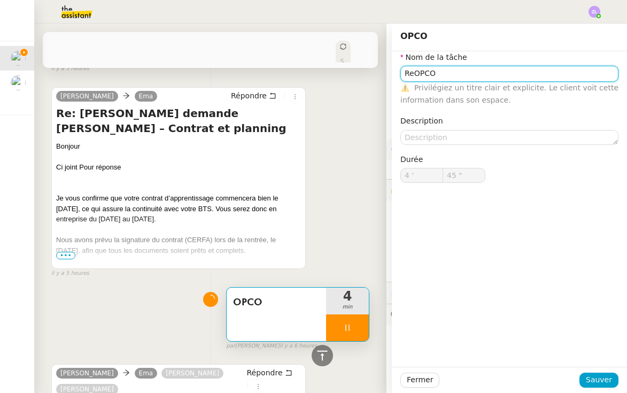
type input "RemOPCO"
type input "46 ""
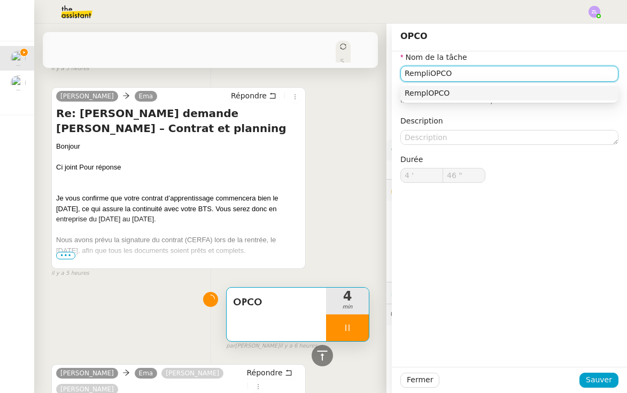
type input "RemplisOPCO"
type input "47 ""
type input "Remplissage OPCO"
type input "48 ""
type input "Remplissage CERFOPCO"
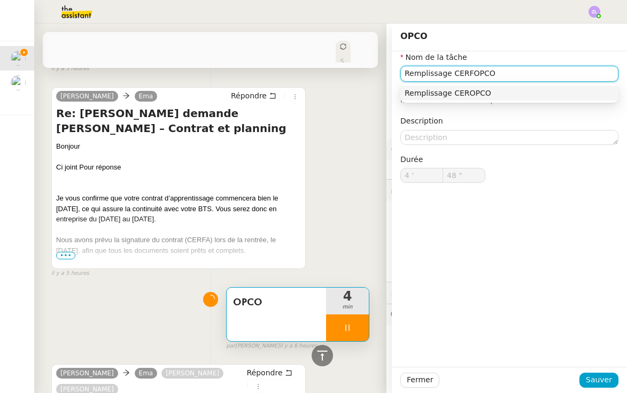
type input "49 ""
type input "Remplissage CERFA OPCO"
click at [527, 73] on input "Remplissage CERFA OPCO" at bounding box center [509, 74] width 218 height 16
type input "52 ""
type input "Remplissage CERFA OPCO"
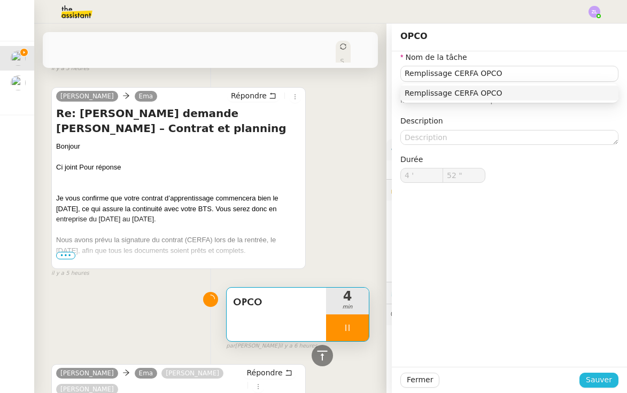
click at [600, 381] on span "Sauver" at bounding box center [599, 380] width 26 height 12
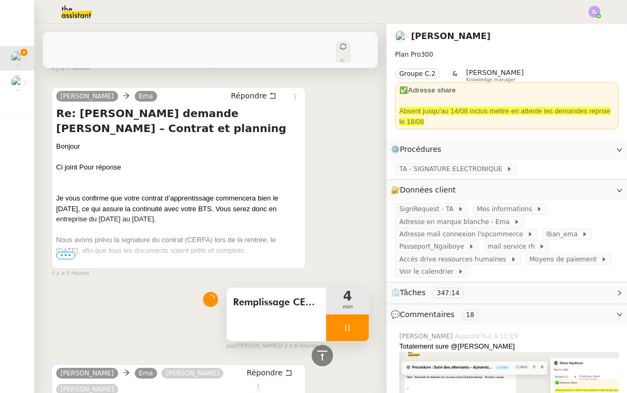
click at [286, 288] on div "Remplissage CERFA OPCO" at bounding box center [276, 314] width 99 height 53
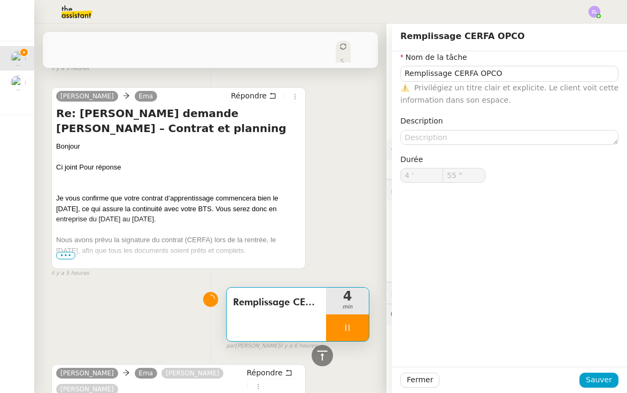
click at [535, 84] on span "Privilégiez un titre clair et explicite. Le client voit cette information dans …" at bounding box center [509, 93] width 218 height 21
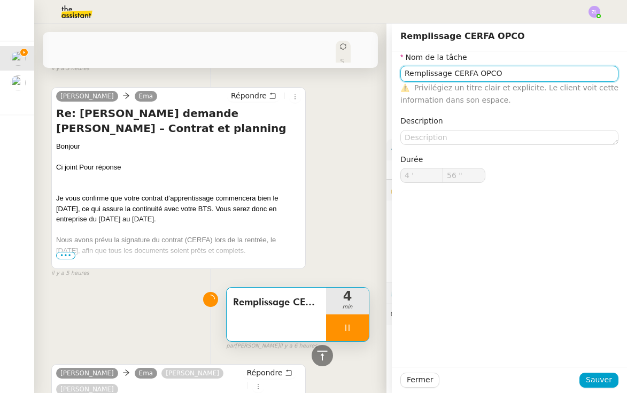
click at [525, 72] on input "Remplissage CERFA OPCO" at bounding box center [509, 74] width 218 height 16
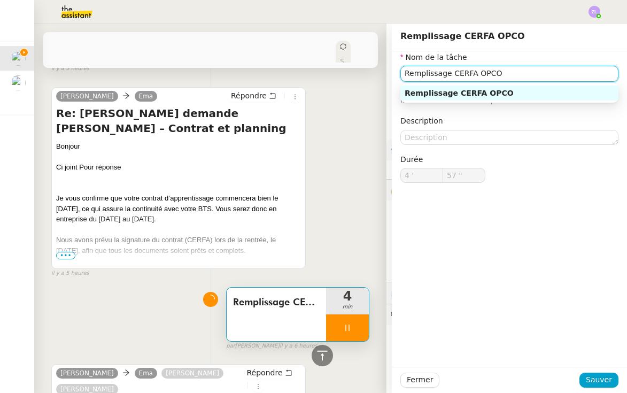
type input "58 ""
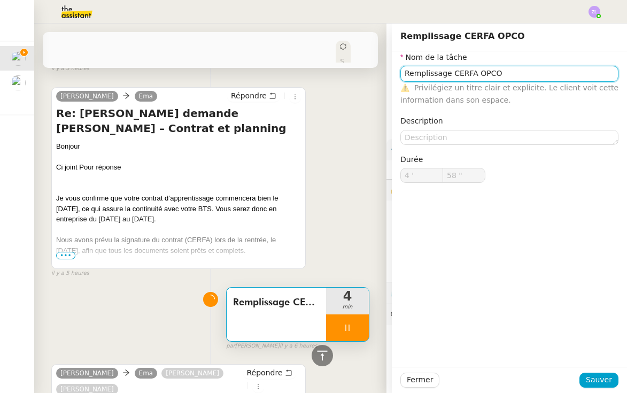
type input "Remplissage CERFA OPCO M"
type input "59 ""
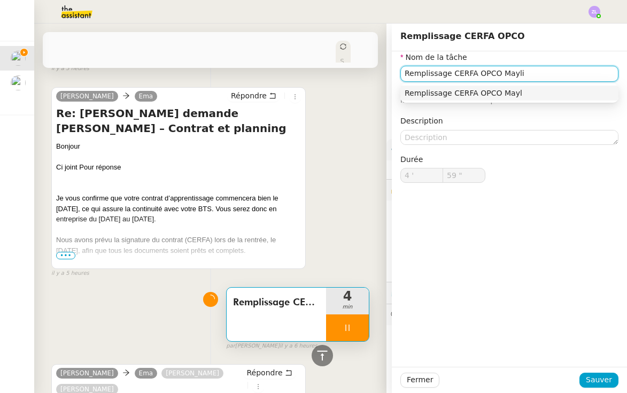
type input "Remplissage CERFA OPCO Maylis"
type input "5 '"
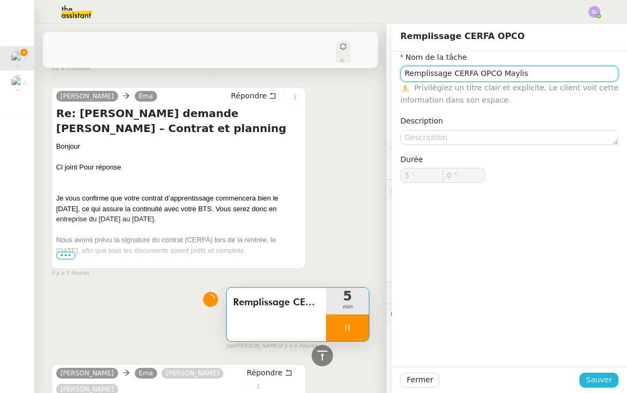
type input "1 ""
type input "Remplissage CERFA OPCO Maylis"
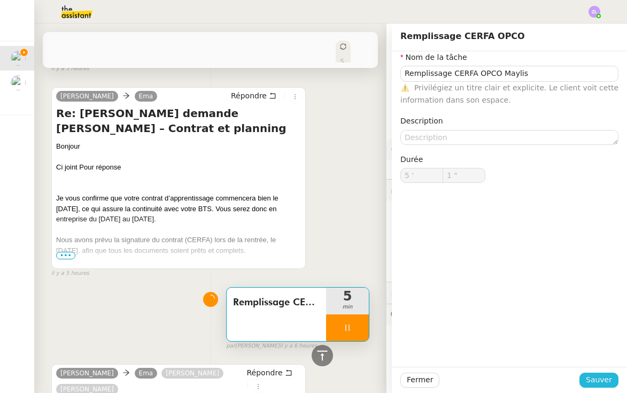
click at [606, 383] on span "Sauver" at bounding box center [599, 380] width 26 height 12
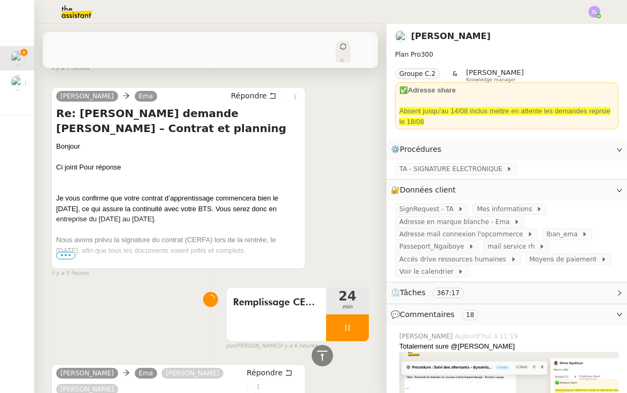
click at [333, 314] on div at bounding box center [347, 327] width 43 height 27
click at [359, 323] on icon at bounding box center [358, 327] width 9 height 9
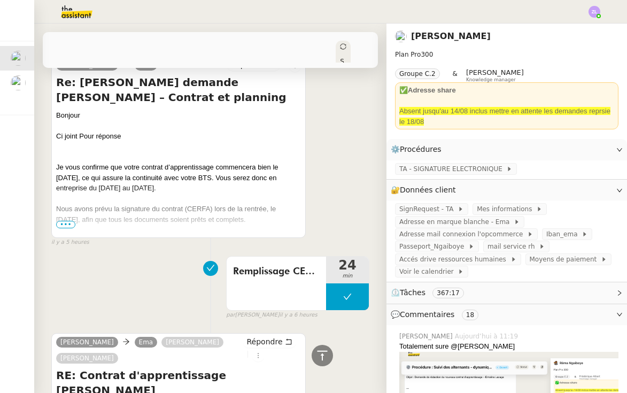
click at [70, 221] on span "•••" at bounding box center [65, 224] width 19 height 7
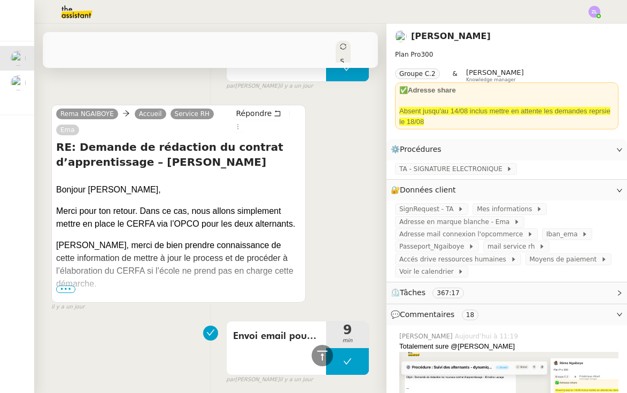
scroll to position [3792, 0]
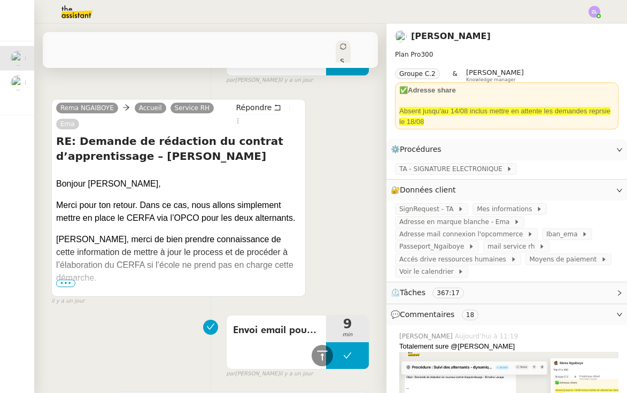
click at [71, 280] on span "•••" at bounding box center [65, 283] width 19 height 7
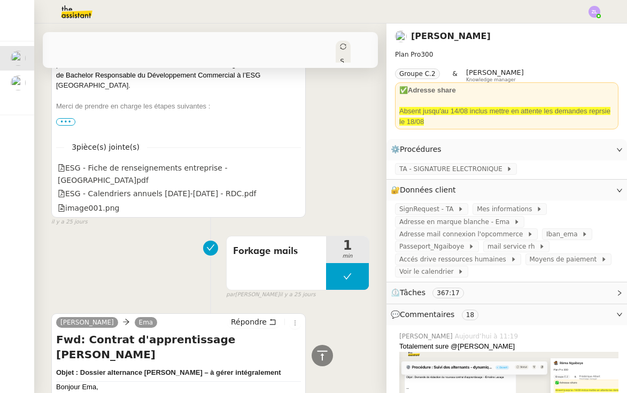
scroll to position [19348, 0]
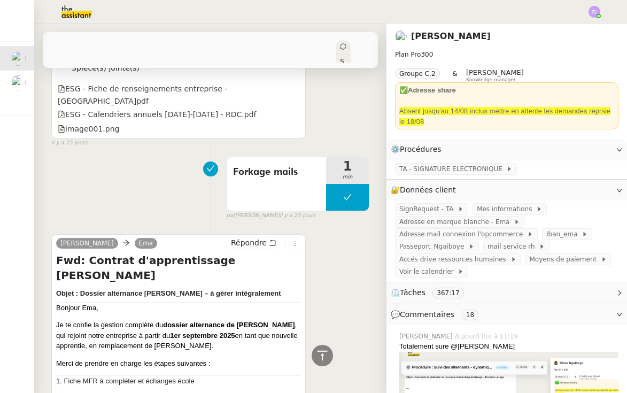
scroll to position [19365, 0]
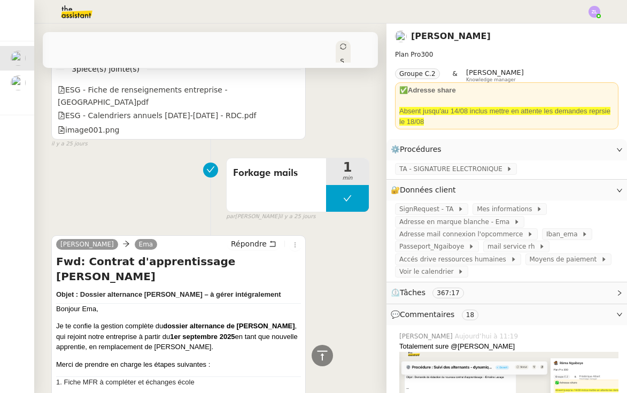
drag, startPoint x: 220, startPoint y: 131, endPoint x: 269, endPoint y: 131, distance: 49.2
copy p "MFR de Janzé"
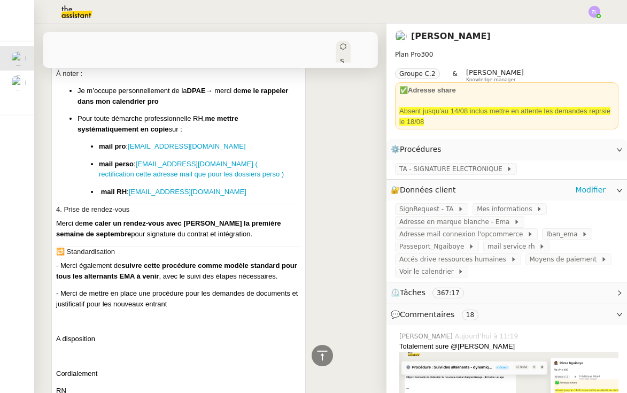
scroll to position [20332, 0]
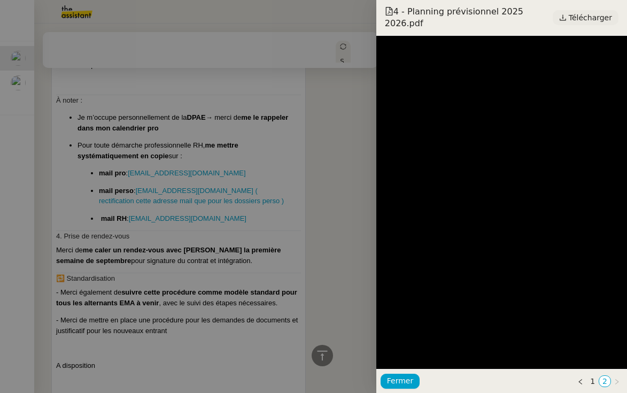
click at [585, 20] on span "Télécharger" at bounding box center [590, 18] width 43 height 14
click at [335, 141] on div at bounding box center [313, 196] width 627 height 393
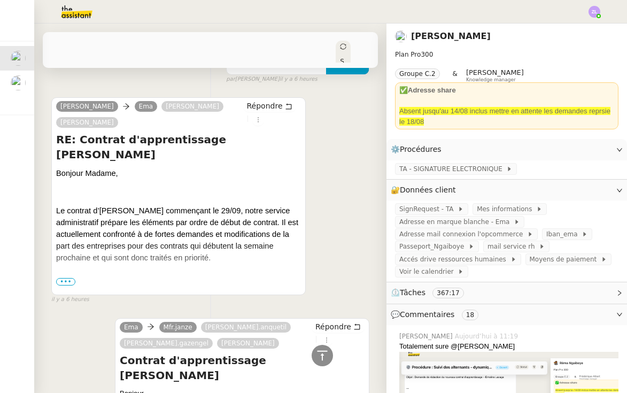
scroll to position [761, 0]
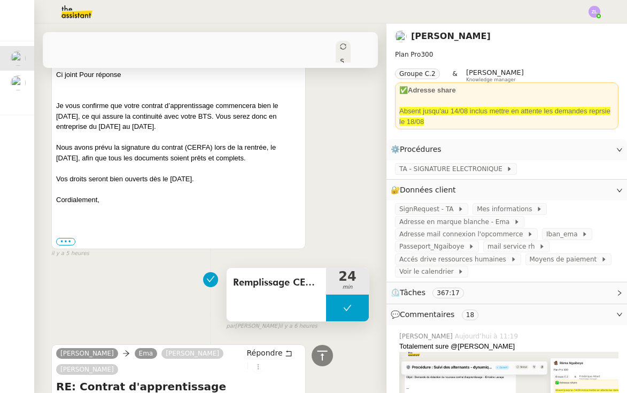
click at [335, 295] on button at bounding box center [347, 308] width 43 height 27
click at [335, 305] on icon at bounding box center [337, 308] width 4 height 6
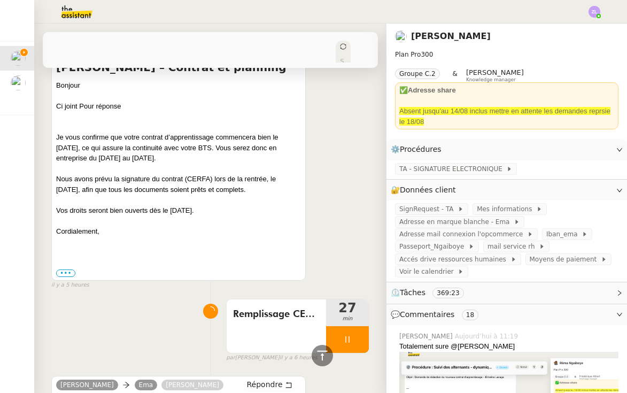
scroll to position [837, 0]
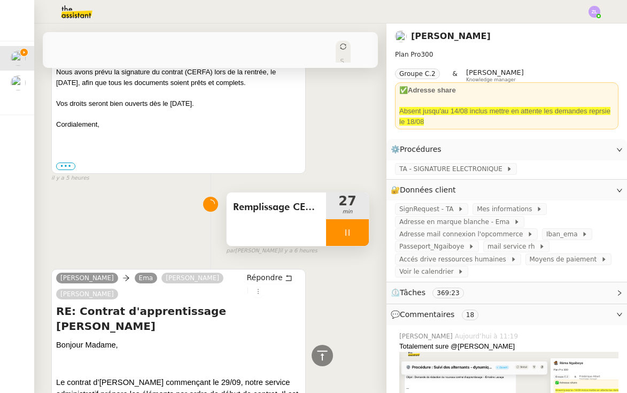
click at [339, 219] on div at bounding box center [347, 232] width 43 height 27
click at [356, 228] on icon at bounding box center [358, 232] width 9 height 9
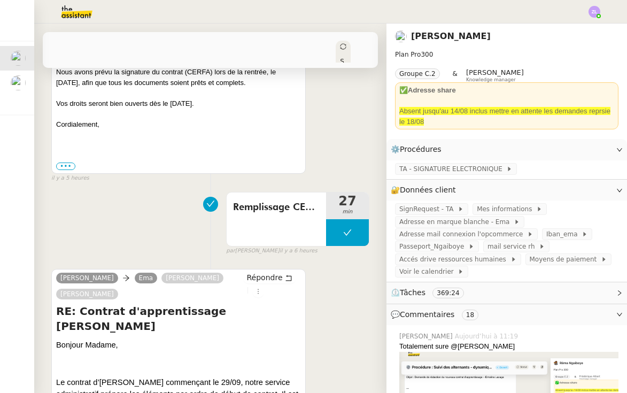
scroll to position [0, 0]
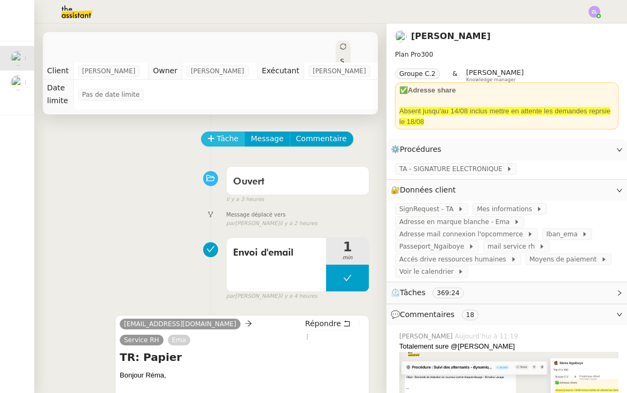
click at [218, 133] on span "Tâche" at bounding box center [228, 139] width 22 height 12
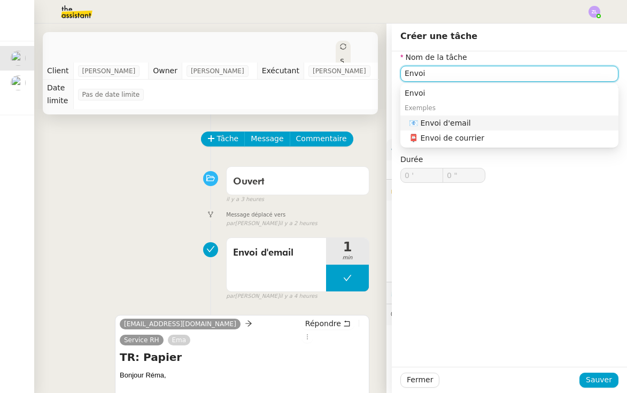
click at [490, 120] on div "📧 Envoi d'email" at bounding box center [511, 123] width 205 height 10
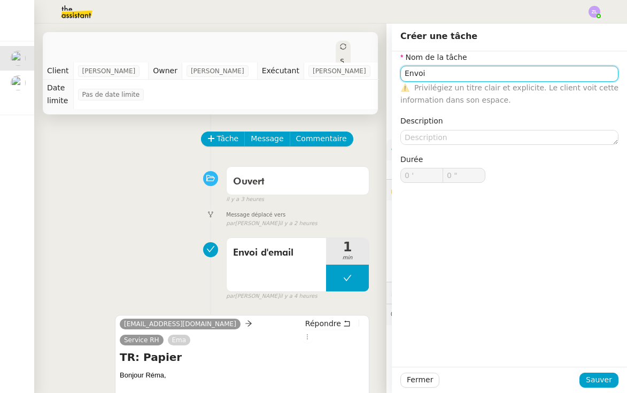
type input "Envoi d'email"
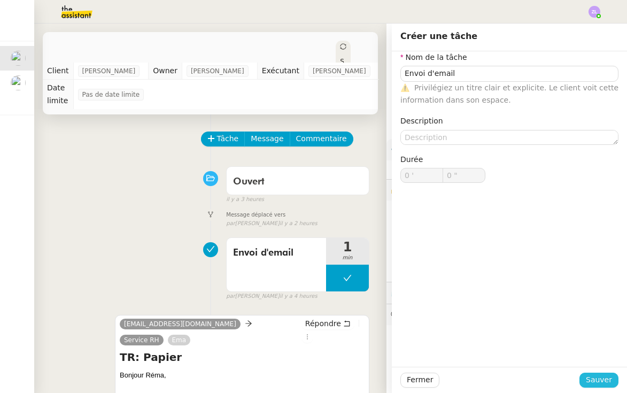
click at [590, 377] on span "Sauver" at bounding box center [599, 380] width 26 height 12
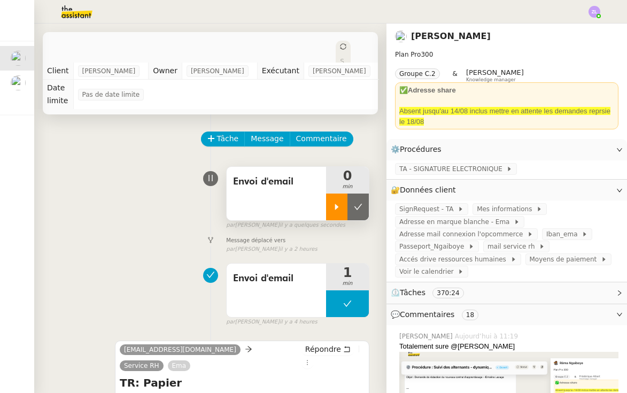
click at [335, 199] on div at bounding box center [336, 207] width 21 height 27
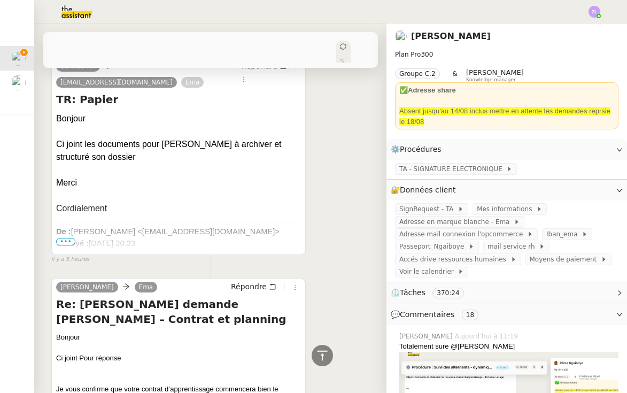
scroll to position [677, 0]
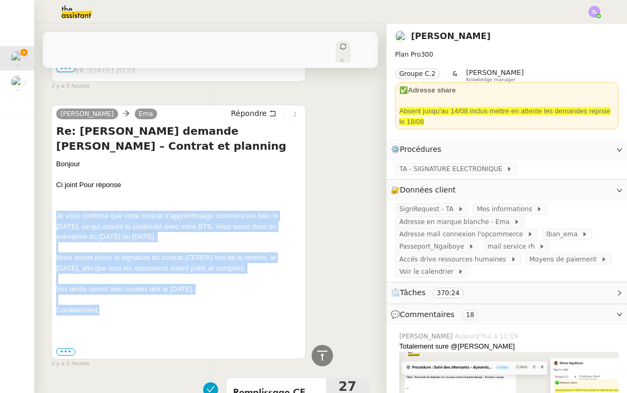
drag, startPoint x: 57, startPoint y: 168, endPoint x: 110, endPoint y: 260, distance: 106.6
click at [110, 261] on div "Ci joint Pour réponse Je vous confirme que votre contrat d’apprentissage commen…" at bounding box center [178, 268] width 245 height 177
copy div "Je vous confirme que votre contrat d’apprentissage commencera bien le 1er septe…"
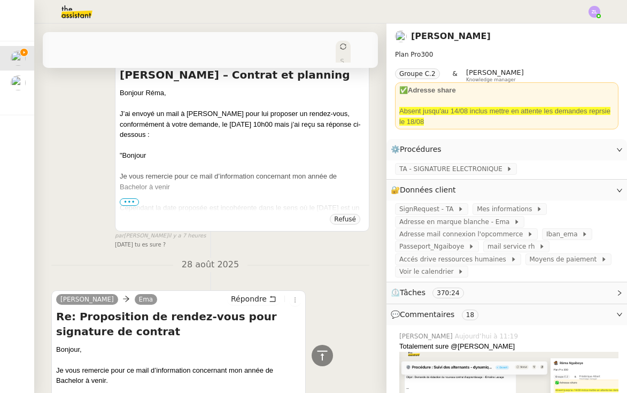
scroll to position [2515, 0]
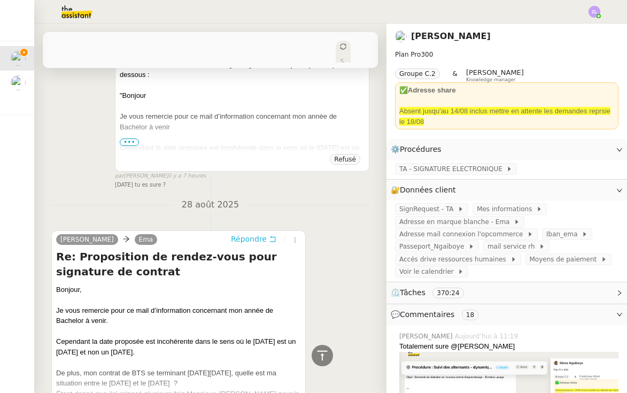
click at [248, 234] on span "Répondre" at bounding box center [249, 239] width 36 height 11
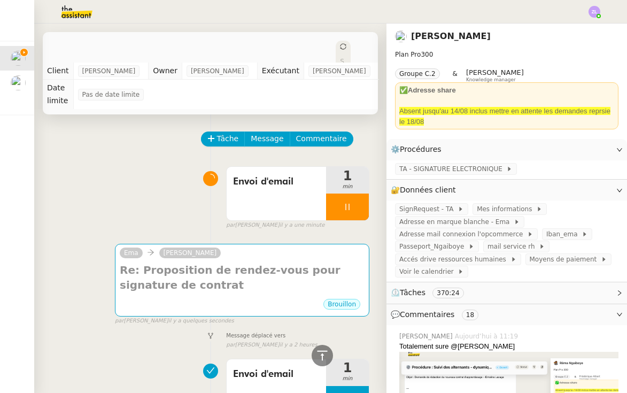
scroll to position [-12, 0]
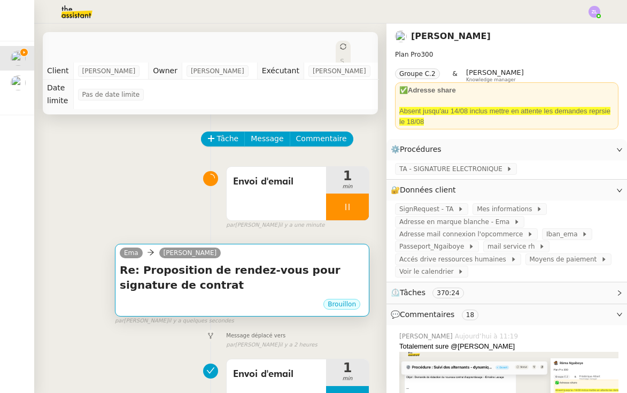
click at [226, 249] on div "Ema Emeline LESAGE" at bounding box center [242, 254] width 245 height 16
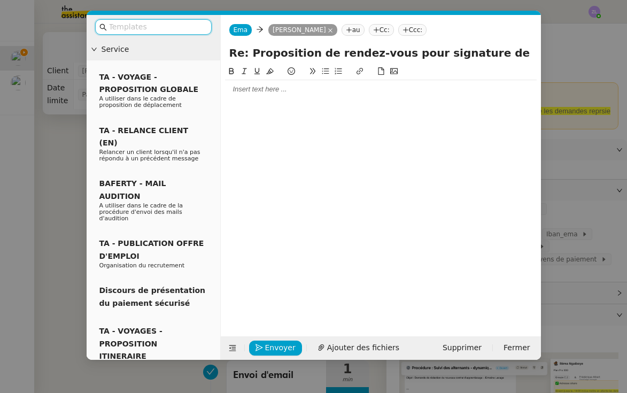
click at [236, 79] on div at bounding box center [381, 72] width 312 height 15
click at [236, 87] on div at bounding box center [381, 89] width 312 height 10
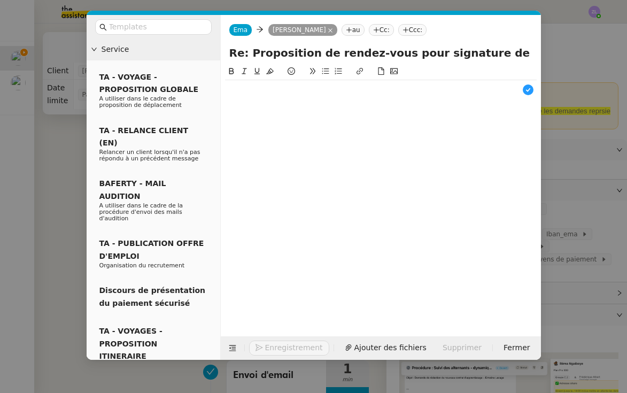
scroll to position [11, 0]
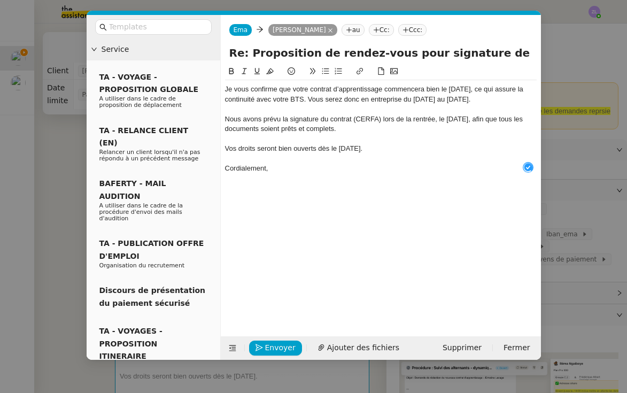
click at [226, 89] on div "Je vous confirme que votre contrat d’apprentissage commencera bien le [DATE], c…" at bounding box center [381, 94] width 312 height 20
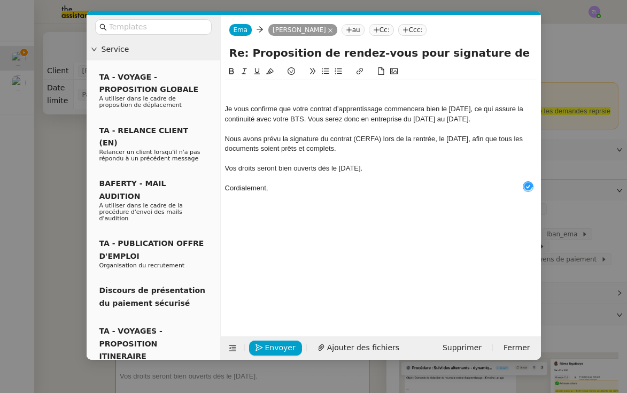
click at [226, 88] on div at bounding box center [381, 89] width 312 height 10
click at [384, 24] on div "Ema Ema Emeline LESAGE au Cc: Ccc:" at bounding box center [381, 30] width 320 height 30
click at [384, 35] on nz-tag "Cc:" at bounding box center [381, 30] width 25 height 12
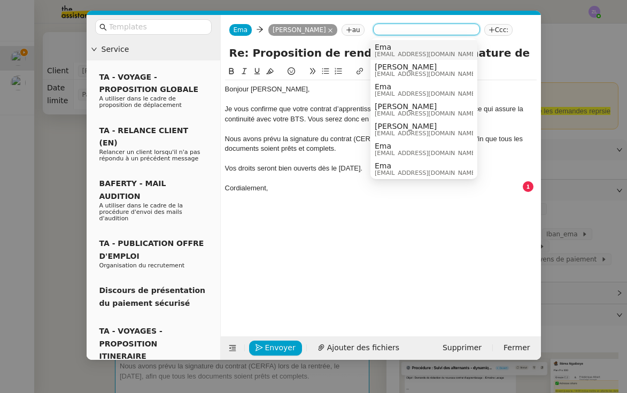
click at [379, 30] on input at bounding box center [426, 30] width 98 height 11
click at [389, 66] on span "Rema Ngaiboye" at bounding box center [426, 67] width 103 height 9
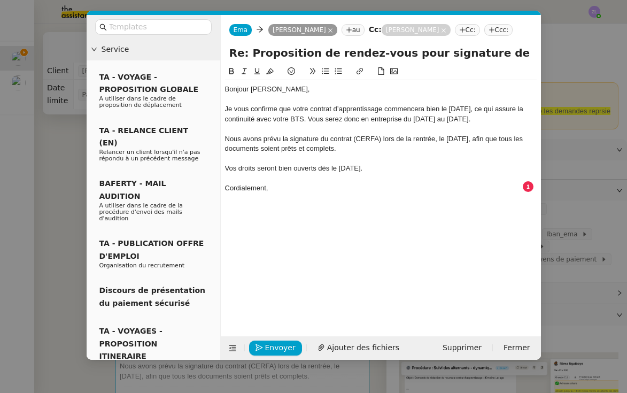
click at [286, 185] on div "Cordialement," at bounding box center [381, 188] width 312 height 10
click at [396, 167] on div "Vos droits seront bien ouverts dès le [DATE]." at bounding box center [381, 169] width 312 height 10
click at [394, 150] on div "Nous avons prévu la signature du contrat (CERFA) lors de la rentrée, le [DATE],…" at bounding box center [381, 144] width 312 height 20
click at [402, 166] on div "Vos droits seront bien ouverts dès le [DATE]." at bounding box center [381, 169] width 312 height 10
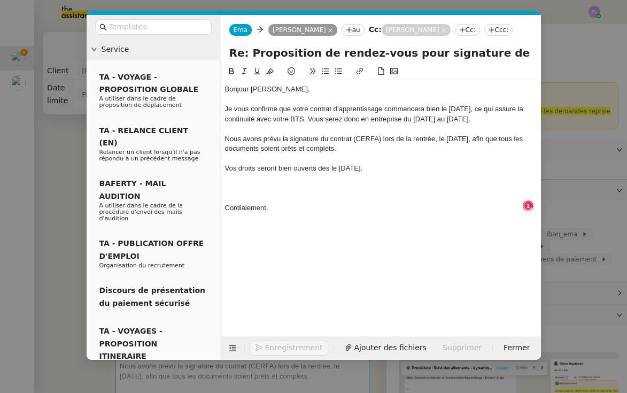
click at [325, 68] on icon at bounding box center [325, 70] width 7 height 7
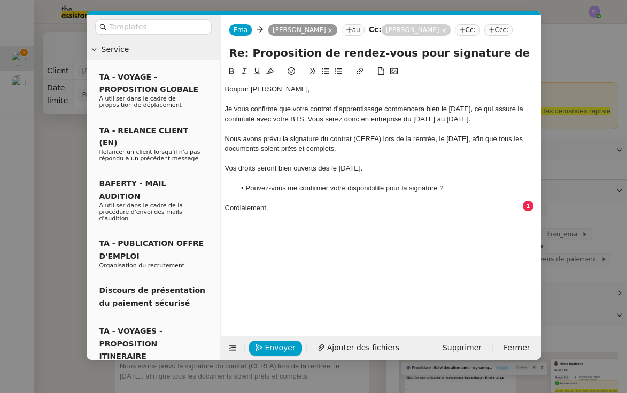
click at [556, 174] on nz-modal-container "Service TA - VOYAGE - PROPOSITION GLOBALE A utiliser dans le cadre de propositi…" at bounding box center [313, 196] width 627 height 393
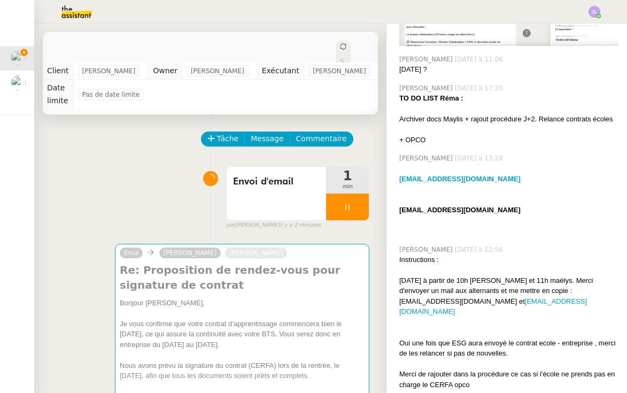
scroll to position [441, 0]
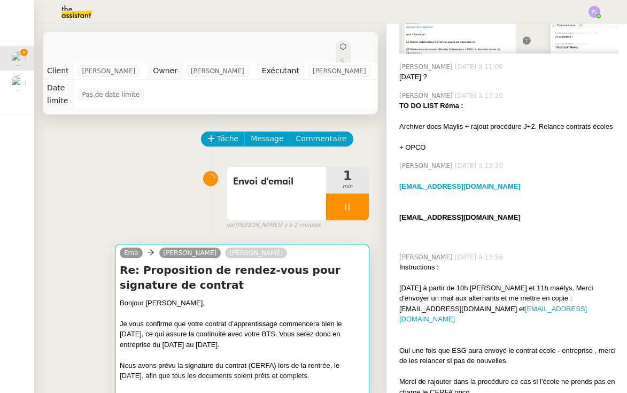
click at [266, 298] on div "Bonjour Emeline," at bounding box center [242, 303] width 245 height 11
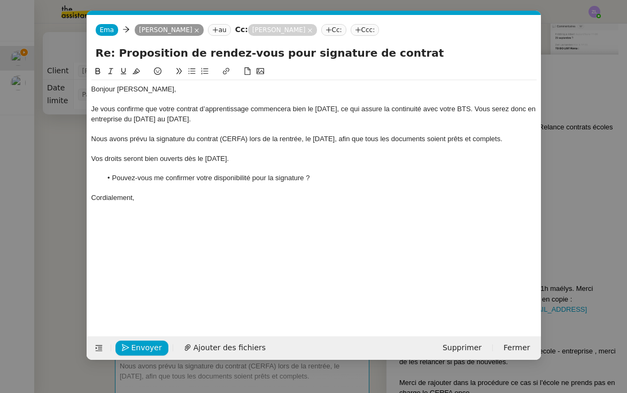
scroll to position [0, 23]
click at [308, 183] on li "Pouvez-vous me confirmer votre disponibilité pour la signature ?" at bounding box center [319, 178] width 435 height 10
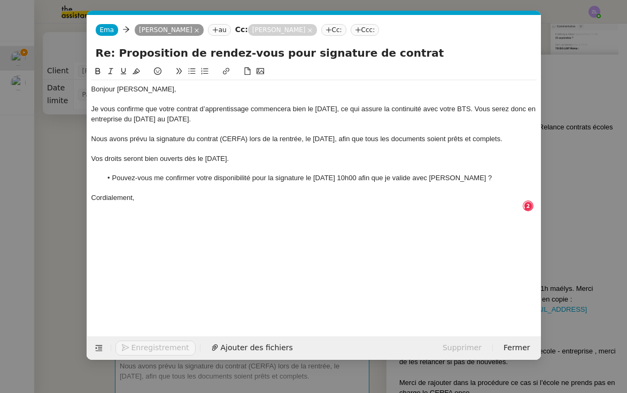
click at [147, 203] on div "Cordialement," at bounding box center [313, 198] width 445 height 10
click at [138, 346] on span "Envoyer" at bounding box center [147, 348] width 30 height 12
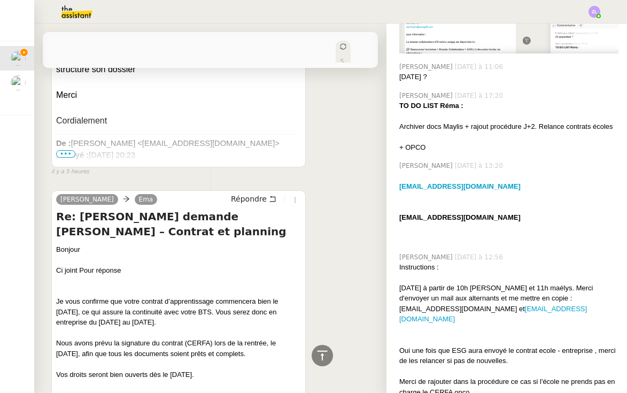
scroll to position [774, 0]
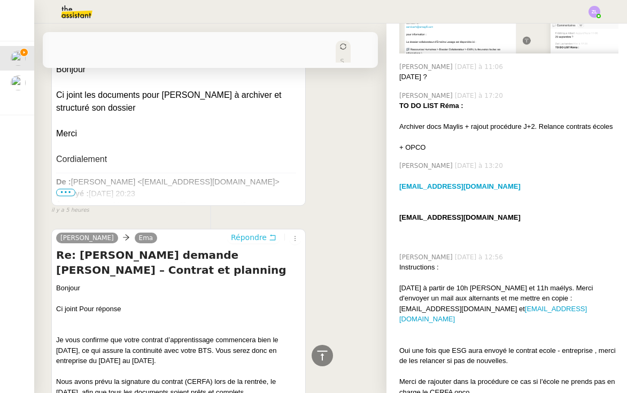
click at [245, 232] on span "Répondre" at bounding box center [249, 237] width 36 height 11
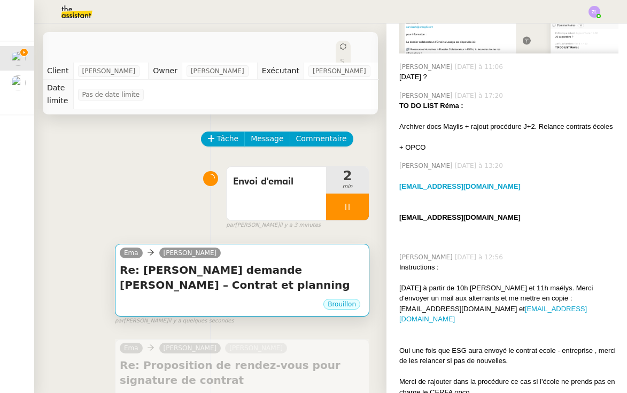
scroll to position [0, 0]
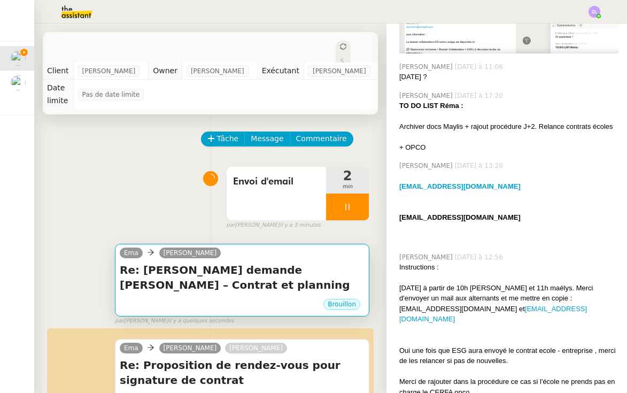
click at [245, 266] on h4 "Re: [PERSON_NAME] demande [PERSON_NAME] – Contrat et planning" at bounding box center [242, 277] width 245 height 30
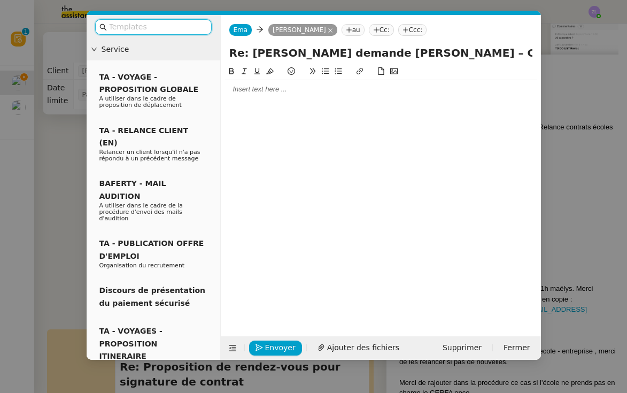
click at [261, 87] on div at bounding box center [381, 89] width 312 height 10
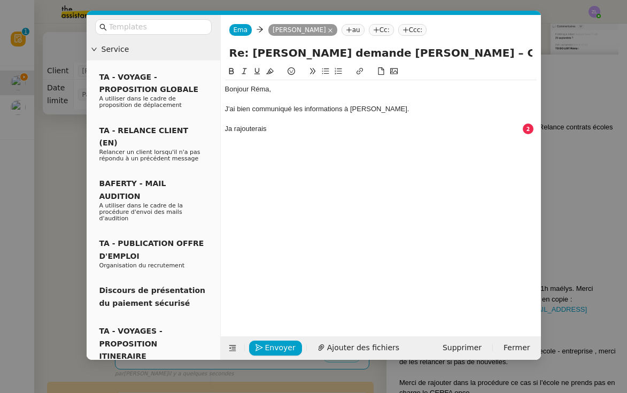
drag, startPoint x: 272, startPoint y: 128, endPoint x: 227, endPoint y: 129, distance: 45.4
click at [227, 129] on div "Ja rajouterais" at bounding box center [381, 129] width 312 height 10
click at [267, 127] on div "J'ajouterais l' rendez-vous à votre agenda une fois validé par l'alternante." at bounding box center [381, 129] width 312 height 10
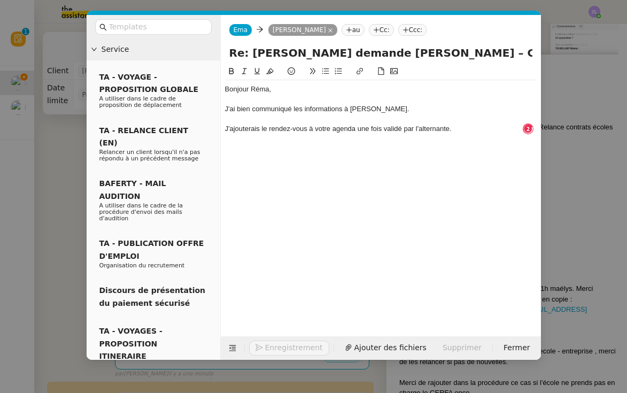
click at [478, 126] on div "J'ajouterais le rendez-vous à votre agenda une fois validé par l'alternante." at bounding box center [381, 129] width 312 height 10
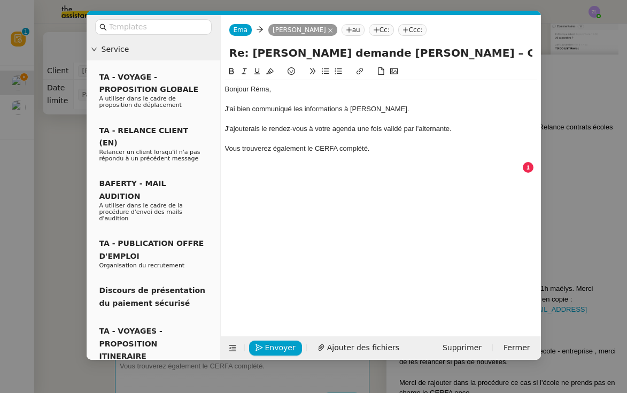
click at [327, 70] on icon at bounding box center [325, 70] width 7 height 7
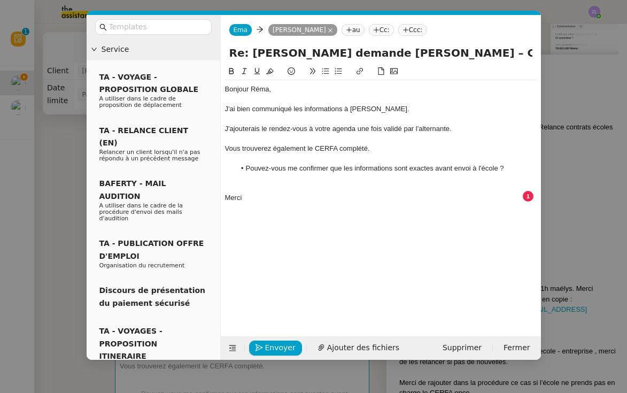
click at [233, 183] on div at bounding box center [381, 188] width 312 height 10
click at [256, 187] on div "Merci" at bounding box center [381, 188] width 312 height 10
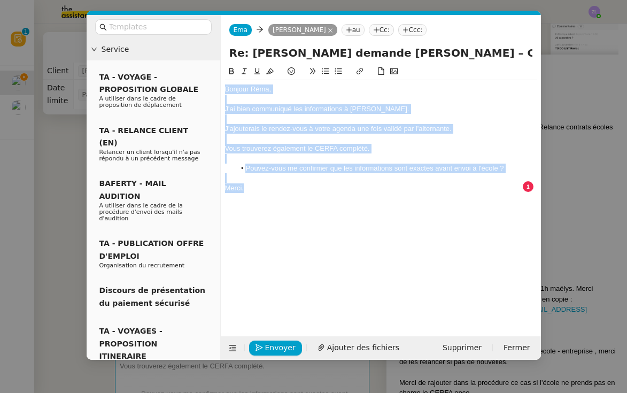
drag, startPoint x: 251, startPoint y: 184, endPoint x: 219, endPoint y: 89, distance: 100.3
click at [219, 89] on nz-layout "Service TA - VOYAGE - PROPOSITION GLOBALE A utiliser dans le cadre de propositi…" at bounding box center [314, 187] width 454 height 345
copy div "Bonjour Réma, J'ai bien communiqué les informations à Mme LESAGE. J'ajouterais …"
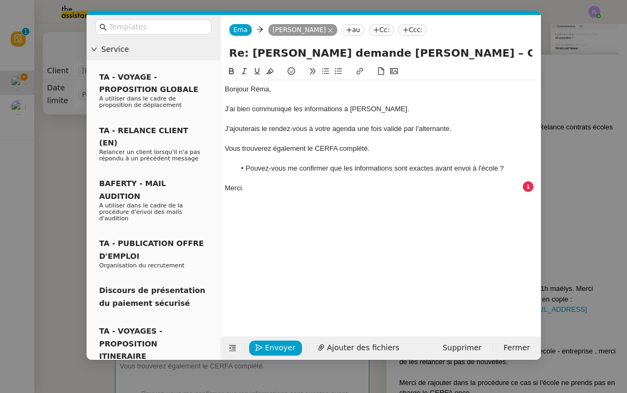
click at [51, 167] on nz-modal-container "Service TA - VOYAGE - PROPOSITION GLOBALE A utiliser dans le cadre de propositi…" at bounding box center [313, 196] width 627 height 393
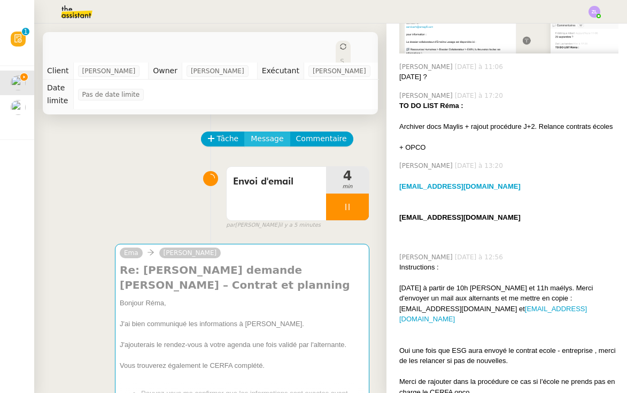
click at [267, 133] on span "Message" at bounding box center [267, 139] width 33 height 12
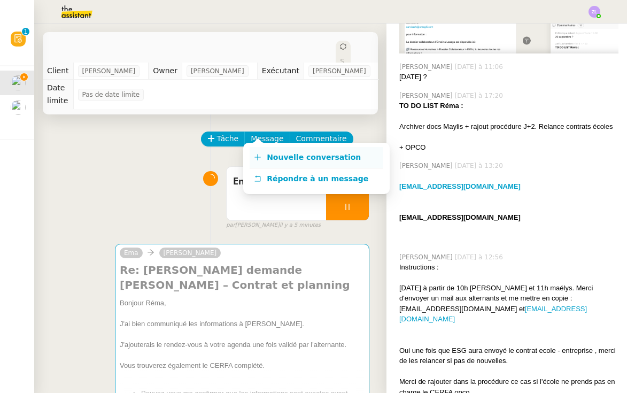
click at [297, 152] on link "Nouvelle conversation" at bounding box center [317, 157] width 134 height 21
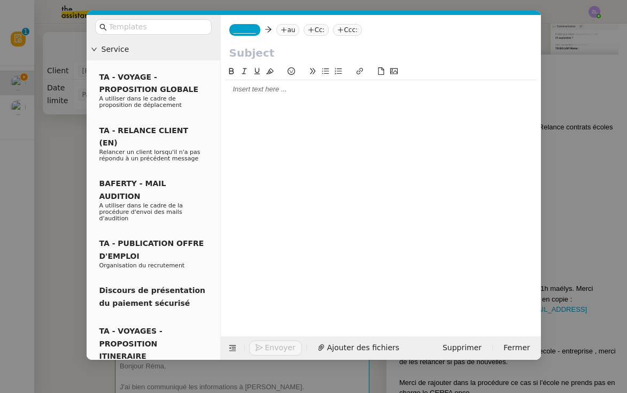
click at [253, 49] on input "text" at bounding box center [380, 53] width 303 height 16
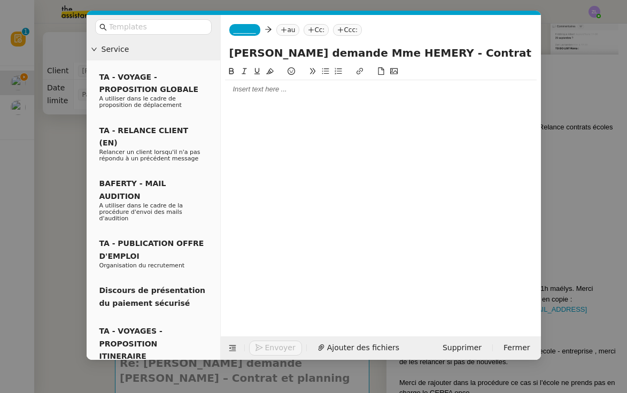
type input "Suivi demande Mme HEMERY - Contrat"
click at [236, 28] on span "_______" at bounding box center [245, 29] width 22 height 7
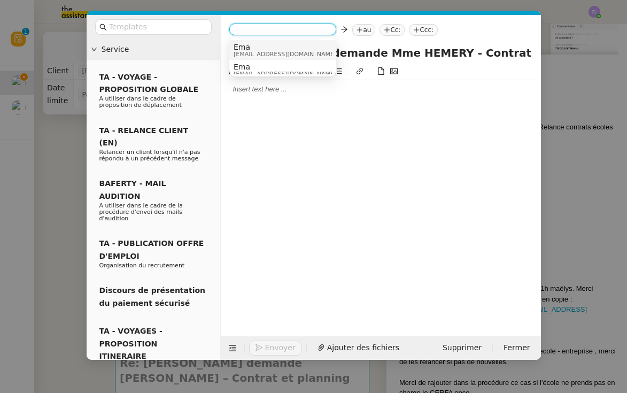
click at [257, 48] on span "Ema" at bounding box center [285, 47] width 103 height 9
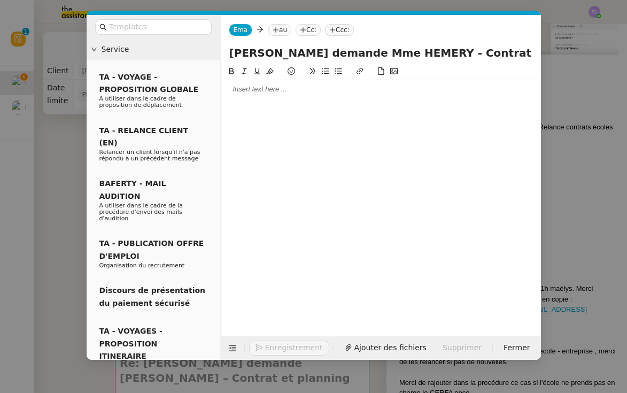
click at [284, 30] on nz-tag "au" at bounding box center [279, 30] width 23 height 12
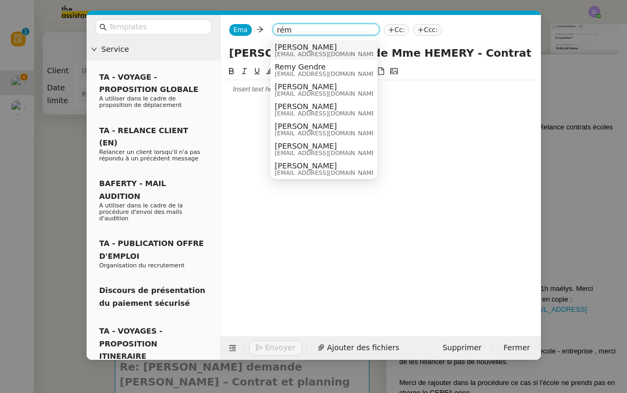
type input "rém"
click at [304, 54] on span "[EMAIL_ADDRESS][DOMAIN_NAME]" at bounding box center [326, 54] width 103 height 6
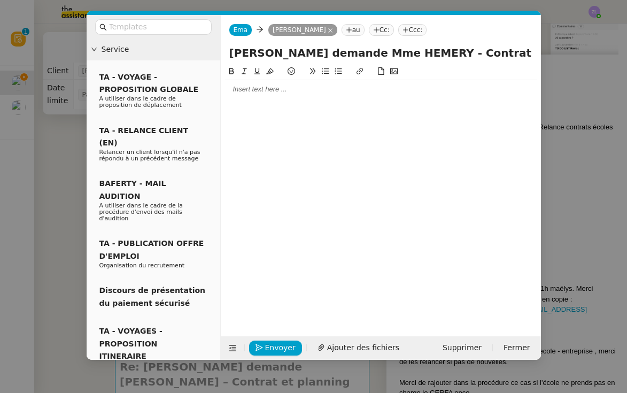
click at [284, 89] on div at bounding box center [381, 89] width 312 height 10
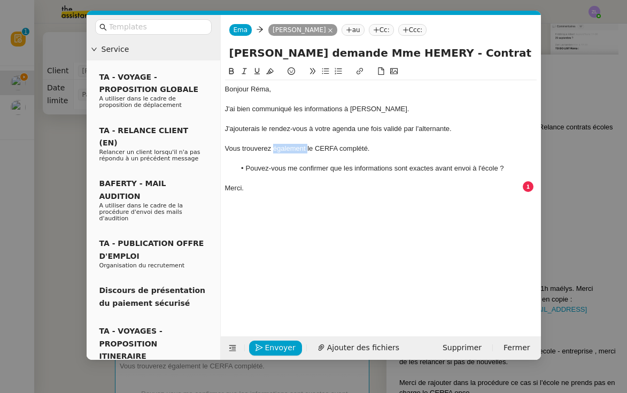
drag, startPoint x: 307, startPoint y: 147, endPoint x: 273, endPoint y: 147, distance: 33.7
click at [273, 147] on div "Vous trouverez également le CERFA complété." at bounding box center [381, 149] width 312 height 10
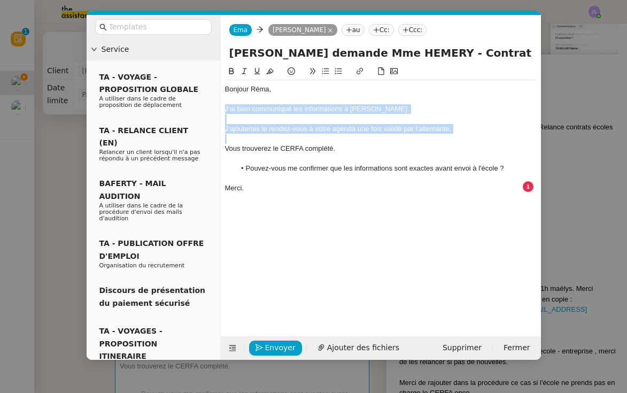
drag, startPoint x: 226, startPoint y: 146, endPoint x: 225, endPoint y: 106, distance: 40.1
click at [225, 107] on div "Bonjour Réma, J'ai bien communiqué les informations à Mme LESAGE. J'ajouterais …" at bounding box center [381, 138] width 312 height 117
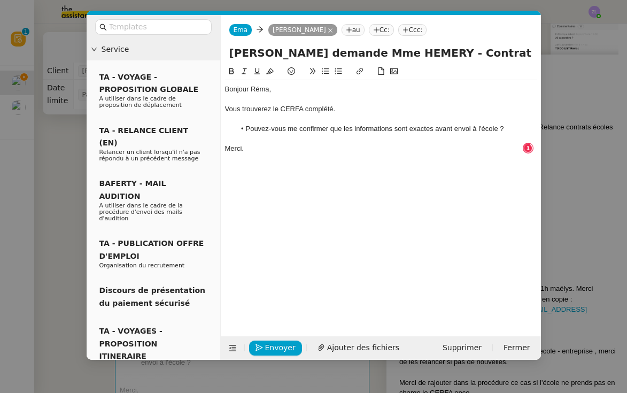
click at [266, 149] on div "Merci." at bounding box center [381, 149] width 312 height 10
click at [68, 154] on nz-modal-container "Service TA - VOYAGE - PROPOSITION GLOBALE A utiliser dans le cadre de propositi…" at bounding box center [313, 196] width 627 height 393
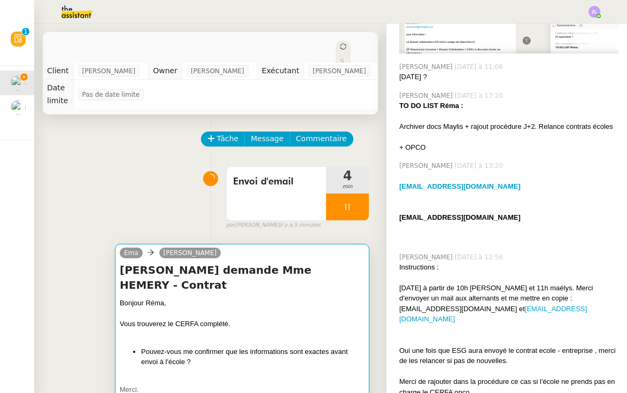
click at [242, 346] on li "Pouvez-vous me confirmer que les informations sont exactes avant envoi à l'écol…" at bounding box center [252, 356] width 223 height 21
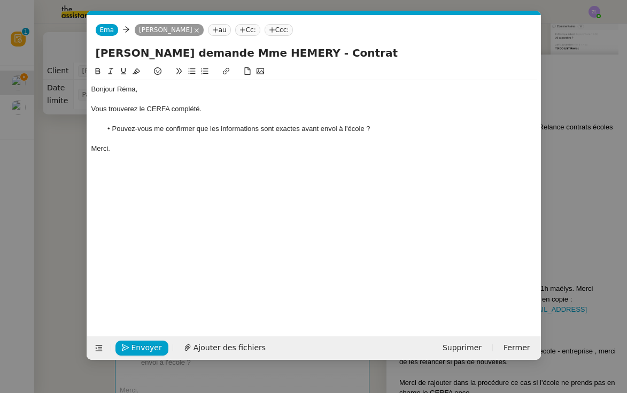
scroll to position [0, 23]
click at [245, 355] on button "Ajouter des fichiers" at bounding box center [224, 348] width 95 height 15
click at [367, 127] on li "Pouvez-vous me confirmer que les informations sont exactes avant envoi à l'écol…" at bounding box center [319, 129] width 435 height 10
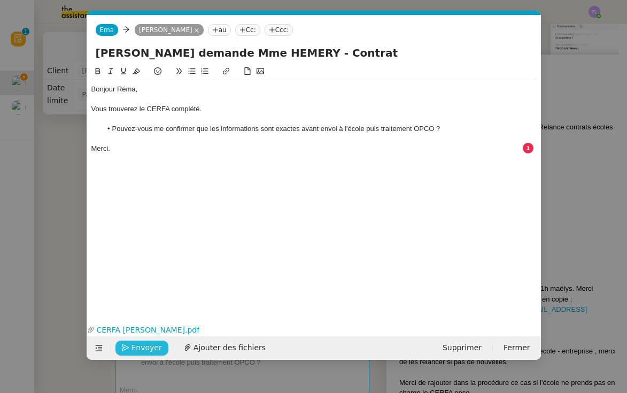
click at [142, 348] on span "Envoyer" at bounding box center [147, 348] width 30 height 12
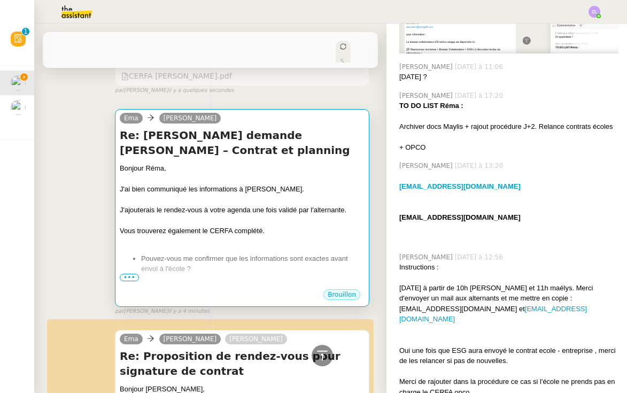
scroll to position [356, 0]
click at [190, 253] on li "Pouvez-vous me confirmer que les informations sont exactes avant envoi à l'écol…" at bounding box center [252, 263] width 223 height 21
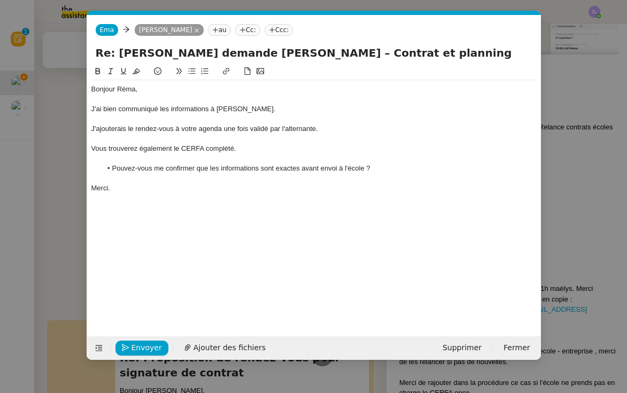
scroll to position [0, 23]
click at [76, 216] on nz-modal-container "Service TA - VOYAGE - PROPOSITION GLOBALE A utiliser dans le cadre de propositi…" at bounding box center [313, 196] width 627 height 393
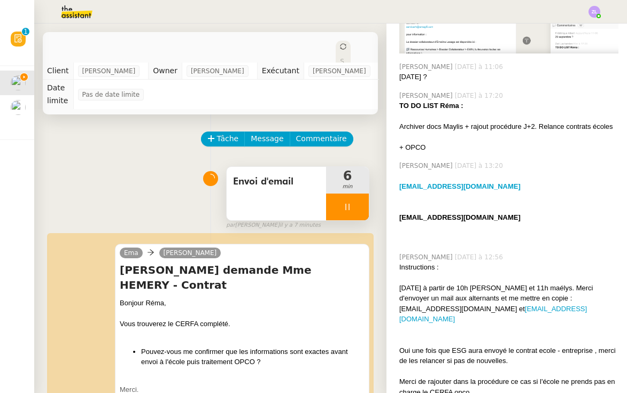
scroll to position [0, 0]
click at [226, 133] on span "Tâche" at bounding box center [228, 139] width 22 height 12
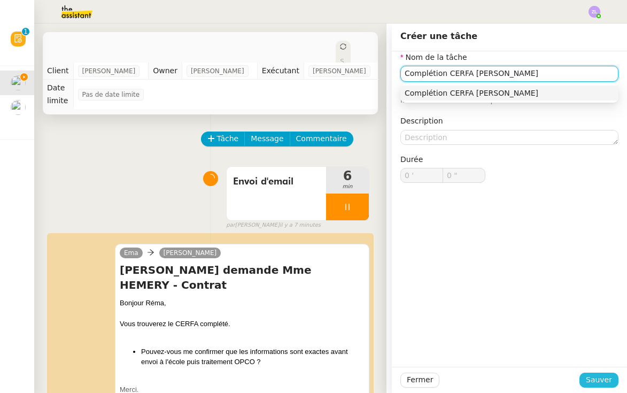
type input "Complétion CERFA Mme LESAGE"
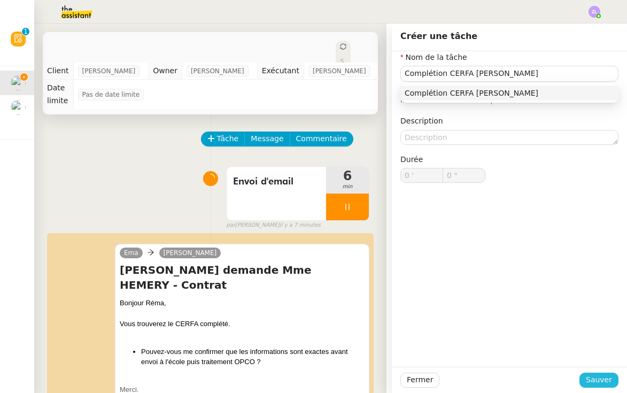
click at [600, 381] on span "Sauver" at bounding box center [599, 380] width 26 height 12
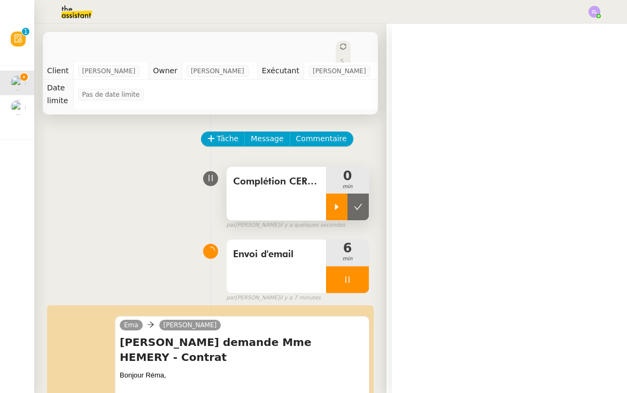
click at [339, 203] on icon at bounding box center [337, 207] width 9 height 9
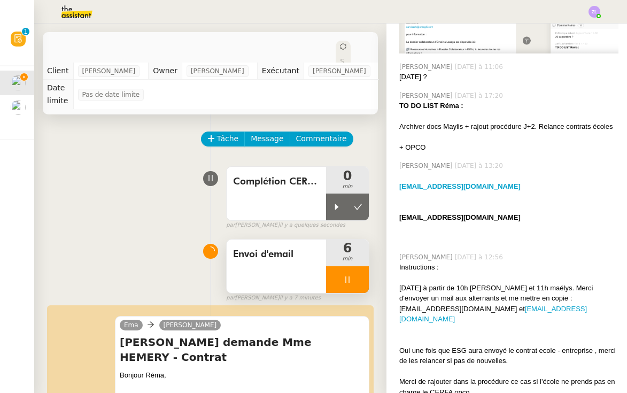
click at [329, 270] on div at bounding box center [347, 279] width 43 height 27
click at [348, 271] on div at bounding box center [336, 279] width 21 height 27
click at [340, 266] on div at bounding box center [347, 279] width 43 height 27
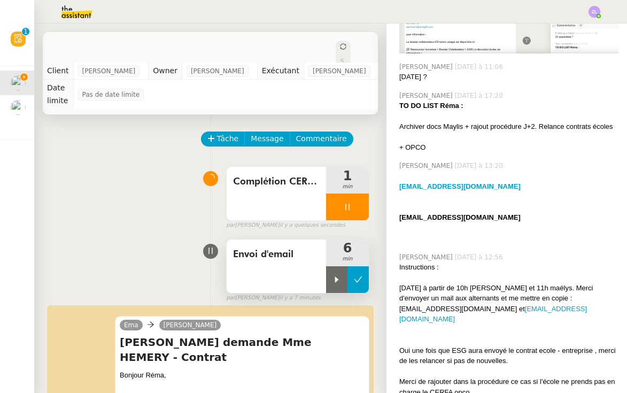
click at [358, 275] on icon at bounding box center [358, 279] width 9 height 9
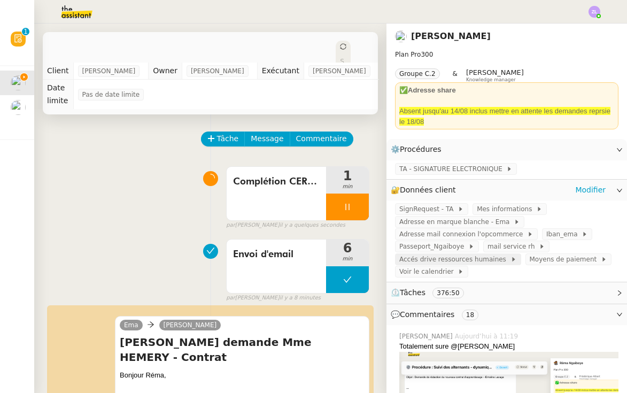
click at [477, 257] on span "Accés drive ressources humaines" at bounding box center [454, 259] width 111 height 11
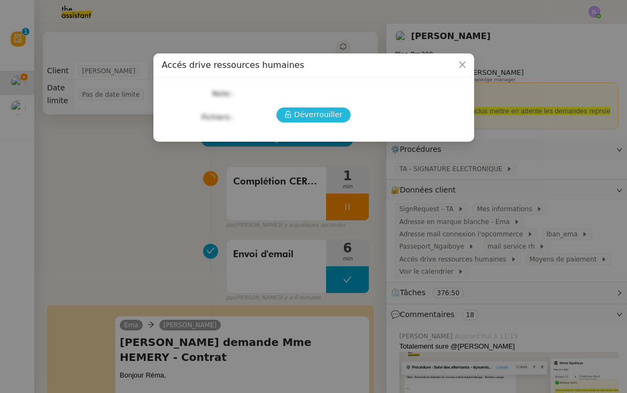
click at [345, 112] on button "Déverrouiller" at bounding box center [313, 114] width 74 height 15
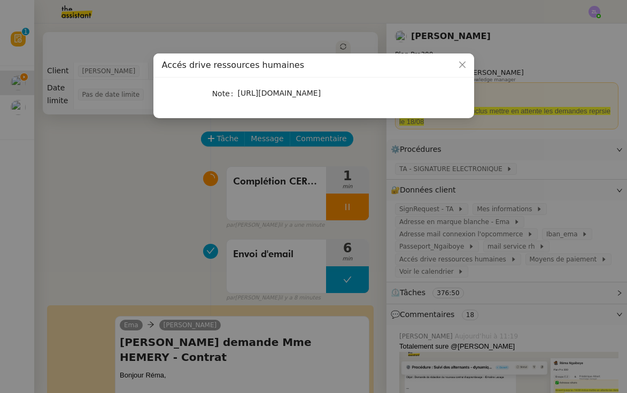
click at [282, 97] on span "https://emagifi-my.sharepoint.com/:f:/p/rema_ngaiboye/EvhYK7y1DmJPjsDHTZ3l7uABX…" at bounding box center [279, 93] width 83 height 9
copy span "https://emagifi-my.sharepoint.com/:f:/p/rema_ngaiboye/EvhYK7y1DmJPjsDHTZ3l7uABX…"
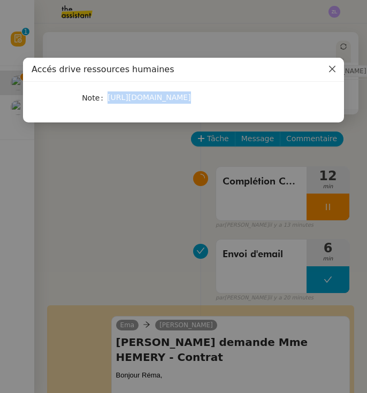
click at [333, 71] on icon "Close" at bounding box center [332, 69] width 6 height 6
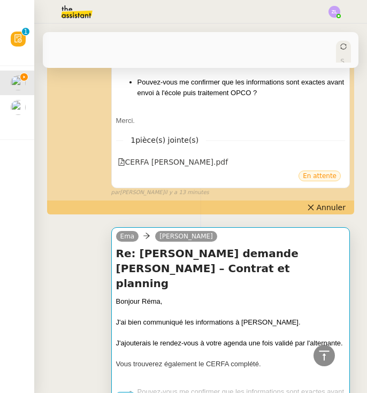
scroll to position [304, 0]
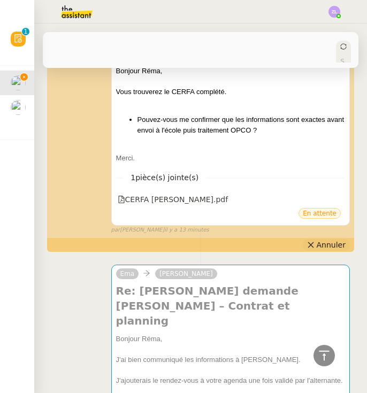
click at [311, 241] on icon at bounding box center [310, 244] width 7 height 7
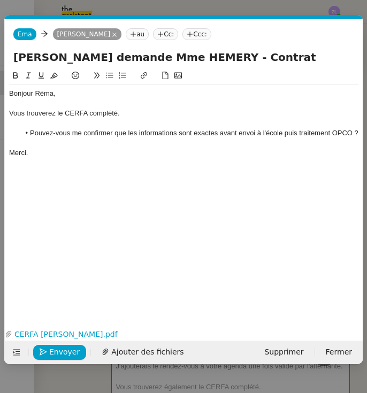
scroll to position [0, 23]
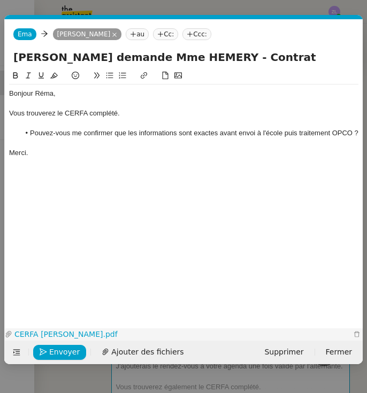
click at [133, 334] on link "CERFA Maïlys HEMERY.pdf" at bounding box center [181, 334] width 338 height 12
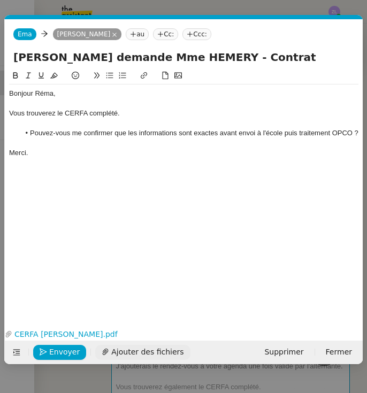
click at [123, 354] on span "Ajouter des fichiers" at bounding box center [147, 352] width 72 height 12
click at [95, 354] on button "Ajouter des fichiers" at bounding box center [142, 352] width 95 height 15
click at [72, 347] on span "Envoyer" at bounding box center [64, 352] width 30 height 12
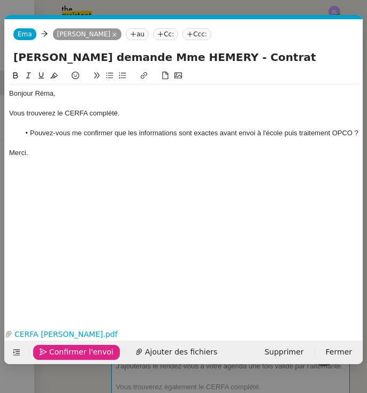
click at [72, 347] on span "Confirmer l'envoi" at bounding box center [81, 352] width 64 height 12
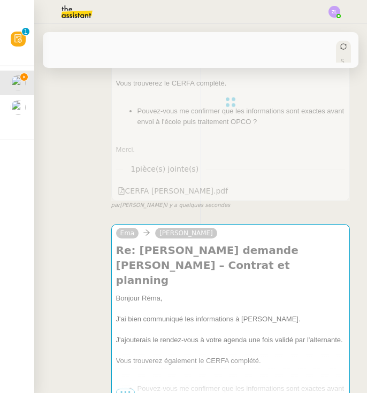
scroll to position [333, 0]
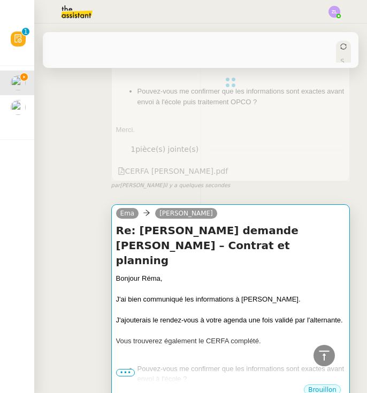
click at [158, 325] on div at bounding box center [230, 330] width 229 height 11
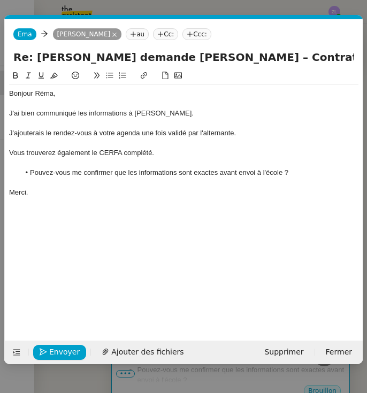
scroll to position [0, 23]
click at [145, 353] on span "Ajouter des fichiers" at bounding box center [147, 352] width 72 height 12
click at [115, 353] on span "Ajouter des fichiers" at bounding box center [147, 352] width 72 height 12
click at [146, 341] on div "Envoyer Ajouter des fichiers Supprimer Fermer" at bounding box center [184, 353] width 358 height 24
click at [147, 346] on span "Ajouter des fichiers" at bounding box center [147, 352] width 72 height 12
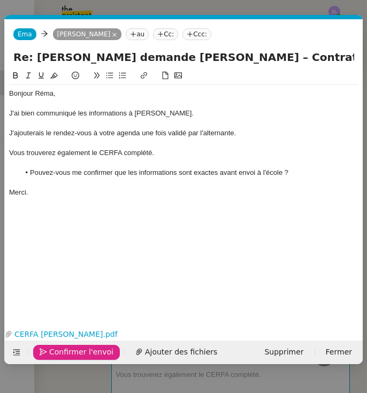
click at [59, 348] on span "Confirmer l'envoi" at bounding box center [81, 352] width 64 height 12
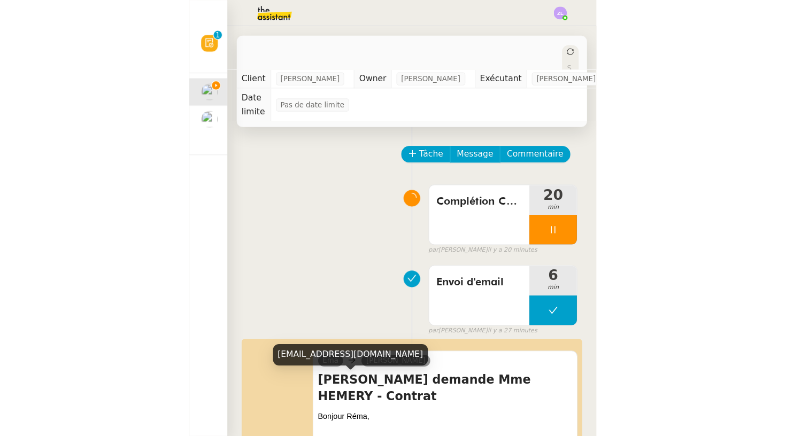
scroll to position [32, 0]
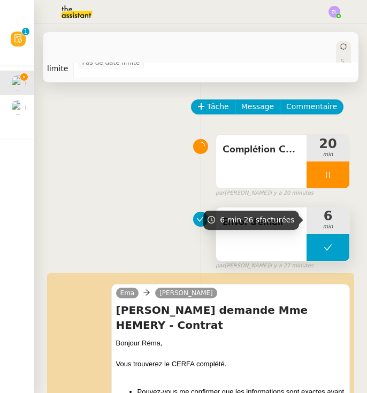
click at [320, 210] on span "6" at bounding box center [327, 216] width 43 height 13
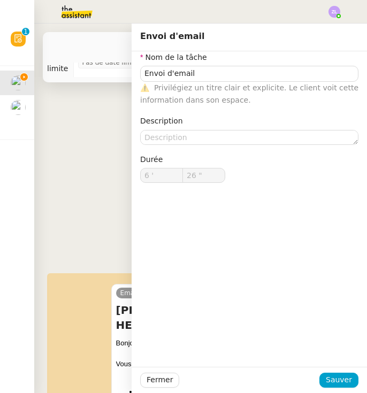
click at [94, 243] on div "Envoi d'email 6 min false par Zoé L. il y a 27 minutes" at bounding box center [200, 236] width 298 height 68
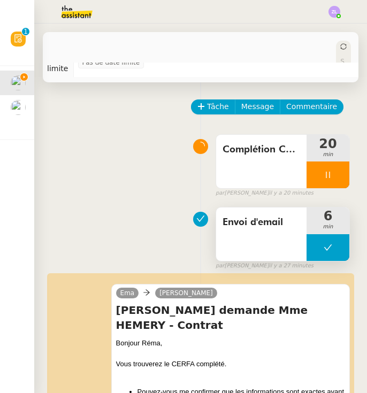
click at [318, 213] on span "6" at bounding box center [327, 216] width 43 height 13
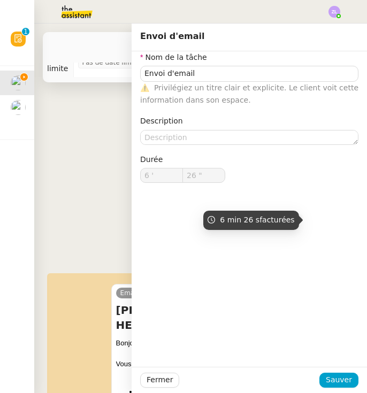
type input "Envoi d'email"
type input "6 '"
type input "26 ""
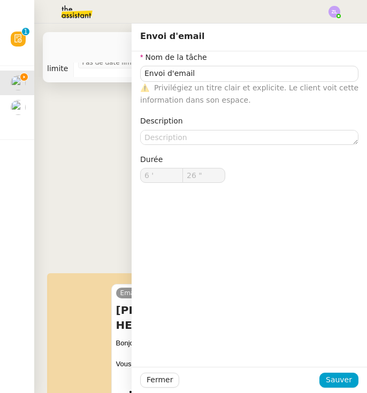
type input "Envoi d'email"
type input "6 '"
type input "26 ""
click at [118, 192] on div "Complétion CERFA Mme LESAGE 20 min false par Zoé L. il y a 20 minutes" at bounding box center [200, 163] width 298 height 68
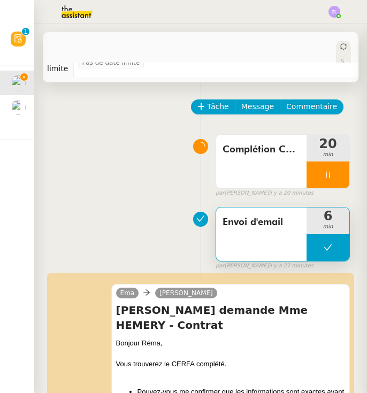
click at [89, 153] on div "Complétion CERFA Mme LESAGE 20 min false par Zoé L. il y a 20 minutes" at bounding box center [200, 163] width 298 height 68
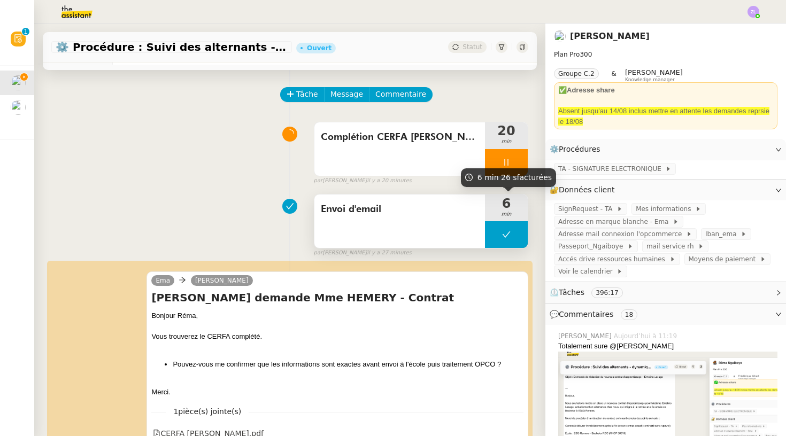
click at [499, 197] on span "6" at bounding box center [506, 203] width 43 height 13
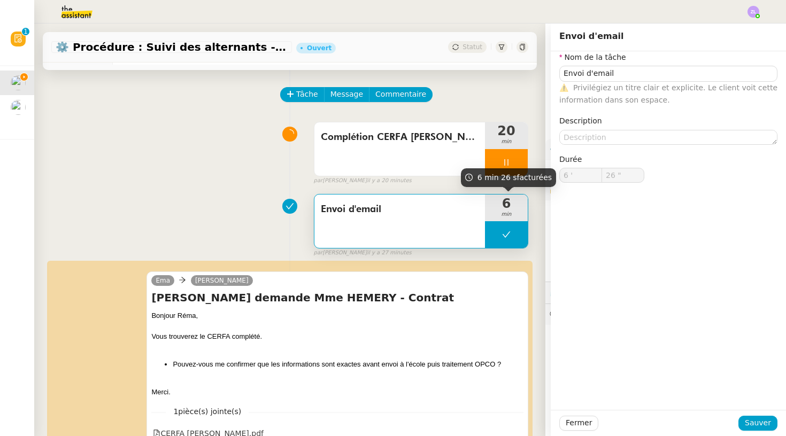
click at [520, 197] on span "6" at bounding box center [506, 203] width 43 height 13
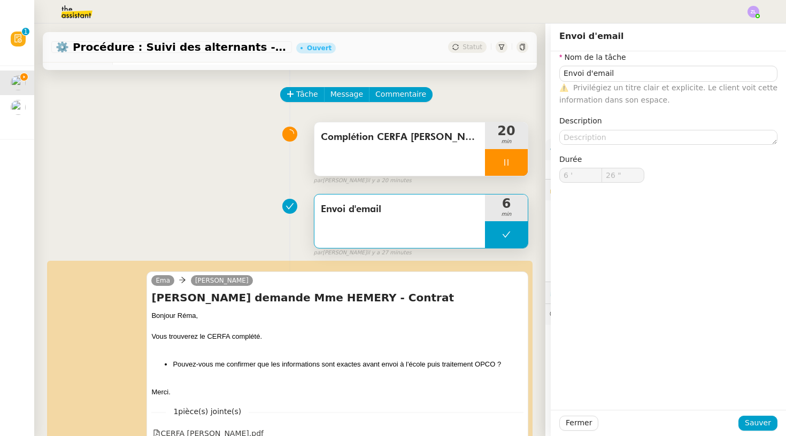
click at [496, 138] on span "min" at bounding box center [506, 141] width 43 height 9
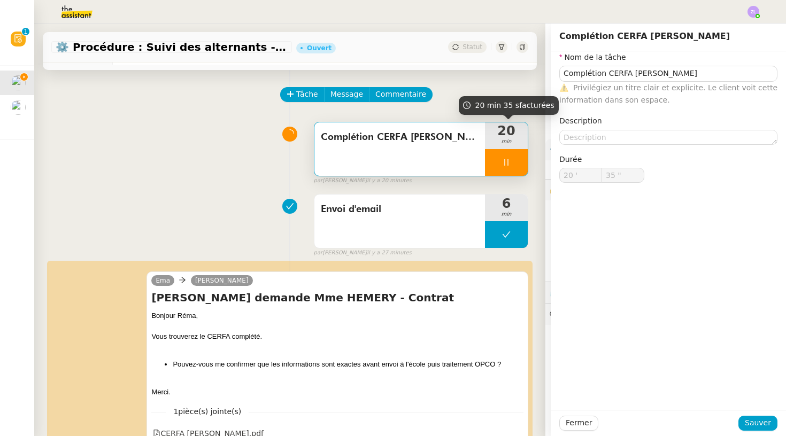
click at [492, 129] on span "20" at bounding box center [506, 131] width 43 height 13
click at [519, 134] on span "20" at bounding box center [506, 131] width 43 height 13
click at [572, 392] on div "Fermer Sauver" at bounding box center [668, 423] width 235 height 26
type input "39 ""
click at [583, 392] on span "Fermer" at bounding box center [579, 423] width 26 height 12
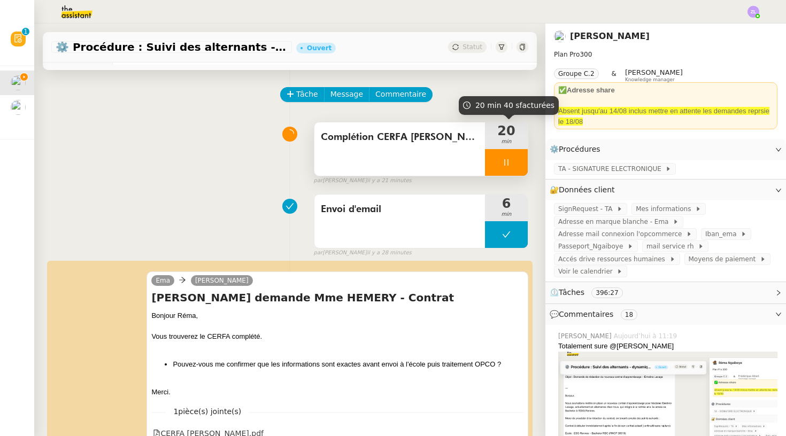
click at [494, 134] on span "20" at bounding box center [506, 131] width 43 height 13
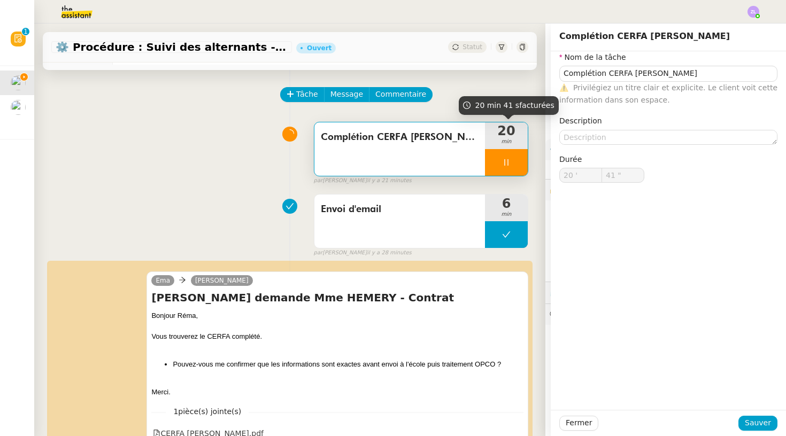
click at [515, 134] on span "20" at bounding box center [506, 131] width 43 height 13
type input "43 ""
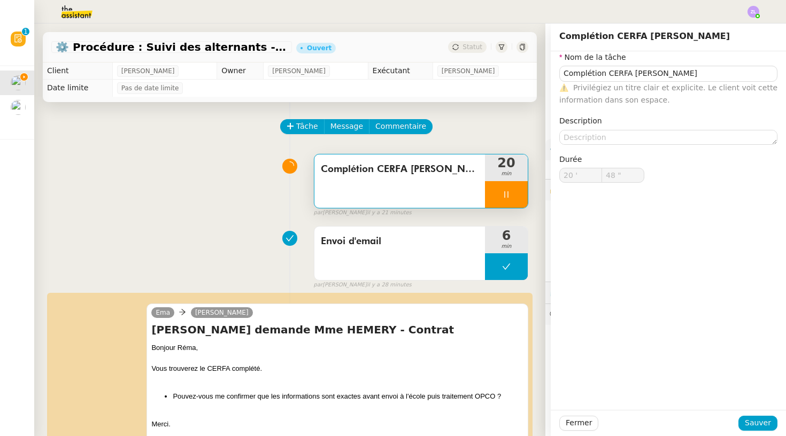
click at [496, 199] on div at bounding box center [506, 194] width 43 height 27
type input "Complétion CERFA Mme LESAGE"
type input "20 '"
type input "49 ""
click at [518, 200] on button at bounding box center [516, 194] width 21 height 27
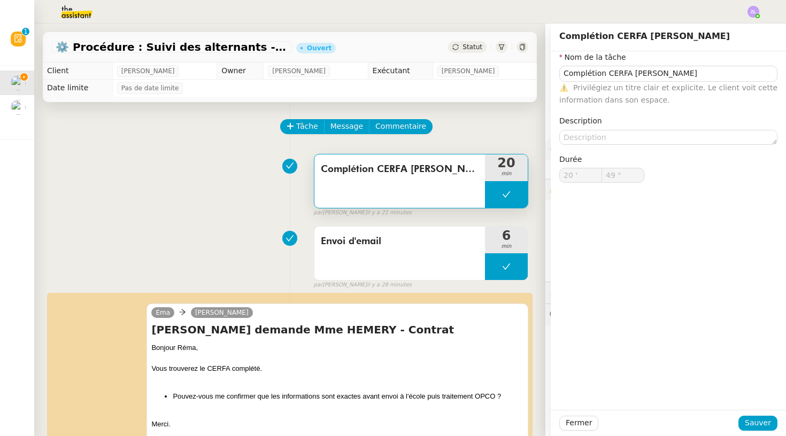
type input "Complétion CERFA Mme LESAGE"
type input "20 '"
type input "49 ""
type input "Complétion CERFA Mme LESAGE"
type input "20 '"
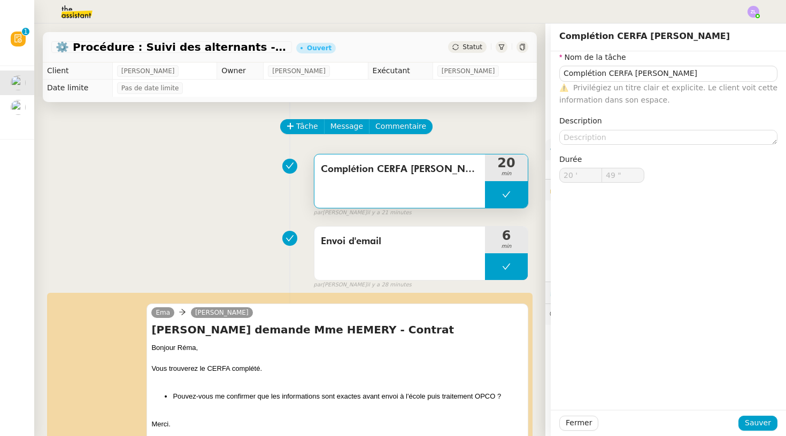
type input "49 ""
type input "Complétion CERFA Mme LESAGE"
type input "20 '"
type input "49 ""
click at [765, 419] on span "Sauver" at bounding box center [758, 423] width 26 height 12
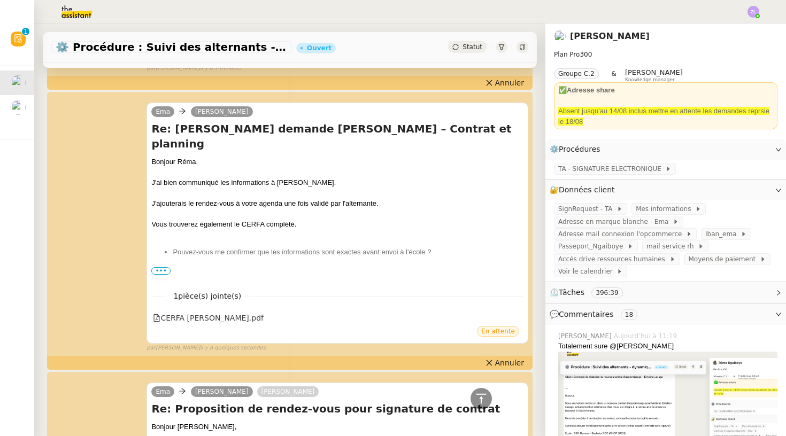
scroll to position [576, 0]
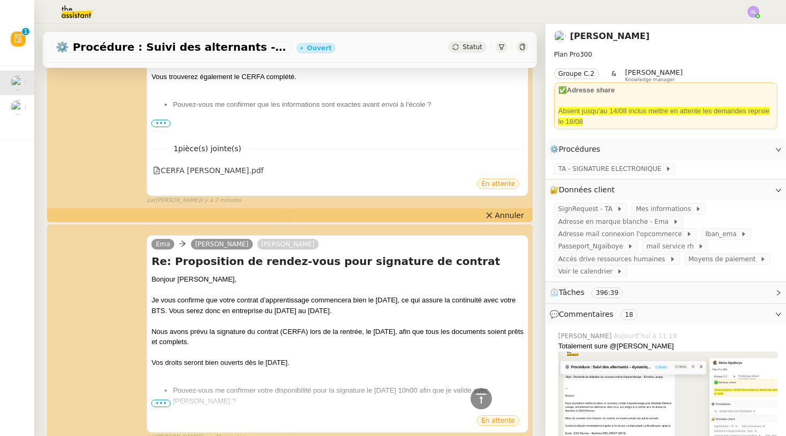
click at [754, 13] on img at bounding box center [753, 12] width 12 height 12
click at [735, 30] on li "Suivi" at bounding box center [725, 30] width 70 height 15
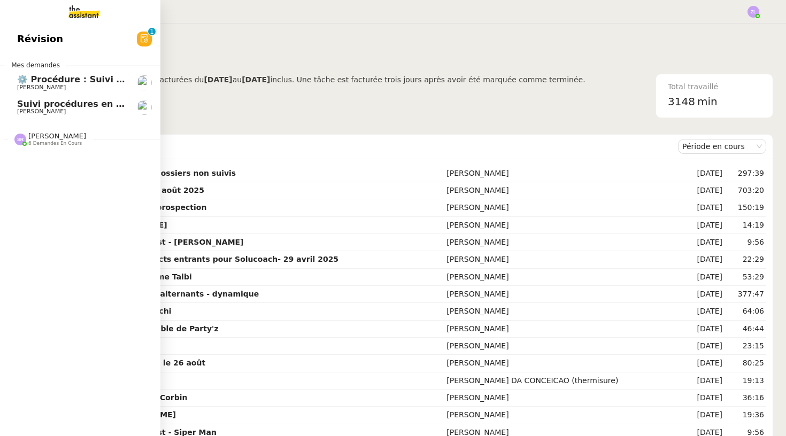
click at [38, 85] on span "[PERSON_NAME]" at bounding box center [41, 87] width 49 height 7
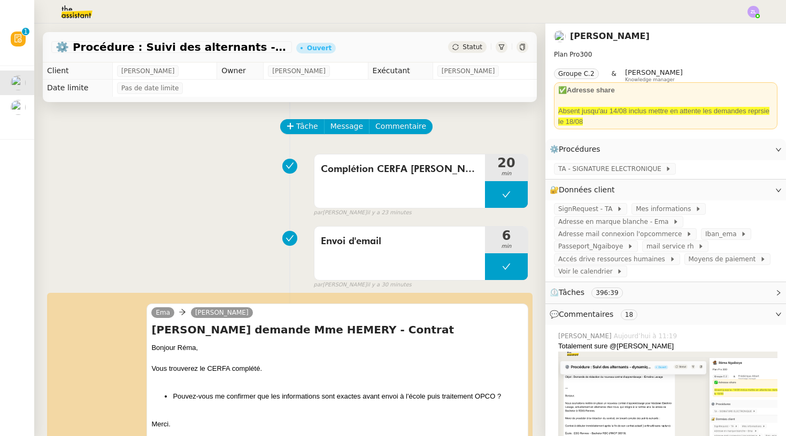
click at [467, 45] on span "Statut" at bounding box center [472, 46] width 20 height 7
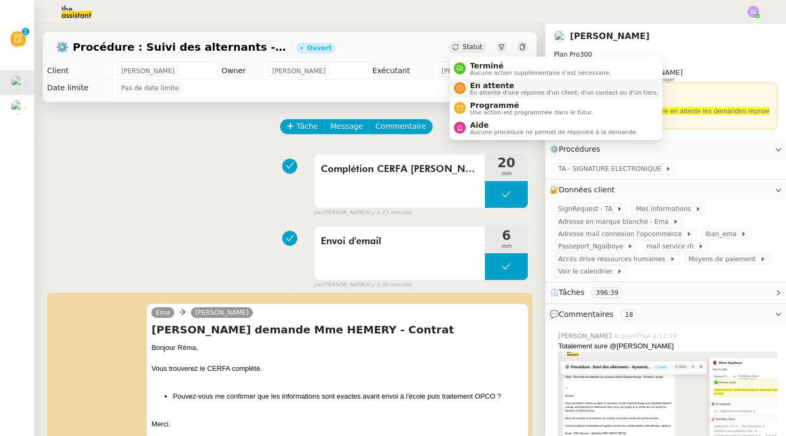
click at [476, 82] on span "En attente" at bounding box center [564, 85] width 188 height 9
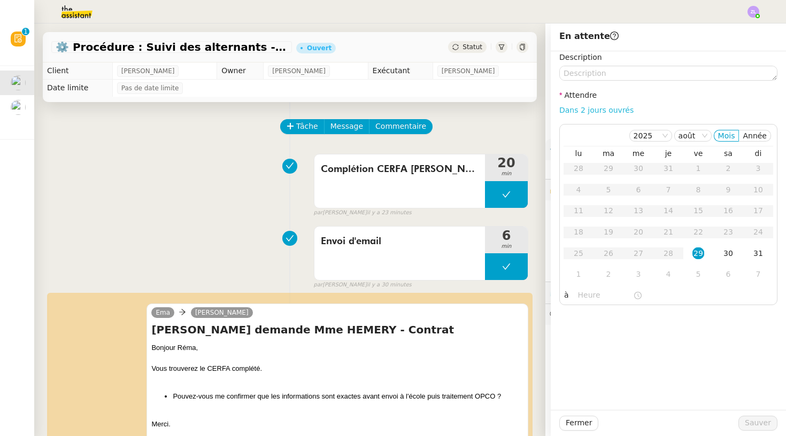
click at [570, 105] on div "Dans 2 jours ouvrés" at bounding box center [668, 110] width 218 height 12
click at [609, 109] on link "Dans 2 jours ouvrés" at bounding box center [596, 110] width 74 height 9
type input "07:00"
click at [759, 418] on span "Sauver" at bounding box center [758, 423] width 26 height 12
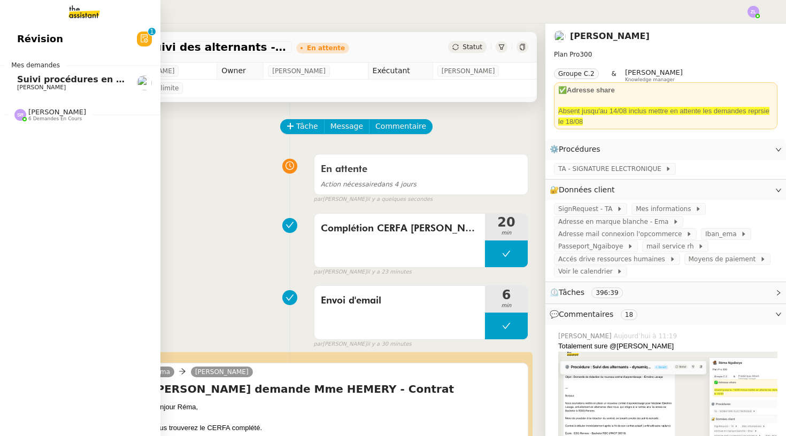
click at [20, 44] on span "Révision" at bounding box center [40, 39] width 46 height 16
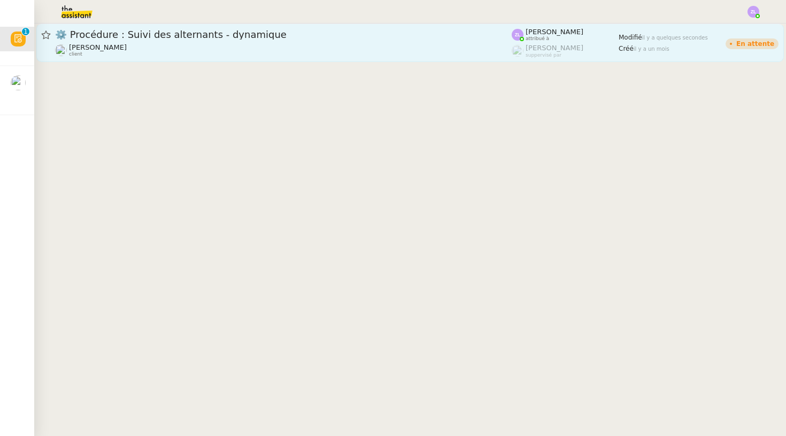
click at [148, 56] on div "Réma Ngaiboye client" at bounding box center [283, 50] width 457 height 14
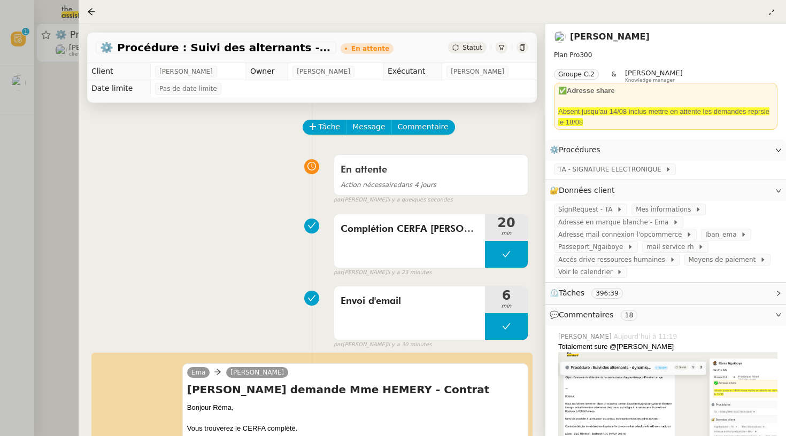
click at [77, 94] on div at bounding box center [393, 218] width 786 height 436
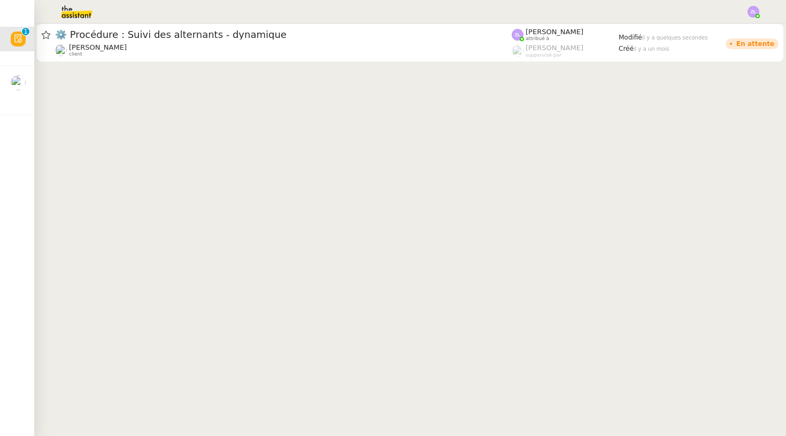
click at [753, 11] on img at bounding box center [753, 12] width 12 height 12
click at [737, 26] on li "Suivi" at bounding box center [725, 30] width 70 height 15
